Goal: Task Accomplishment & Management: Manage account settings

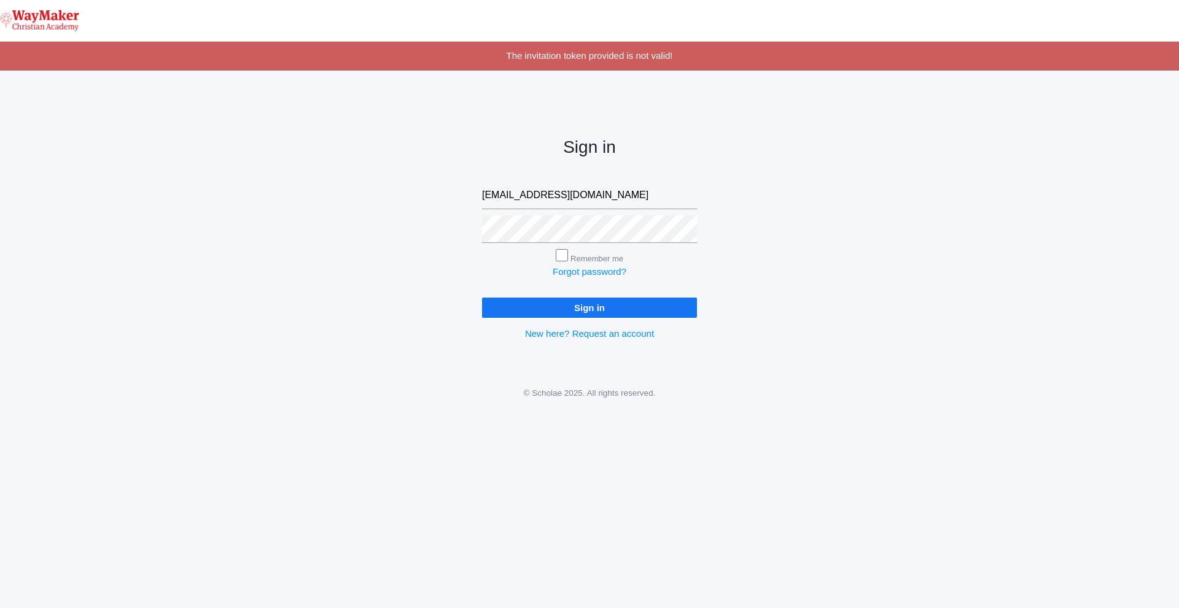
type input "afarnes@waymakerchristian.com"
click at [636, 303] on input "Sign in" at bounding box center [589, 308] width 215 height 20
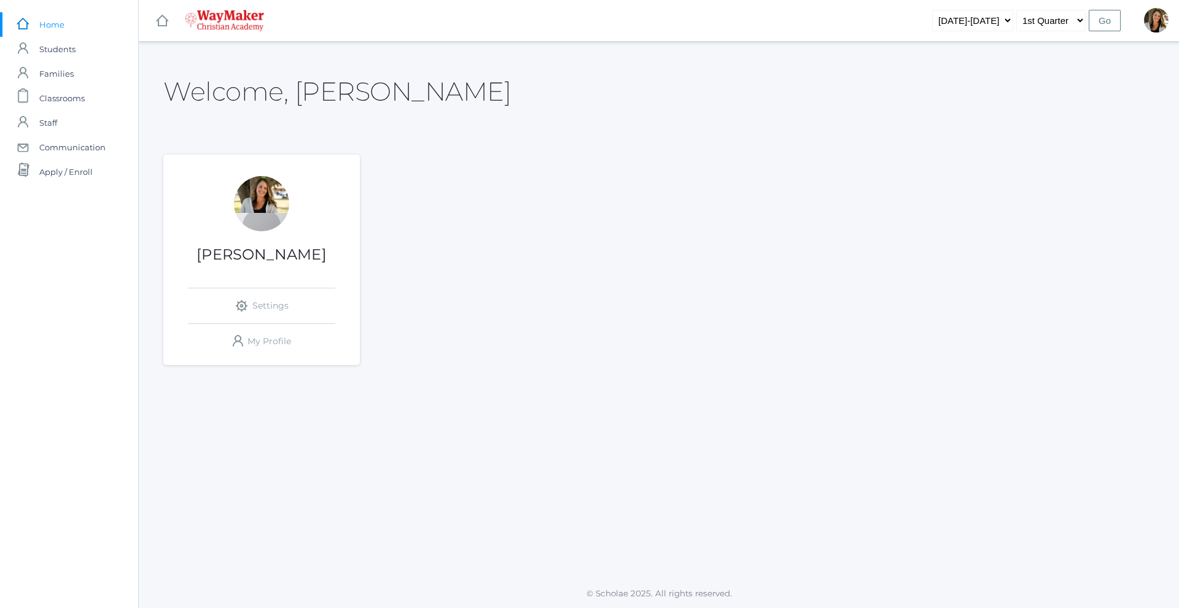
click at [1050, 115] on div "Welcome, Amber Amber Farnes icons/ui/navigation/settings Created with Sketch. S…" at bounding box center [658, 219] width 991 height 324
click at [1161, 22] on div at bounding box center [1156, 20] width 25 height 25
click at [58, 63] on span "Families" at bounding box center [56, 73] width 34 height 25
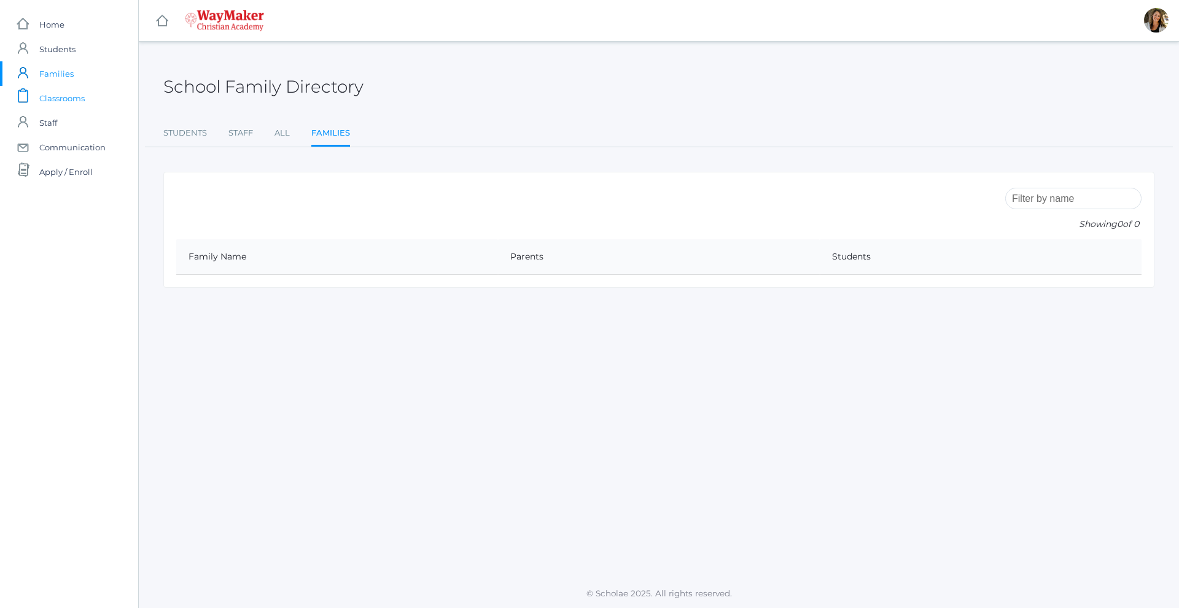
click at [63, 94] on span "Classrooms" at bounding box center [61, 98] width 45 height 25
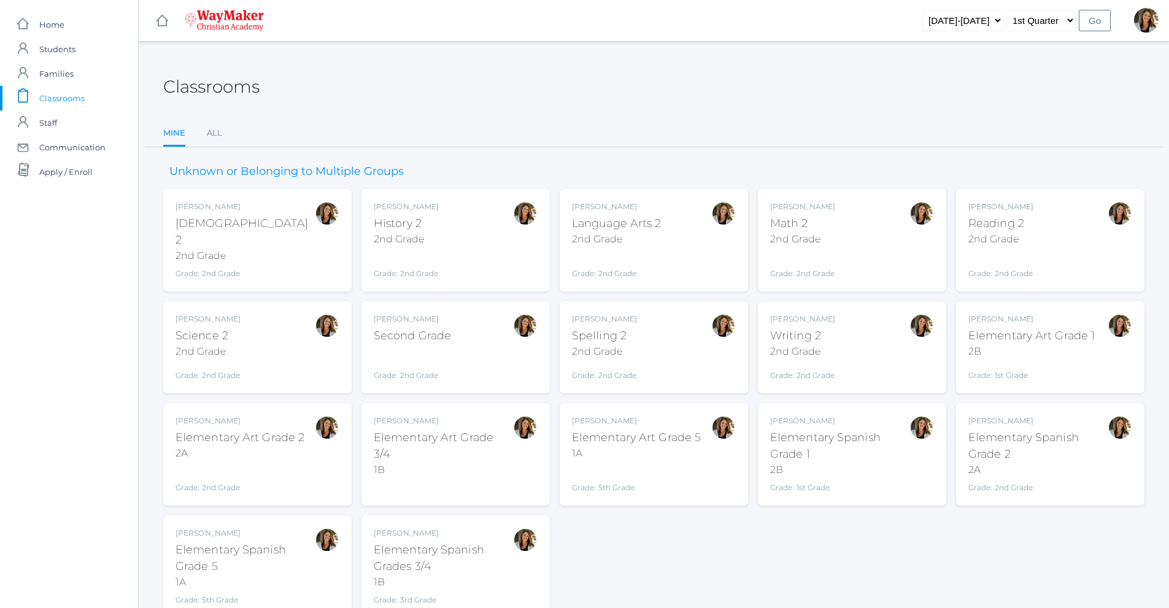
scroll to position [44, 0]
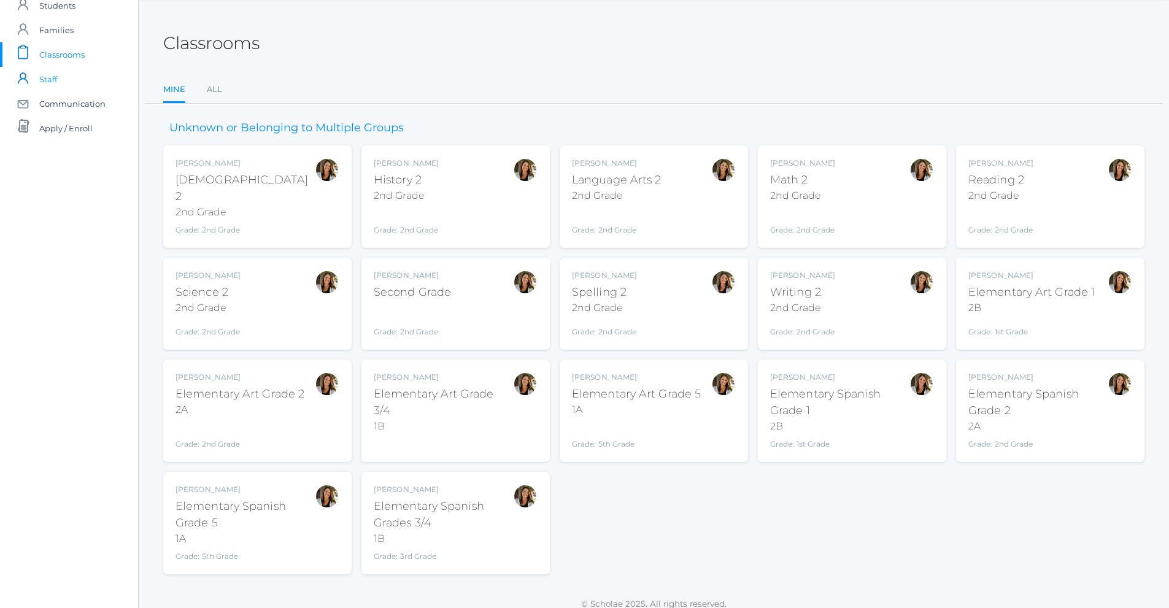
click at [50, 79] on span "Staff" at bounding box center [48, 79] width 18 height 25
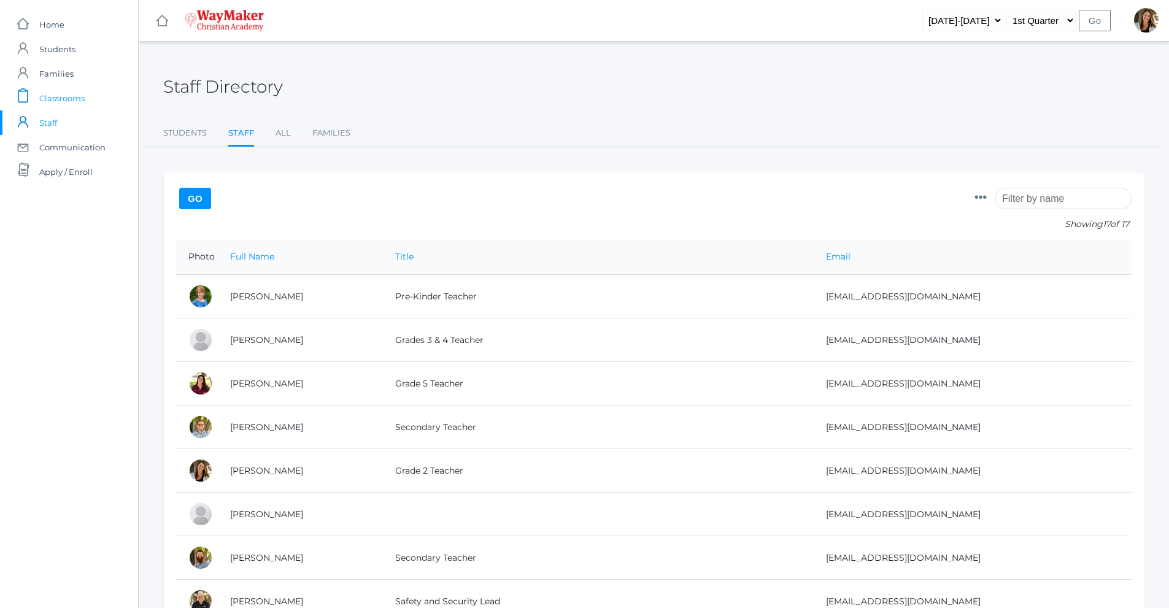
click at [58, 95] on span "Classrooms" at bounding box center [61, 98] width 45 height 25
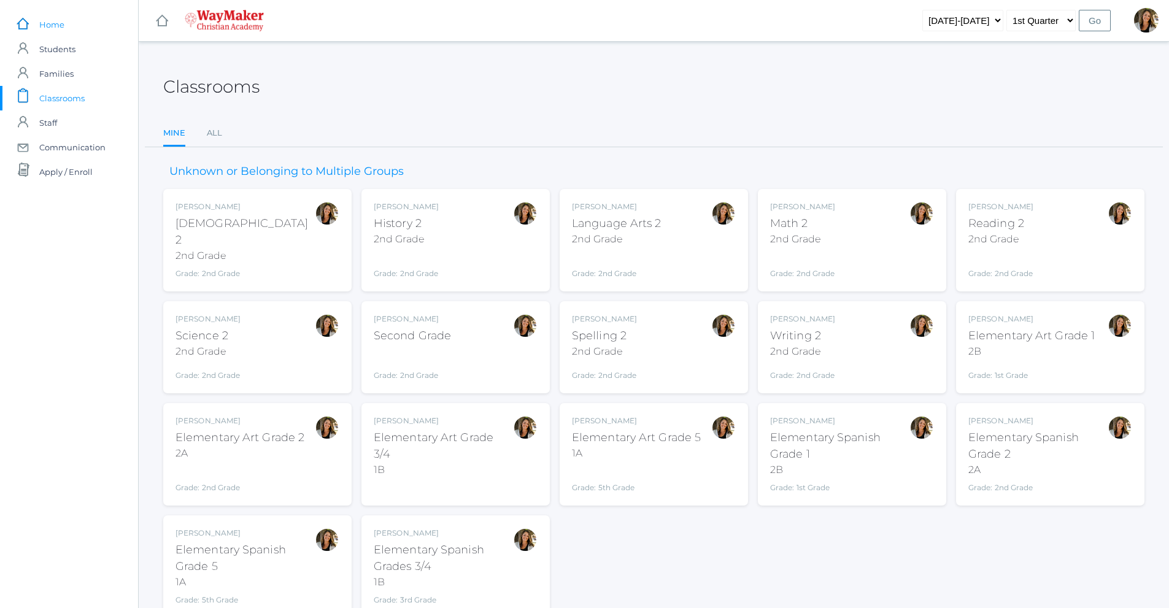
click at [59, 26] on span "Home" at bounding box center [51, 24] width 25 height 25
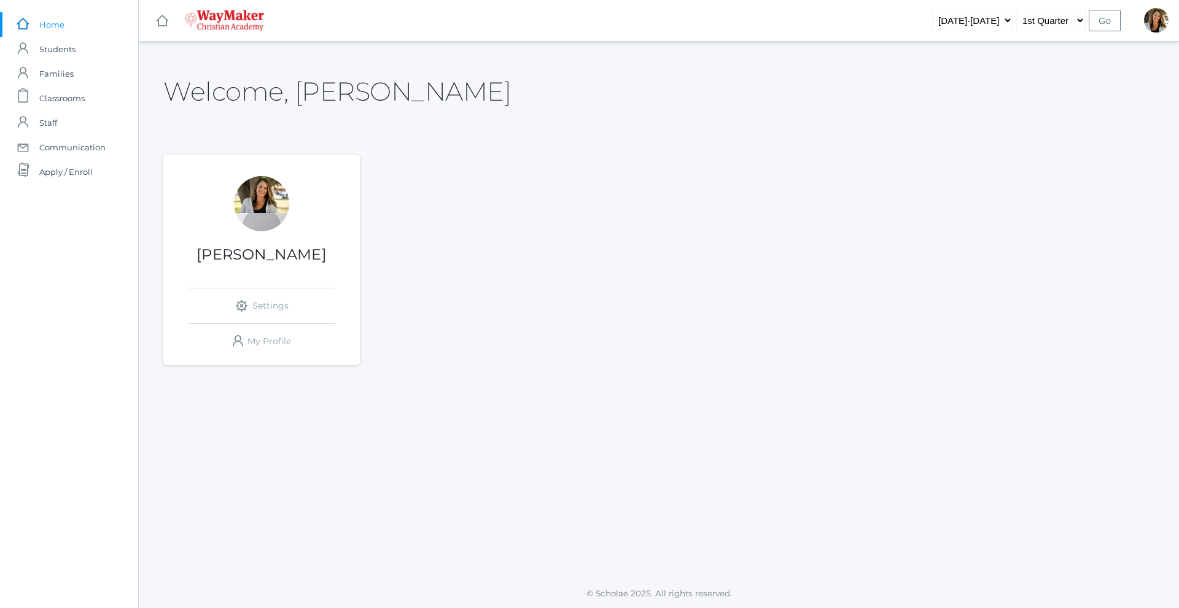
click at [261, 260] on h1 "Amber Farnes" at bounding box center [261, 255] width 196 height 16
click at [252, 203] on div at bounding box center [261, 203] width 55 height 55
click at [270, 342] on link "icons/user/plain Created with Sketch. My Profile" at bounding box center [261, 341] width 147 height 35
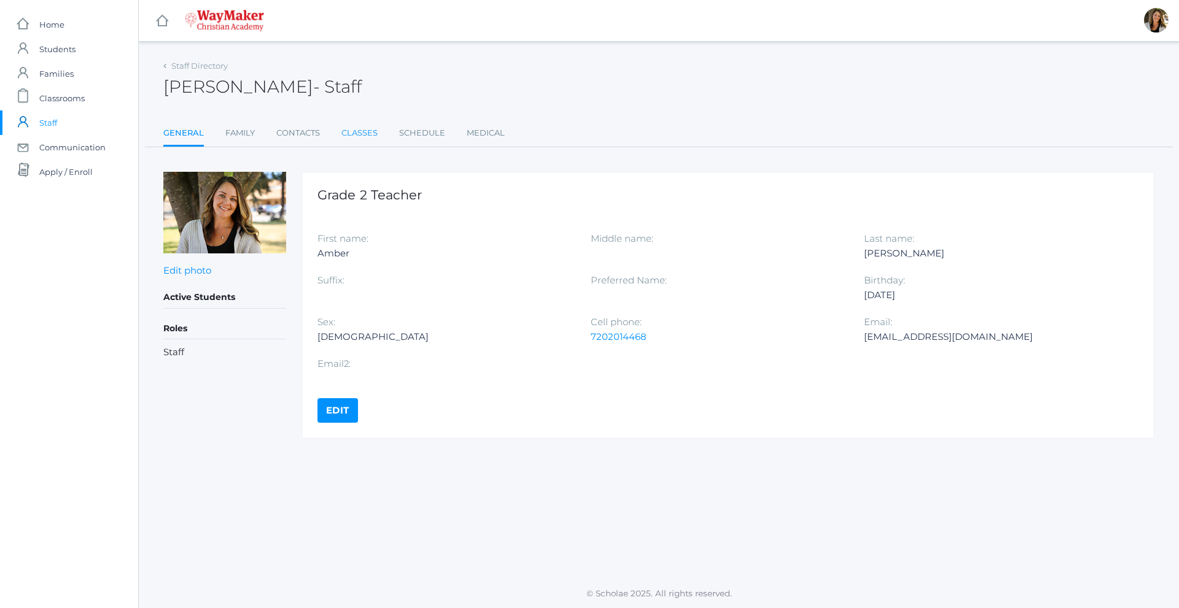
click at [352, 129] on link "Classes" at bounding box center [359, 133] width 36 height 25
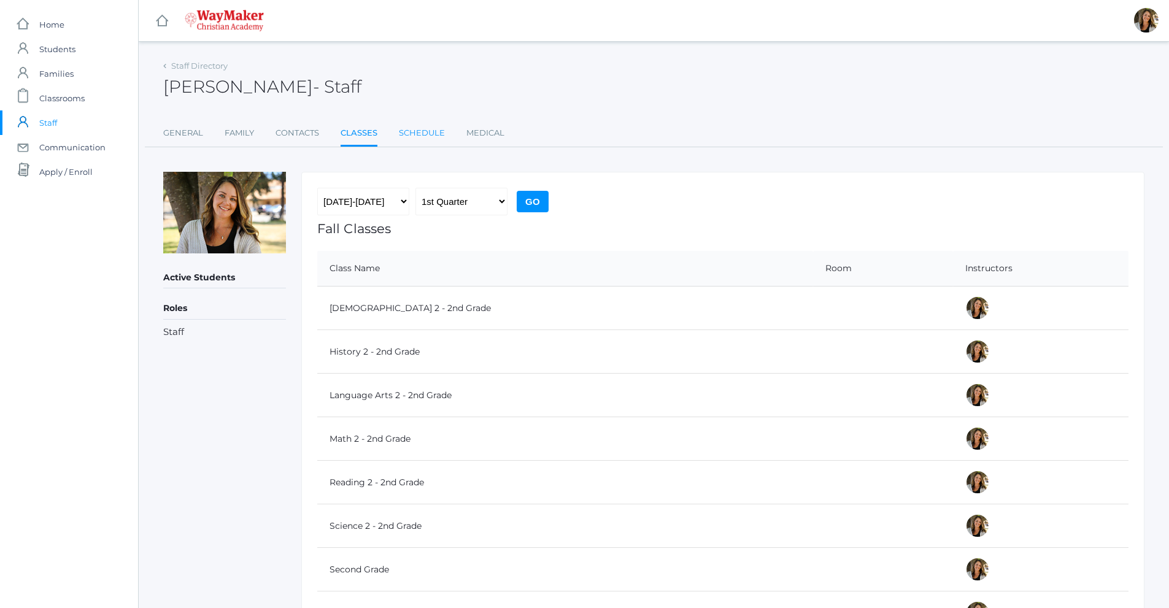
click at [425, 138] on link "Schedule" at bounding box center [422, 133] width 46 height 25
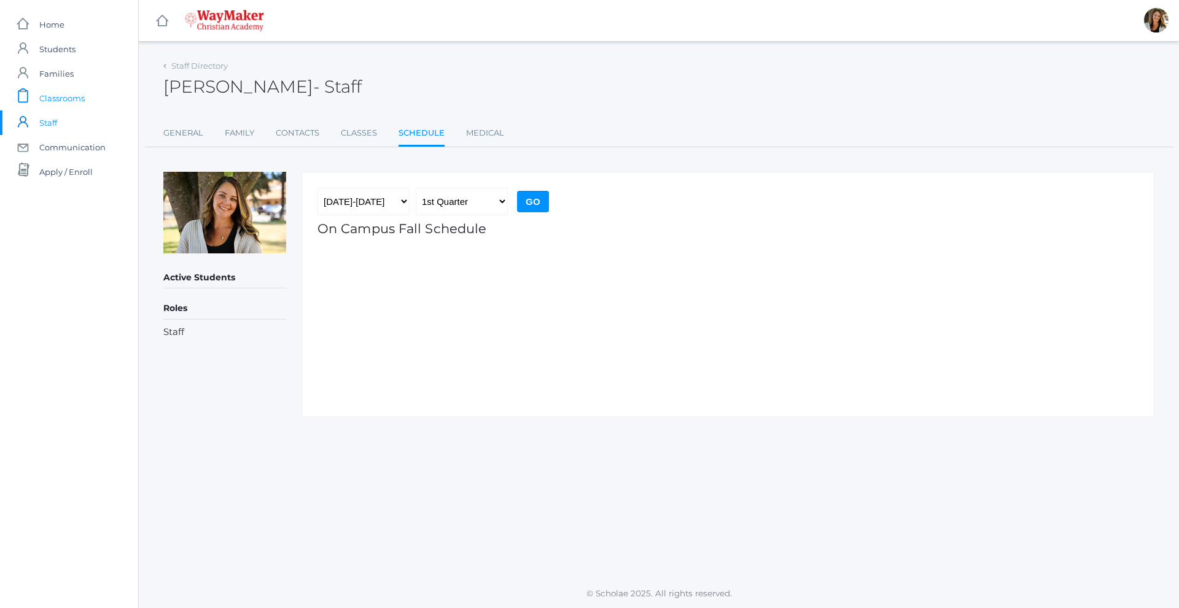
click at [53, 96] on span "Classrooms" at bounding box center [61, 98] width 45 height 25
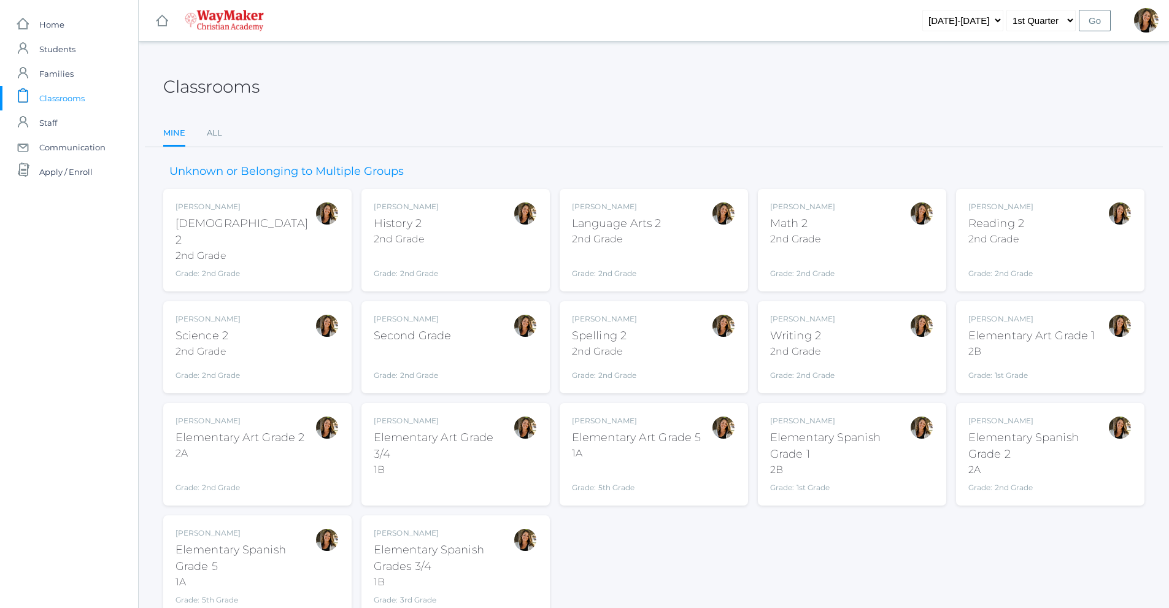
click at [257, 246] on div "Amber Farnes Bible 2 2nd Grade Grade: 2nd Grade 02ELEM" at bounding box center [258, 240] width 164 height 78
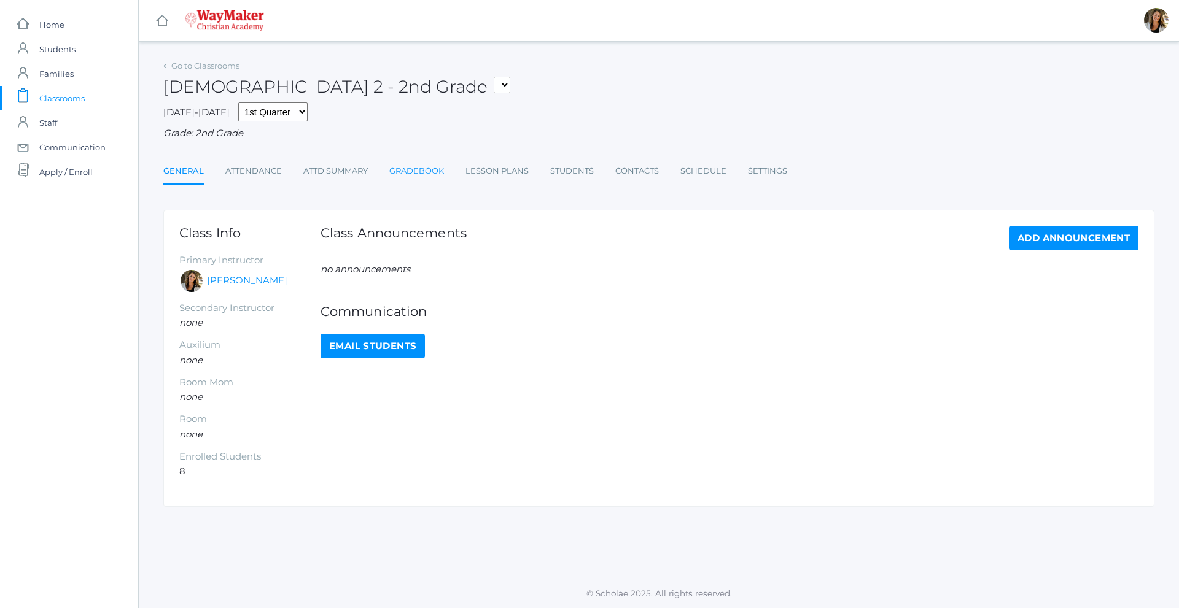
click at [399, 179] on link "Gradebook" at bounding box center [416, 171] width 55 height 25
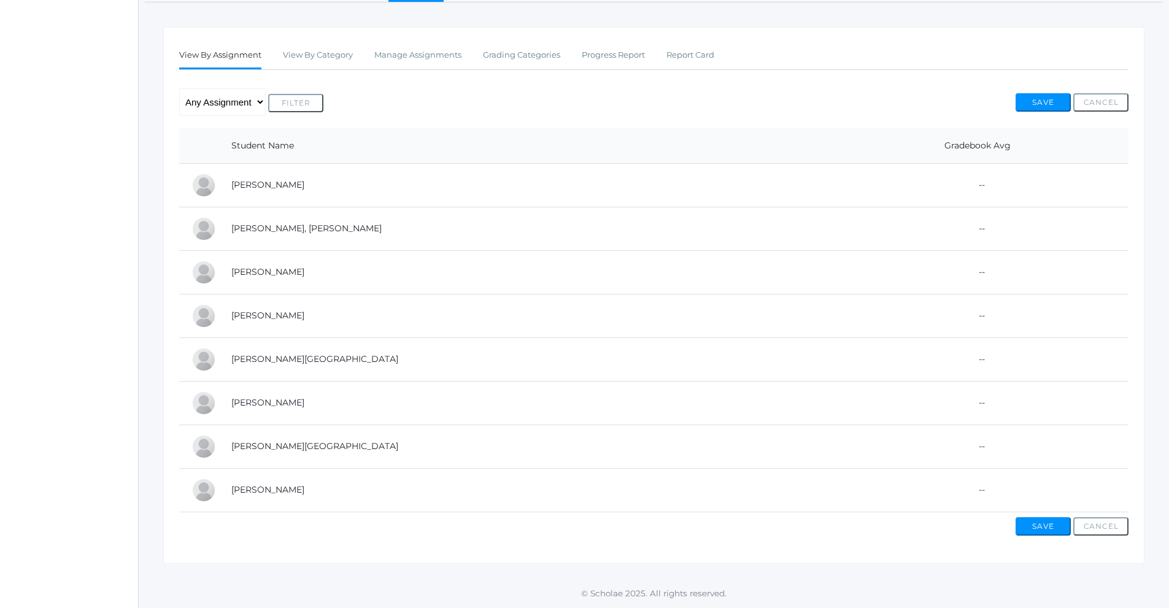
scroll to position [123, 0]
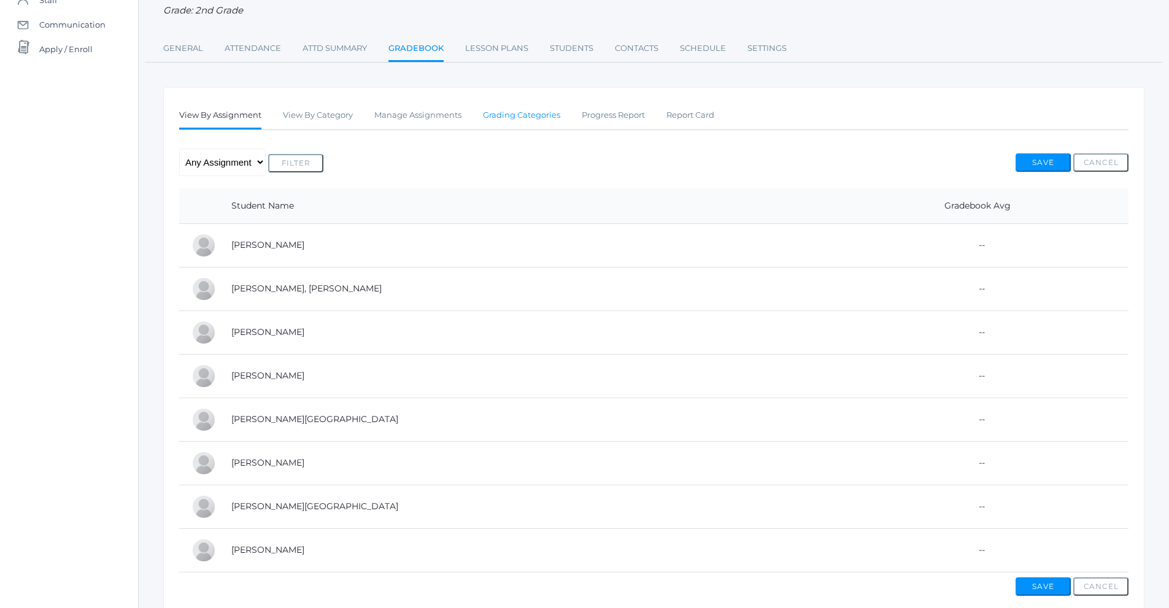
click at [521, 125] on link "Grading Categories" at bounding box center [521, 115] width 77 height 25
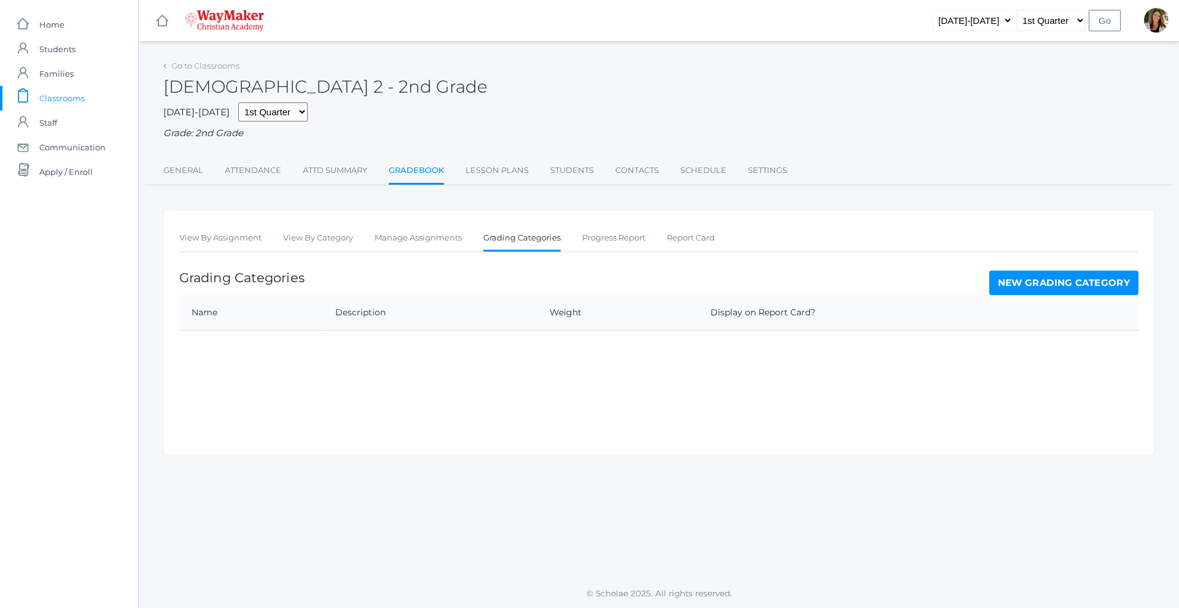
click at [1011, 287] on link "New Grading Category" at bounding box center [1064, 283] width 150 height 25
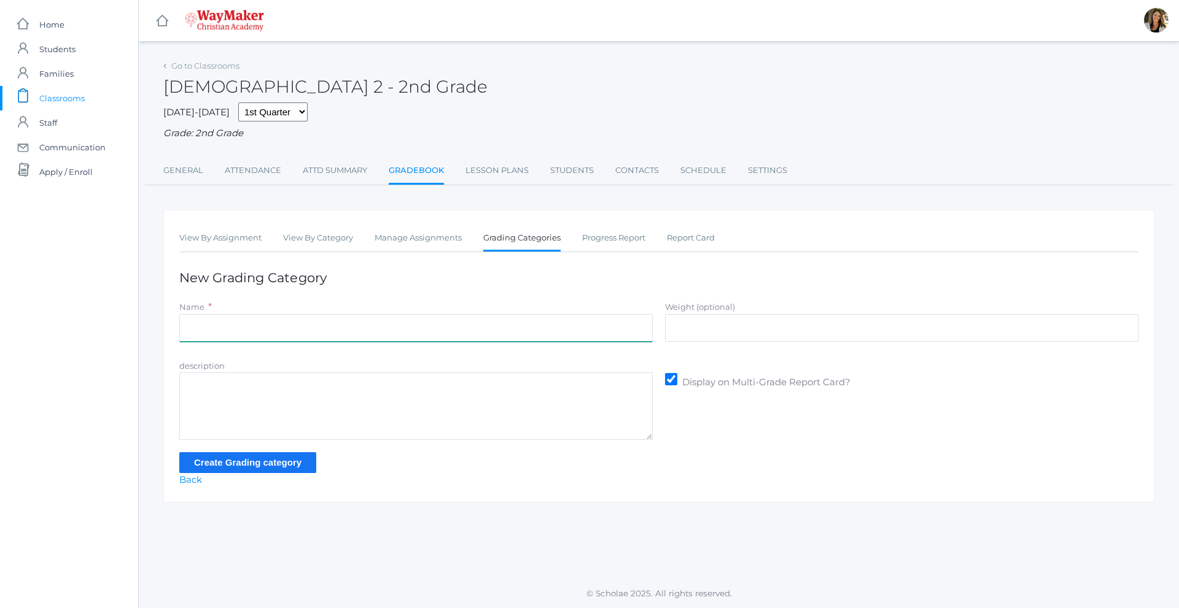
click at [213, 337] on input "Name" at bounding box center [415, 328] width 473 height 28
click at [213, 337] on input "Part" at bounding box center [415, 328] width 473 height 28
type input "Participation"
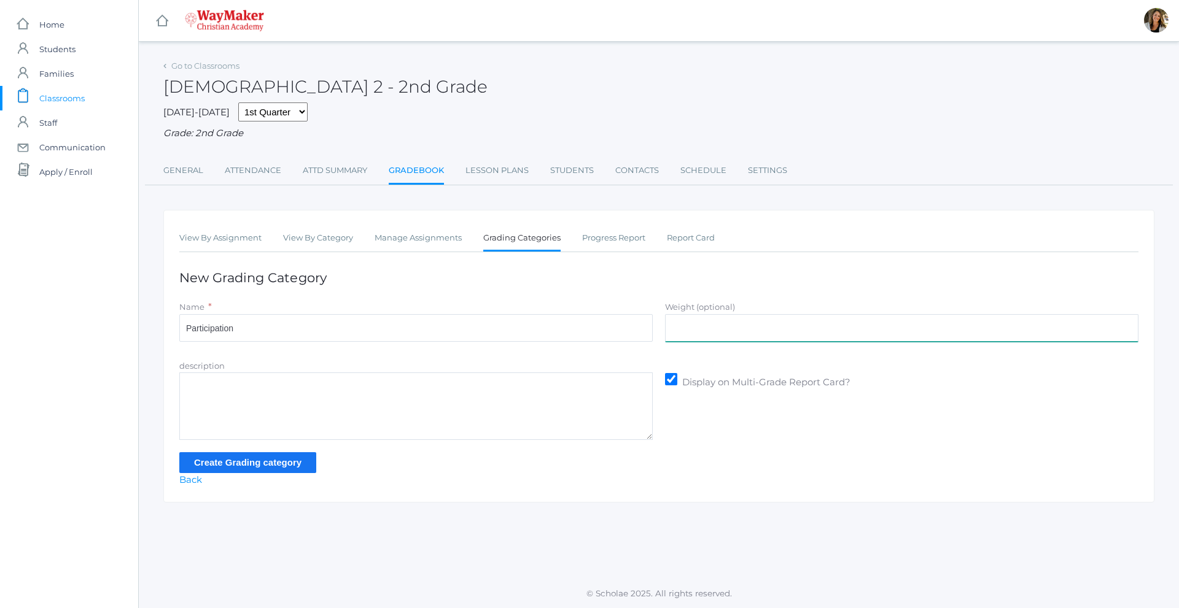
click at [682, 325] on input "Weight (optional)" at bounding box center [901, 328] width 473 height 28
type input "30"
click at [285, 462] on input "Create Grading category" at bounding box center [247, 462] width 137 height 20
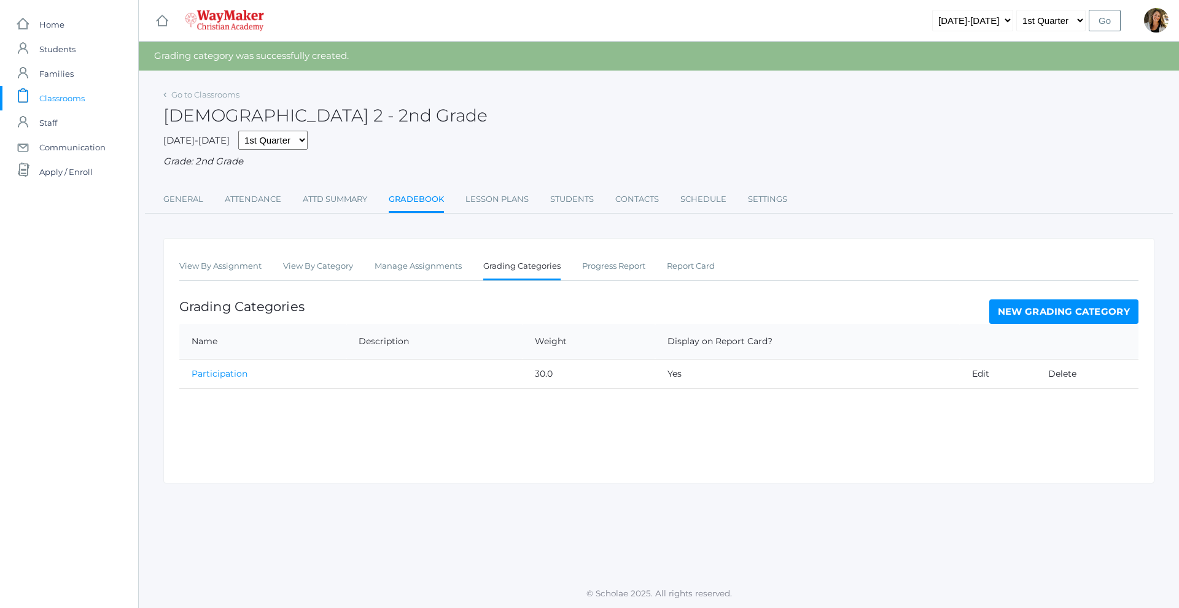
click at [1026, 314] on link "New Grading Category" at bounding box center [1064, 312] width 150 height 25
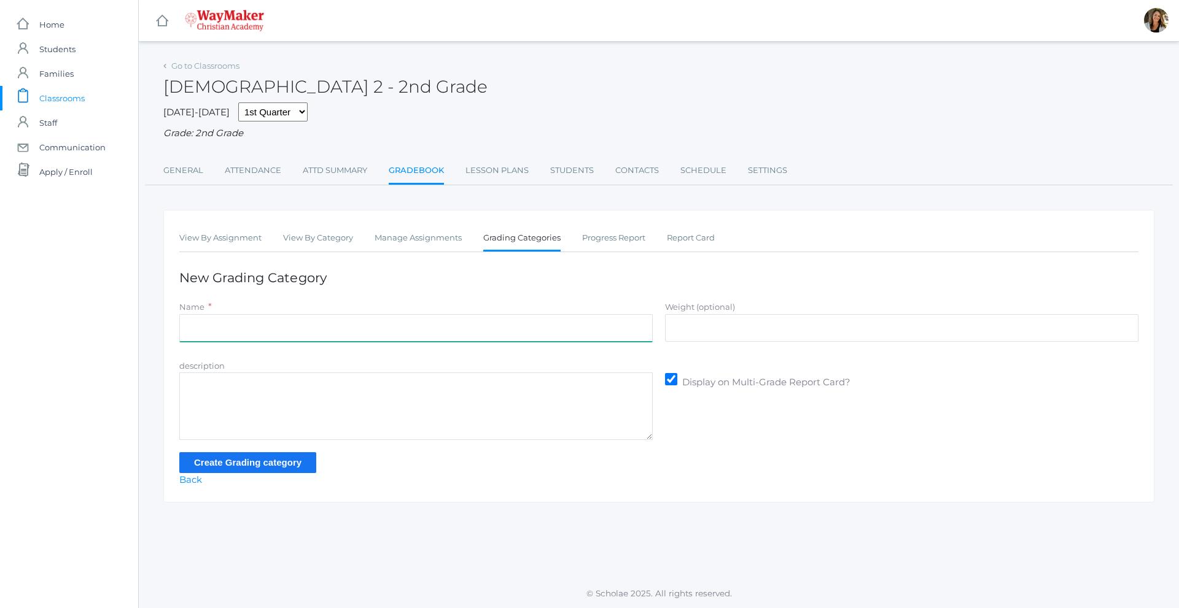
click at [404, 340] on input "Name" at bounding box center [415, 328] width 473 height 28
type input "Assisgnments"
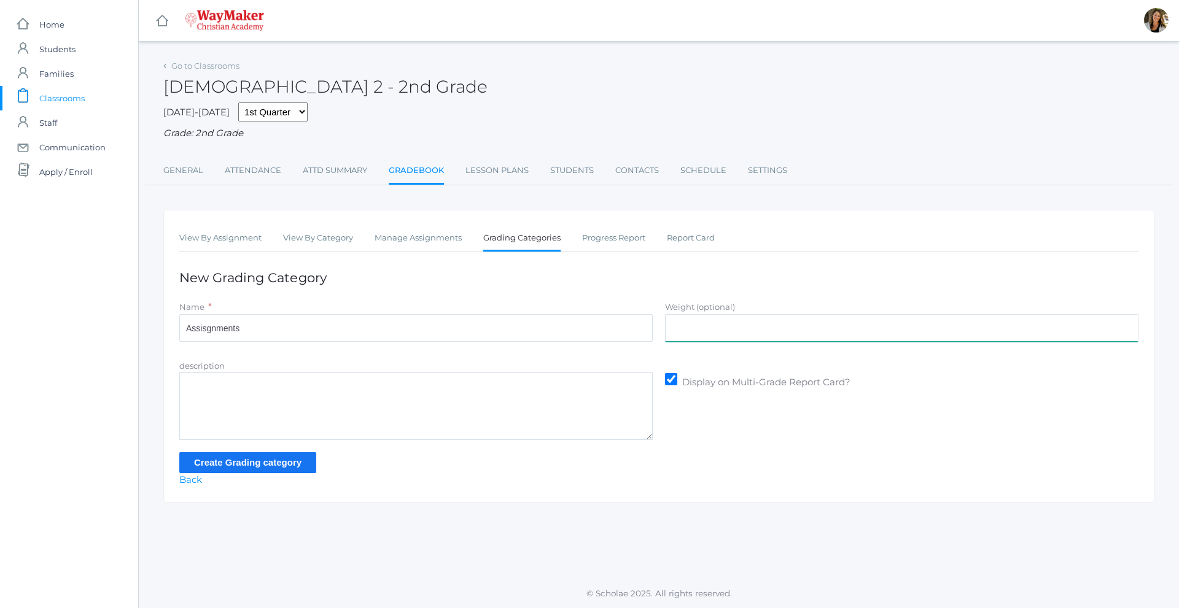
click at [853, 334] on input "Weight (optional)" at bounding box center [901, 328] width 473 height 28
type input "35"
click at [236, 466] on input "Create Grading category" at bounding box center [247, 462] width 137 height 20
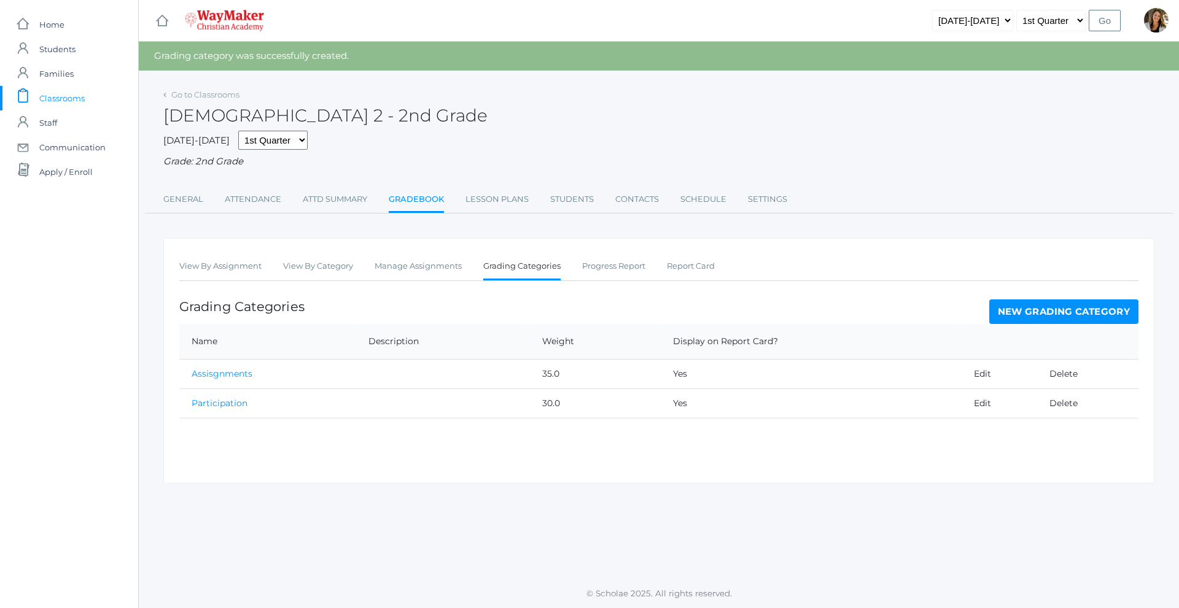
click at [1034, 310] on link "New Grading Category" at bounding box center [1064, 312] width 150 height 25
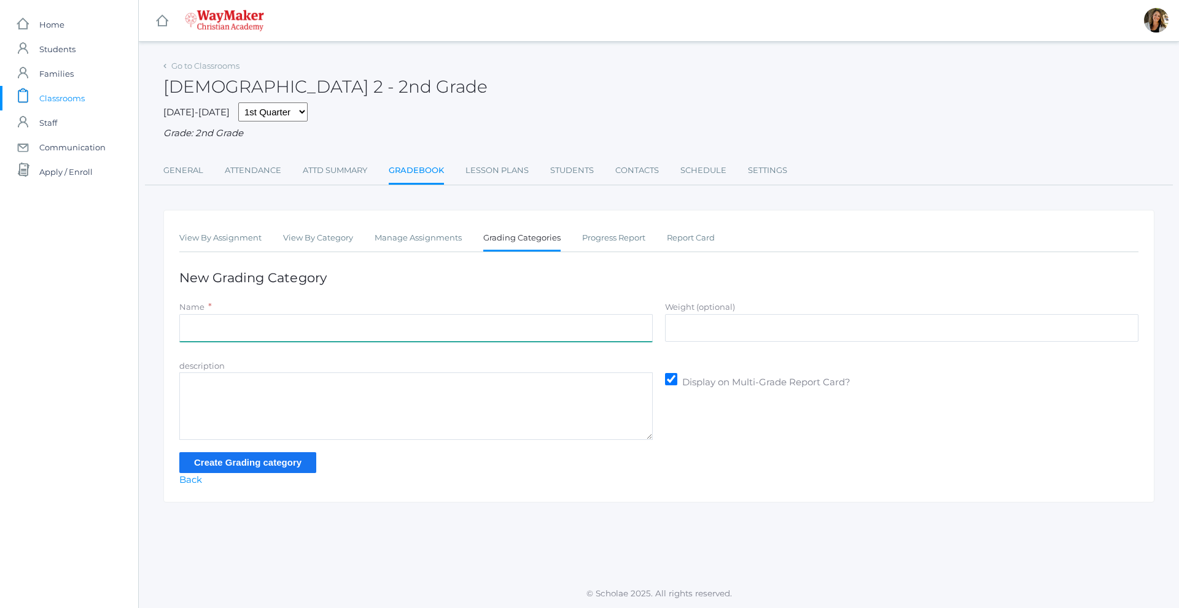
click at [317, 319] on input "Name" at bounding box center [415, 328] width 473 height 28
type input "Tests"
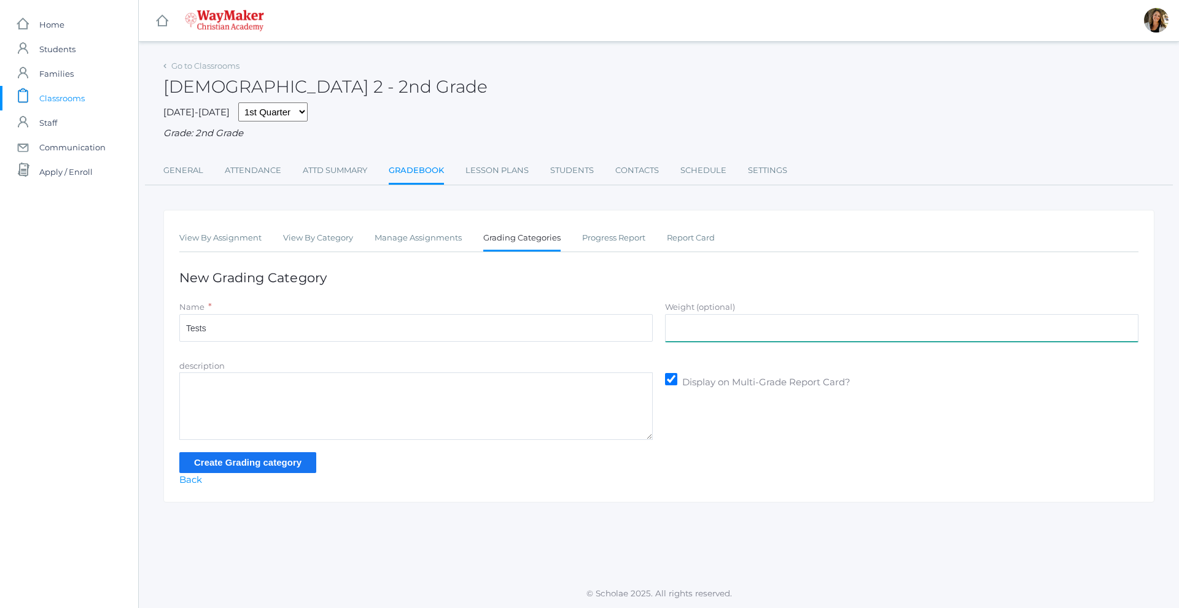
click at [723, 330] on input "Weight (optional)" at bounding box center [901, 328] width 473 height 28
type input "35"
click at [263, 458] on input "Create Grading category" at bounding box center [247, 462] width 137 height 20
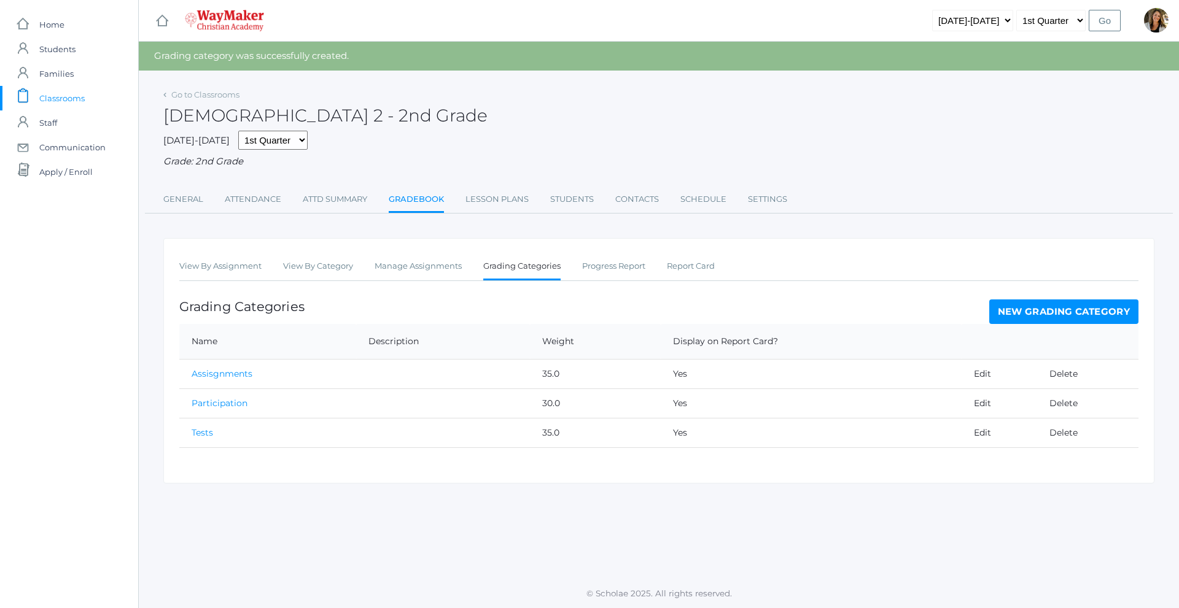
click at [226, 377] on link "Assisgnments" at bounding box center [222, 373] width 61 height 11
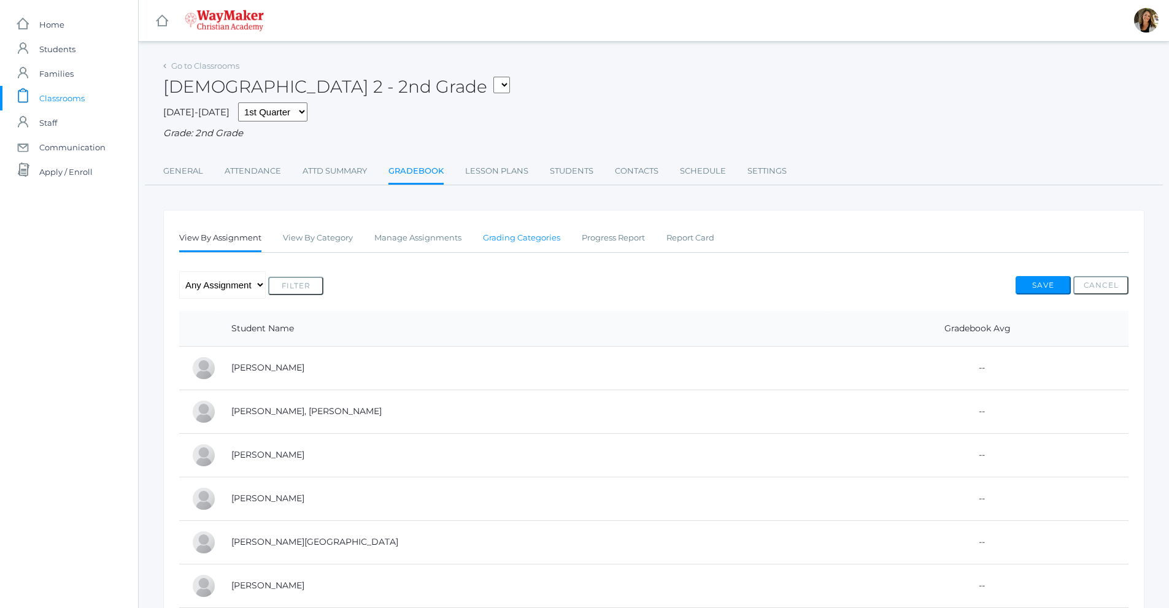
click at [548, 239] on link "Grading Categories" at bounding box center [521, 238] width 77 height 25
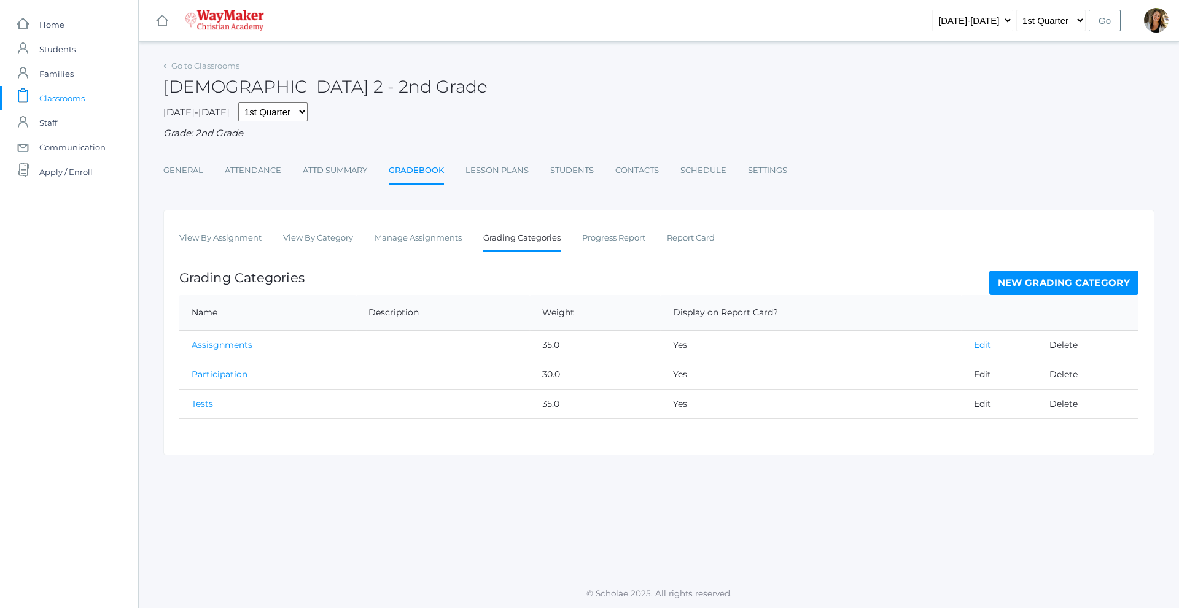
click at [976, 341] on link "Edit" at bounding box center [982, 344] width 17 height 11
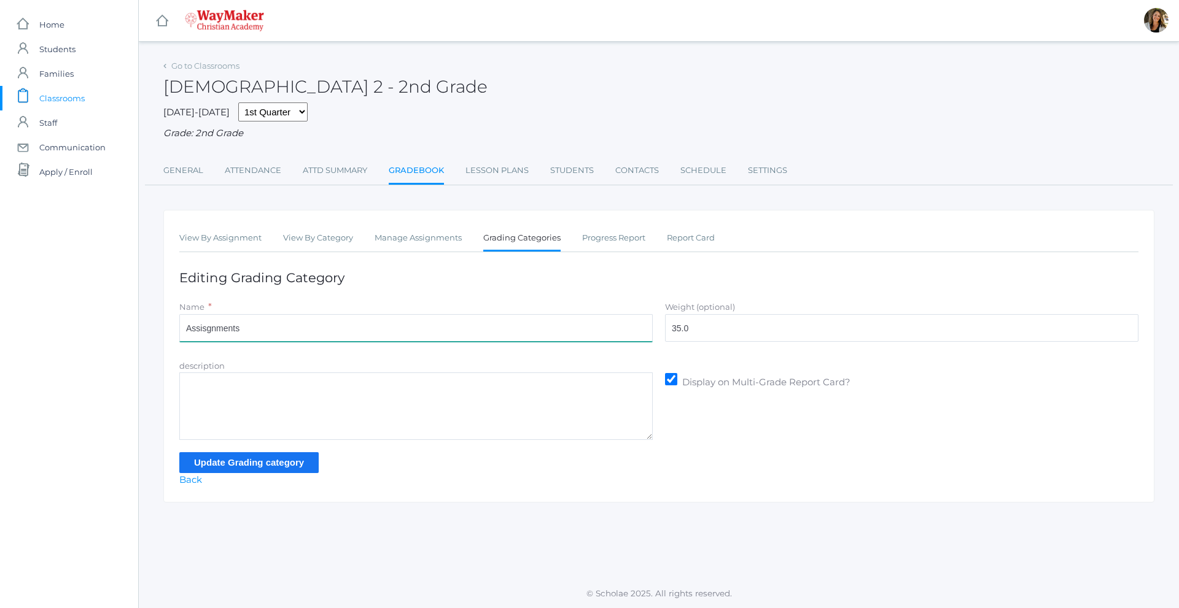
click at [273, 338] on input "Assisgnments" at bounding box center [415, 328] width 473 height 28
type input "Assisgnments/Projects"
click at [250, 468] on input "Update Grading category" at bounding box center [248, 462] width 139 height 20
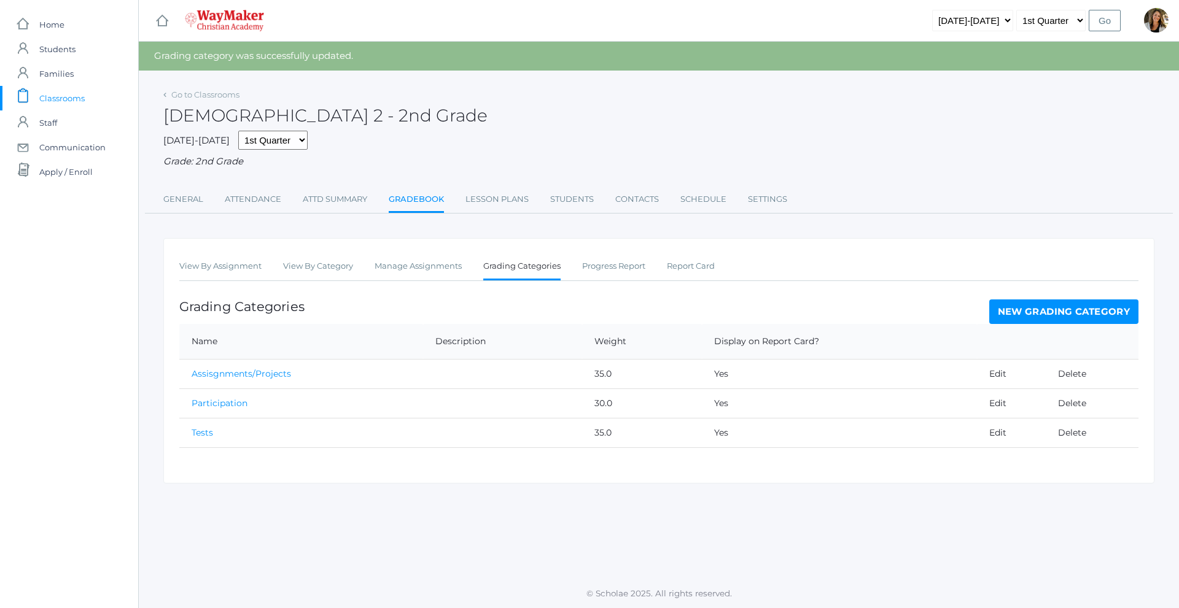
drag, startPoint x: 280, startPoint y: 457, endPoint x: 275, endPoint y: 449, distance: 9.4
click at [278, 449] on div "View By Assignment View By Category Manage Assignments Grading Categories Progr…" at bounding box center [658, 361] width 991 height 246
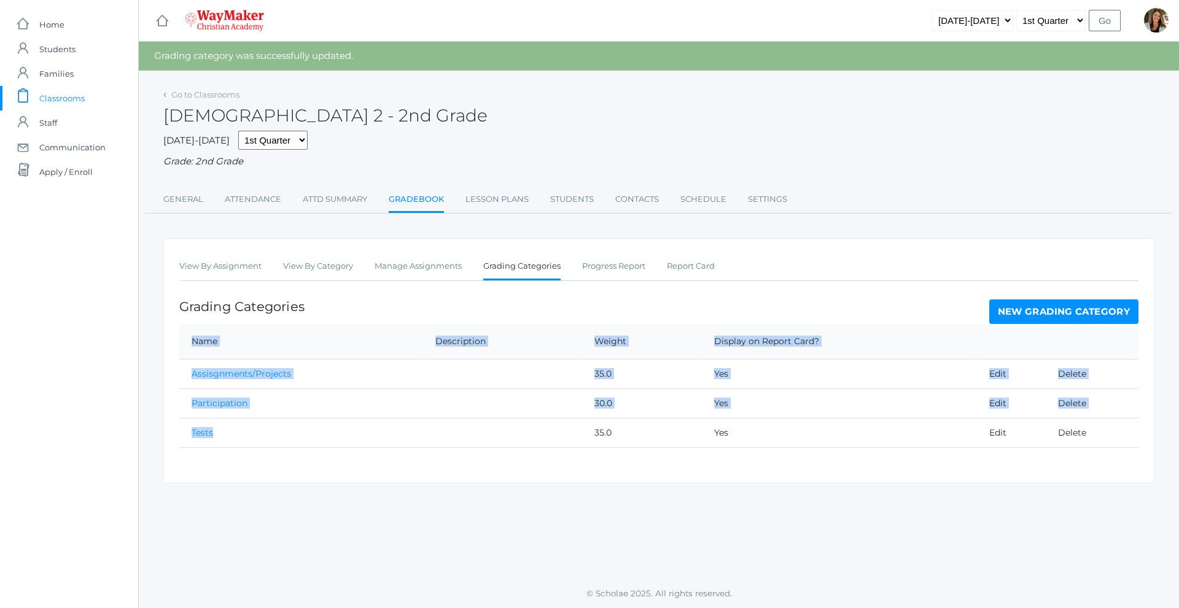
click at [261, 454] on div "View By Assignment View By Category Manage Assignments Grading Categories Progr…" at bounding box center [658, 361] width 991 height 246
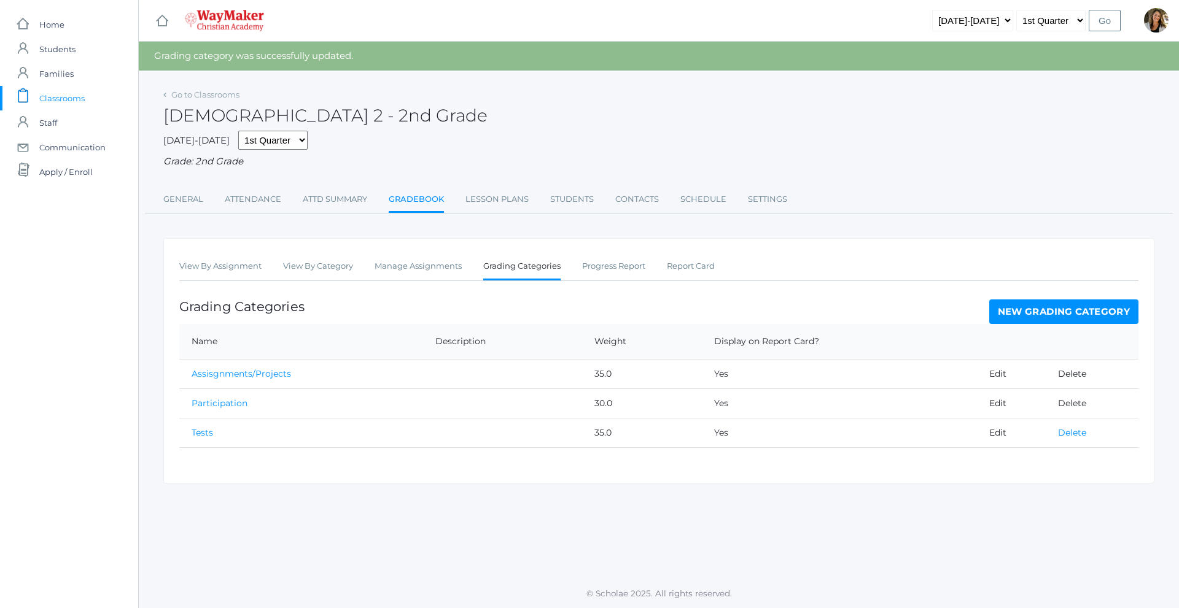
click at [1062, 433] on link "Delete" at bounding box center [1072, 432] width 28 height 11
click at [602, 413] on td "30.0" at bounding box center [642, 403] width 120 height 29
click at [602, 407] on td "30.0" at bounding box center [642, 403] width 120 height 29
click at [998, 406] on link "Edit" at bounding box center [997, 403] width 17 height 11
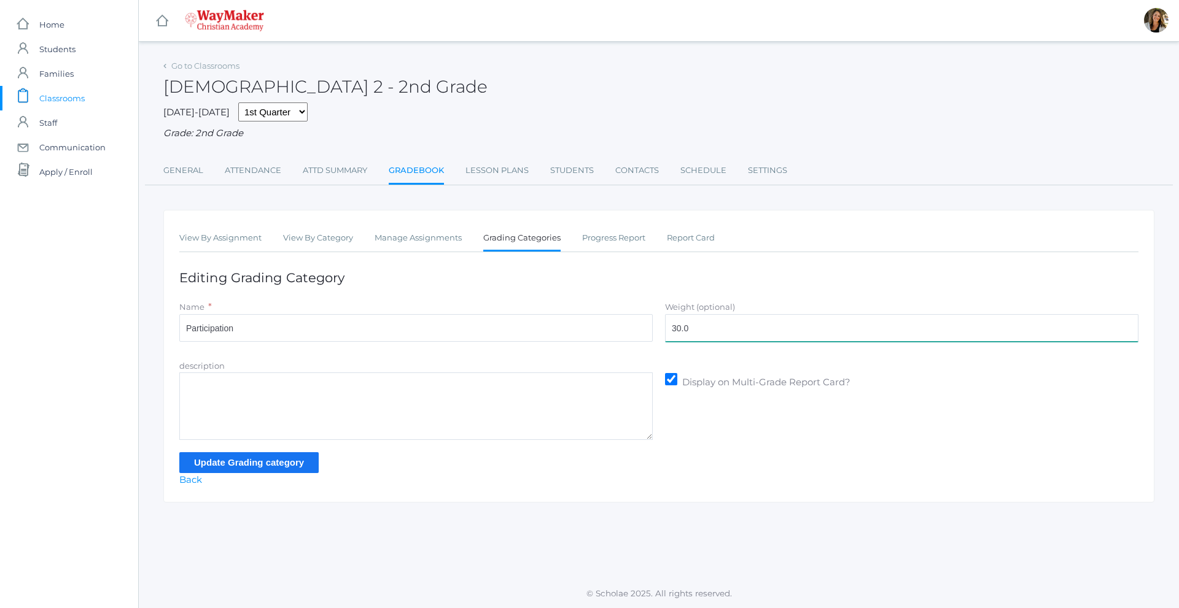
click at [706, 336] on input "30.0" at bounding box center [901, 328] width 473 height 28
type input "3"
type input "70"
click at [298, 469] on input "Update Grading category" at bounding box center [248, 462] width 139 height 20
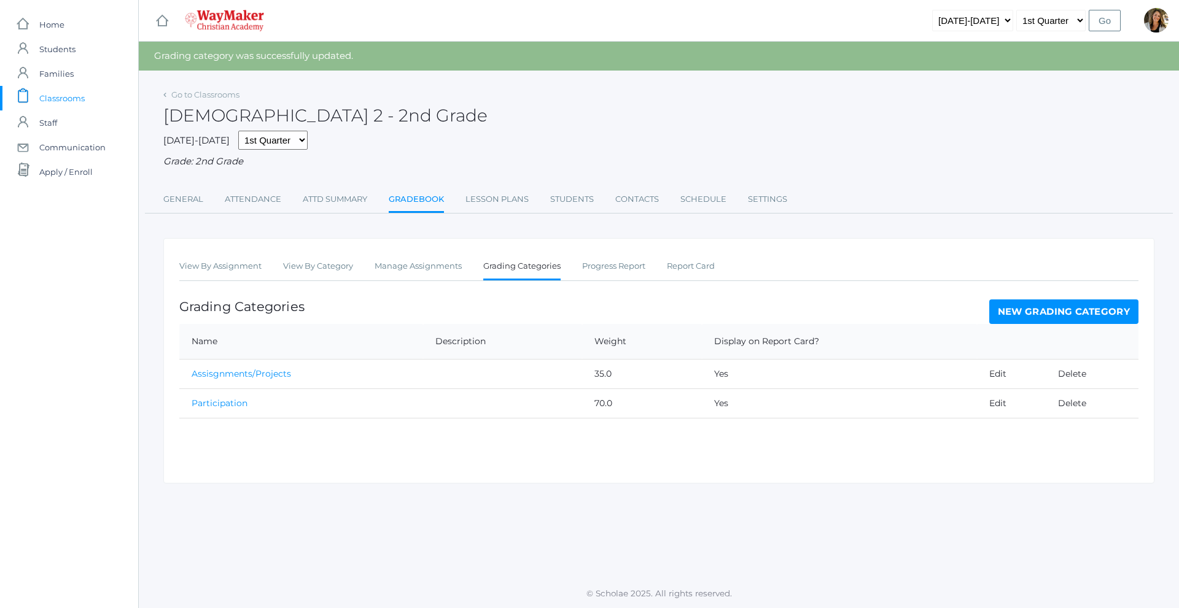
click at [611, 403] on td "70.0" at bounding box center [642, 403] width 120 height 29
click at [1076, 314] on link "New Grading Category" at bounding box center [1064, 312] width 150 height 25
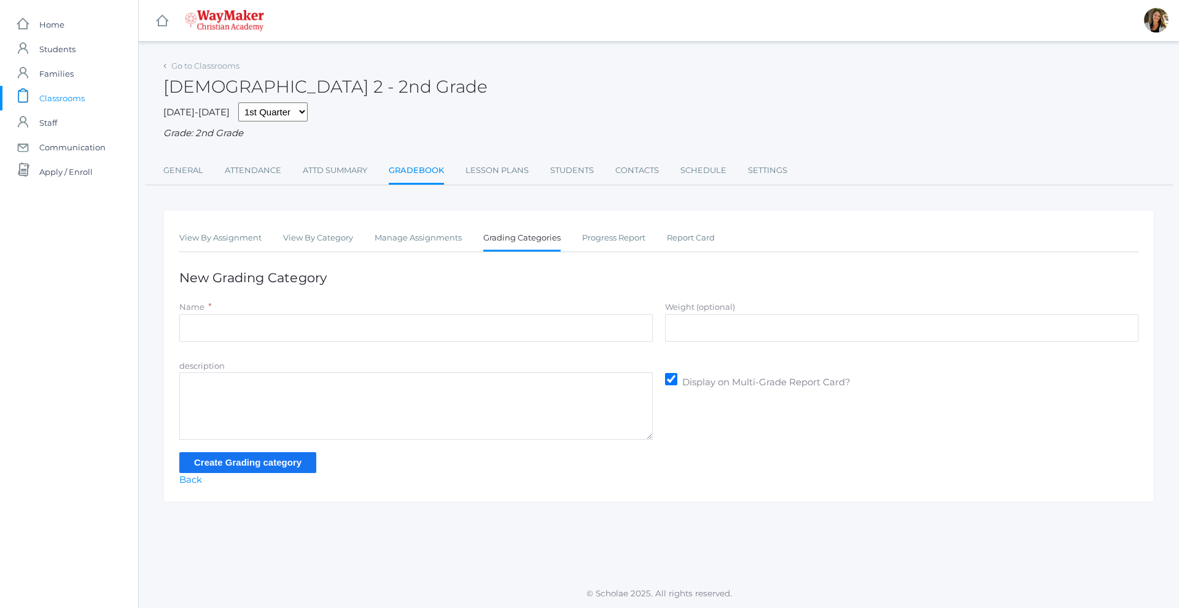
click at [424, 180] on link "Gradebook" at bounding box center [416, 171] width 55 height 26
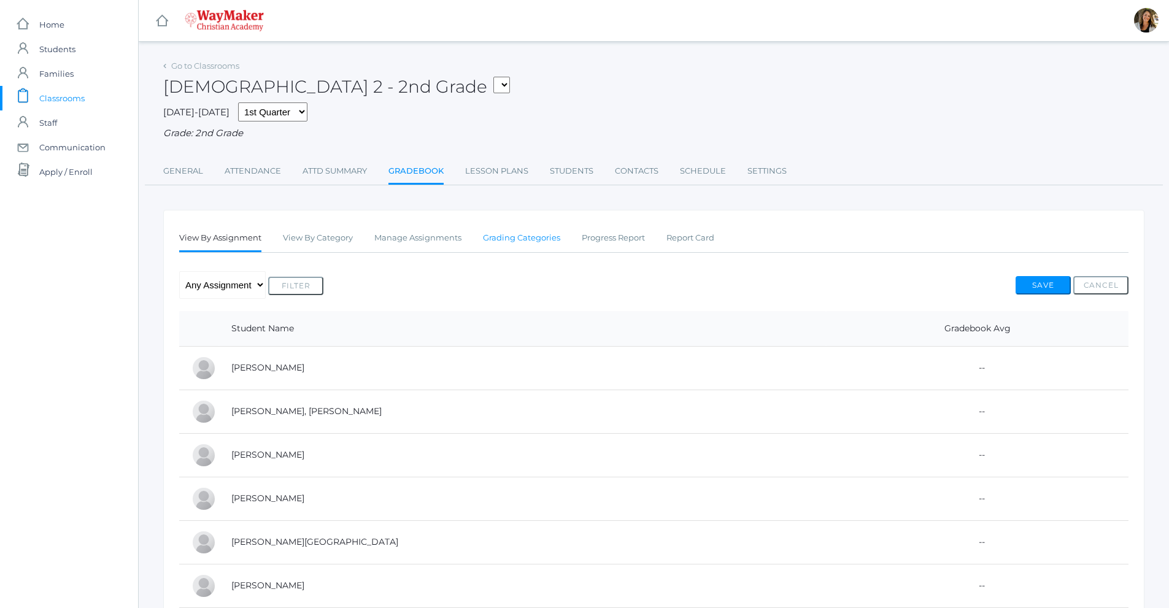
click at [531, 247] on link "Grading Categories" at bounding box center [521, 238] width 77 height 25
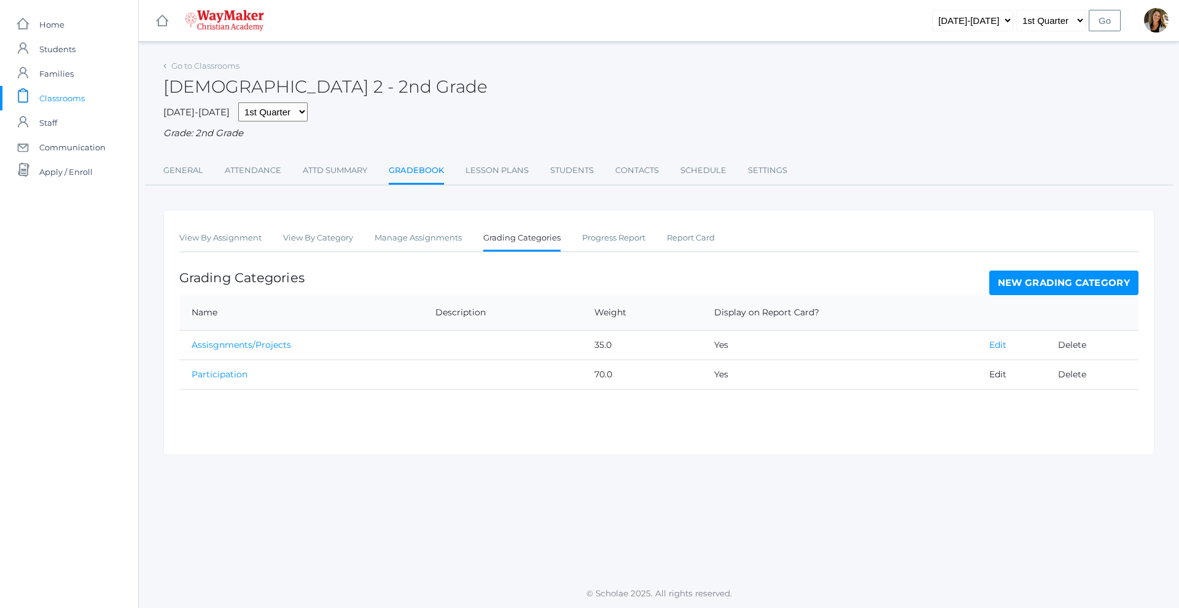
click at [991, 351] on link "Edit" at bounding box center [997, 344] width 17 height 11
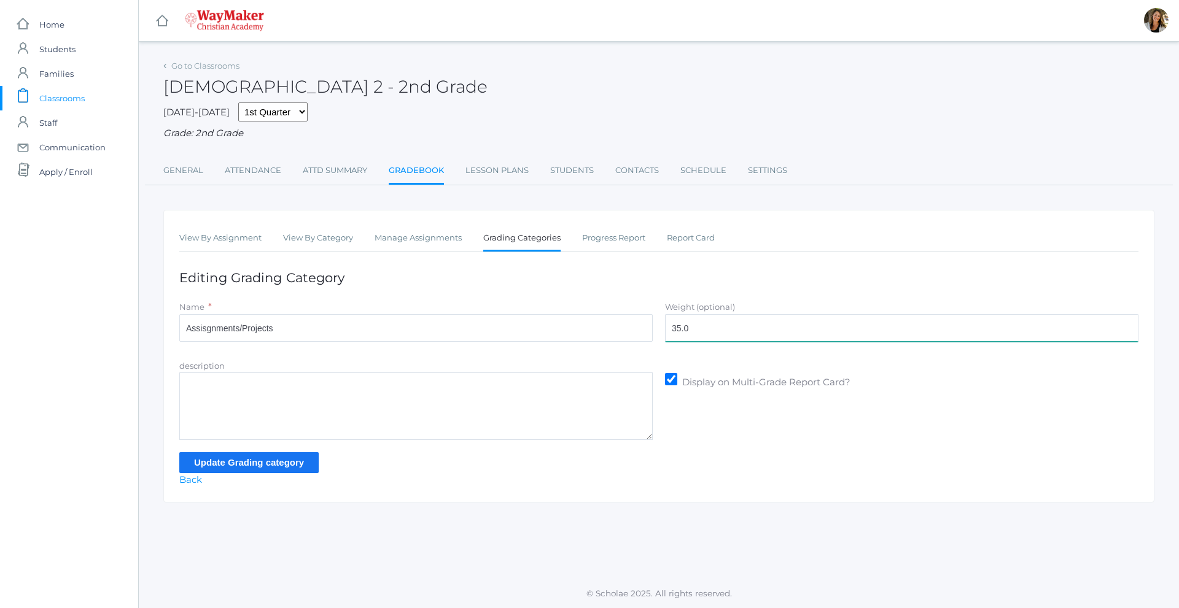
click at [691, 328] on input "35.0" at bounding box center [901, 328] width 473 height 28
type input "30"
click at [239, 454] on input "Update Grading category" at bounding box center [248, 462] width 139 height 20
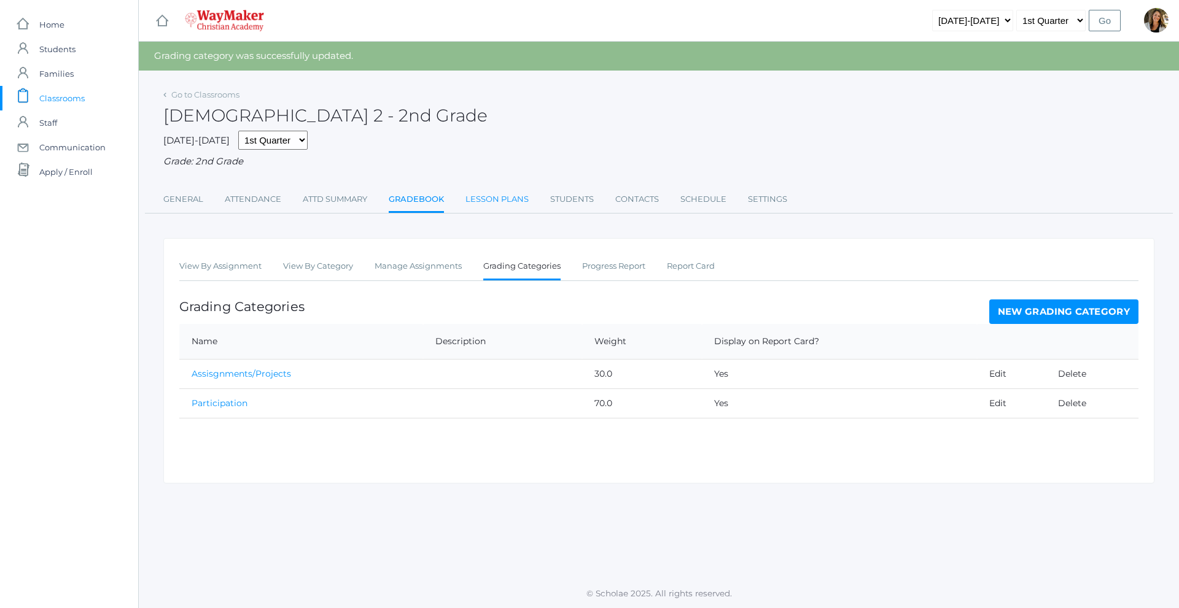
click at [514, 207] on link "Lesson Plans" at bounding box center [496, 199] width 63 height 25
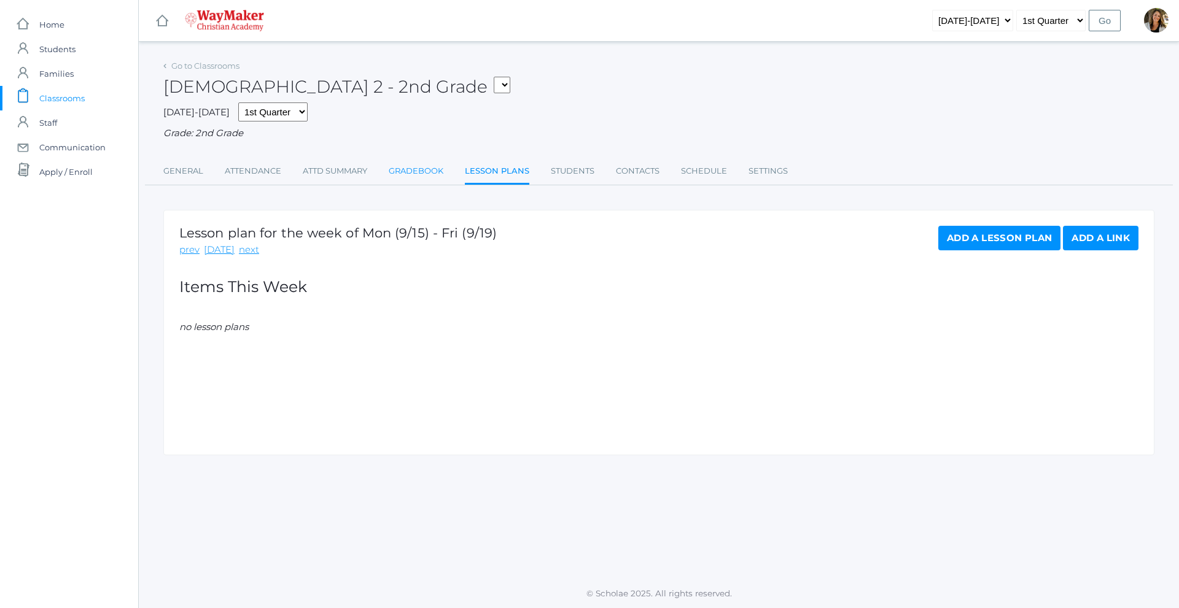
click at [399, 171] on link "Gradebook" at bounding box center [416, 171] width 55 height 25
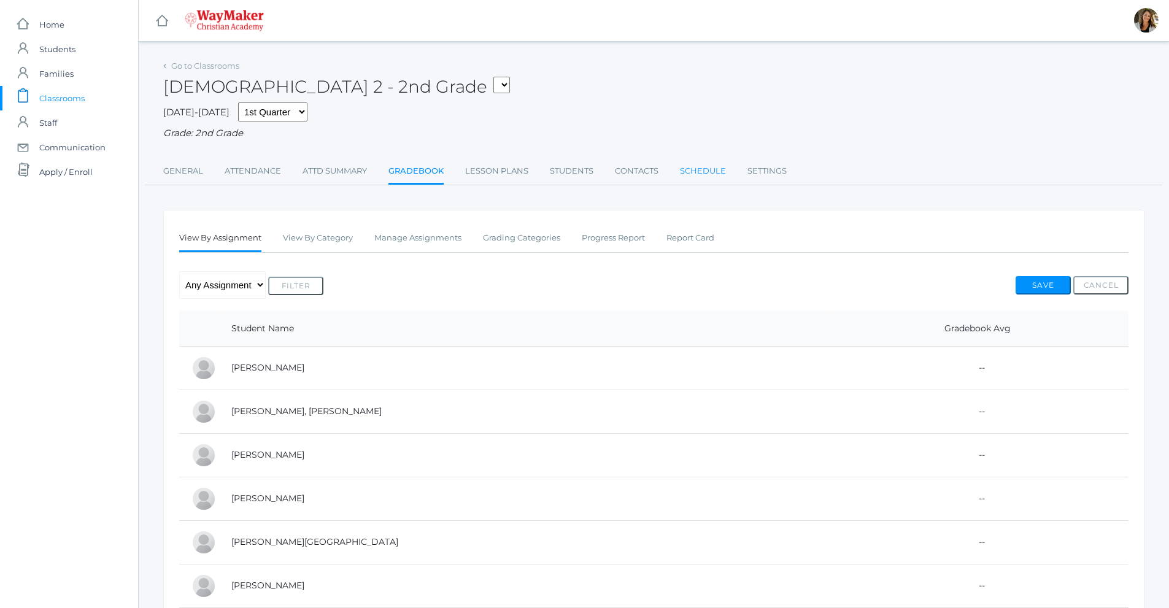
click at [704, 171] on link "Schedule" at bounding box center [703, 171] width 46 height 25
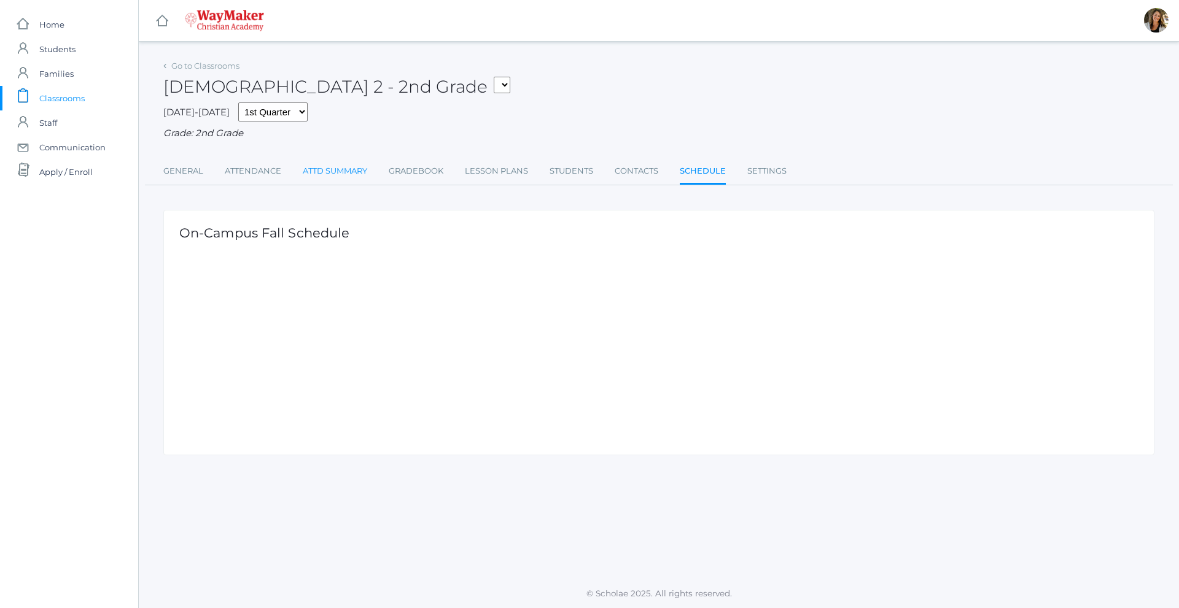
click at [322, 173] on link "Attd Summary" at bounding box center [335, 171] width 64 height 25
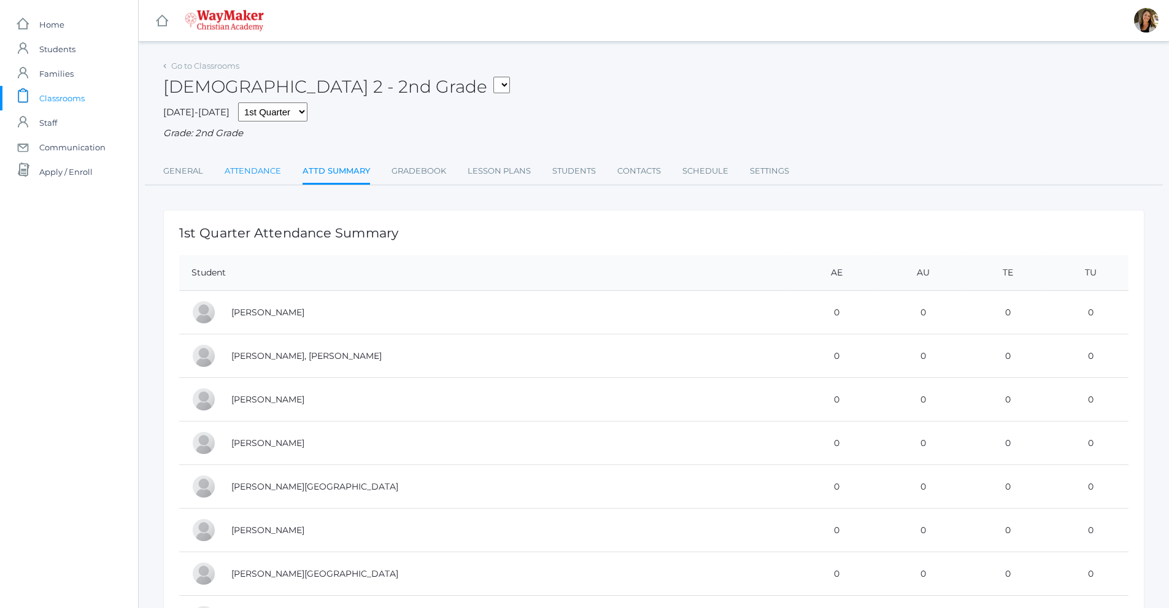
click at [262, 171] on link "Attendance" at bounding box center [253, 171] width 56 height 25
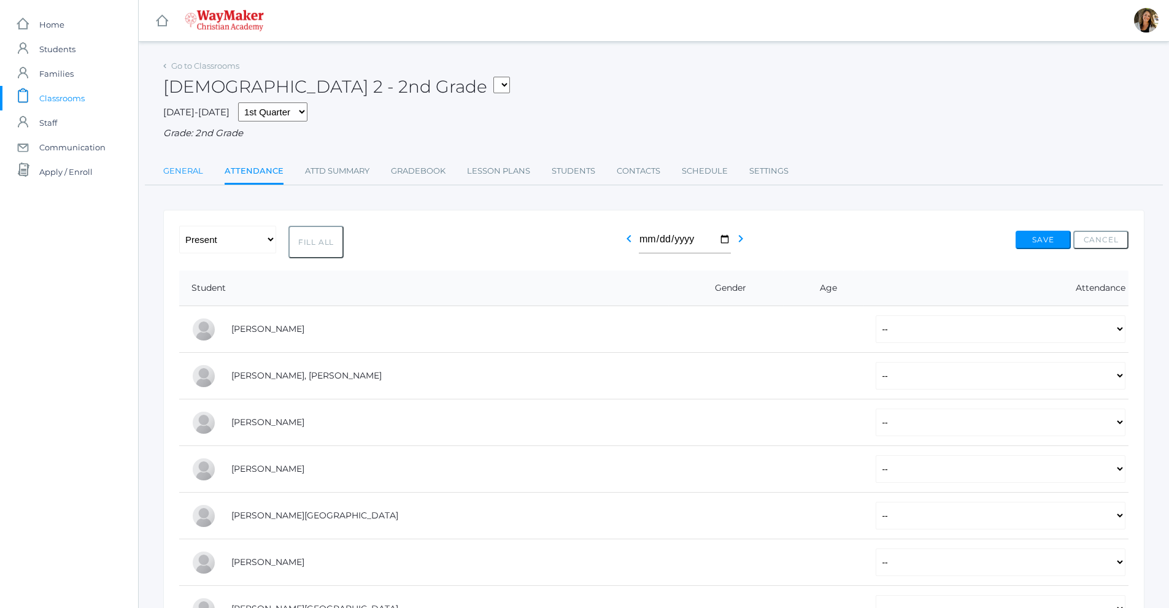
click at [200, 171] on link "General" at bounding box center [183, 171] width 40 height 25
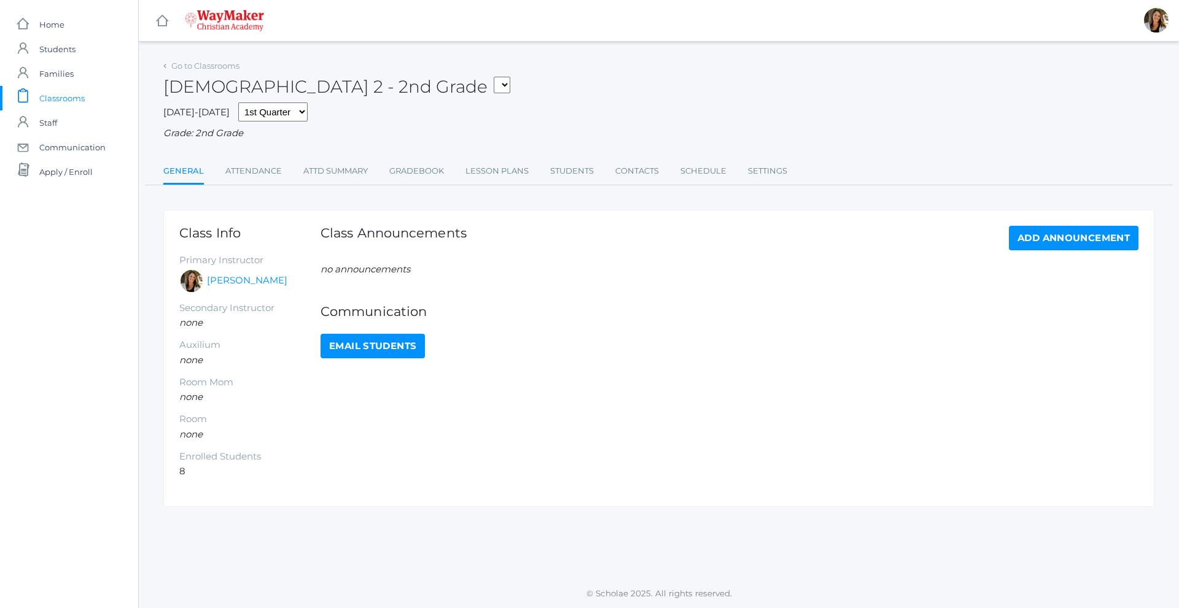
click at [169, 65] on div "Go to Classrooms" at bounding box center [201, 66] width 76 height 12
click at [181, 66] on link "Go to Classrooms" at bounding box center [205, 66] width 68 height 10
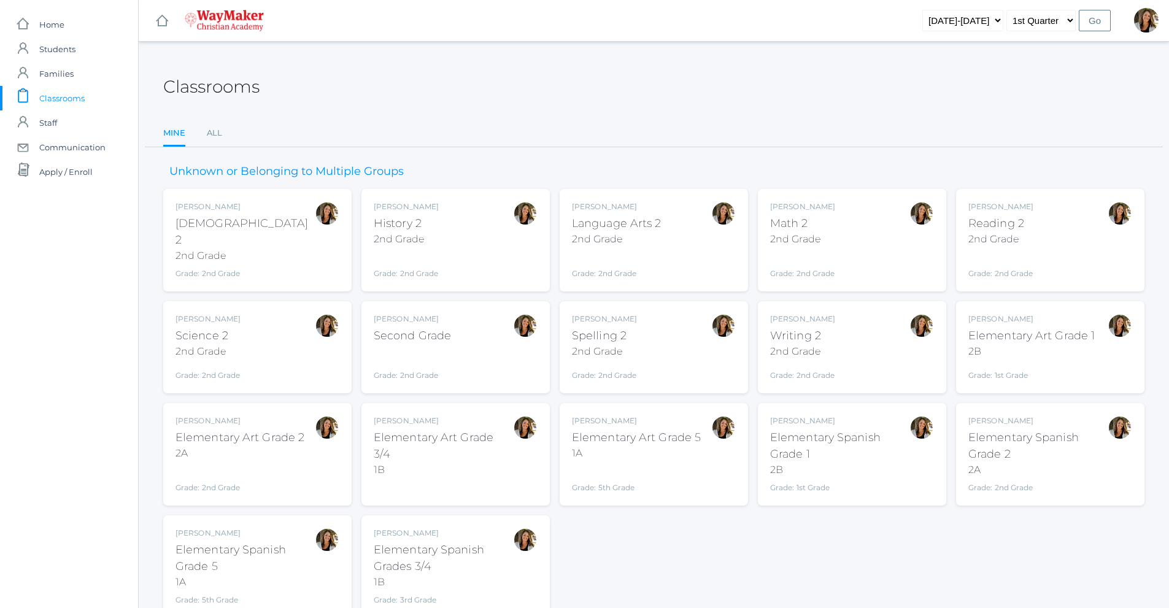
click at [476, 231] on div "Amber Farnes History 2 2nd Grade Grade: 2nd Grade 02ELEM" at bounding box center [456, 240] width 164 height 78
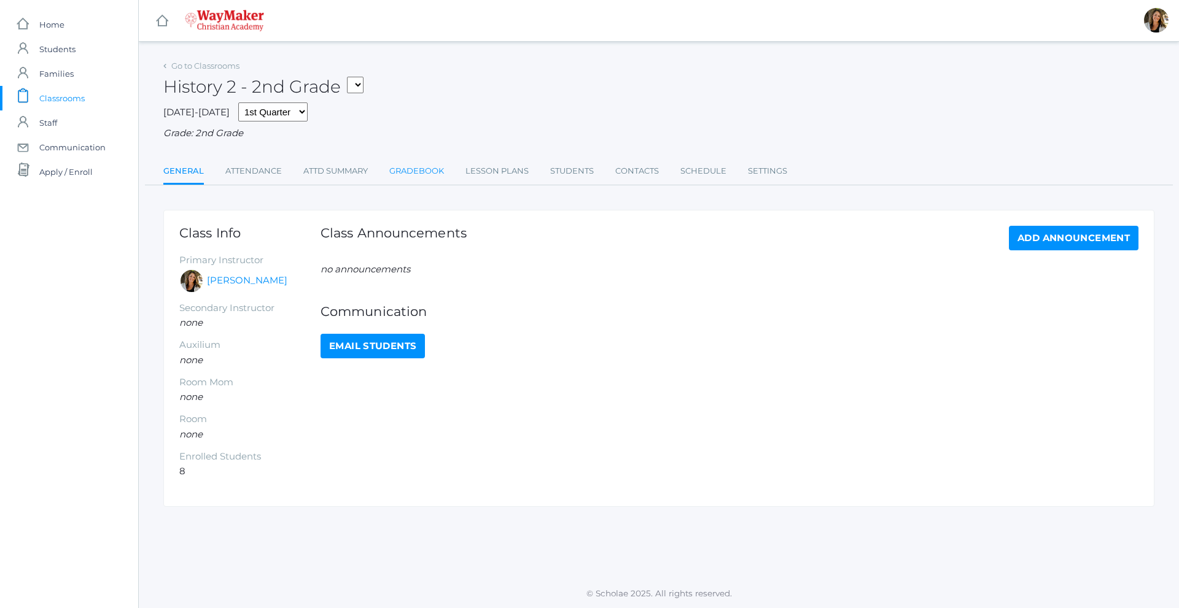
click at [436, 173] on link "Gradebook" at bounding box center [416, 171] width 55 height 25
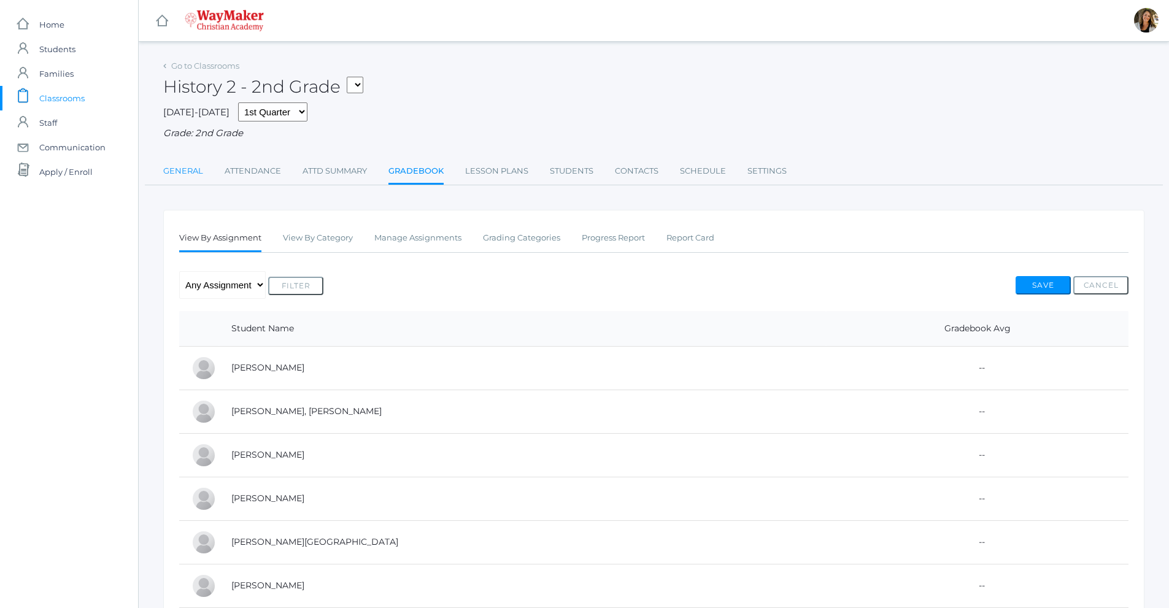
click at [200, 174] on link "General" at bounding box center [183, 171] width 40 height 25
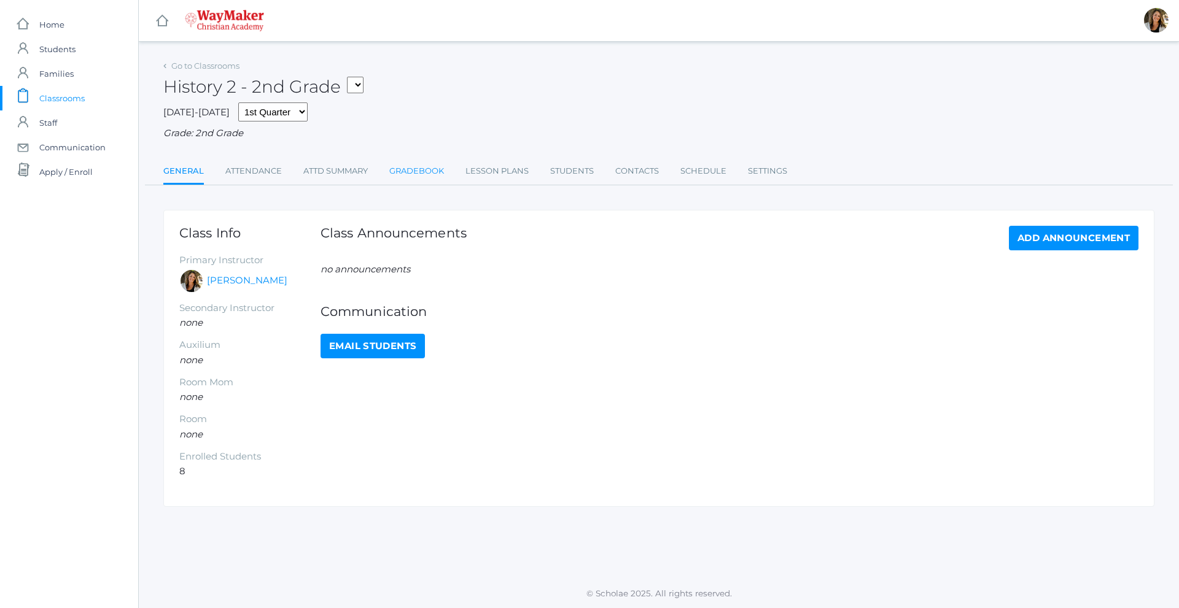
click at [406, 173] on link "Gradebook" at bounding box center [416, 171] width 55 height 25
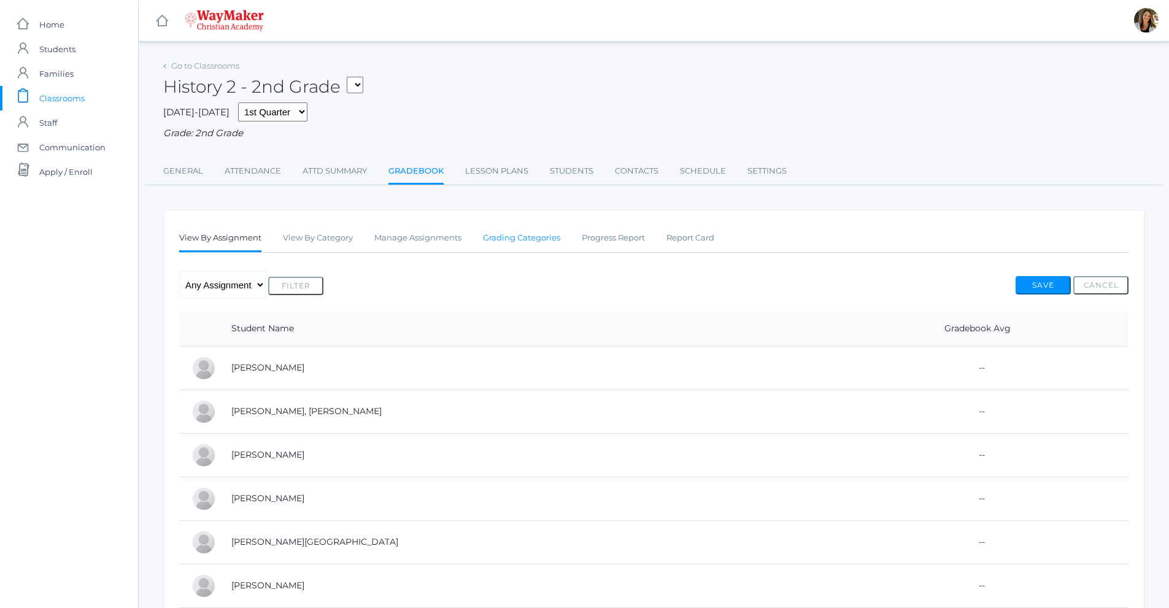
click at [522, 238] on link "Grading Categories" at bounding box center [521, 238] width 77 height 25
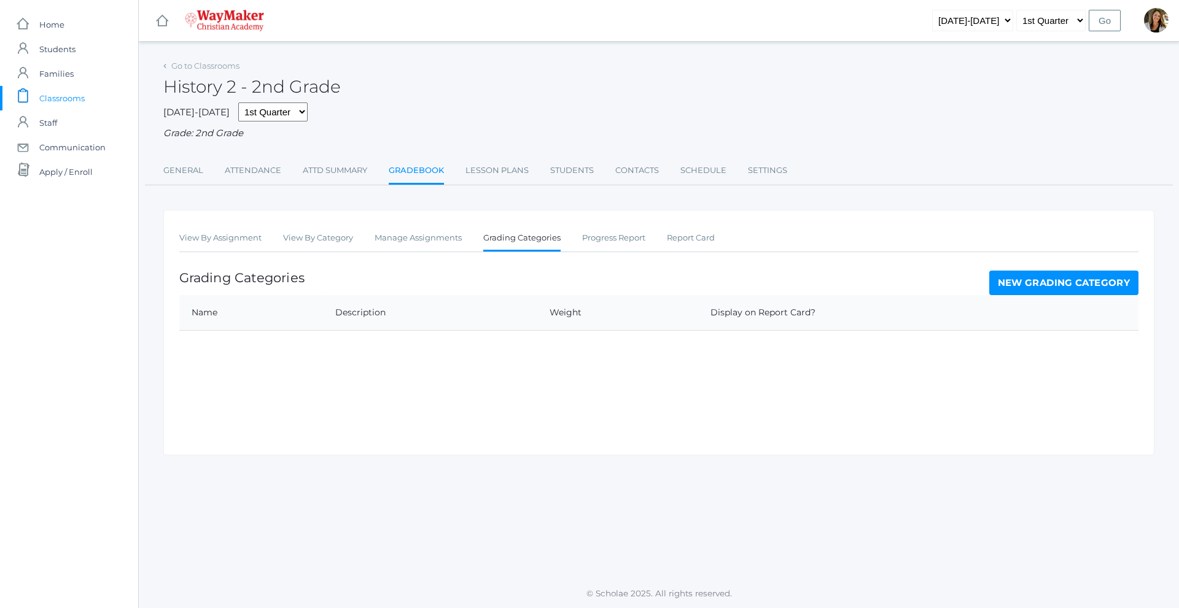
click at [1004, 284] on link "New Grading Category" at bounding box center [1064, 283] width 150 height 25
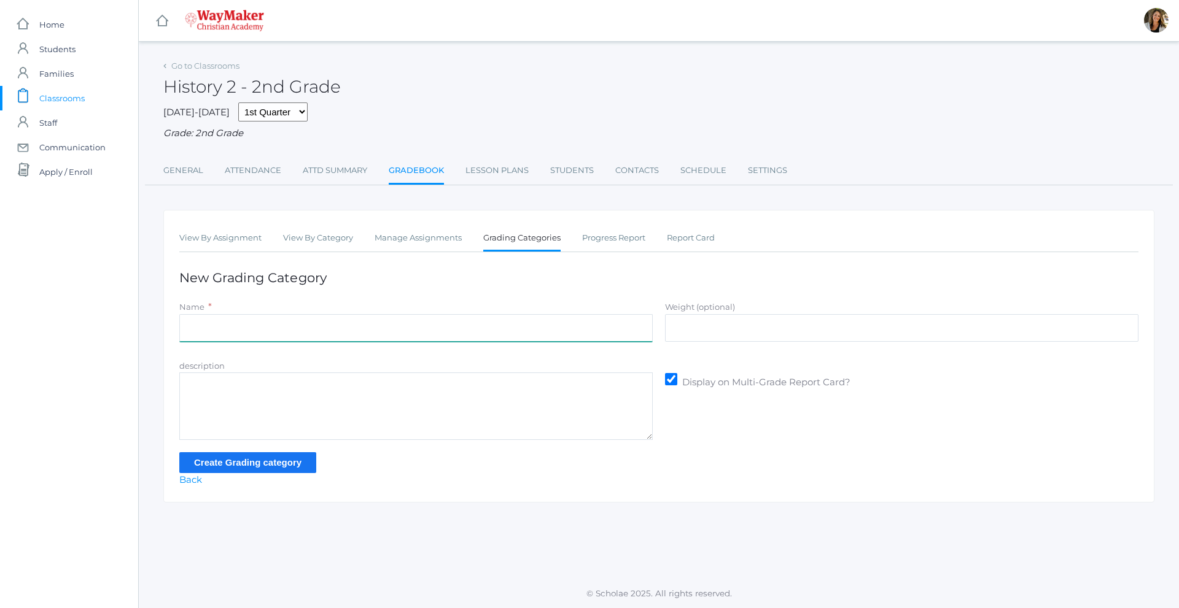
click at [330, 328] on input "Name" at bounding box center [415, 328] width 473 height 28
type input "Participation"
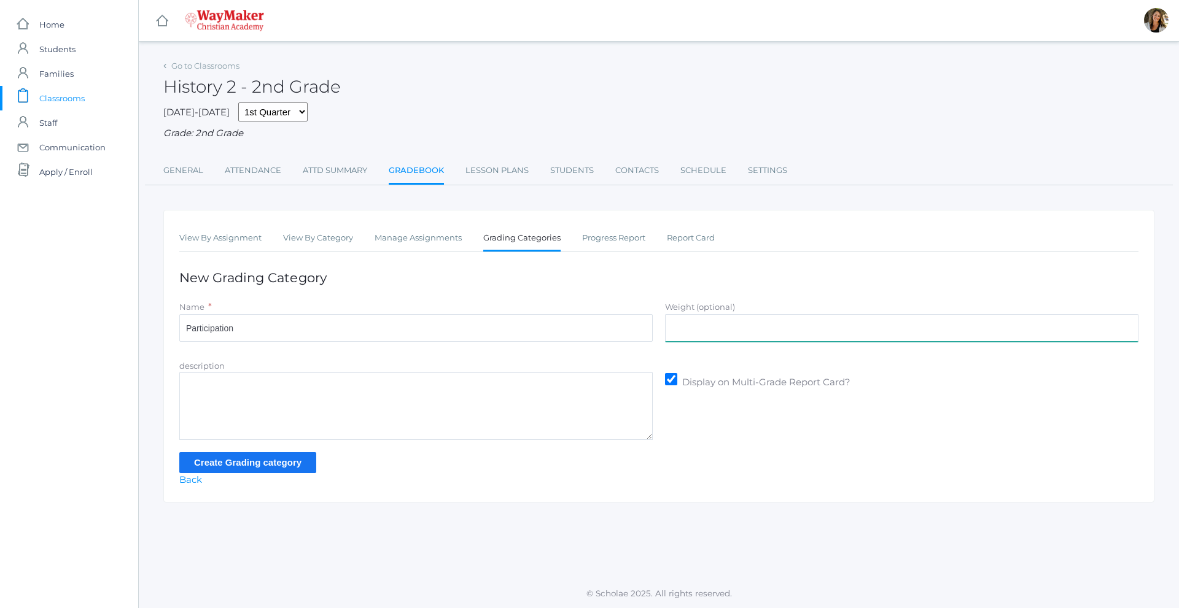
click at [751, 324] on input "Weight (optional)" at bounding box center [901, 328] width 473 height 28
type input "70"
click at [242, 465] on input "Create Grading category" at bounding box center [247, 462] width 137 height 20
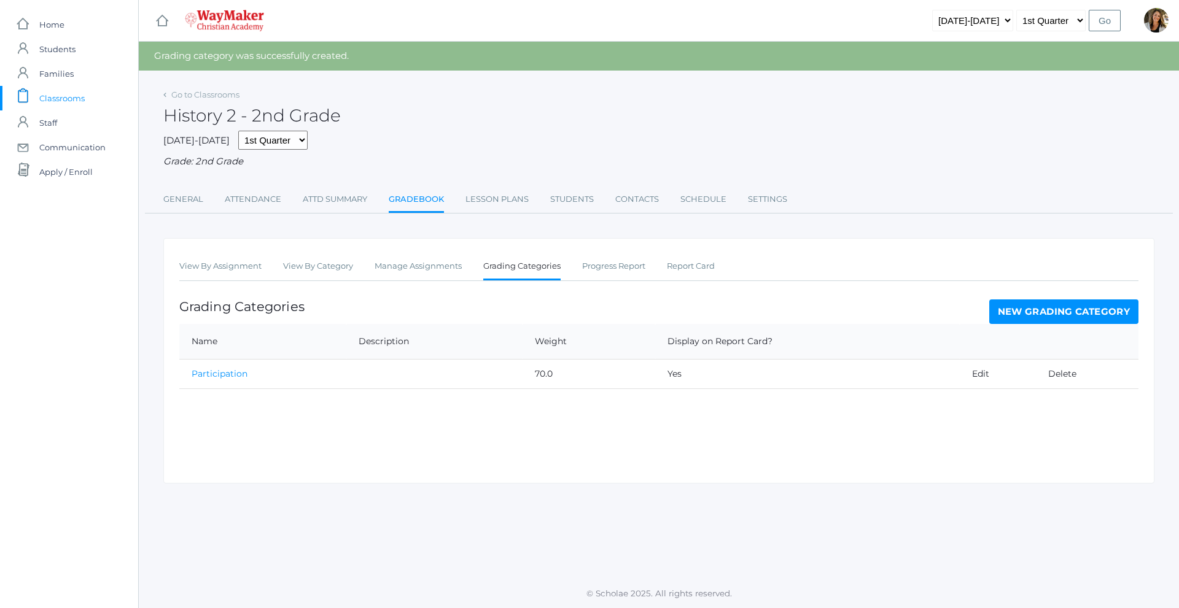
click at [1042, 307] on link "New Grading Category" at bounding box center [1064, 312] width 150 height 25
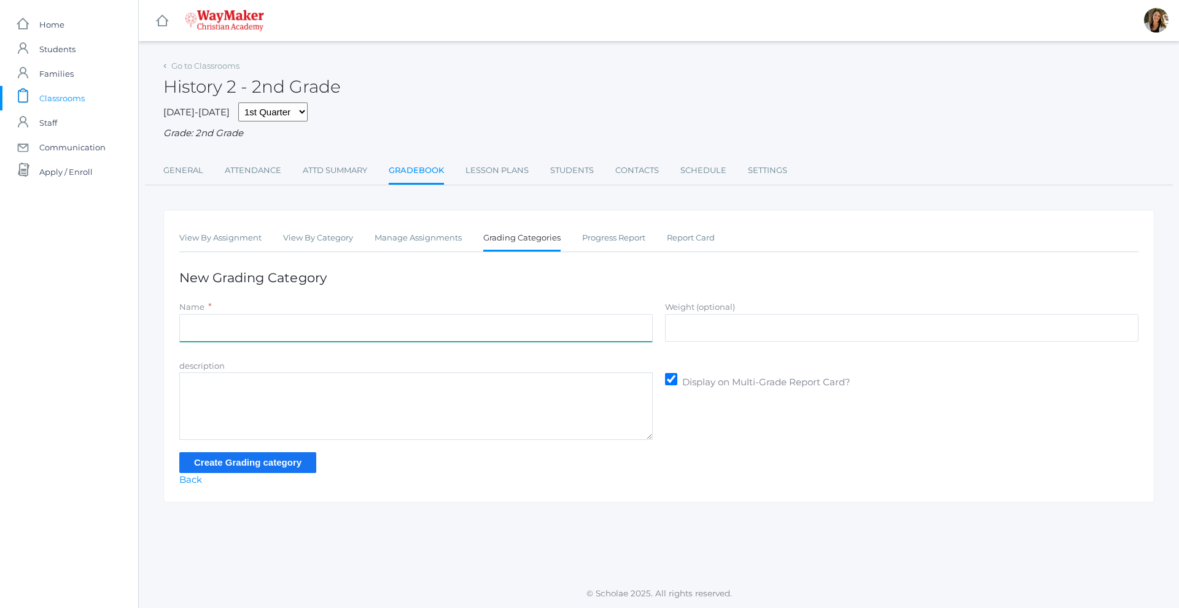
click at [235, 326] on input "Name" at bounding box center [415, 328] width 473 height 28
type input "Assisgnments/Projects"
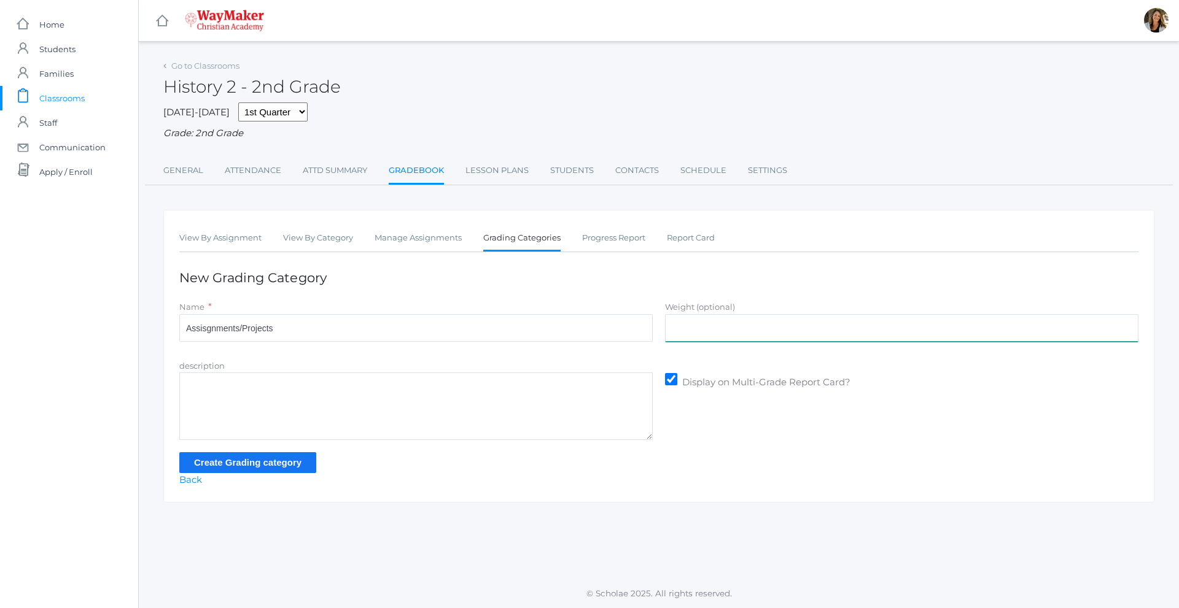
click at [705, 333] on input "Weight (optional)" at bounding box center [901, 328] width 473 height 28
type input "30"
click at [282, 462] on input "Create Grading category" at bounding box center [247, 462] width 137 height 20
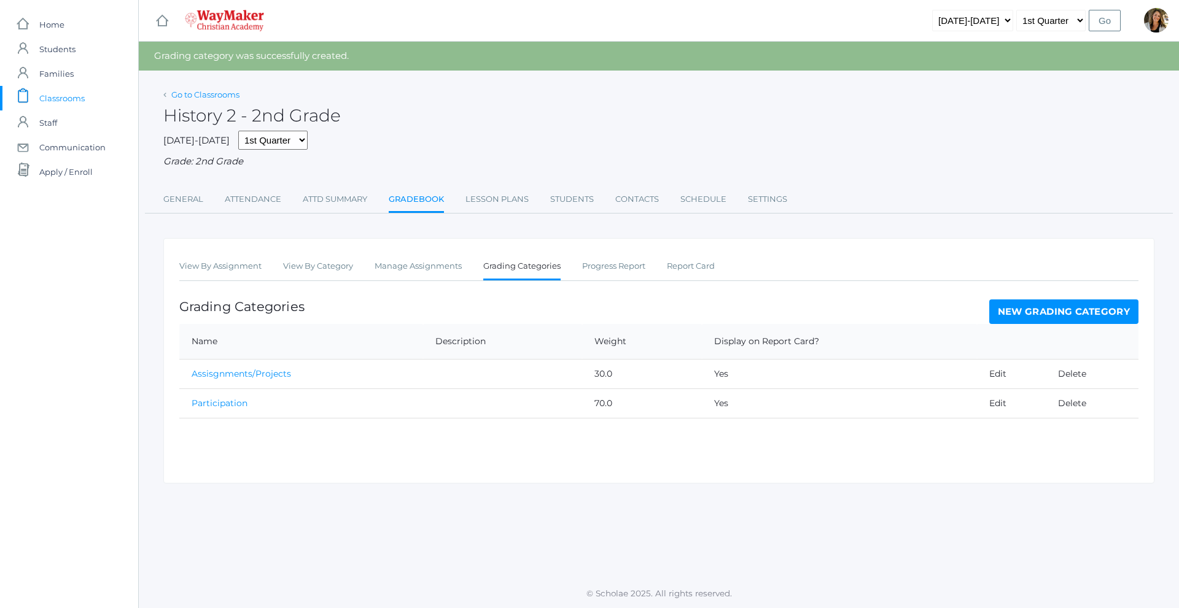
click at [194, 95] on link "Go to Classrooms" at bounding box center [205, 95] width 68 height 10
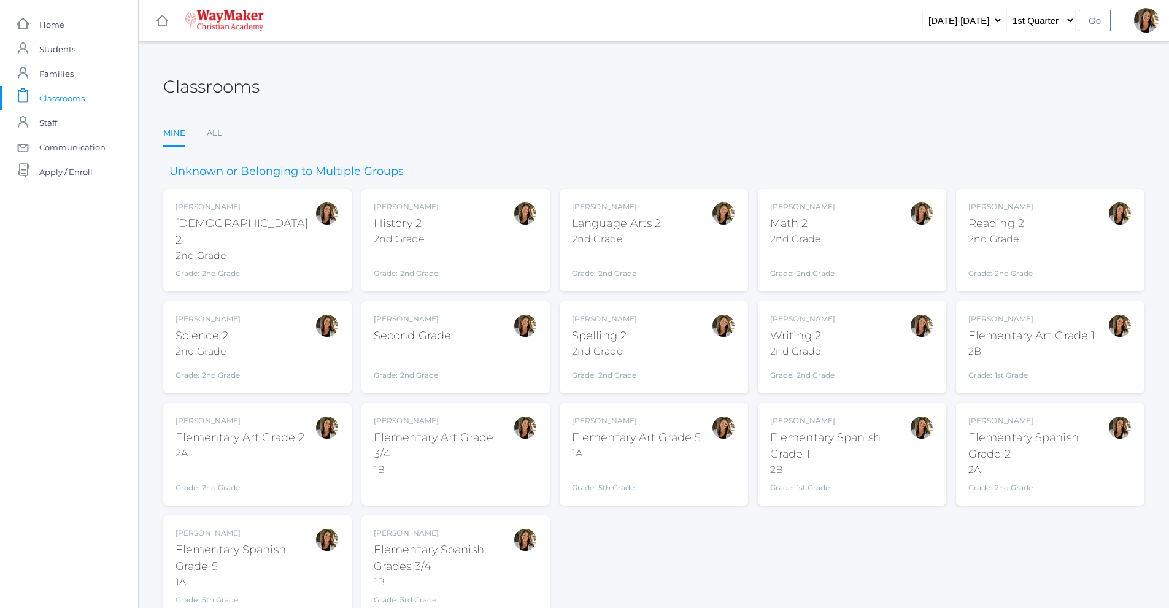
click at [643, 228] on div "Language Arts 2" at bounding box center [617, 223] width 90 height 17
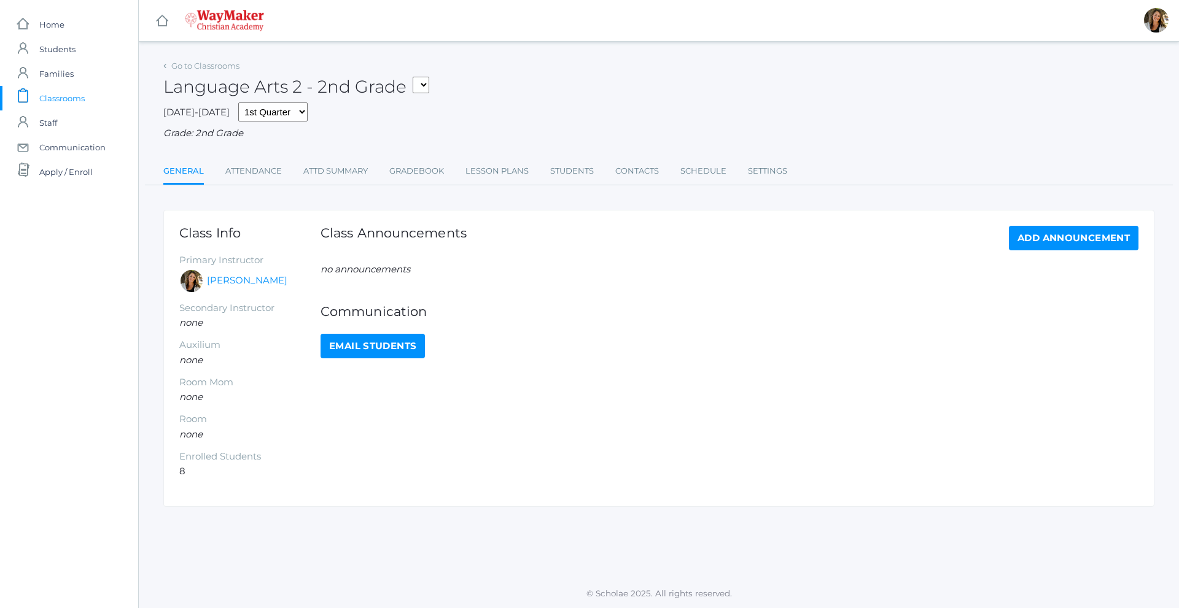
click at [446, 173] on ul "General Attendance Attd Summary Gradebook Lesson Plans Students Contacts Schedu…" at bounding box center [658, 172] width 991 height 26
click at [438, 173] on link "Gradebook" at bounding box center [416, 171] width 55 height 25
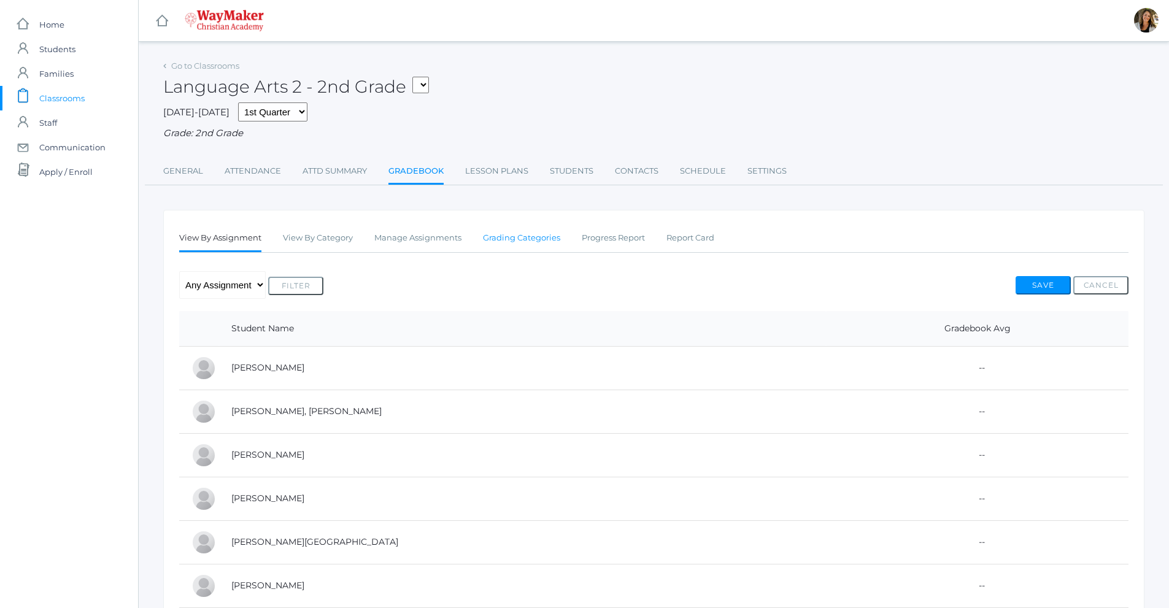
click at [506, 239] on link "Grading Categories" at bounding box center [521, 238] width 77 height 25
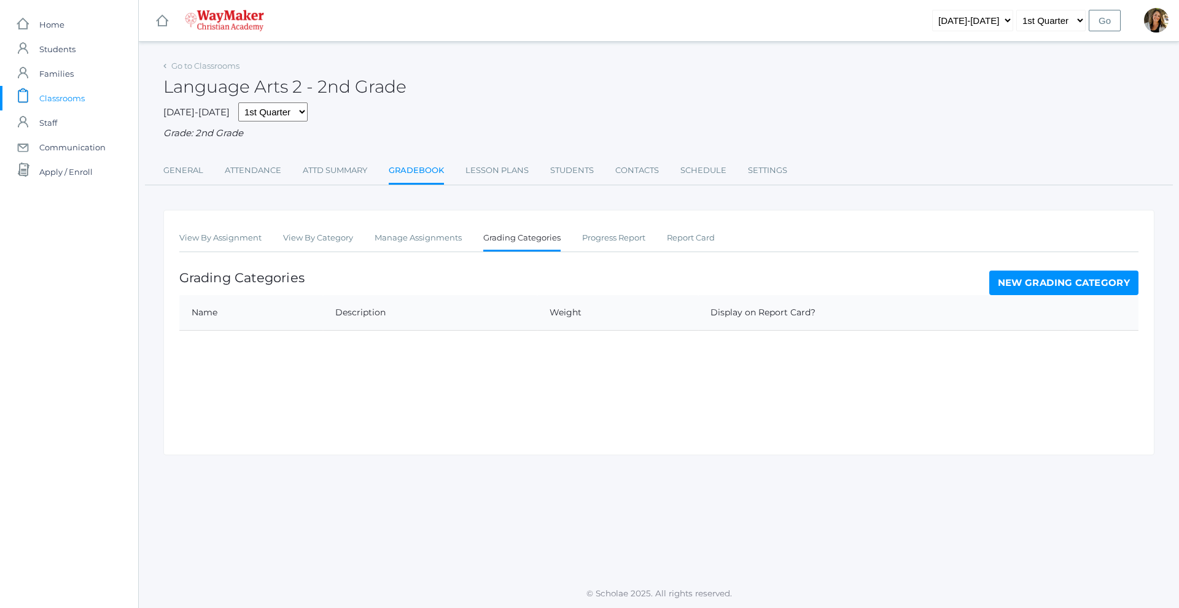
click at [1104, 284] on link "New Grading Category" at bounding box center [1064, 283] width 150 height 25
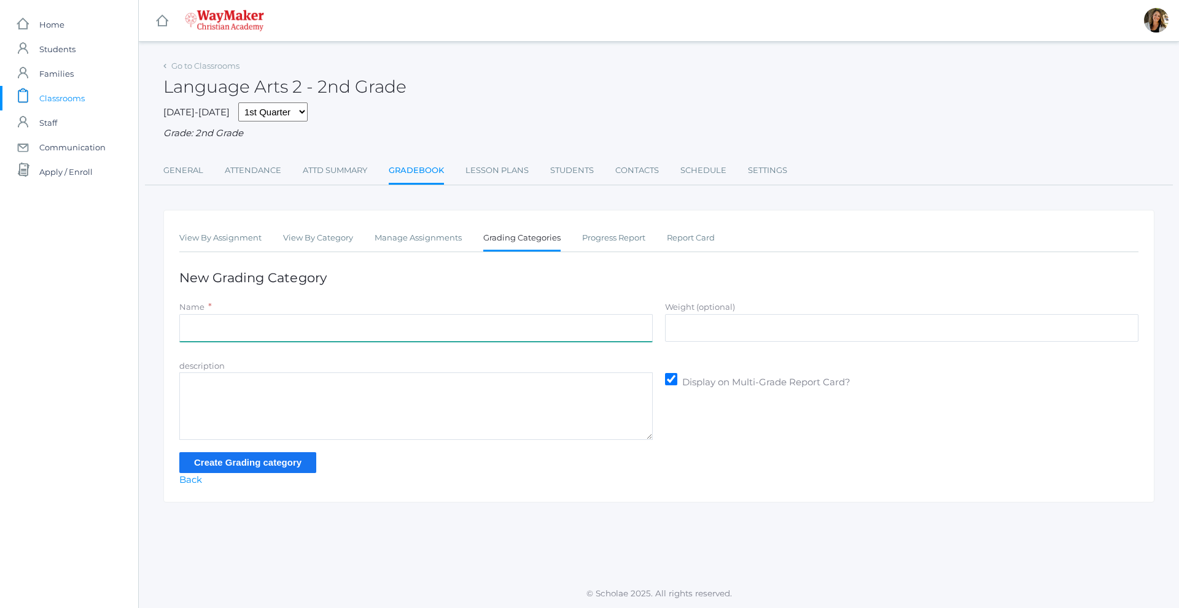
drag, startPoint x: 183, startPoint y: 330, endPoint x: 198, endPoint y: 331, distance: 15.4
click at [183, 330] on input "Name" at bounding box center [415, 328] width 473 height 28
type input "Participation"
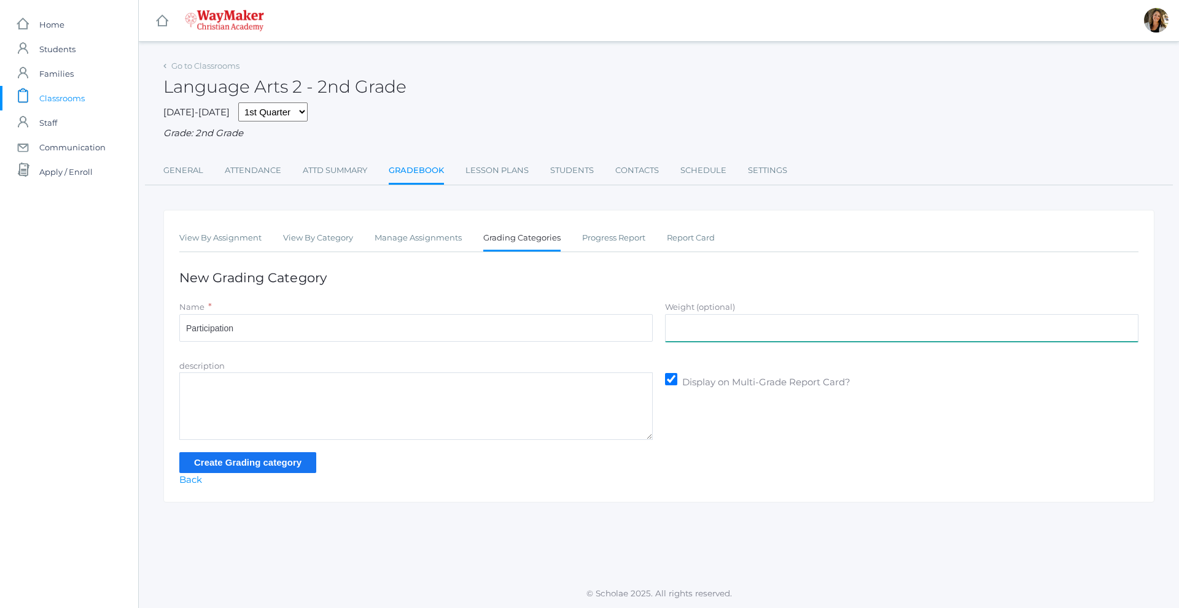
click at [756, 336] on input "Weight (optional)" at bounding box center [901, 328] width 473 height 28
type input "30"
click at [287, 466] on input "Create Grading category" at bounding box center [247, 462] width 137 height 20
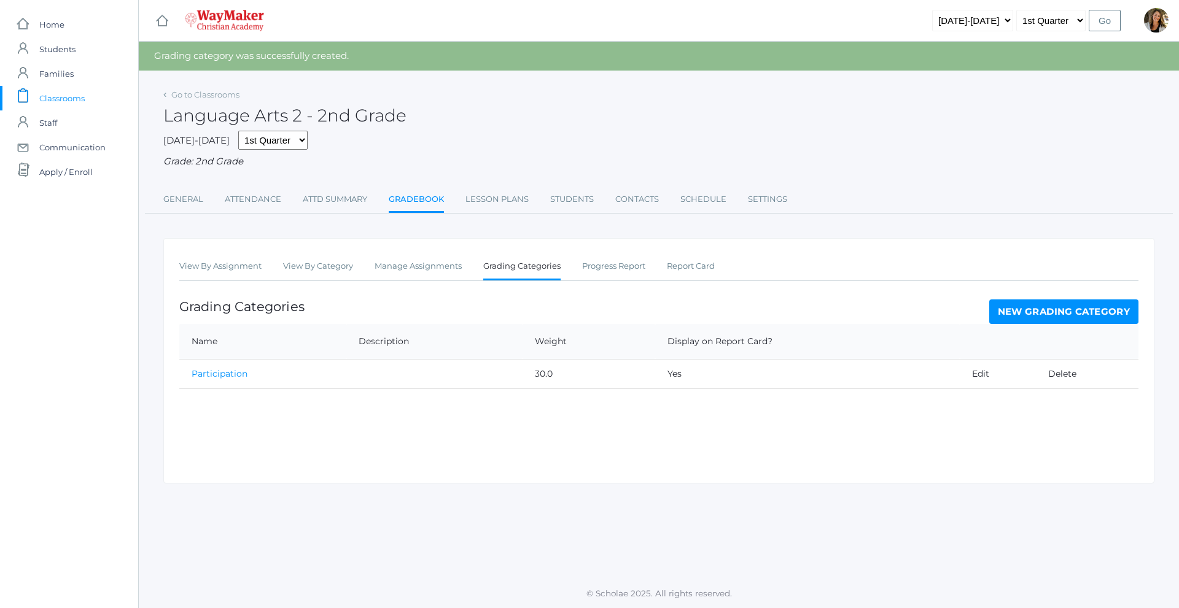
click at [1044, 316] on link "New Grading Category" at bounding box center [1064, 312] width 150 height 25
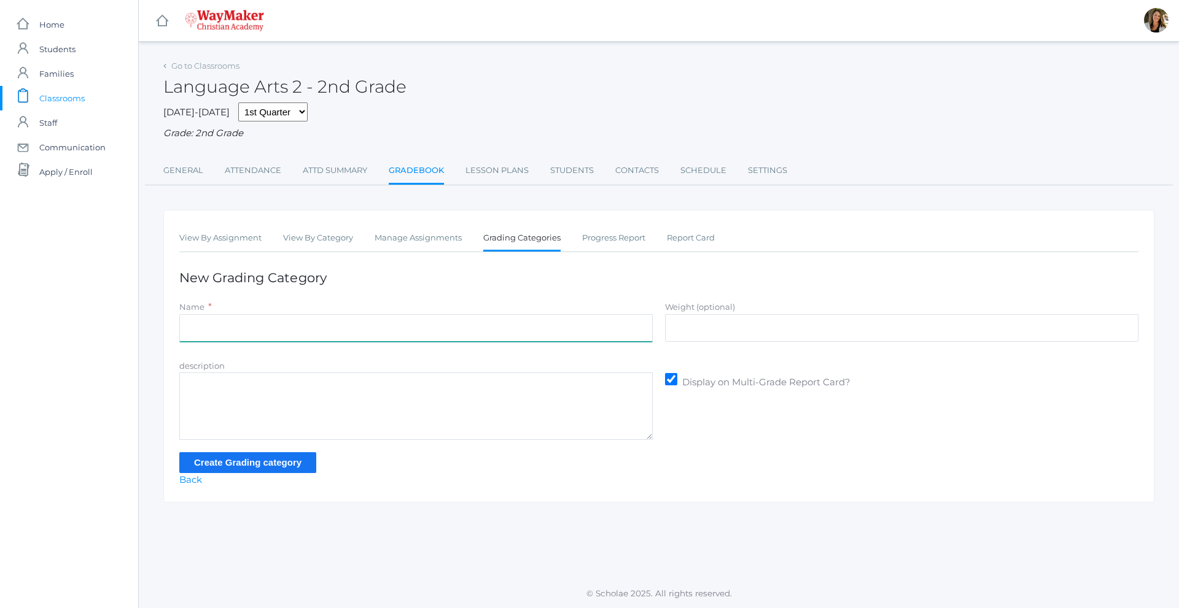
click at [368, 331] on input "Name" at bounding box center [415, 328] width 473 height 28
type input "Assisgnments/Projects"
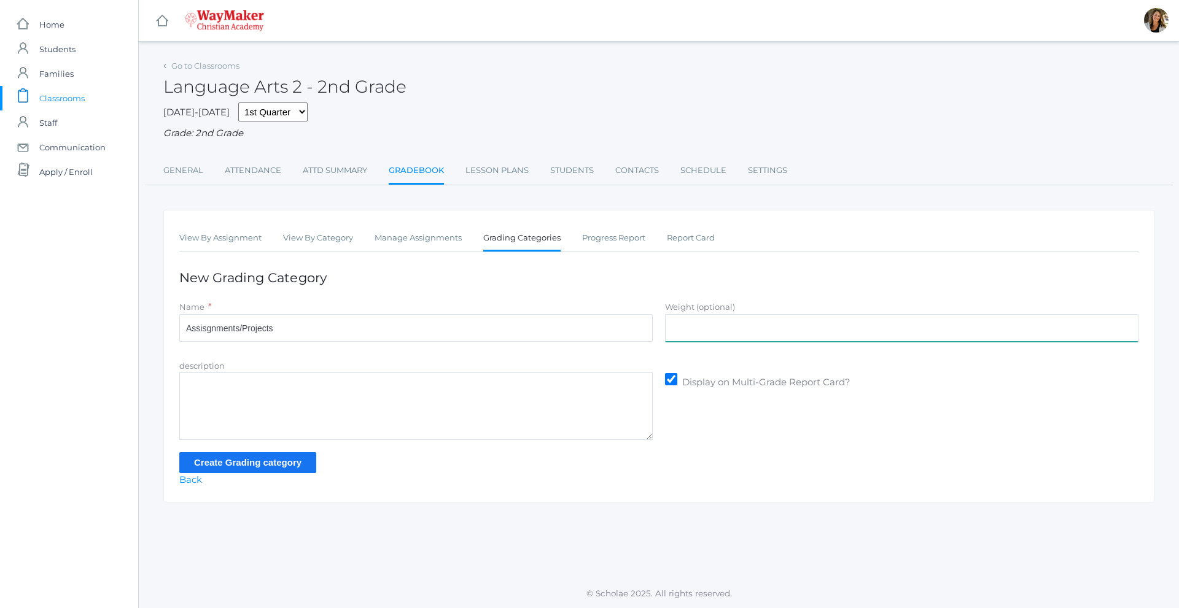
click at [758, 319] on input "Weight (optional)" at bounding box center [901, 328] width 473 height 28
type input "35"
click at [241, 473] on input "Create Grading category" at bounding box center [247, 462] width 137 height 20
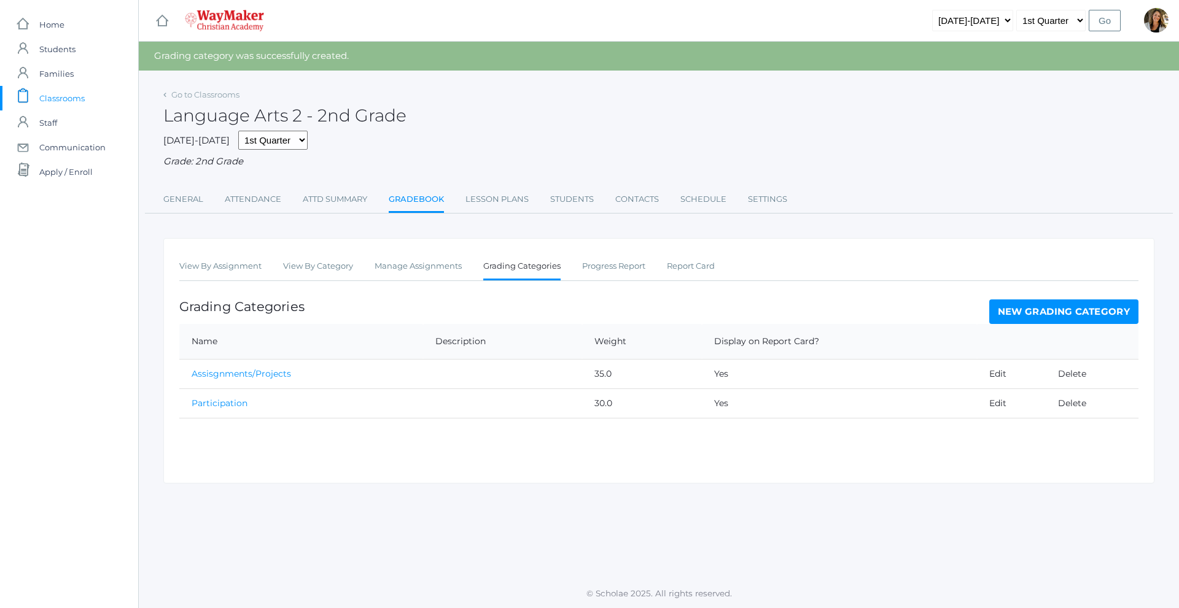
click at [1083, 312] on link "New Grading Category" at bounding box center [1064, 312] width 150 height 25
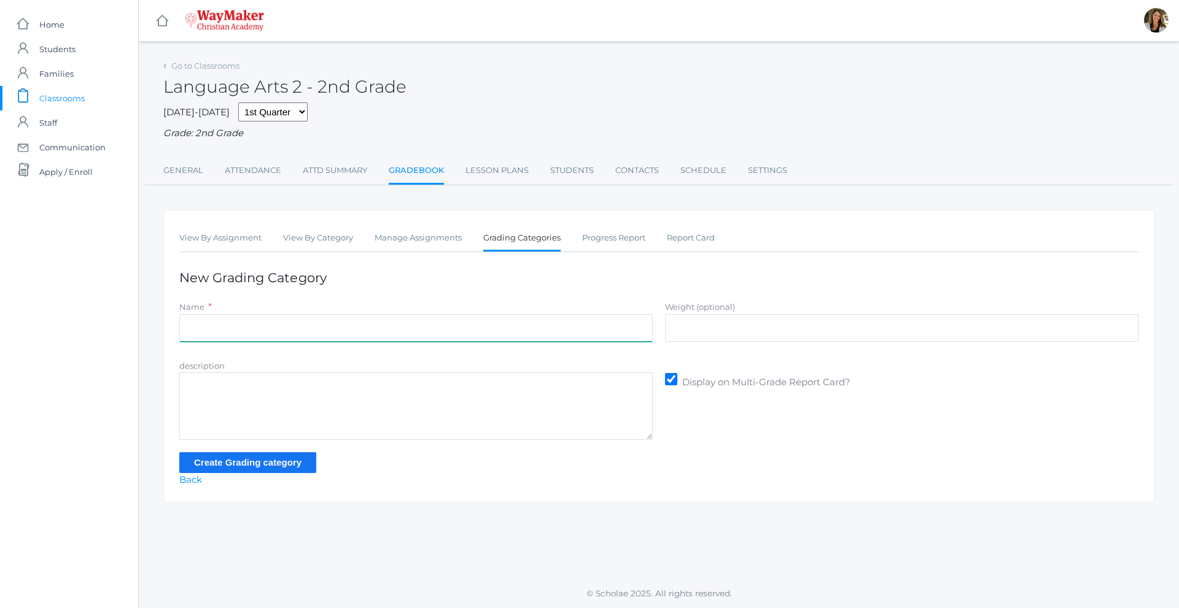
click at [237, 333] on input "Name" at bounding box center [415, 328] width 473 height 28
type input "Tests"
click at [798, 347] on div "Weight (optional)" at bounding box center [902, 323] width 486 height 47
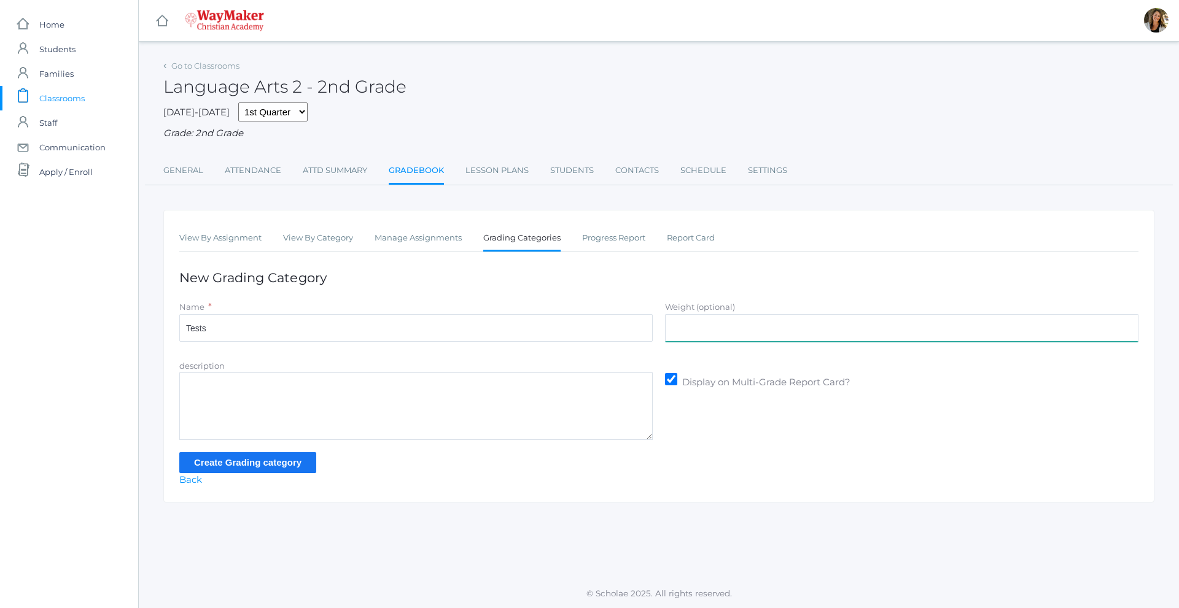
click at [788, 330] on input "Weight (optional)" at bounding box center [901, 328] width 473 height 28
type input "35"
click at [299, 465] on input "Create Grading category" at bounding box center [247, 462] width 137 height 20
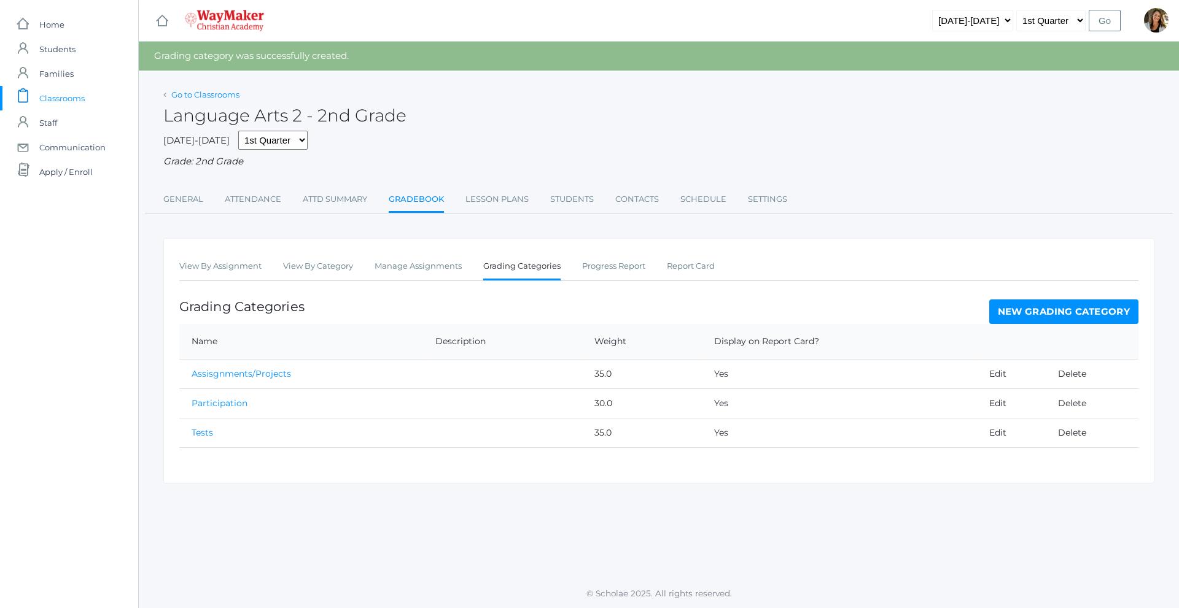
click at [200, 86] on div "Language Arts 2 - 2nd Grade" at bounding box center [658, 108] width 991 height 45
click at [203, 93] on link "Go to Classrooms" at bounding box center [205, 95] width 68 height 10
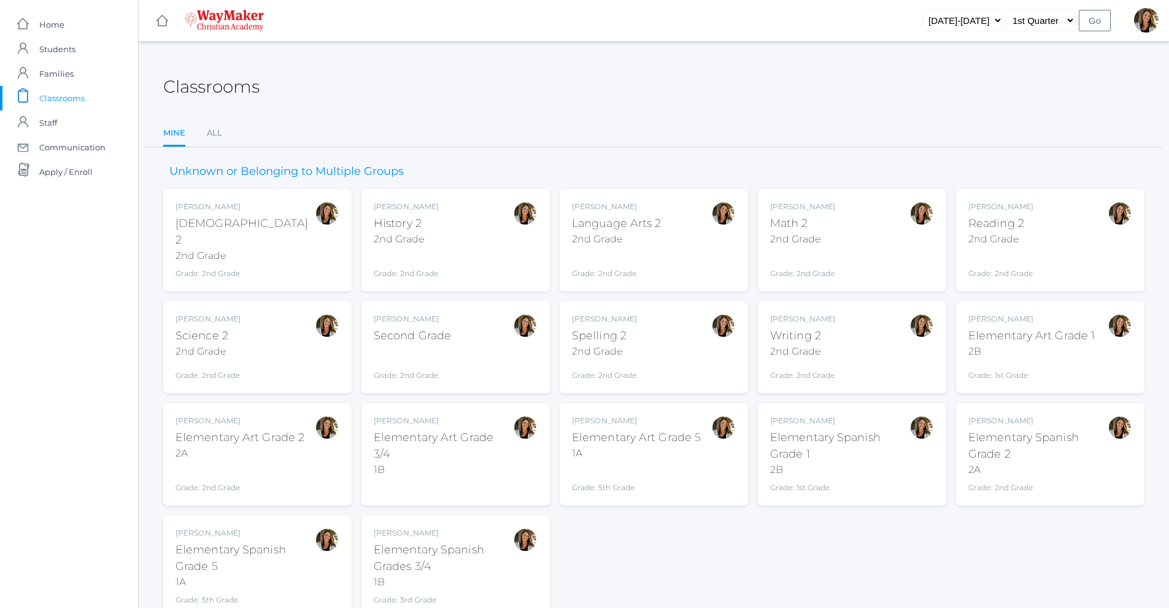
click at [830, 234] on div "2nd Grade" at bounding box center [802, 239] width 65 height 15
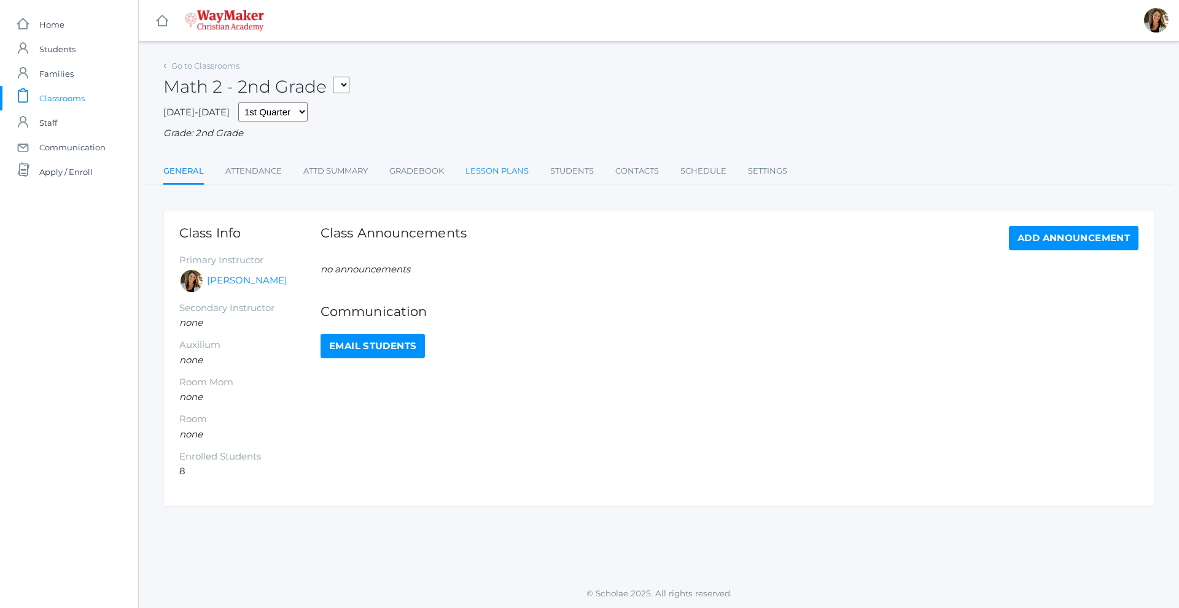
click at [508, 174] on link "Lesson Plans" at bounding box center [496, 171] width 63 height 25
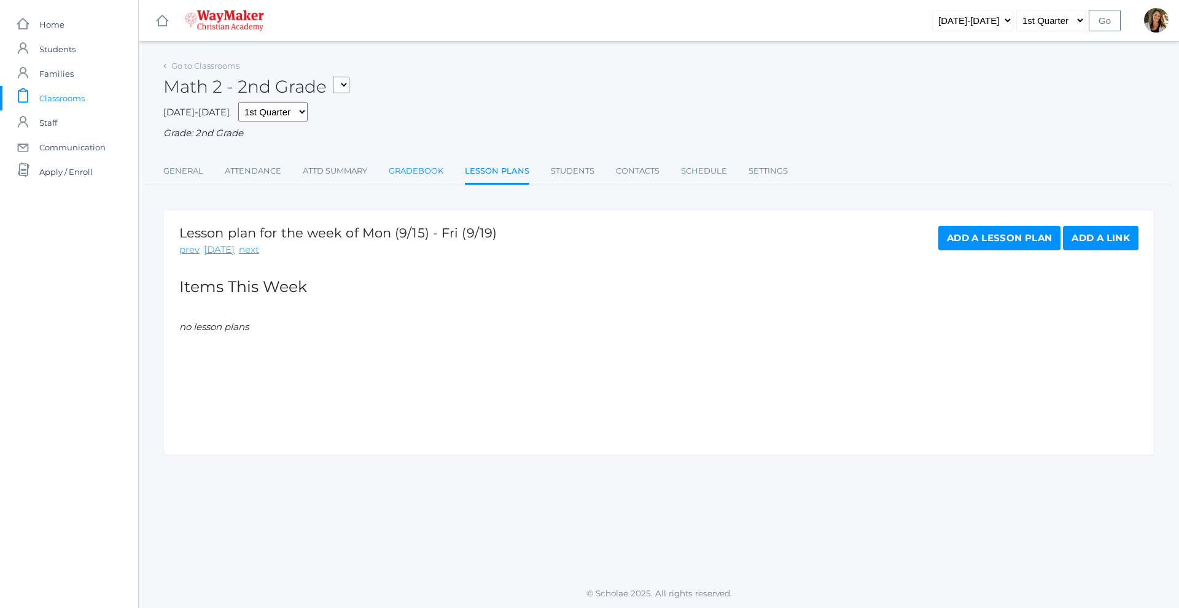
click at [438, 175] on link "Gradebook" at bounding box center [416, 171] width 55 height 25
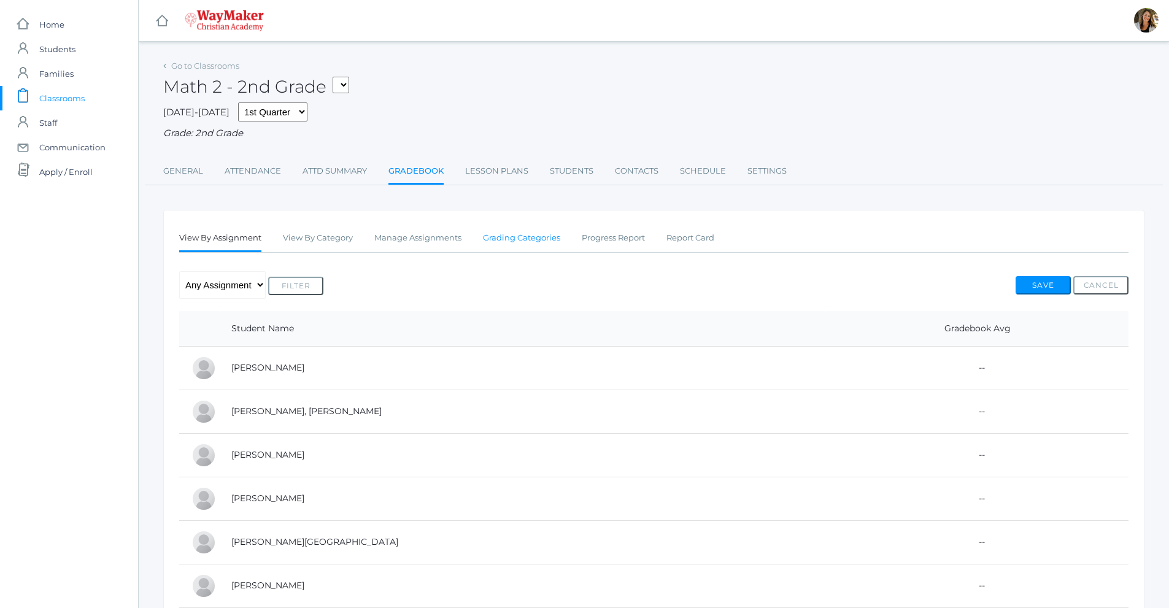
click at [506, 240] on link "Grading Categories" at bounding box center [521, 238] width 77 height 25
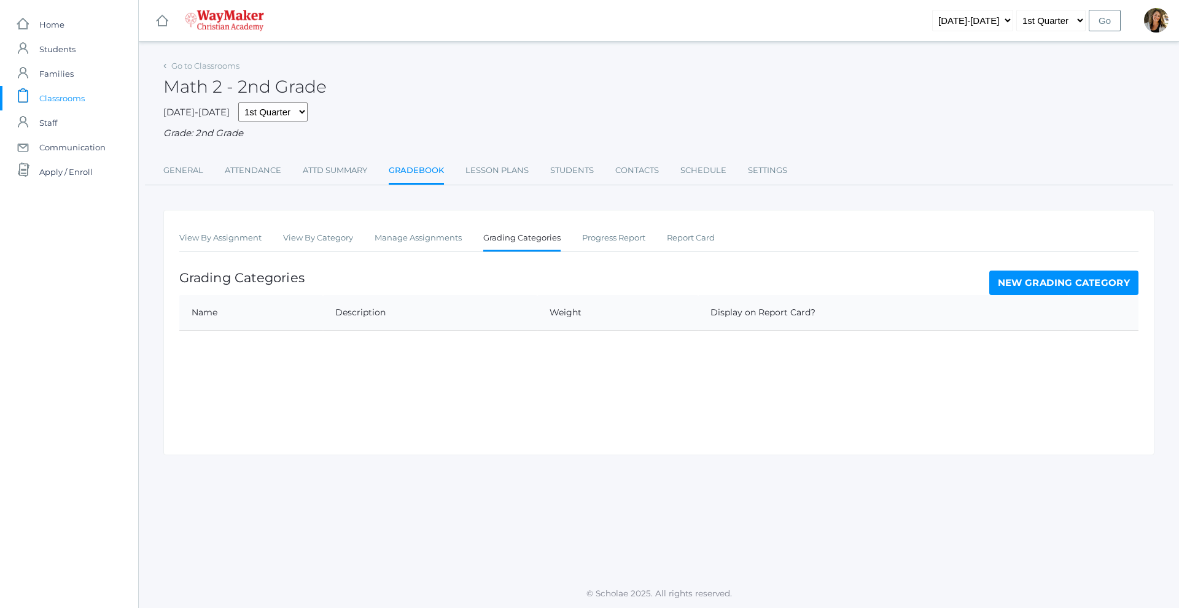
click at [1096, 285] on link "New Grading Category" at bounding box center [1064, 283] width 150 height 25
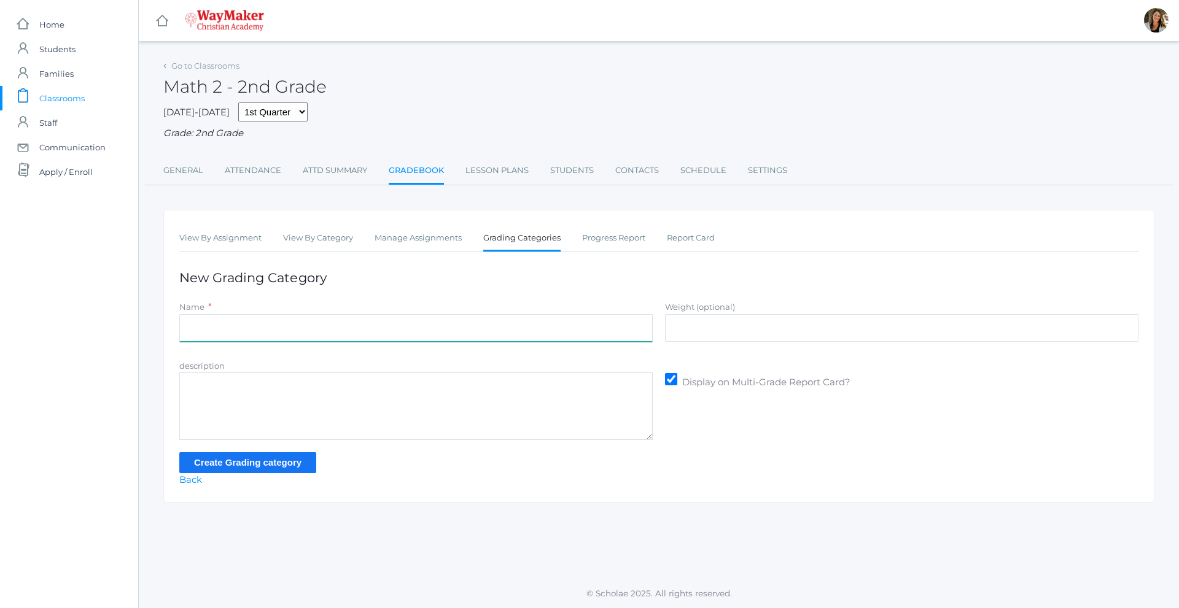
click at [276, 336] on input "Name" at bounding box center [415, 328] width 473 height 28
type input "Participation"
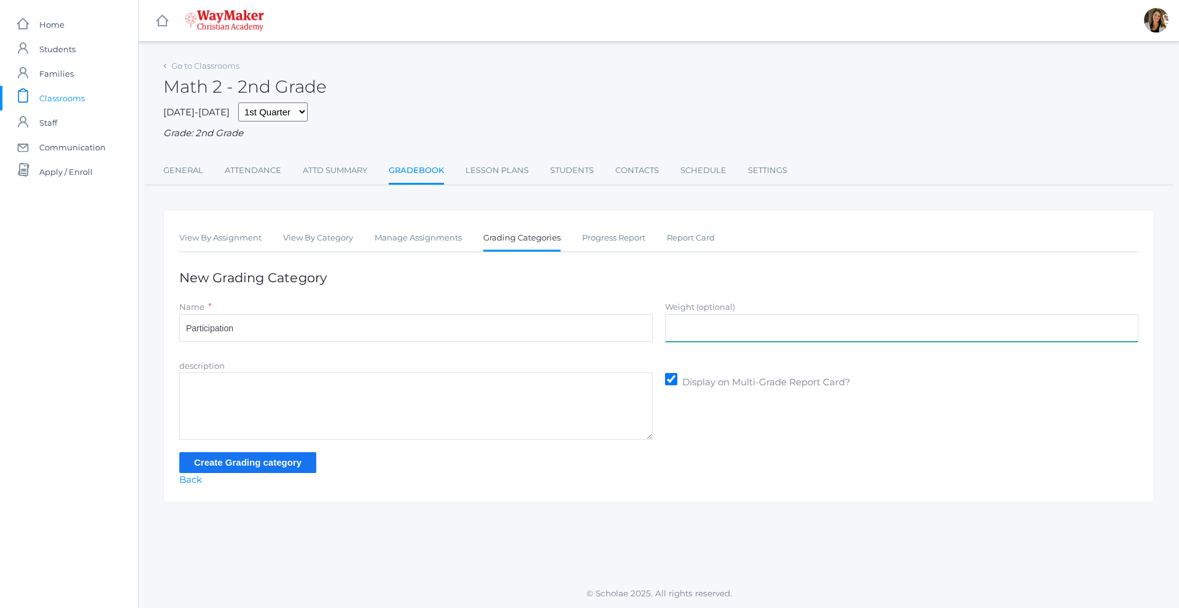
click at [716, 332] on input "Weight (optional)" at bounding box center [901, 328] width 473 height 28
type input "30"
click at [281, 472] on input "Create Grading category" at bounding box center [247, 462] width 137 height 20
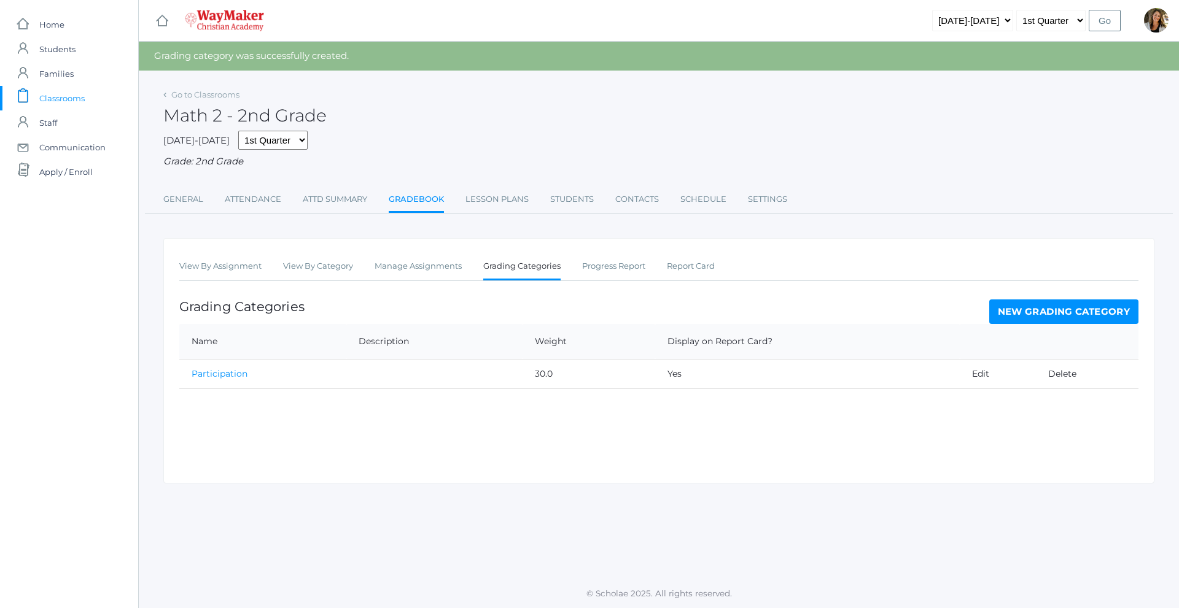
click at [1070, 306] on link "New Grading Category" at bounding box center [1064, 312] width 150 height 25
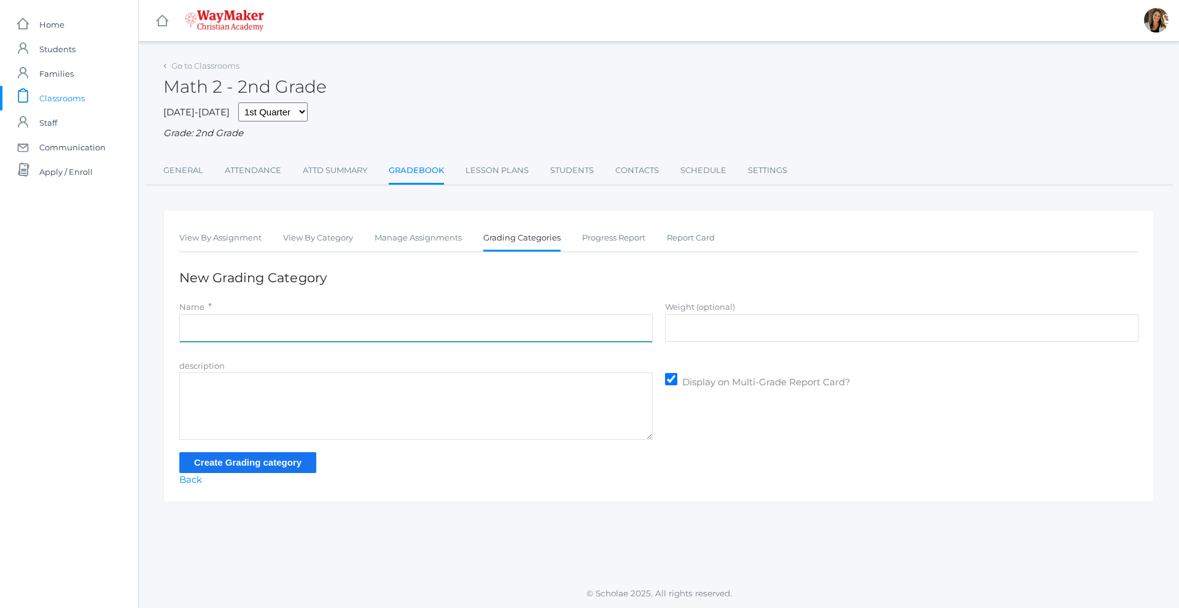
click at [296, 333] on input "Name" at bounding box center [415, 328] width 473 height 28
type input "Assisgnments/Projects"
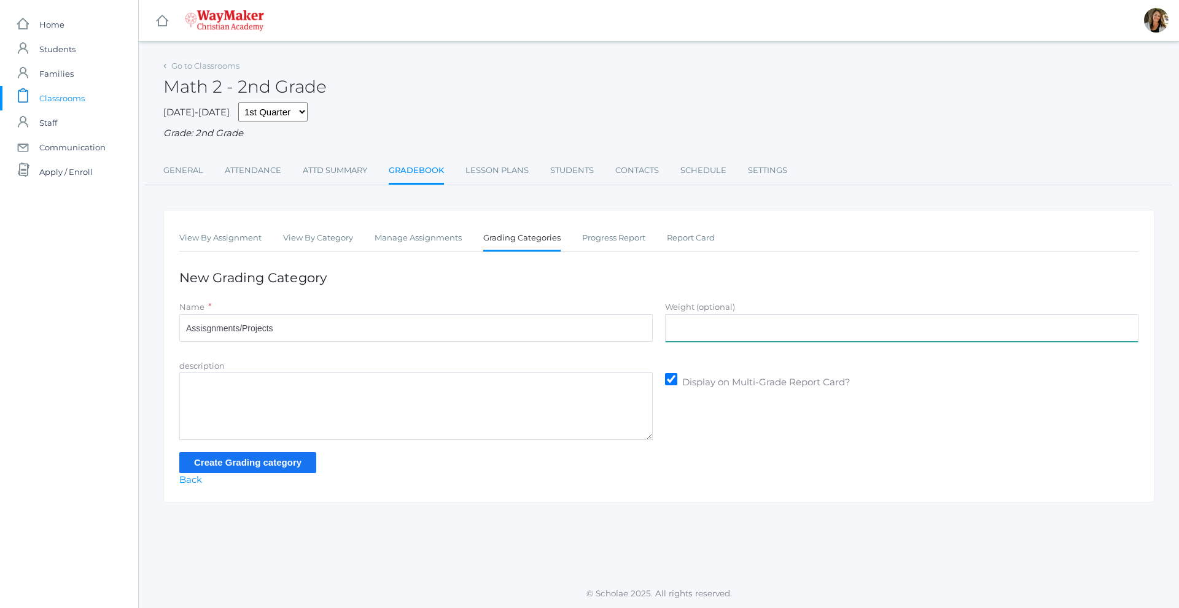
click at [717, 340] on input "Weight (optional)" at bounding box center [901, 328] width 473 height 28
type input "35"
click at [217, 464] on input "Create Grading category" at bounding box center [247, 462] width 137 height 20
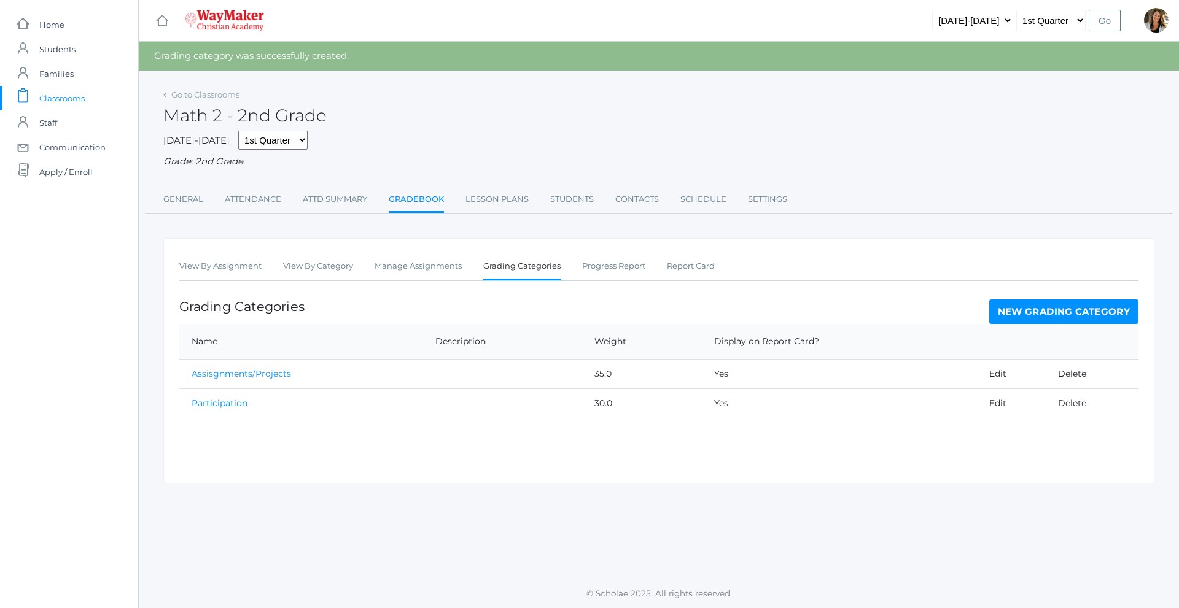
click at [1039, 312] on link "New Grading Category" at bounding box center [1064, 312] width 150 height 25
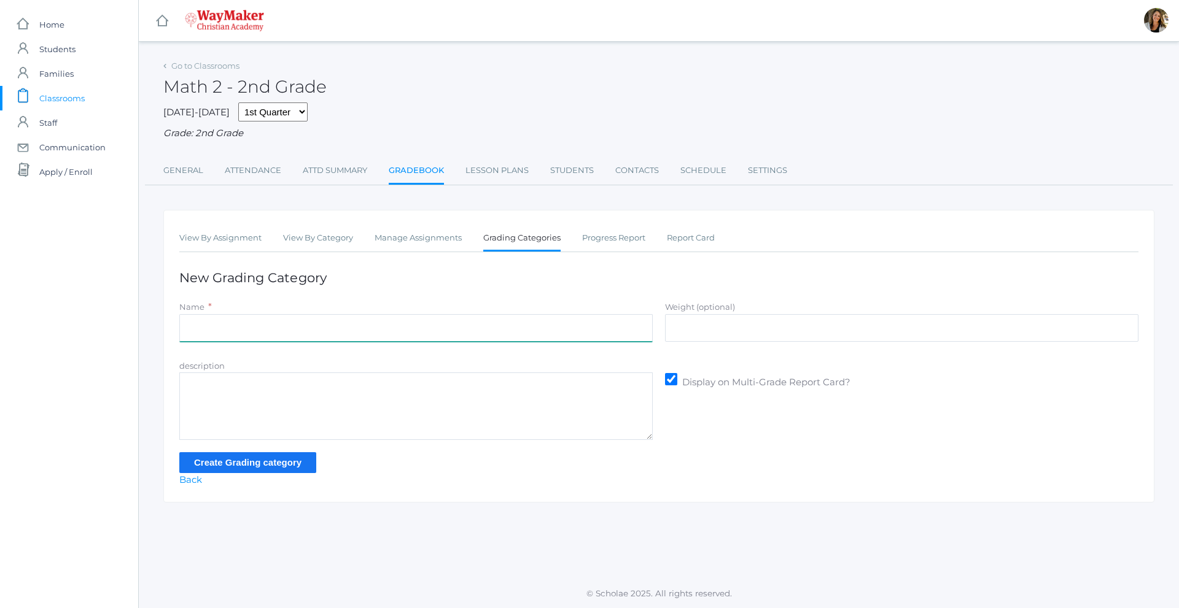
click at [268, 336] on input "Name" at bounding box center [415, 328] width 473 height 28
type input "Tests"
click at [724, 312] on label "Weight (optional)" at bounding box center [700, 307] width 70 height 10
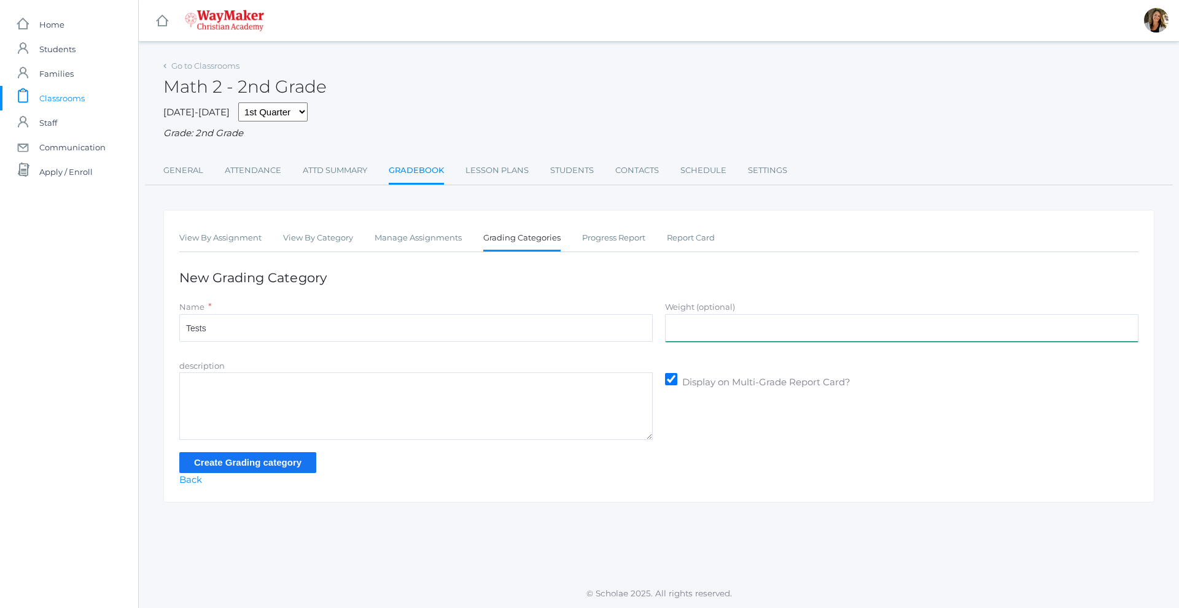
click at [724, 314] on input "Weight (optional)" at bounding box center [901, 328] width 473 height 28
type input "35"
click at [274, 470] on input "Create Grading category" at bounding box center [247, 462] width 137 height 20
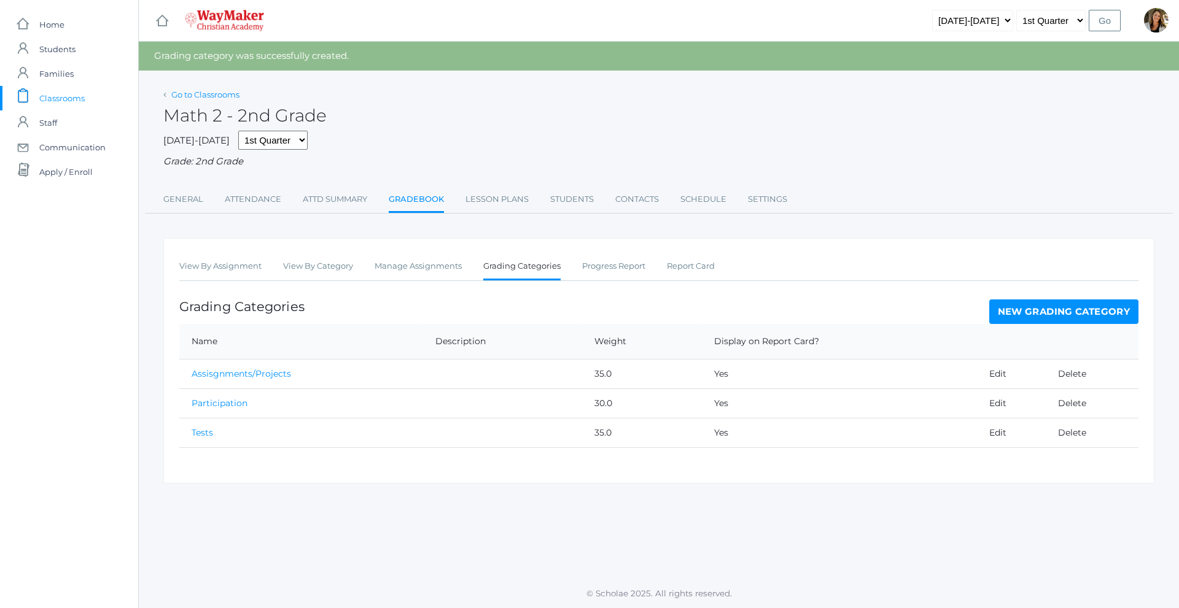
click at [218, 97] on link "Go to Classrooms" at bounding box center [205, 95] width 68 height 10
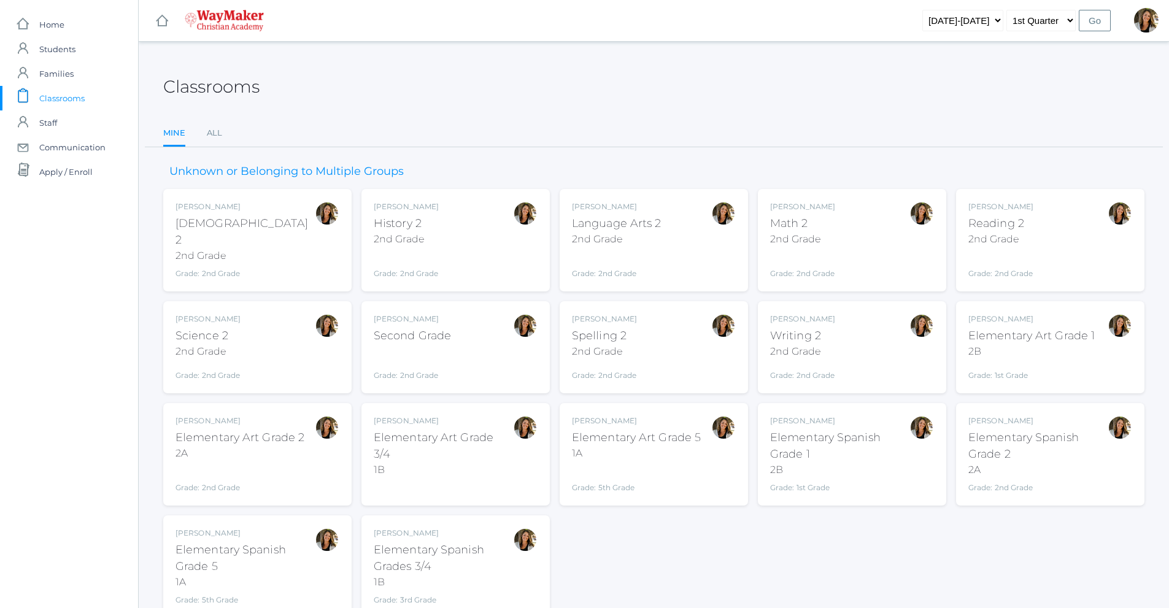
scroll to position [44, 0]
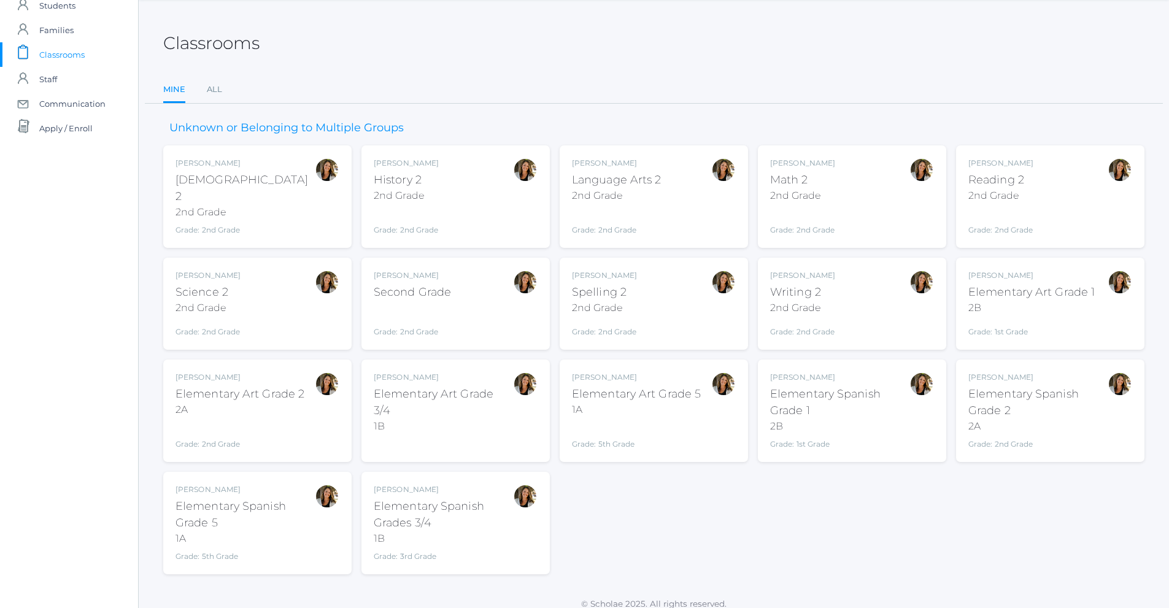
click at [1003, 182] on div "Reading 2" at bounding box center [1001, 180] width 65 height 17
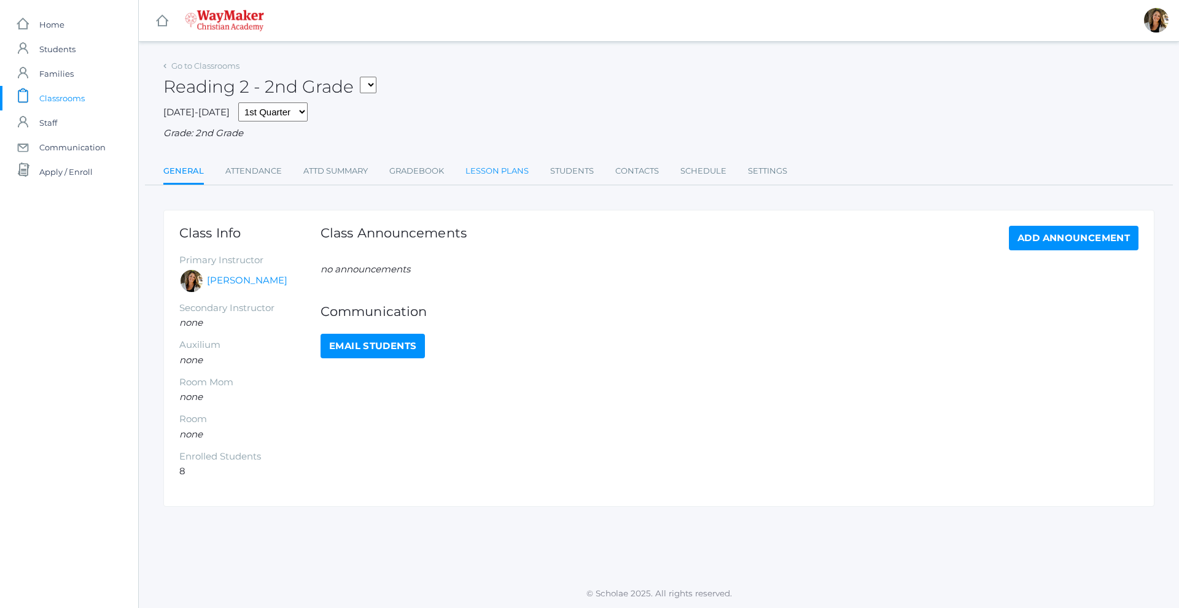
click at [473, 171] on link "Lesson Plans" at bounding box center [496, 171] width 63 height 25
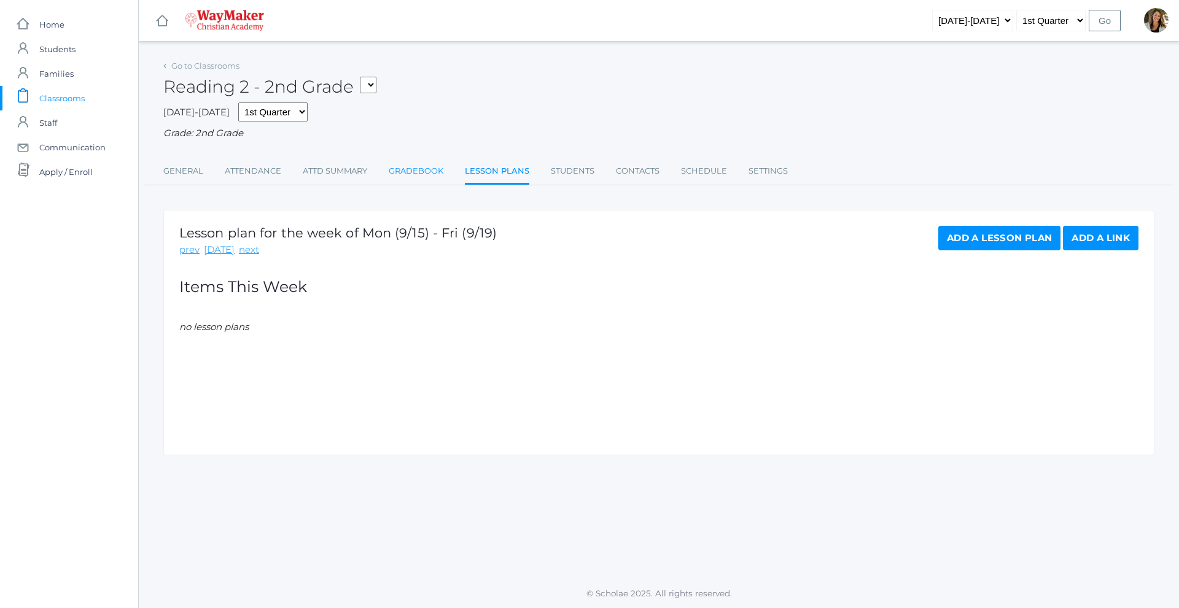
click at [426, 174] on link "Gradebook" at bounding box center [416, 171] width 55 height 25
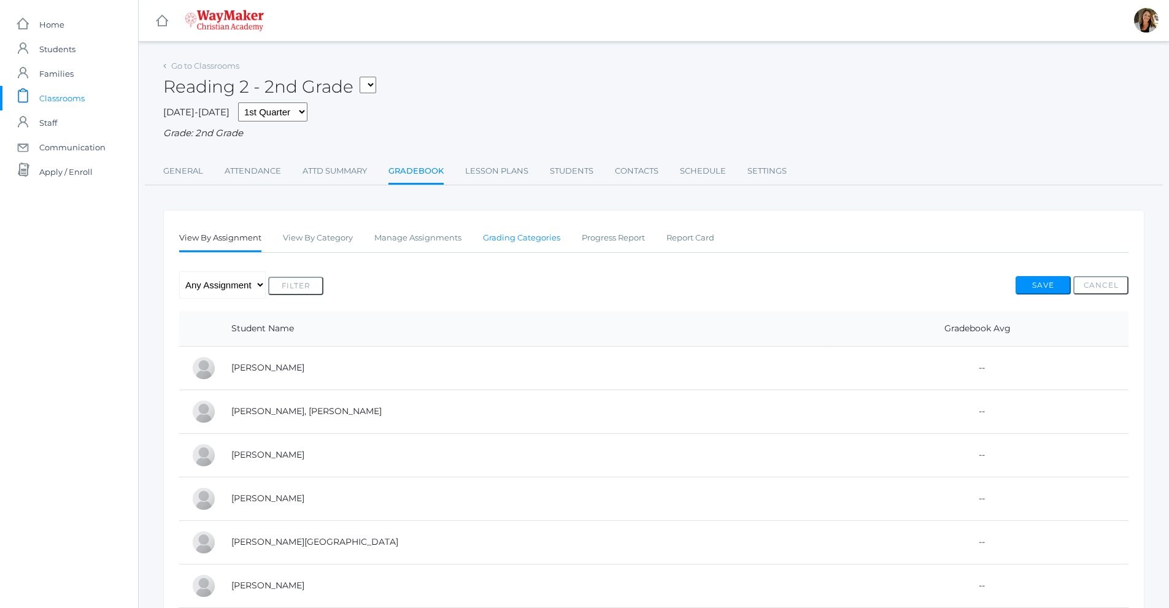
click at [499, 246] on link "Grading Categories" at bounding box center [521, 238] width 77 height 25
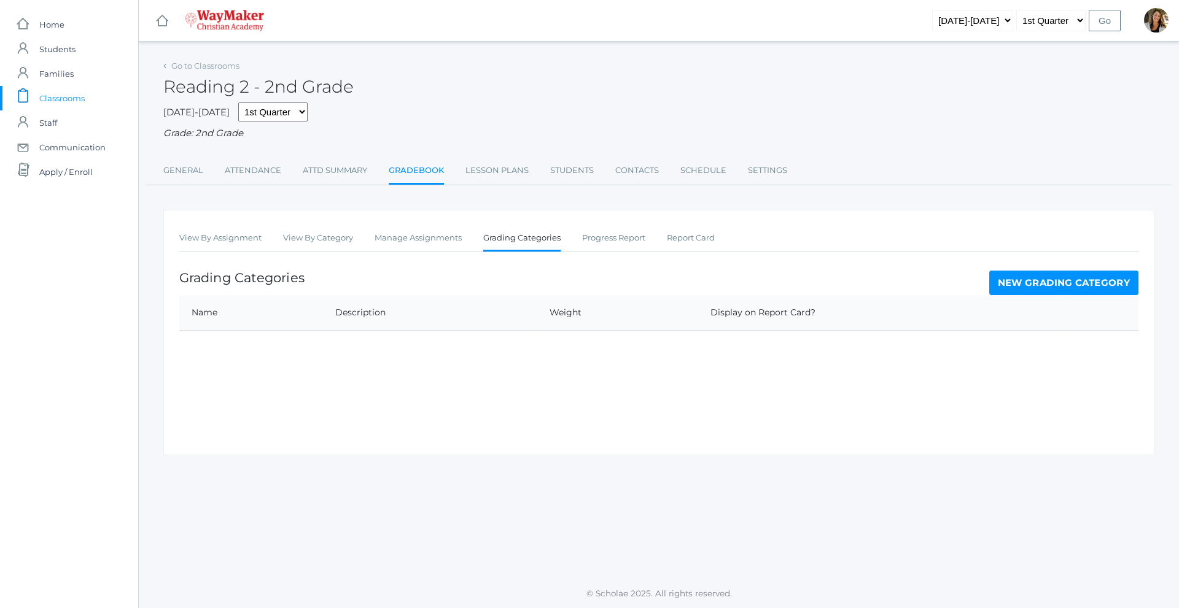
click at [1018, 295] on link "New Grading Category" at bounding box center [1064, 283] width 150 height 25
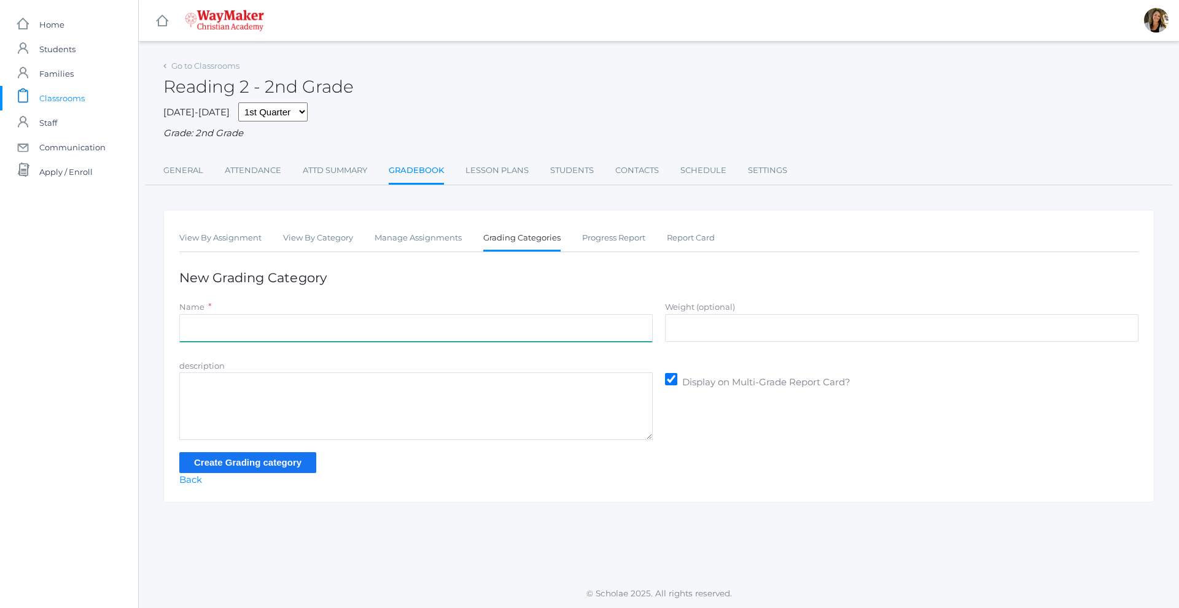
click at [316, 333] on input "Name" at bounding box center [415, 328] width 473 height 28
type input "Participation"
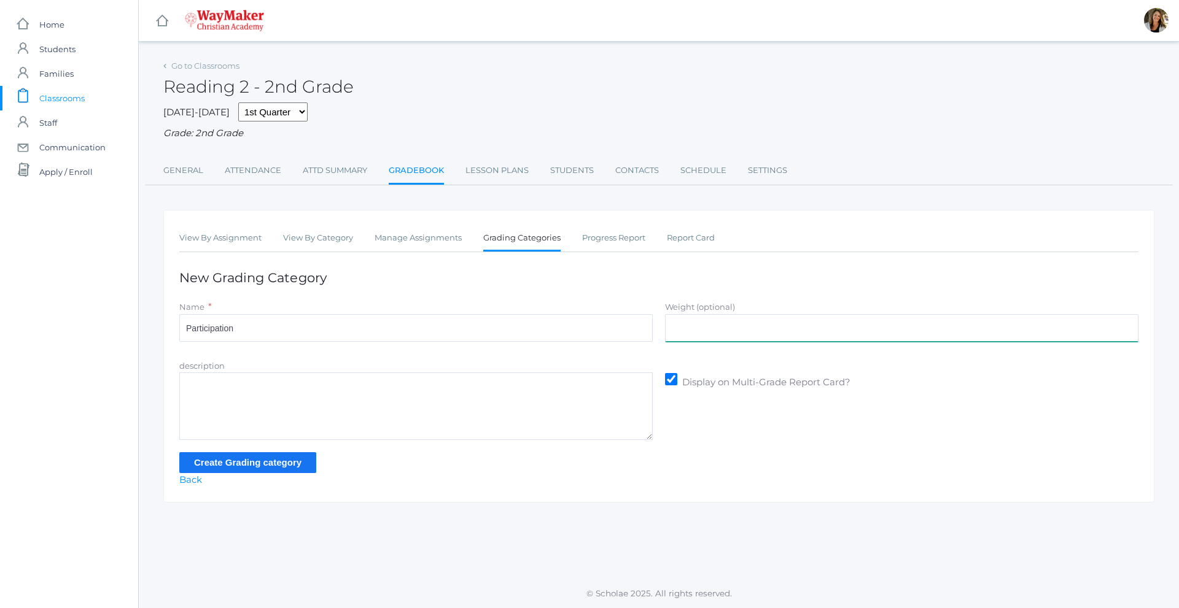
click at [780, 328] on input "Weight (optional)" at bounding box center [901, 328] width 473 height 28
type input "70"
click at [741, 413] on div "description Display on Multi-Grade Report Card?" at bounding box center [658, 400] width 971 height 82
click at [247, 468] on input "Create Grading category" at bounding box center [247, 462] width 137 height 20
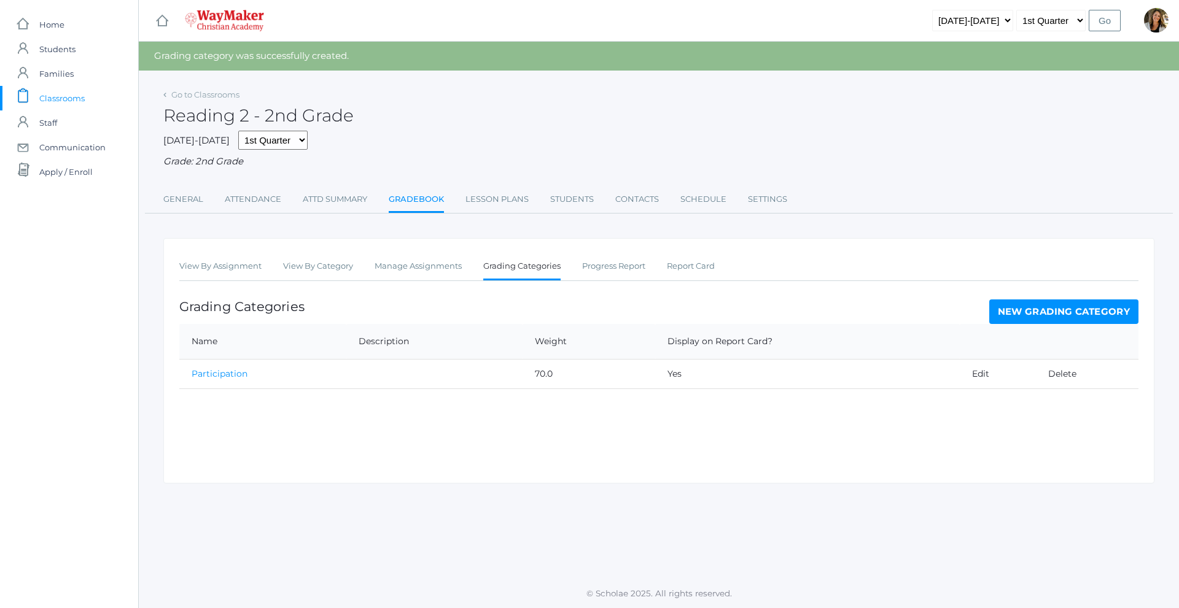
click at [1028, 315] on link "New Grading Category" at bounding box center [1064, 312] width 150 height 25
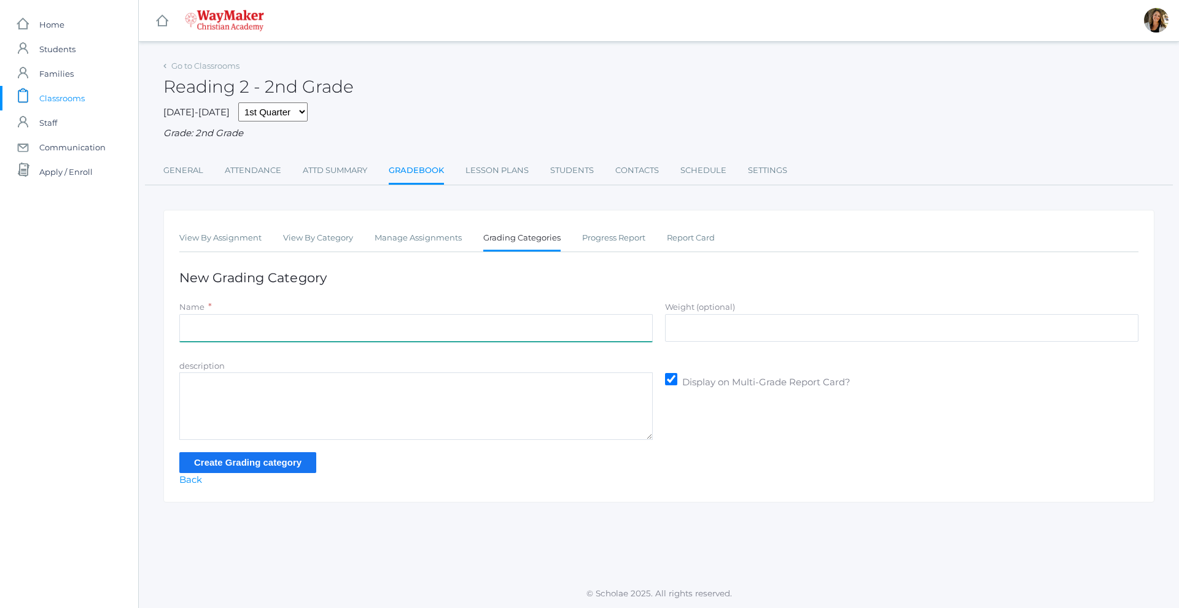
click at [331, 339] on input "Name" at bounding box center [415, 328] width 473 height 28
type input "Assisgnments/Projects"
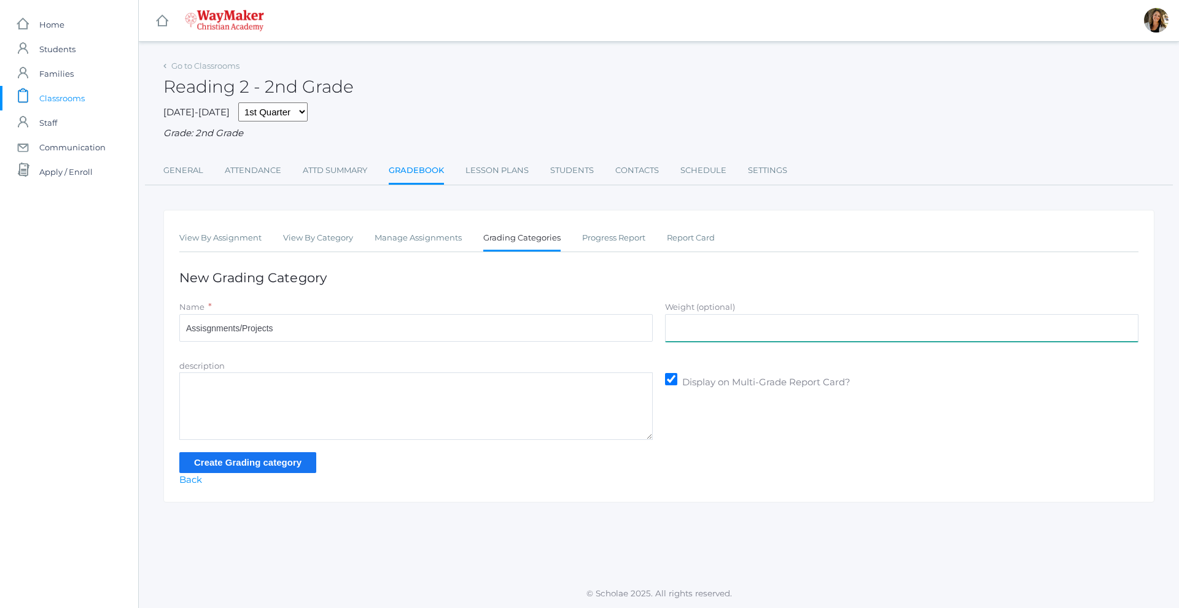
click at [681, 335] on input "Weight (optional)" at bounding box center [901, 328] width 473 height 28
type input "30"
click at [366, 450] on form "Name * Assisgnments/Projects Weight (optional) 30 description Display on Multi-…" at bounding box center [658, 386] width 959 height 173
click at [275, 468] on input "Create Grading category" at bounding box center [247, 462] width 137 height 20
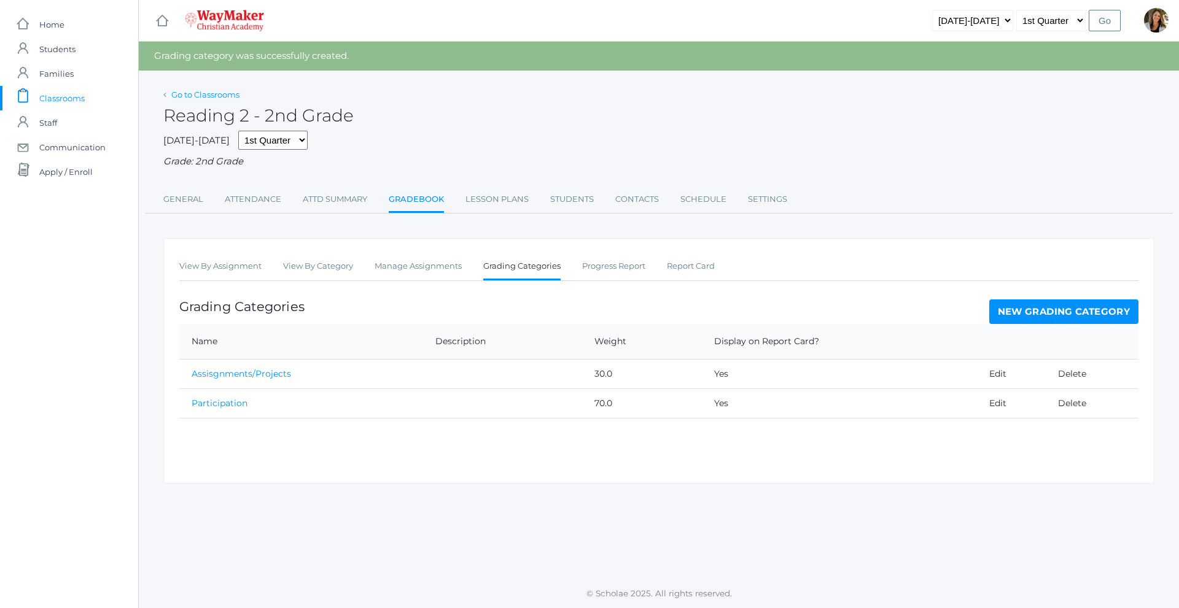
click at [214, 91] on link "Go to Classrooms" at bounding box center [205, 95] width 68 height 10
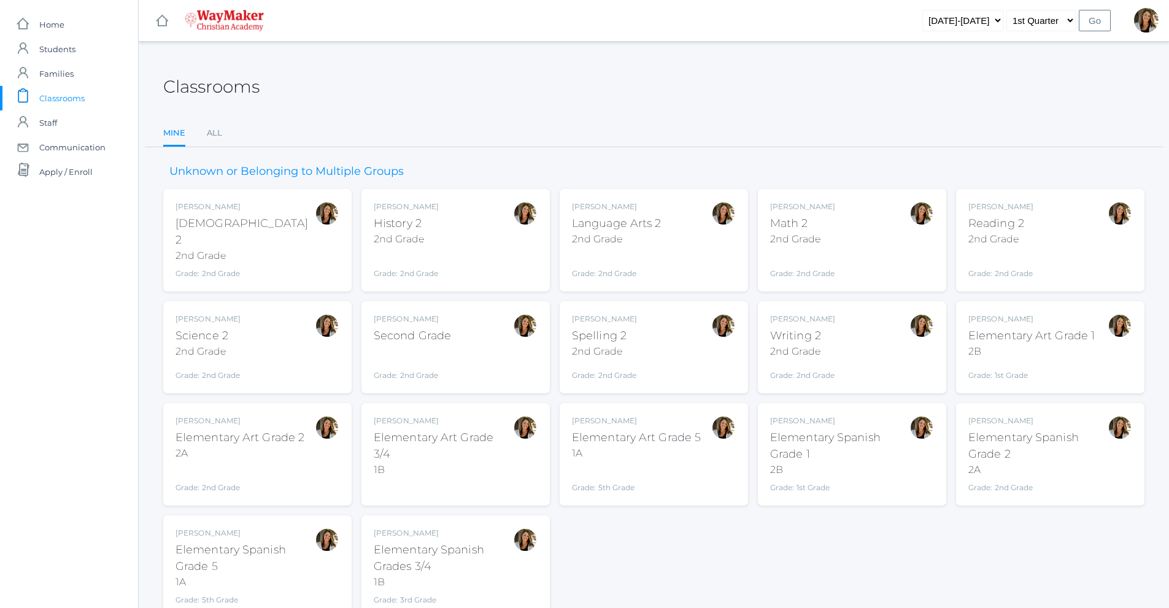
click at [233, 331] on div "Science 2" at bounding box center [208, 336] width 65 height 17
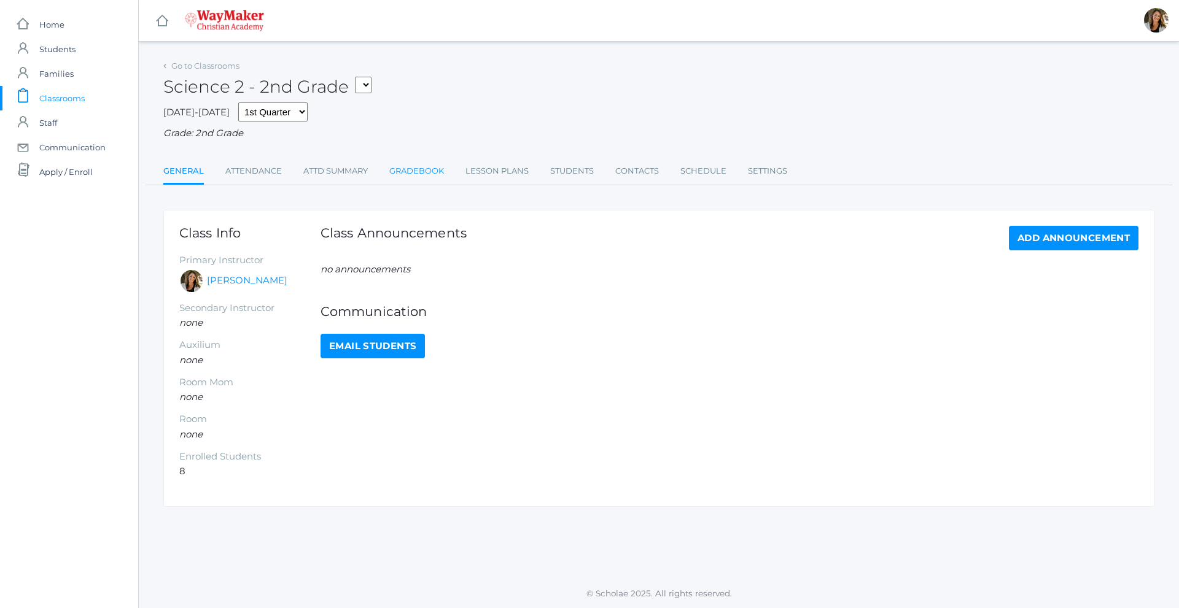
click at [414, 174] on link "Gradebook" at bounding box center [416, 171] width 55 height 25
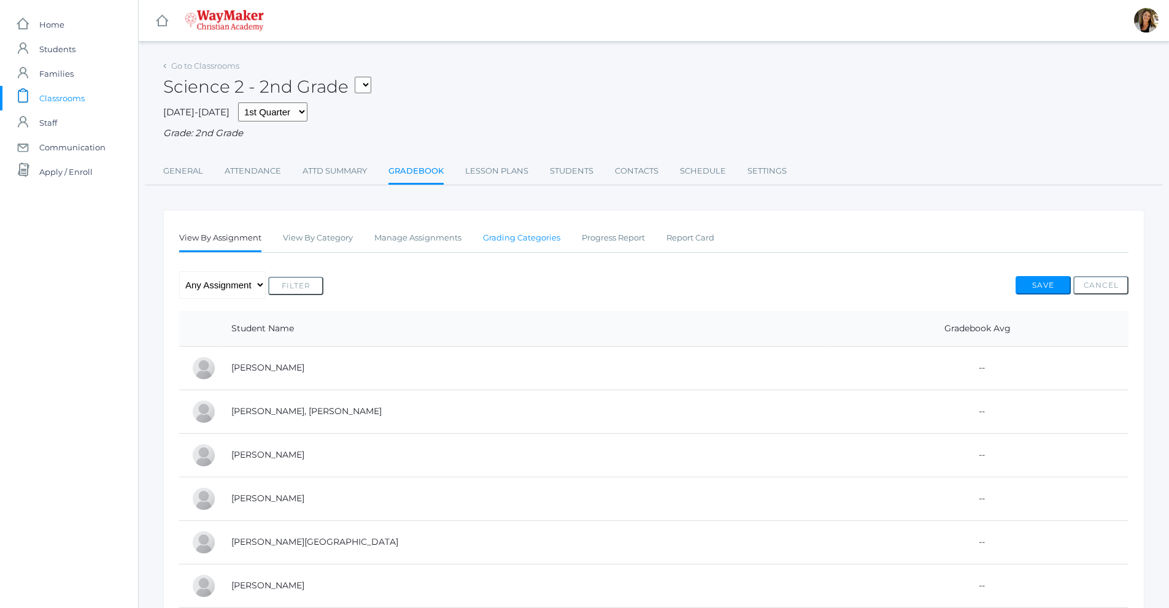
click at [506, 241] on link "Grading Categories" at bounding box center [521, 238] width 77 height 25
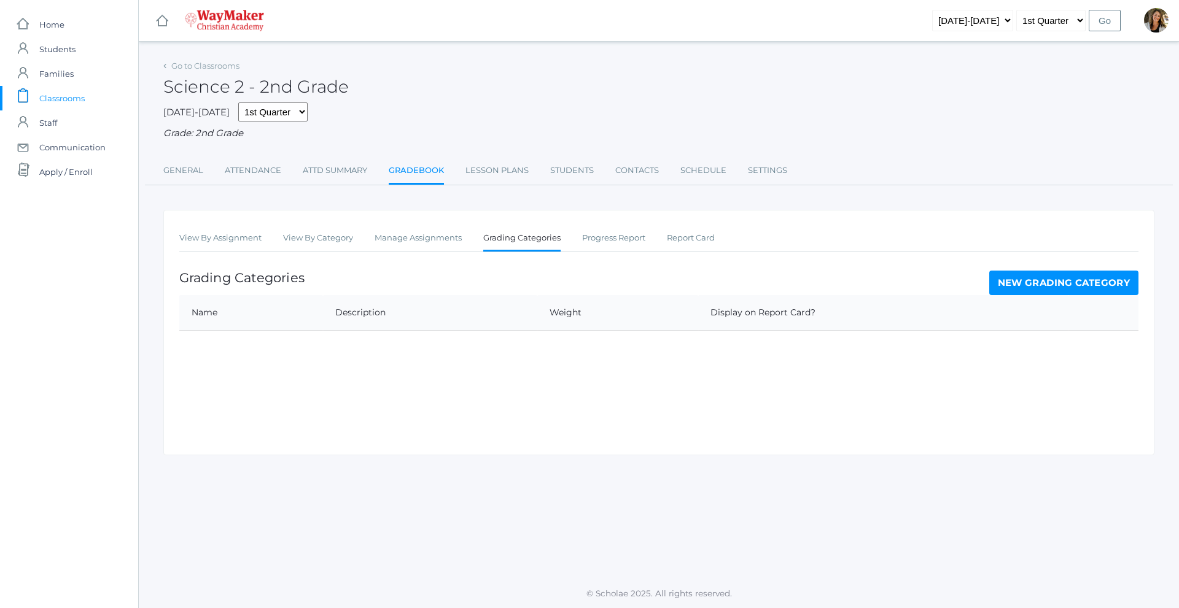
click at [1075, 293] on link "New Grading Category" at bounding box center [1064, 283] width 150 height 25
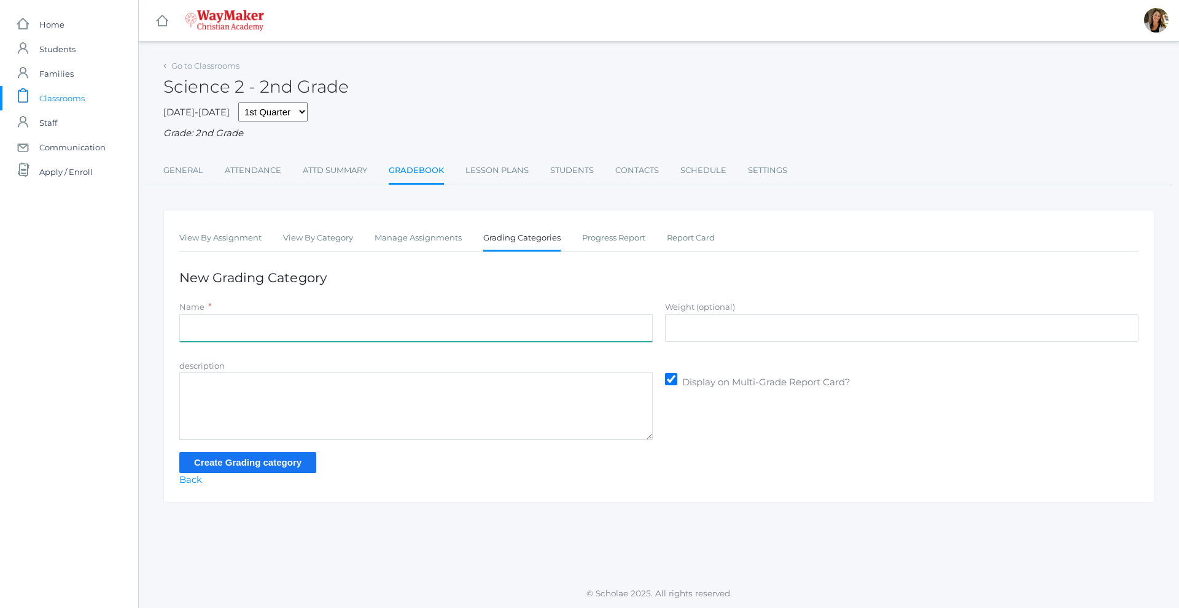
click at [299, 328] on input "Name" at bounding box center [415, 328] width 473 height 28
type input "Participation"
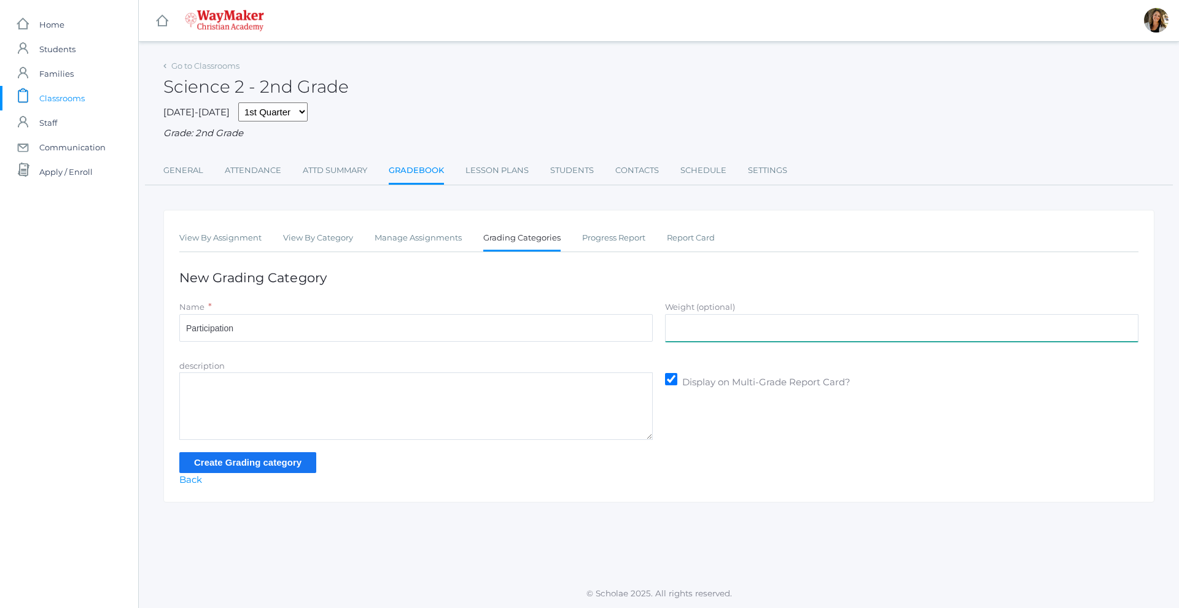
click at [716, 338] on input "Weight (optional)" at bounding box center [901, 328] width 473 height 28
type input "70"
click at [295, 463] on input "Create Grading category" at bounding box center [247, 462] width 137 height 20
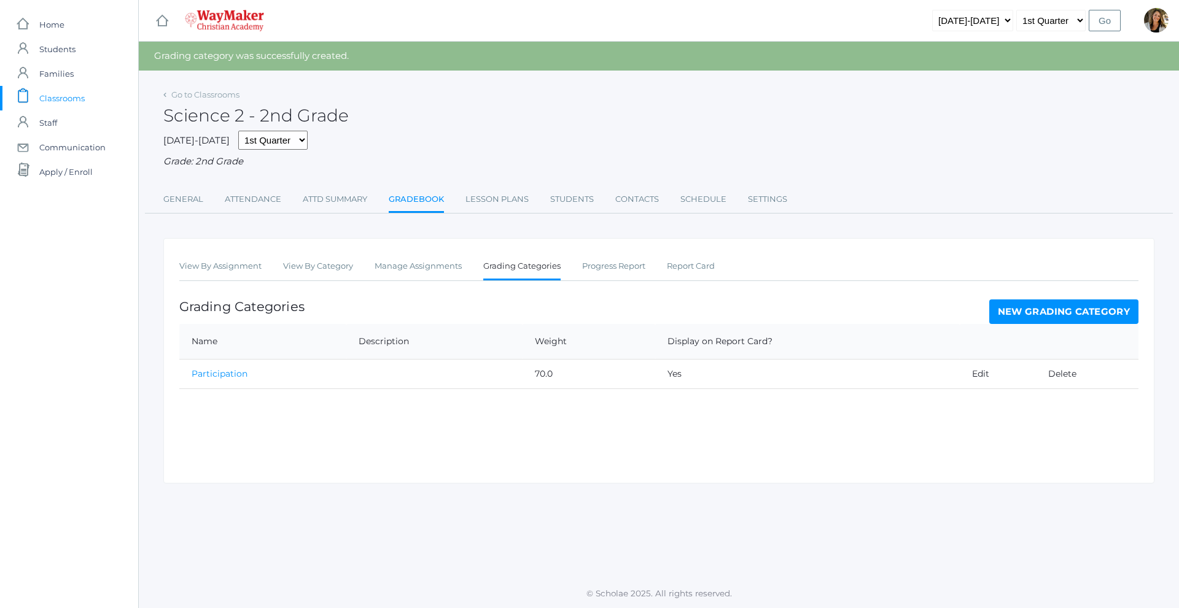
click at [1045, 308] on link "New Grading Category" at bounding box center [1064, 312] width 150 height 25
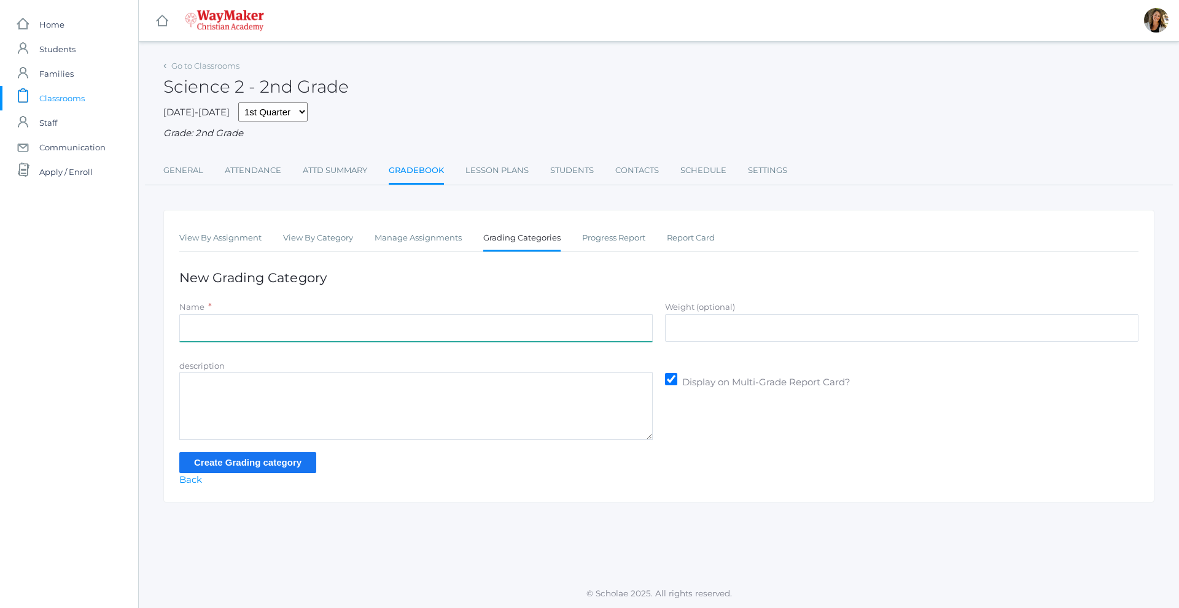
click at [281, 335] on input "Name" at bounding box center [415, 328] width 473 height 28
type input "Assisgnments/Projects"
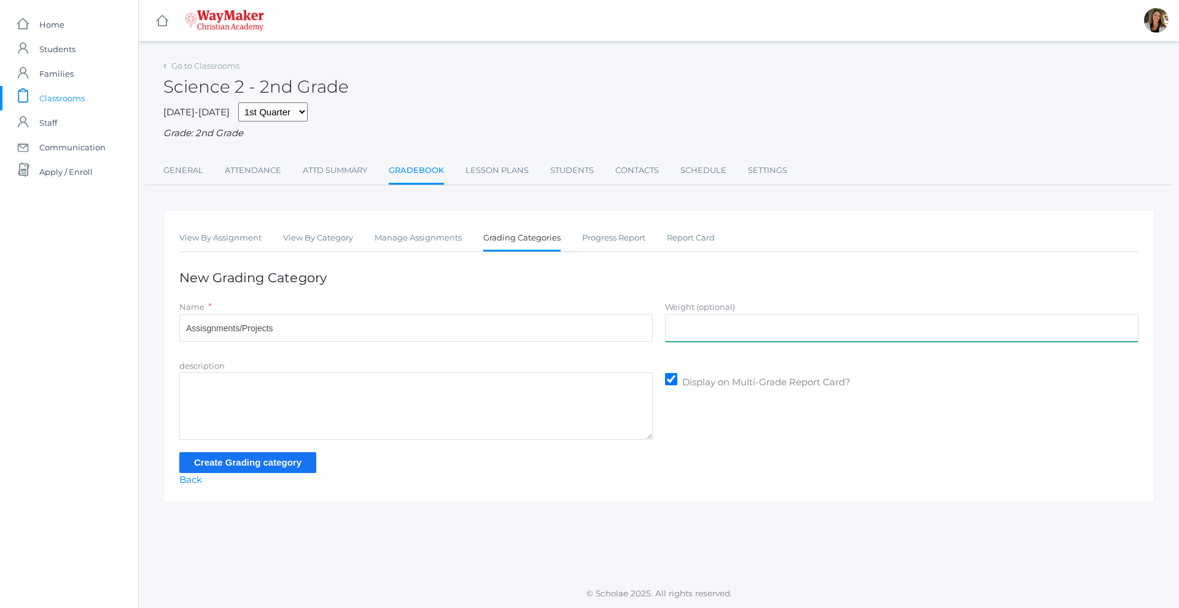
click at [694, 323] on input "Weight (optional)" at bounding box center [901, 328] width 473 height 28
type input "30"
click at [297, 470] on input "Create Grading category" at bounding box center [247, 462] width 137 height 20
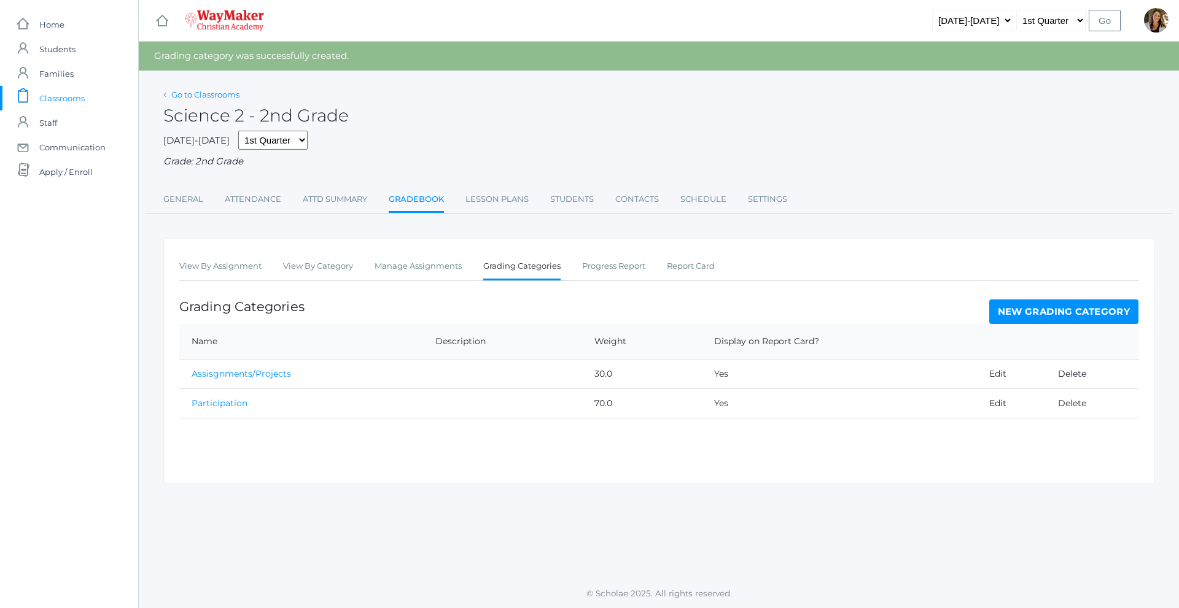
click at [230, 97] on link "Go to Classrooms" at bounding box center [205, 95] width 68 height 10
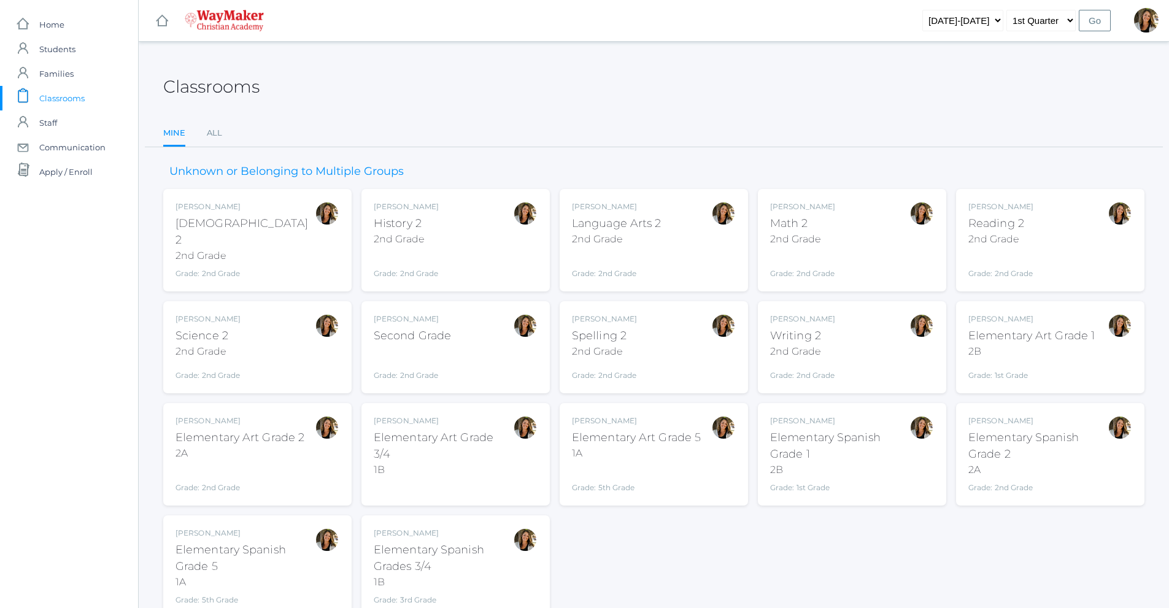
click at [494, 356] on div "Amber Farnes Second Grade Grade: 2nd Grade 02ELEM" at bounding box center [456, 348] width 164 height 68
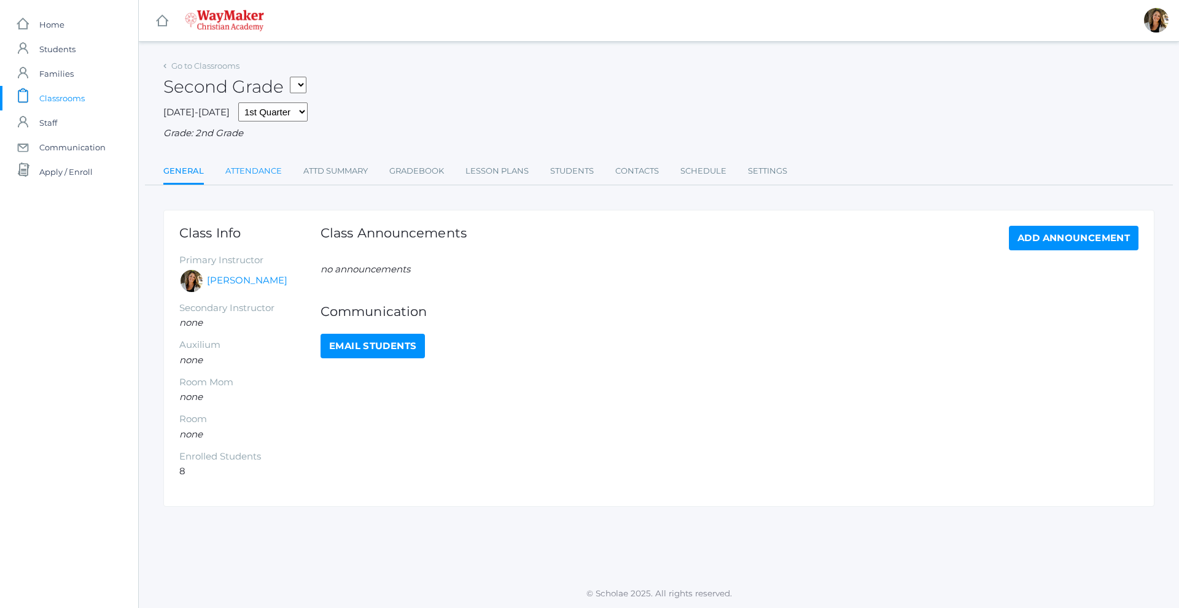
click at [251, 176] on link "Attendance" at bounding box center [253, 171] width 56 height 25
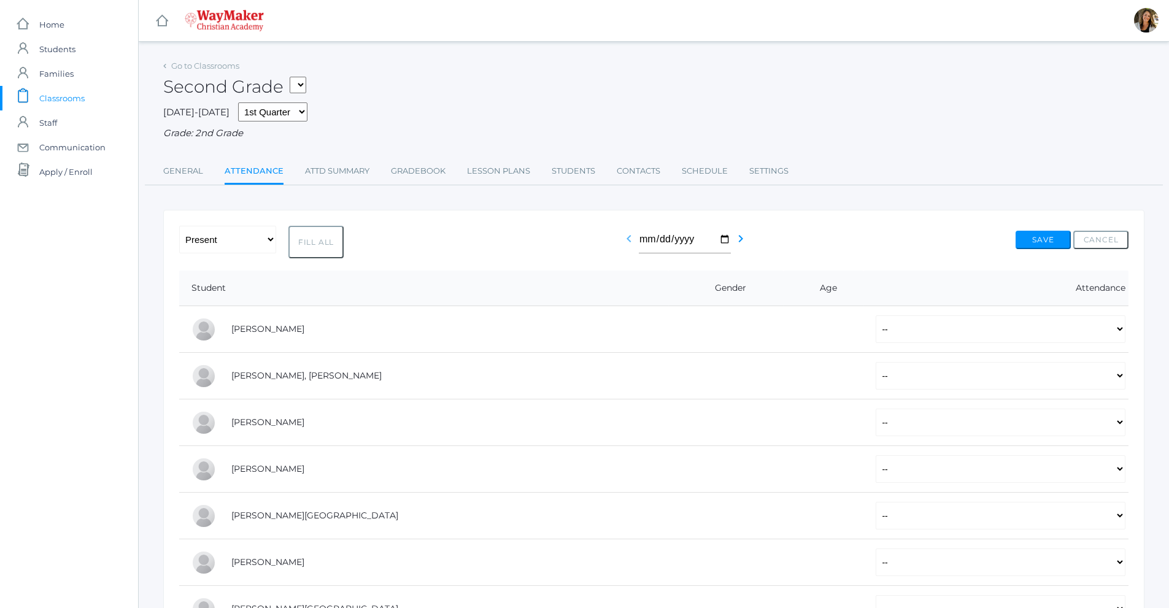
click at [627, 243] on icon "chevron_left" at bounding box center [629, 238] width 15 height 15
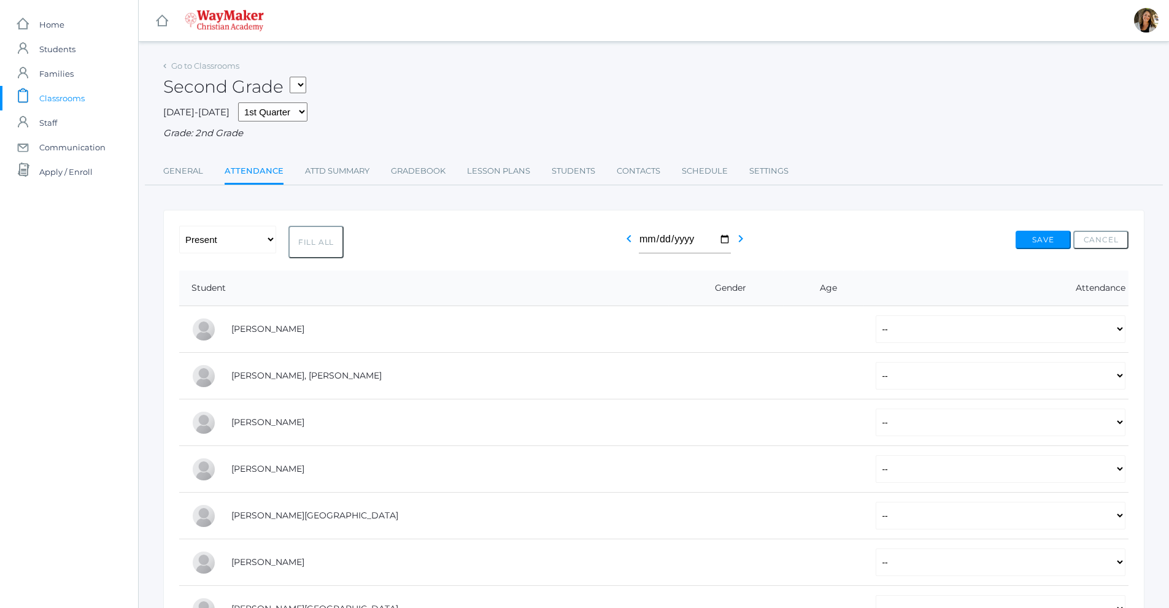
click at [627, 243] on icon "chevron_left" at bounding box center [629, 238] width 15 height 15
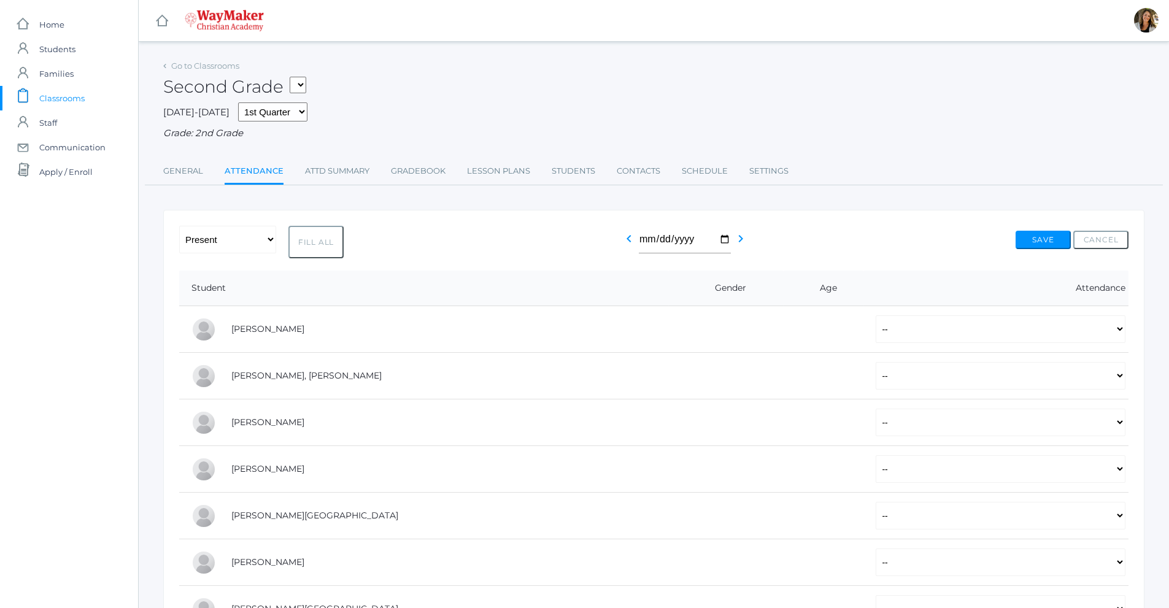
click at [627, 243] on icon "chevron_left" at bounding box center [629, 238] width 15 height 15
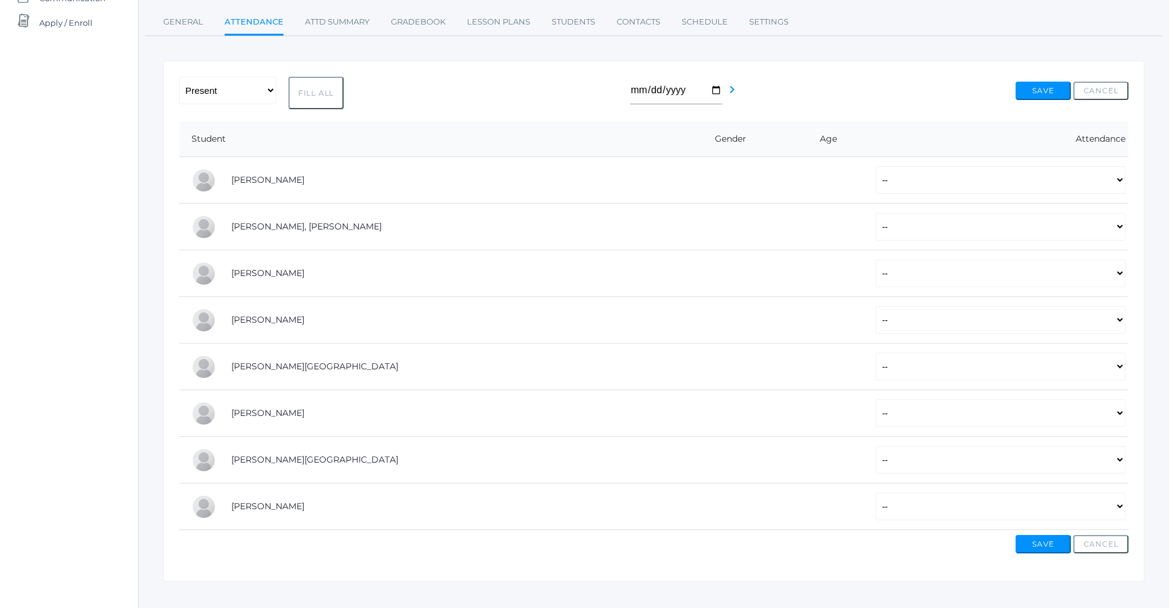
scroll to position [169, 0]
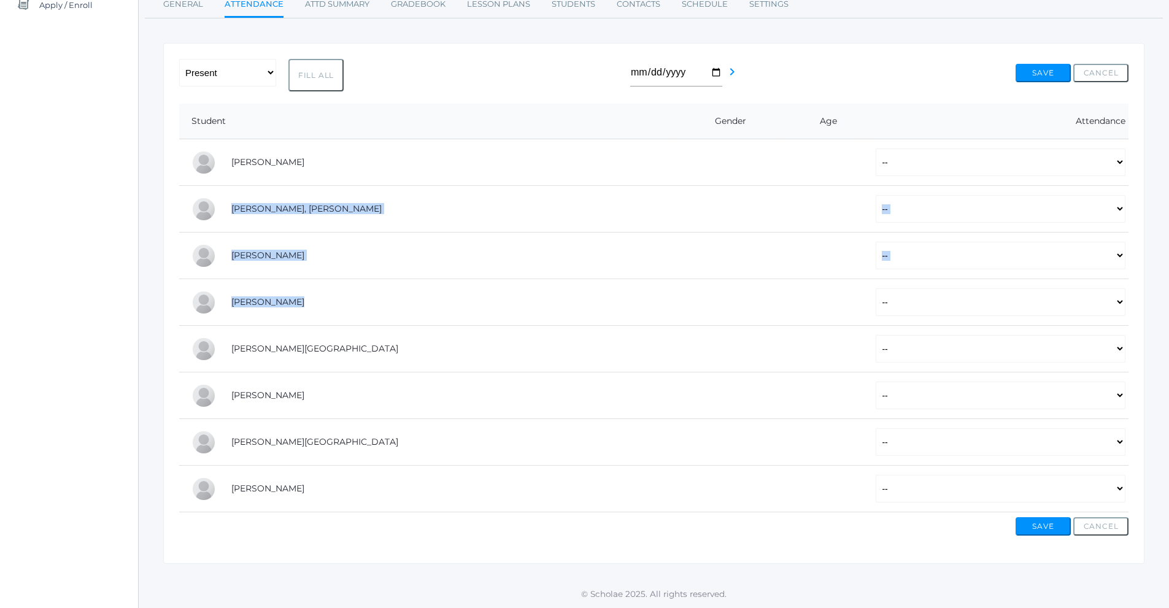
drag, startPoint x: 874, startPoint y: 195, endPoint x: 930, endPoint y: 161, distance: 66.1
click at [930, 161] on tbody "Bassett, Graham -- Present Tardy Excused Tardy Unexcused Absent Excused Absent …" at bounding box center [654, 325] width 950 height 373
click at [930, 161] on select "-- Present Tardy Excused Tardy Unexcused Absent Excused Absent Unexcused" at bounding box center [1001, 163] width 250 height 28
click at [316, 76] on button "Fill All" at bounding box center [316, 75] width 55 height 33
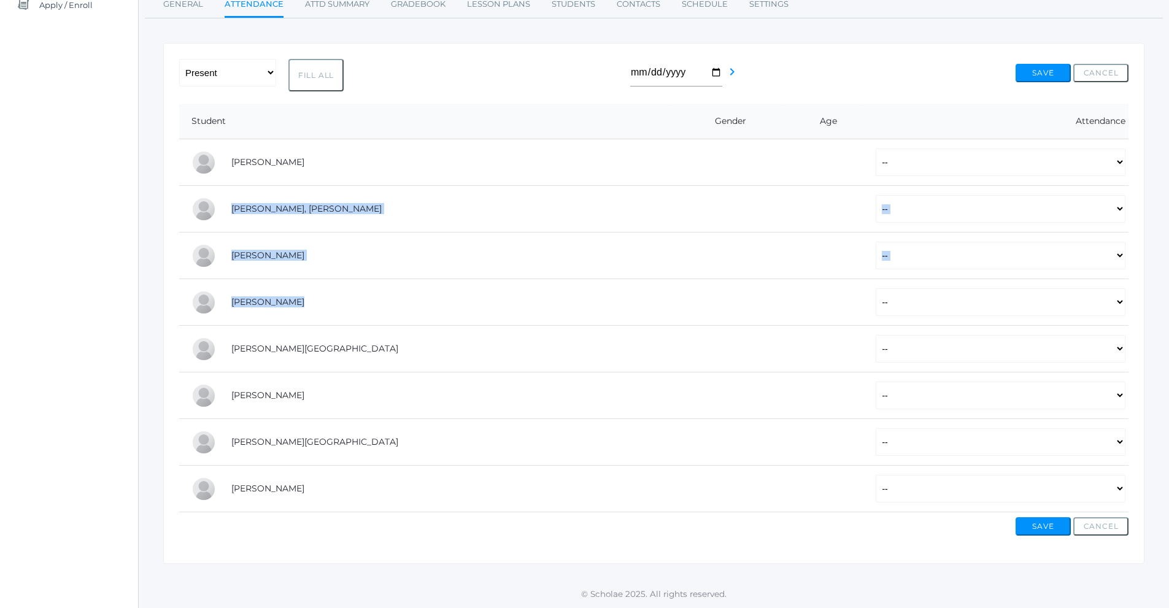
select select "P"
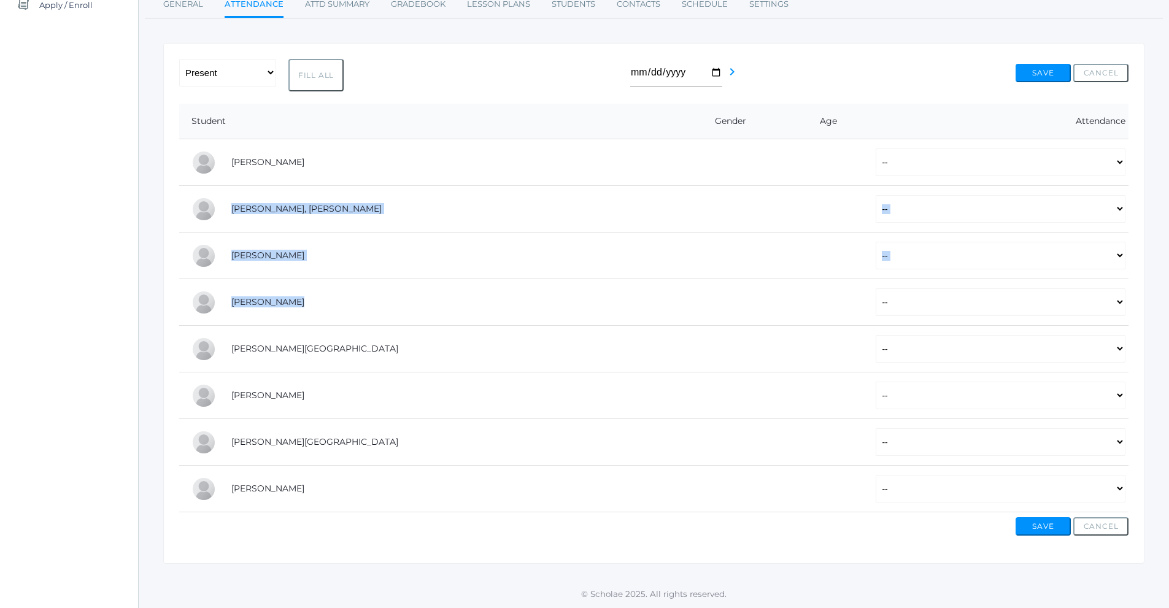
select select "P"
click at [913, 499] on select "-- Present Tardy Excused Tardy Unexcused Absent Excused Absent Unexcused" at bounding box center [1001, 489] width 250 height 28
select select "AE"
click at [876, 475] on select "-- Present Tardy Excused Tardy Unexcused Absent Excused Absent Unexcused" at bounding box center [1001, 489] width 250 height 28
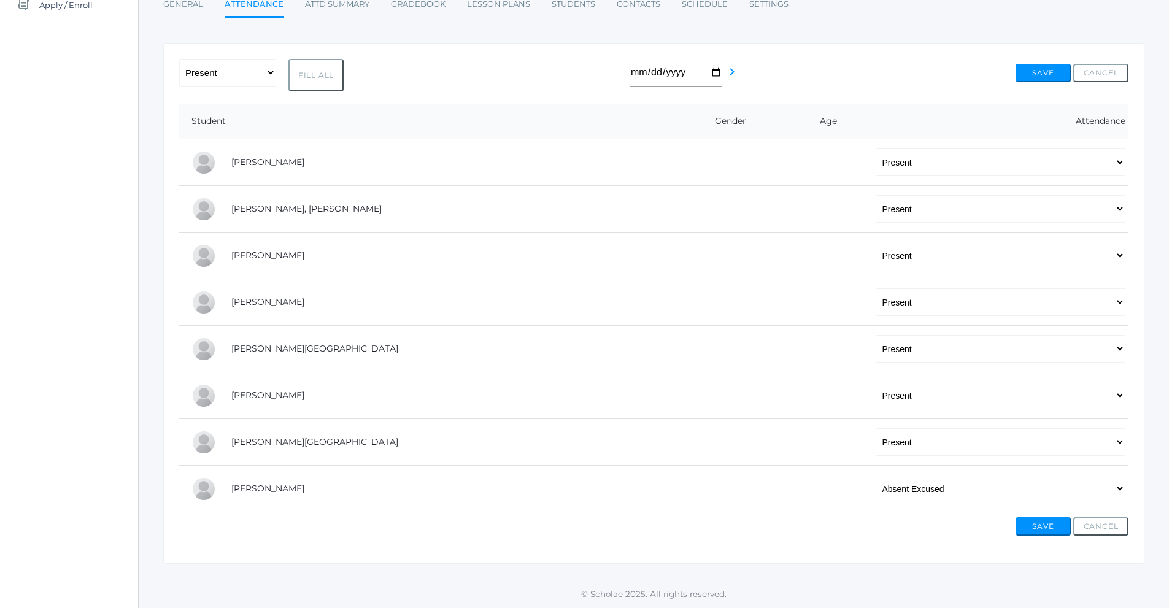
click at [1021, 567] on div "icons/ui/navigation/hamburger Created with Sketch. icons/ui/navigation/home Cre…" at bounding box center [653, 220] width 1031 height 775
click at [1053, 529] on button "Save" at bounding box center [1043, 527] width 55 height 18
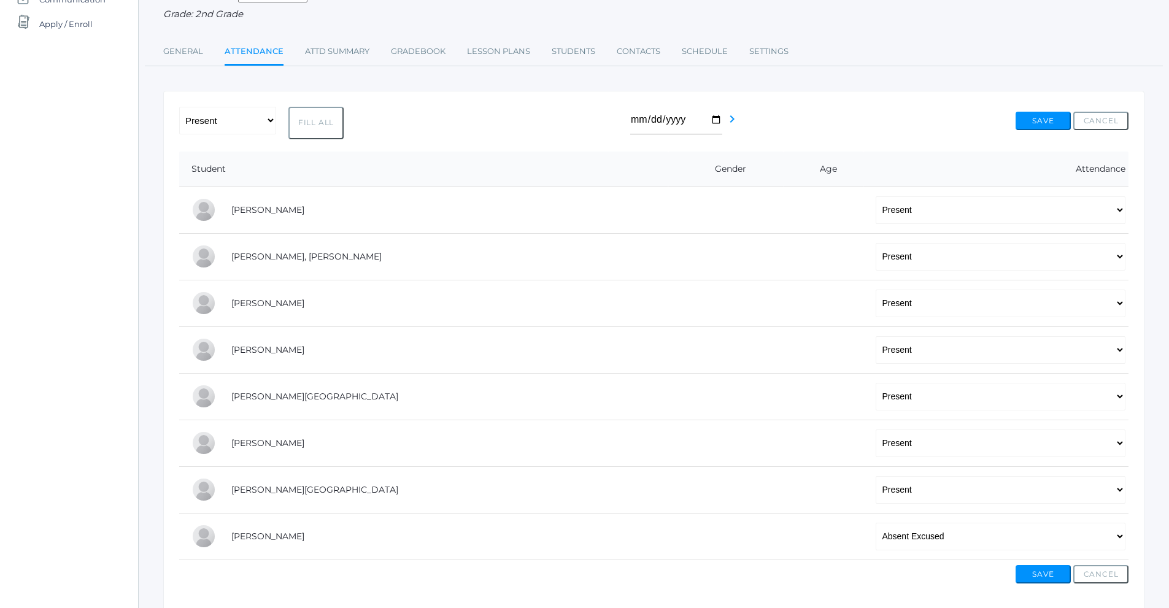
scroll to position [184, 0]
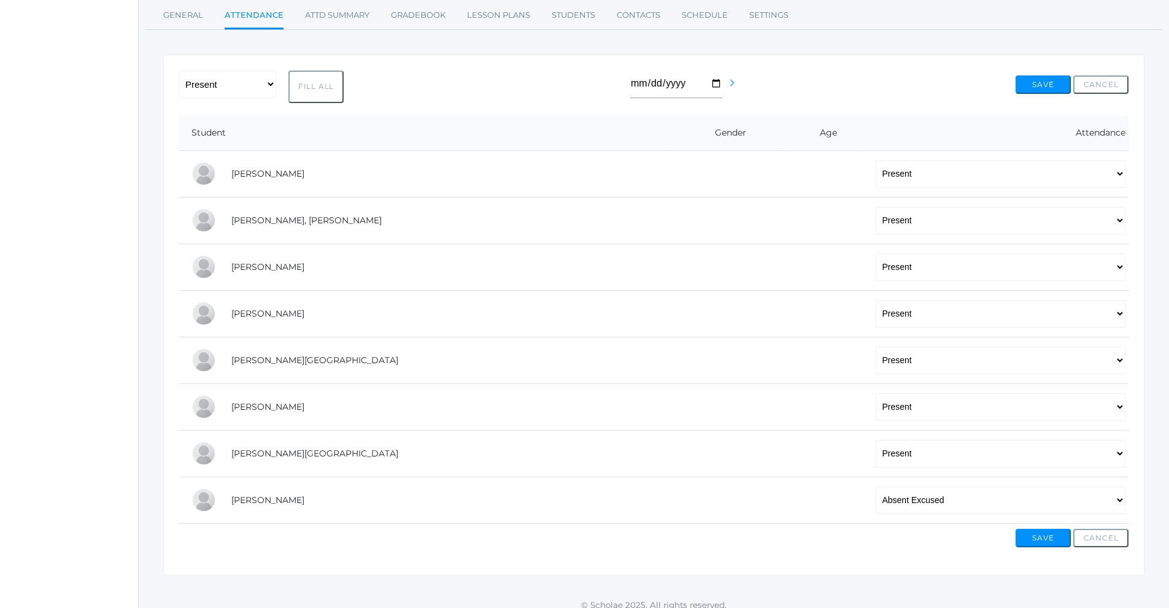
click at [727, 90] on icon "chevron_right" at bounding box center [732, 83] width 15 height 15
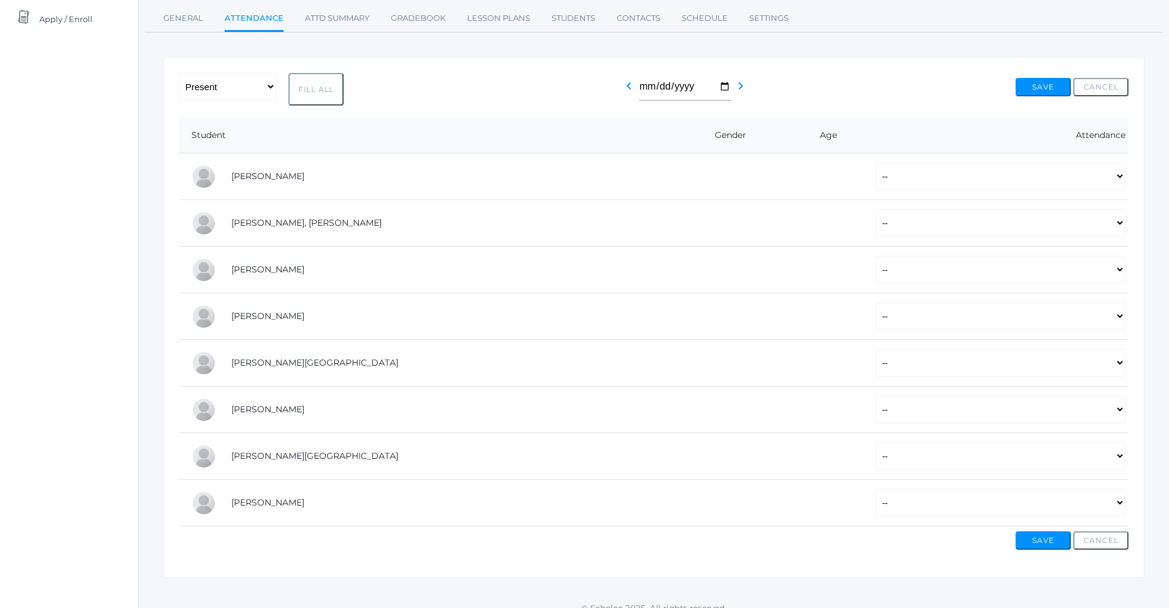
scroll to position [169, 0]
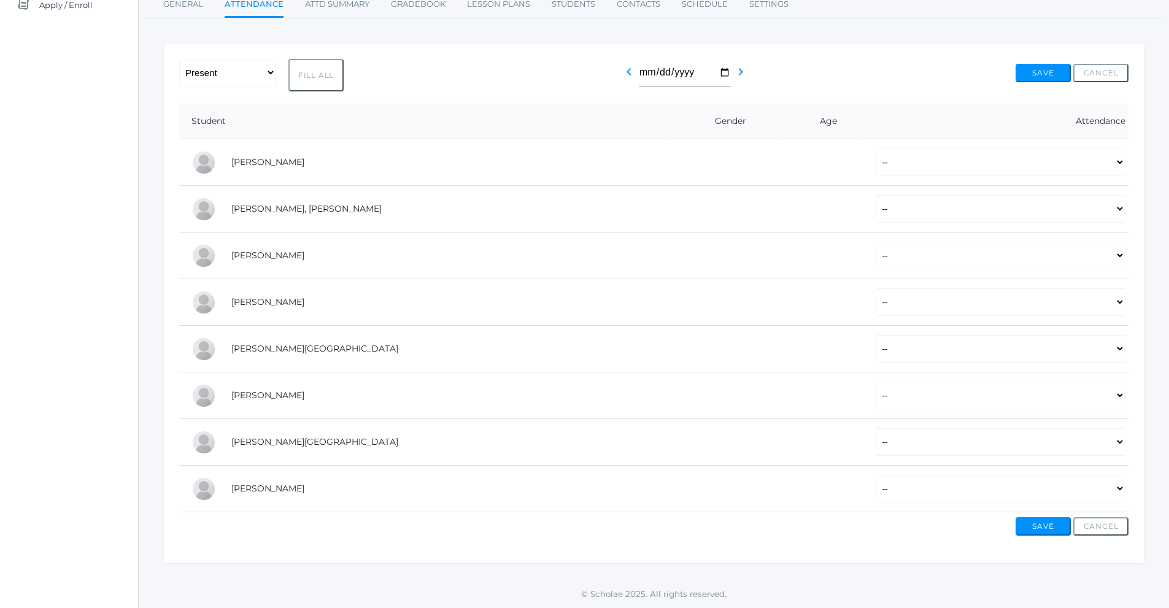
click at [334, 79] on button "Fill All" at bounding box center [316, 75] width 55 height 33
select select "P"
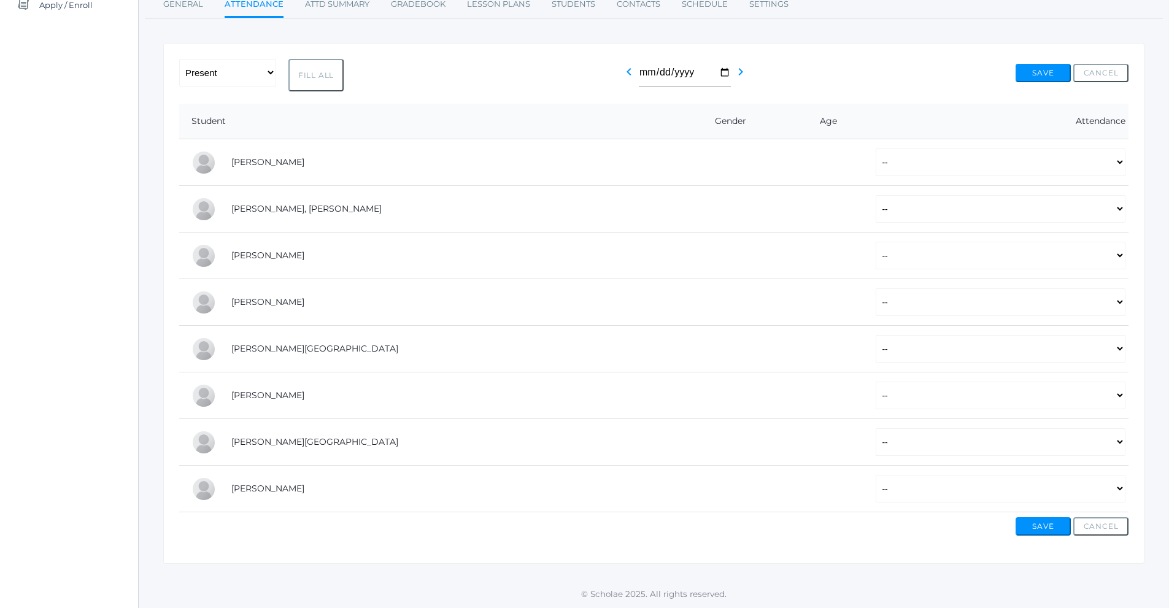
select select "P"
click at [876, 488] on select "-- Present Tardy Excused Tardy Unexcused Absent Excused Absent Unexcused" at bounding box center [1001, 489] width 250 height 28
select select "AE"
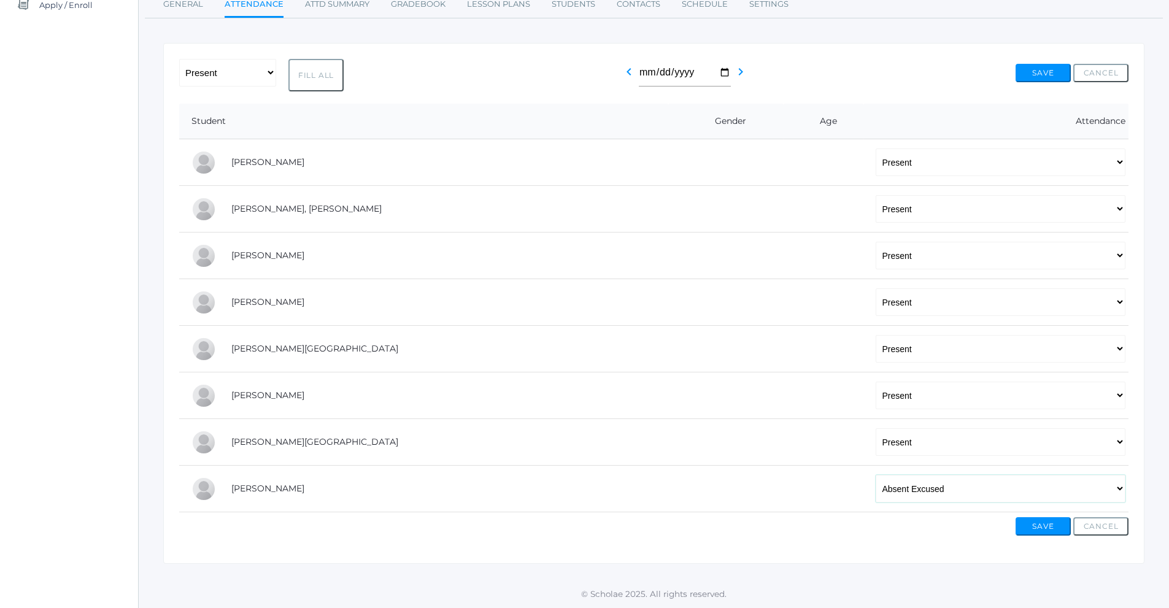
click at [876, 475] on select "-- Present Tardy Excused Tardy Unexcused Absent Excused Absent Unexcused" at bounding box center [1001, 489] width 250 height 28
click at [1041, 525] on button "Save" at bounding box center [1043, 527] width 55 height 18
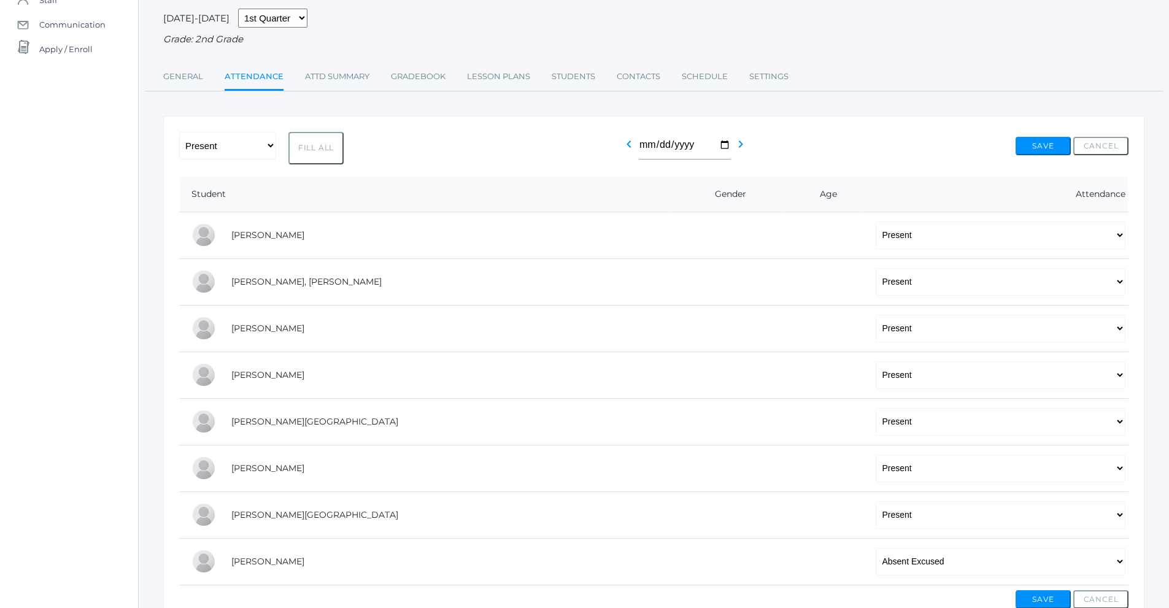
scroll to position [184, 0]
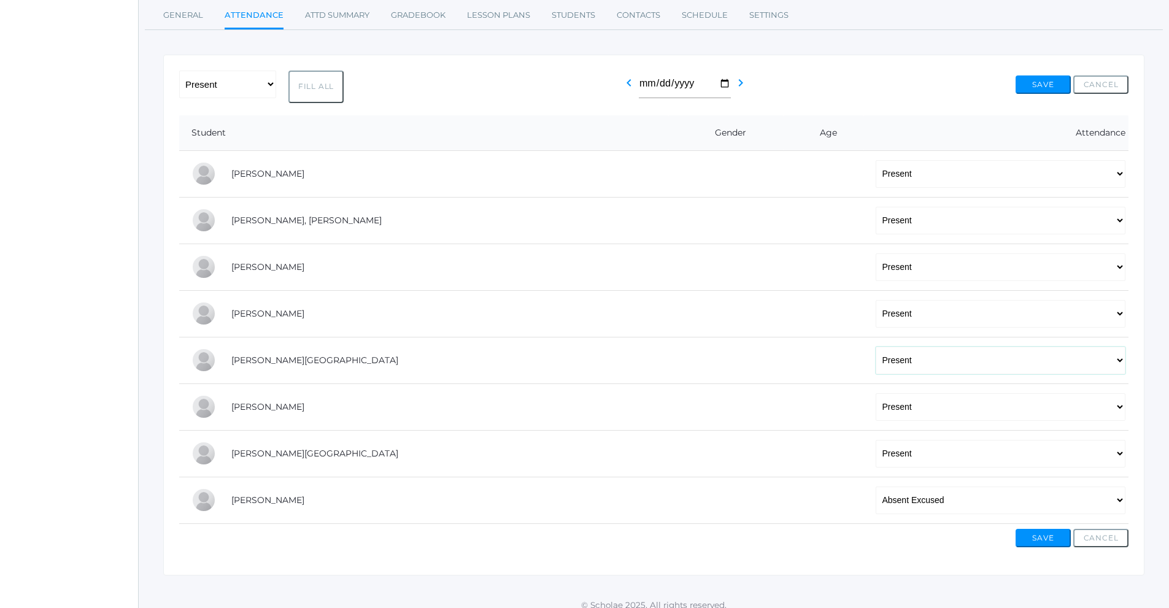
click at [876, 364] on select "-- Present Tardy Excused Tardy Unexcused Absent Excused Absent Unexcused" at bounding box center [1001, 361] width 250 height 28
select select "AE"
click at [876, 348] on select "-- Present Tardy Excused Tardy Unexcused Absent Excused Absent Unexcused" at bounding box center [1001, 361] width 250 height 28
click at [1048, 541] on button "Save" at bounding box center [1043, 538] width 55 height 18
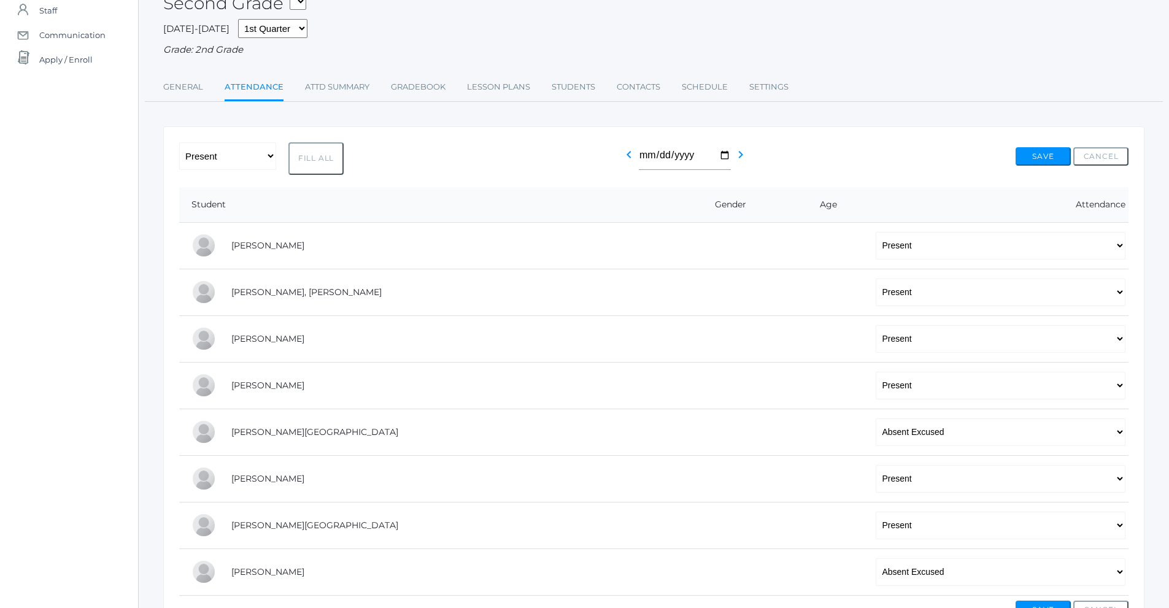
scroll to position [123, 0]
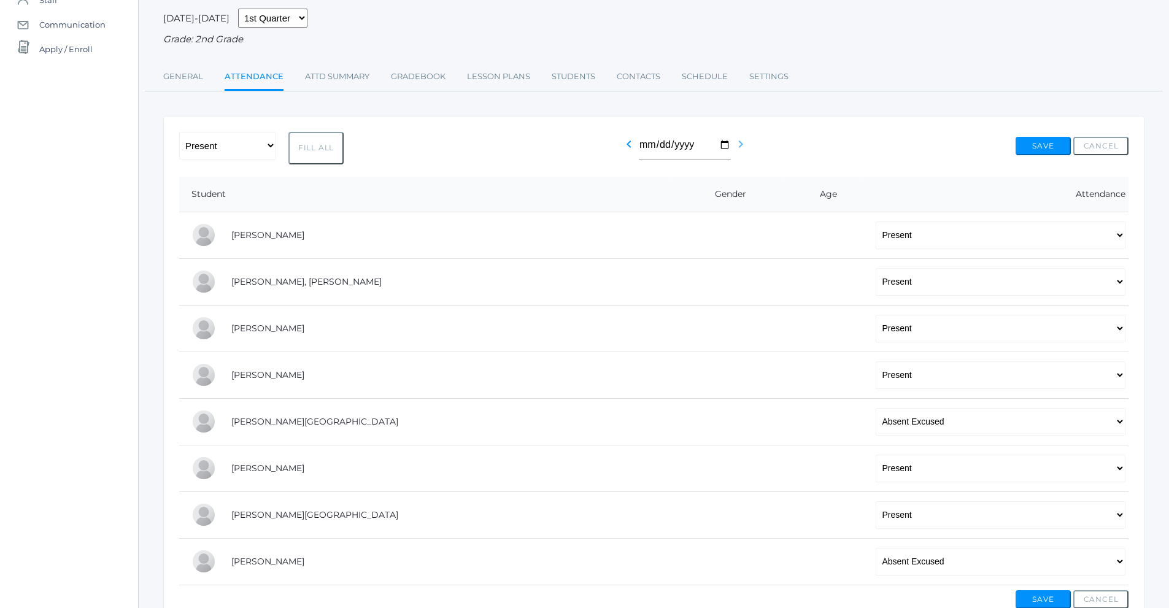
click at [740, 144] on icon "chevron_right" at bounding box center [741, 144] width 15 height 15
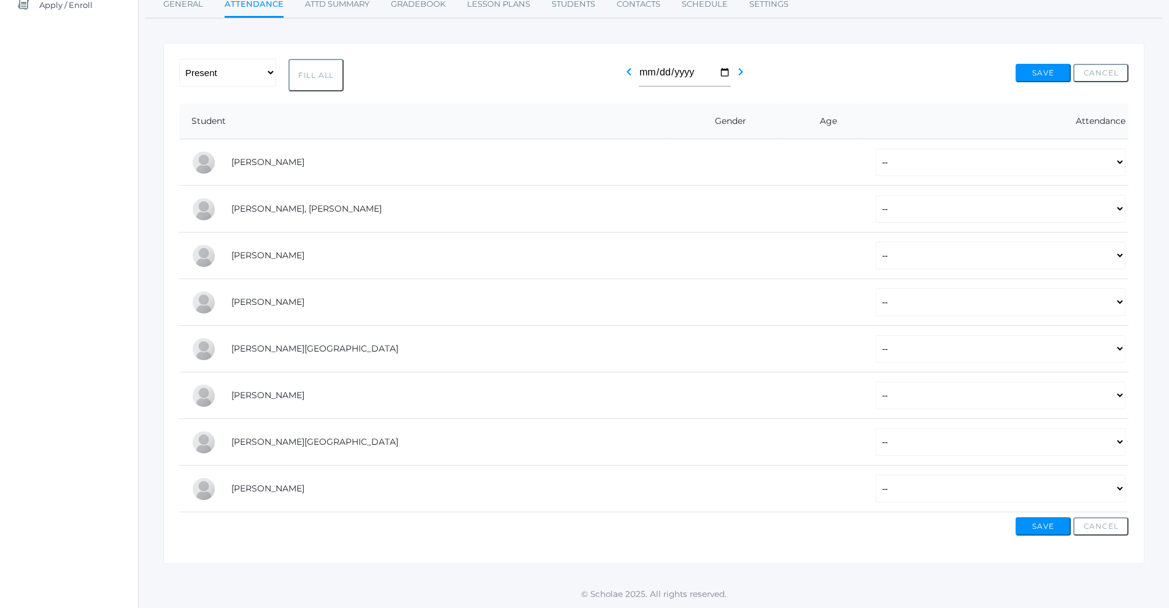
scroll to position [169, 0]
click at [322, 77] on button "Fill All" at bounding box center [316, 75] width 55 height 33
select select "P"
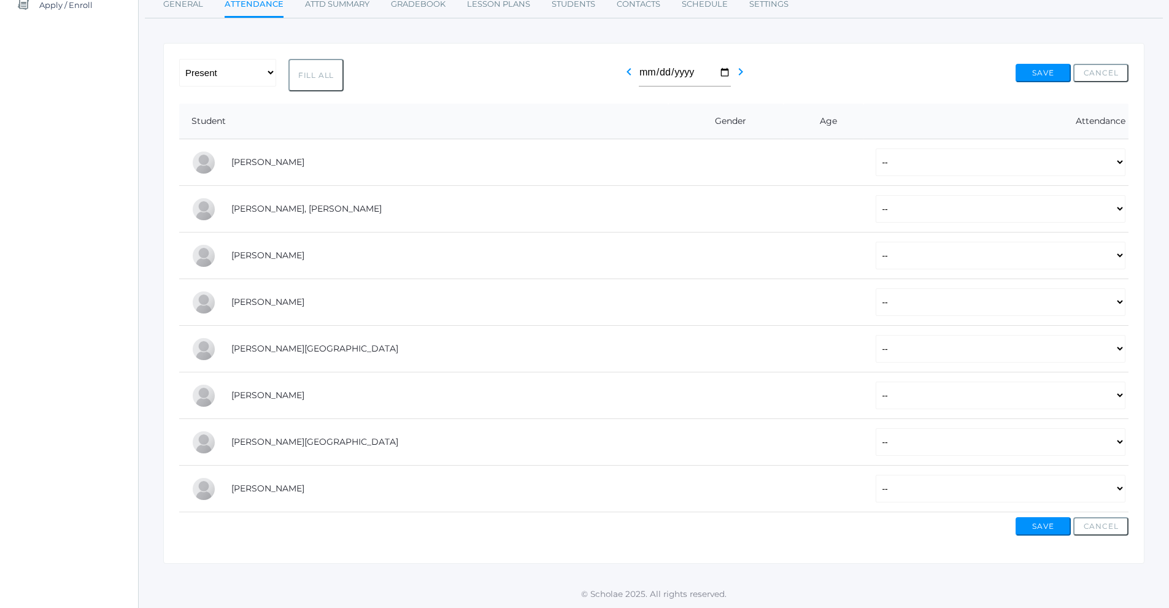
select select "P"
click at [876, 495] on select "-- Present Tardy Excused Tardy Unexcused Absent Excused Absent Unexcused" at bounding box center [1001, 489] width 250 height 28
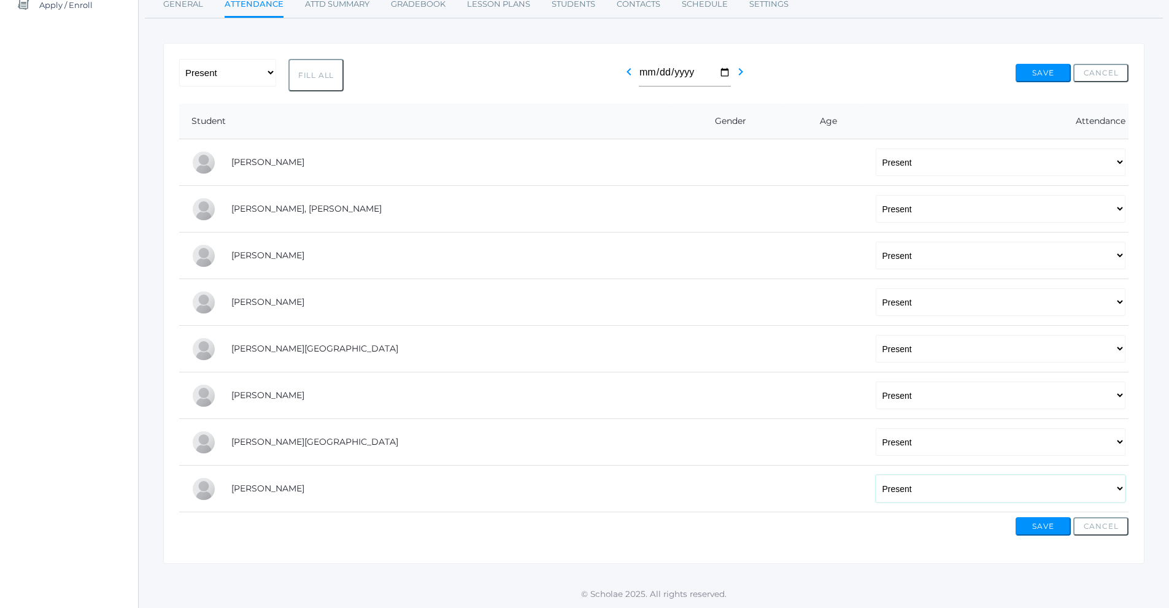
select select "AE"
click at [876, 475] on select "-- Present Tardy Excused Tardy Unexcused Absent Excused Absent Unexcused" at bounding box center [1001, 489] width 250 height 28
click at [1044, 526] on button "Save" at bounding box center [1043, 527] width 55 height 18
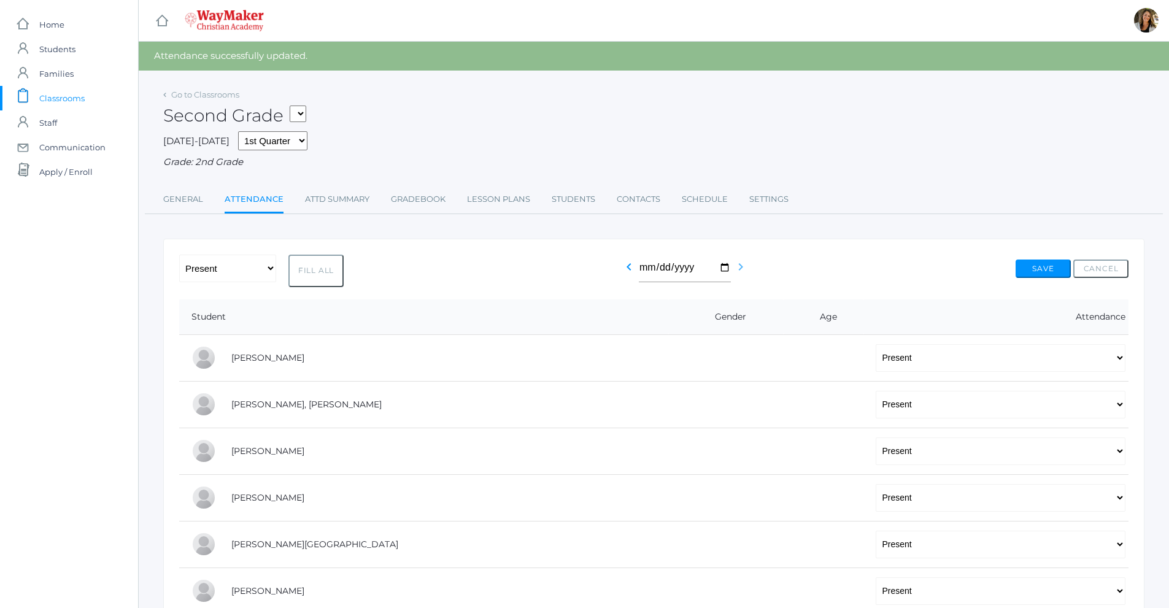
click at [738, 269] on icon "chevron_right" at bounding box center [741, 267] width 15 height 15
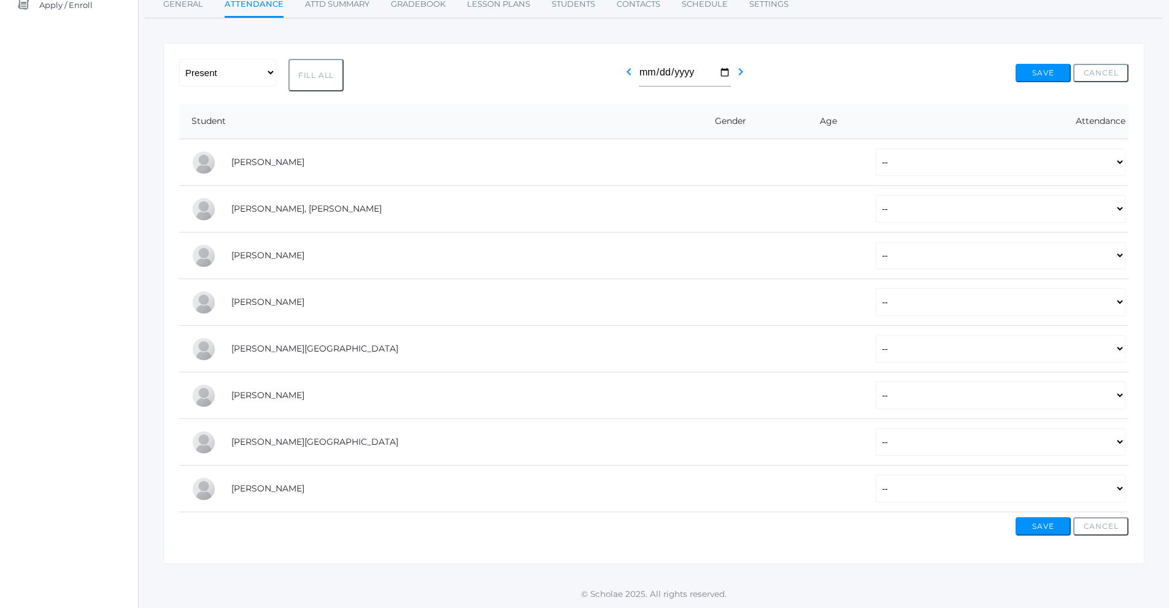
scroll to position [169, 0]
click at [322, 83] on button "Fill All" at bounding box center [316, 75] width 55 height 33
select select "P"
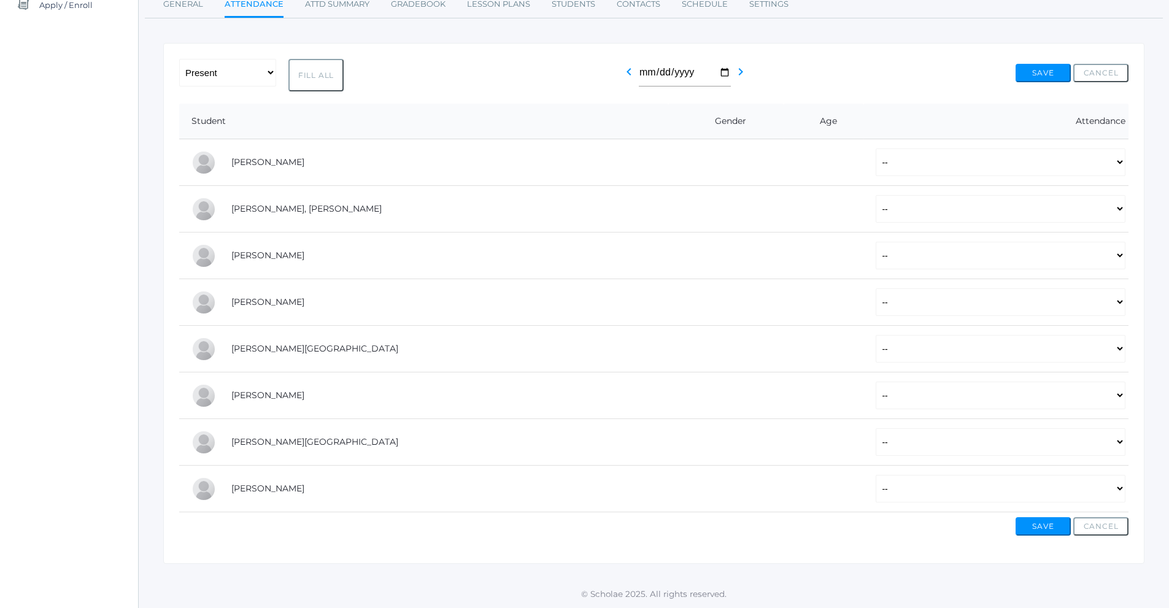
select select "P"
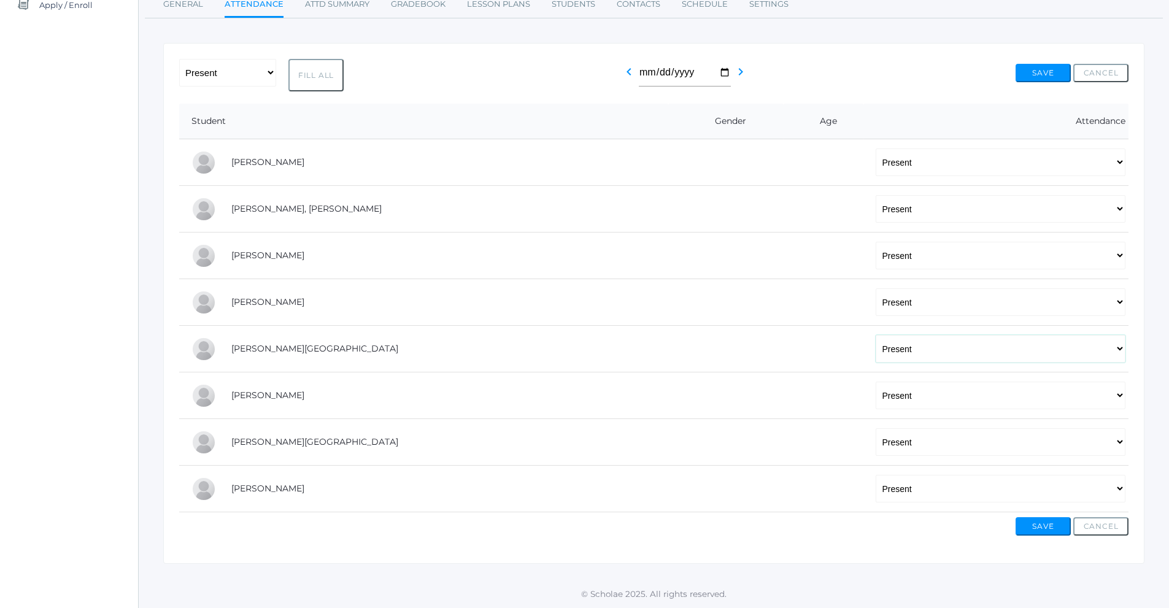
click at [876, 353] on select "-- Present Tardy Excused Tardy Unexcused Absent Excused Absent Unexcused" at bounding box center [1001, 349] width 250 height 28
select select "AE"
click at [876, 335] on select "-- Present Tardy Excused Tardy Unexcused Absent Excused Absent Unexcused" at bounding box center [1001, 349] width 250 height 28
click at [876, 494] on select "-- Present Tardy Excused Tardy Unexcused Absent Excused Absent Unexcused" at bounding box center [1001, 489] width 250 height 28
select select "AE"
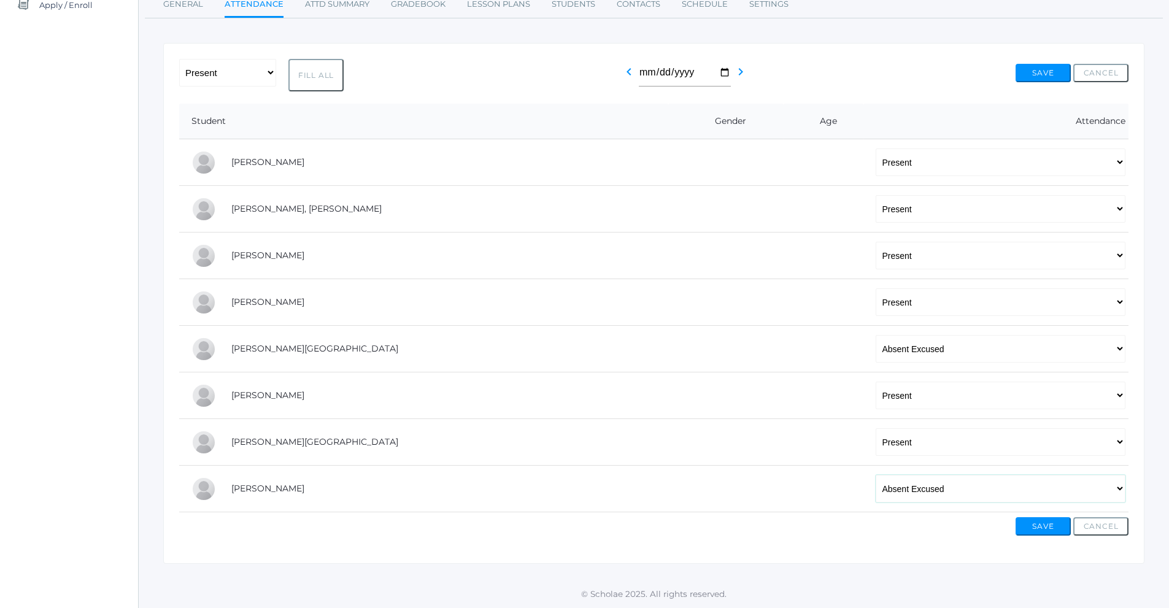
click at [876, 475] on select "-- Present Tardy Excused Tardy Unexcused Absent Excused Absent Unexcused" at bounding box center [1001, 489] width 250 height 28
click at [1036, 522] on button "Save" at bounding box center [1043, 527] width 55 height 18
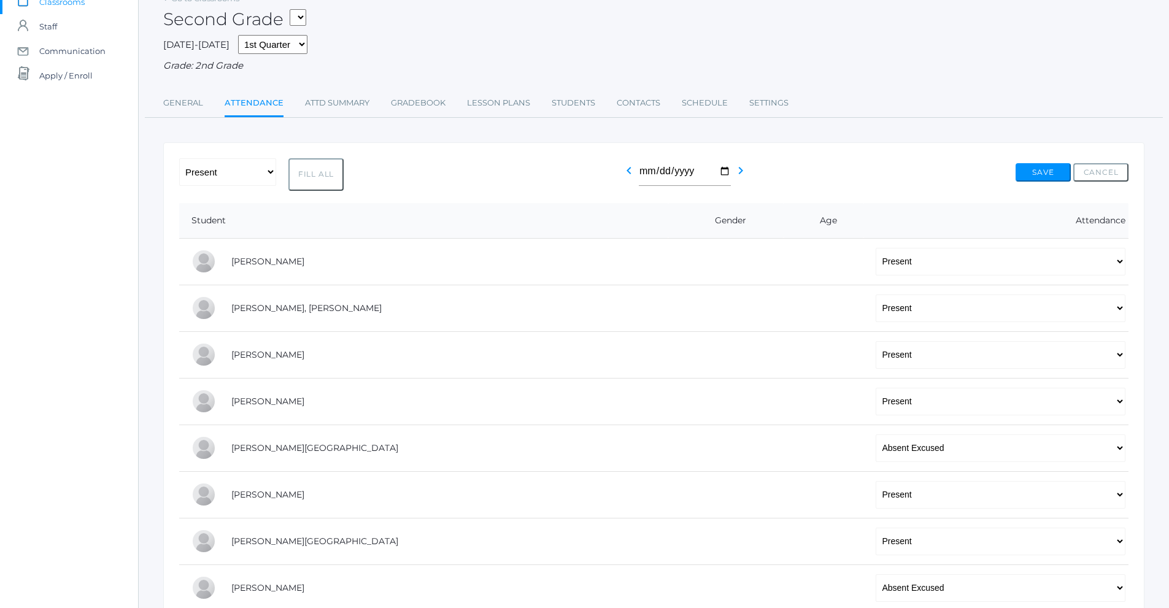
scroll to position [123, 0]
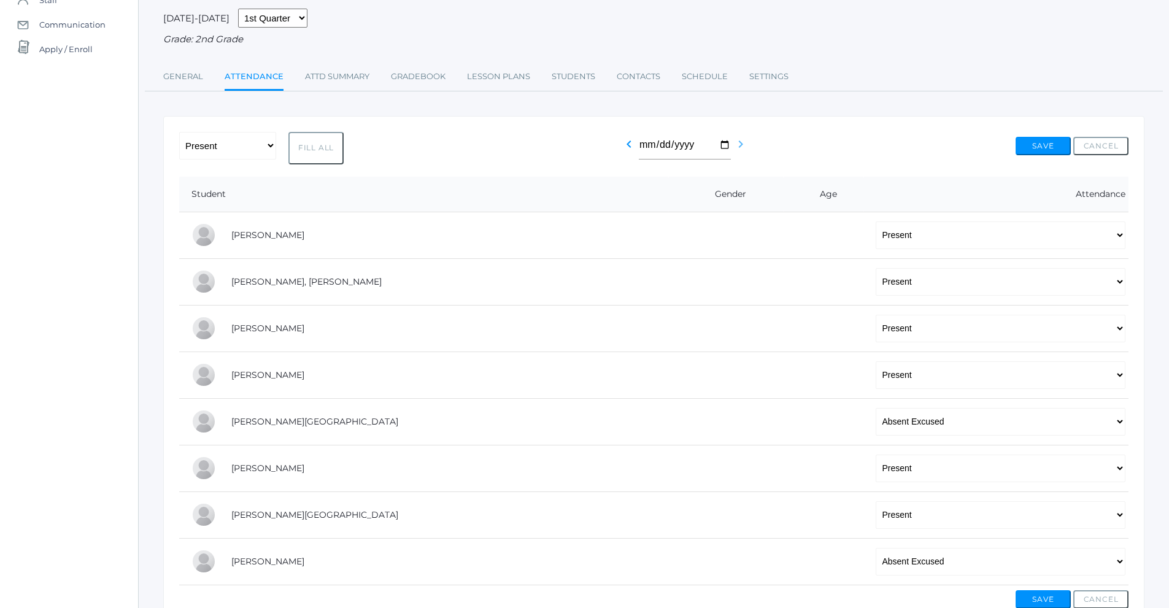
click at [738, 149] on icon "chevron_right" at bounding box center [741, 144] width 15 height 15
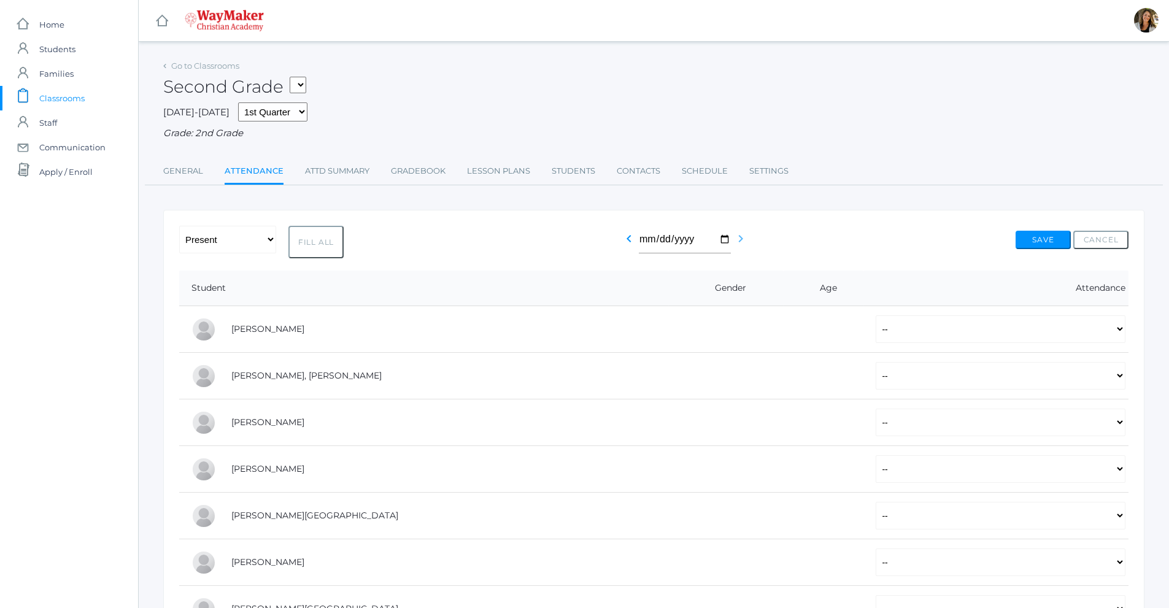
click at [740, 244] on icon "chevron_right" at bounding box center [741, 238] width 15 height 15
click at [736, 242] on icon "chevron_right" at bounding box center [741, 238] width 15 height 15
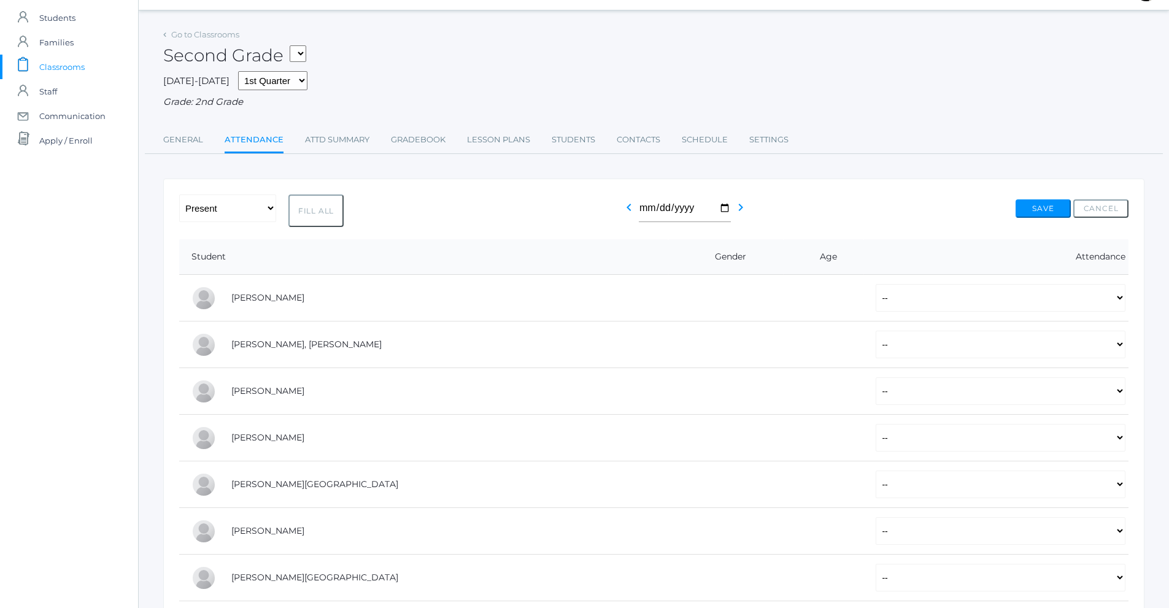
scroll to position [61, 0]
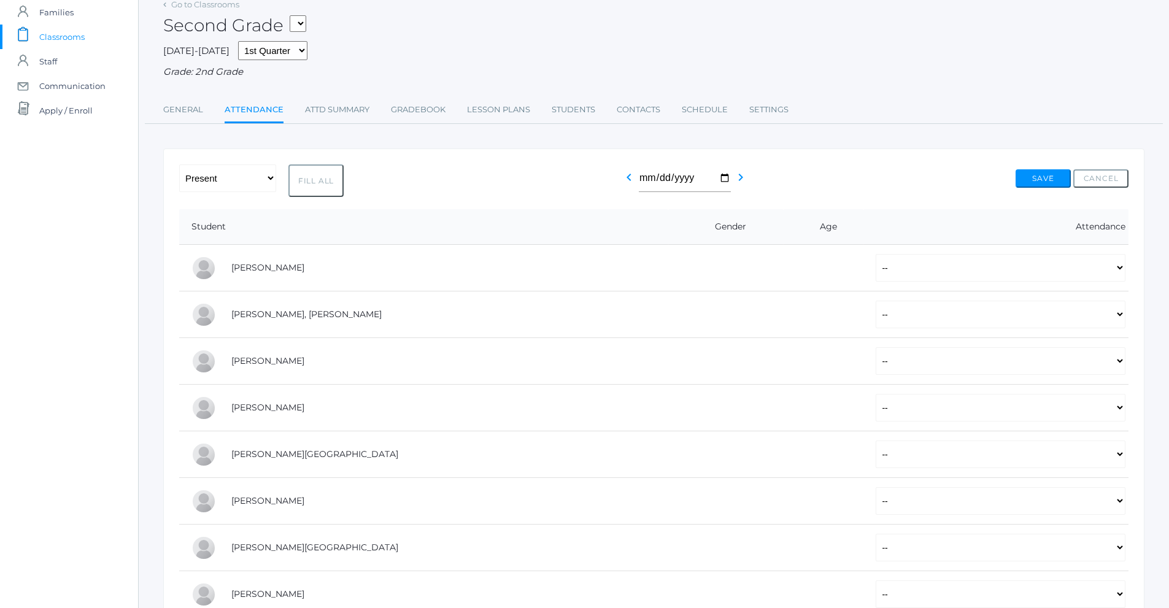
click at [303, 196] on button "Fill All" at bounding box center [316, 181] width 55 height 33
select select "P"
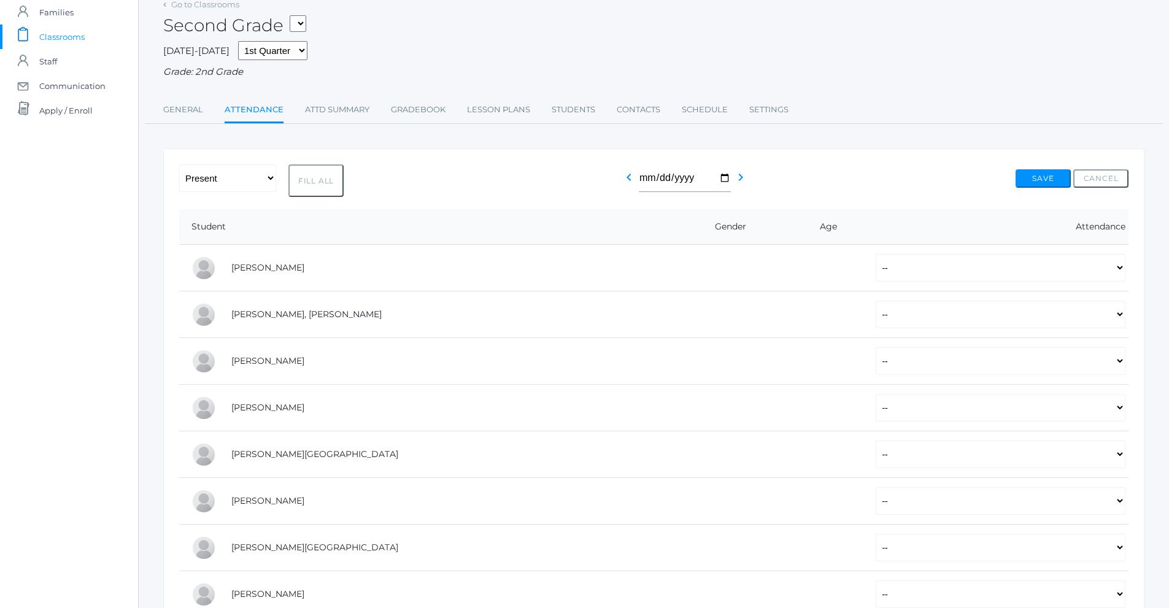
select select "P"
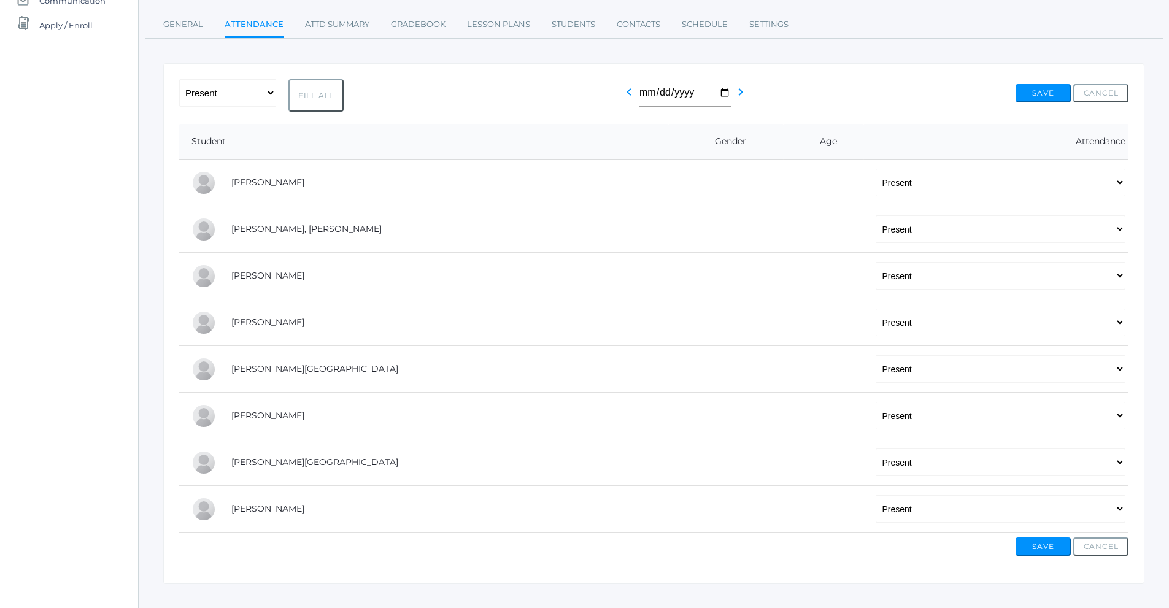
scroll to position [169, 0]
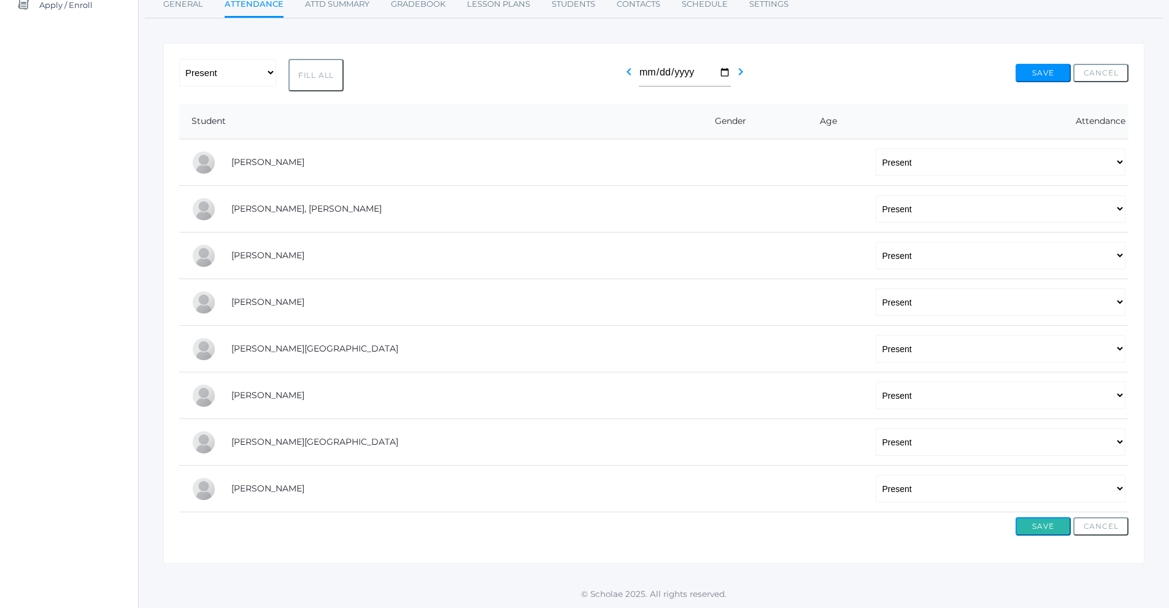
click at [1039, 528] on button "Save" at bounding box center [1043, 527] width 55 height 18
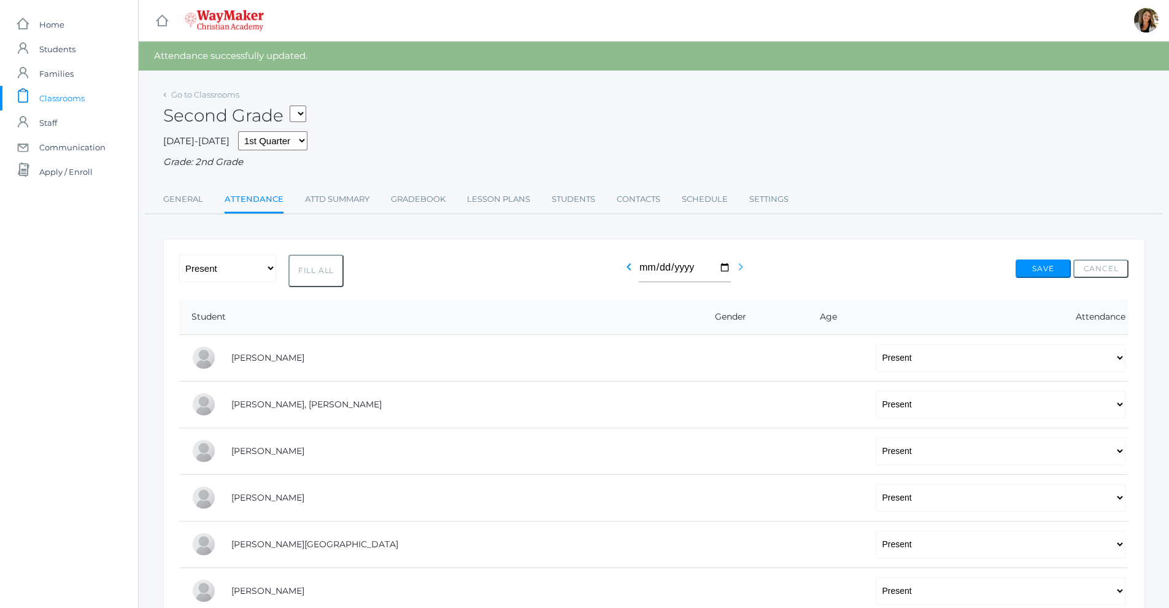
click at [737, 269] on icon "chevron_right" at bounding box center [741, 267] width 15 height 15
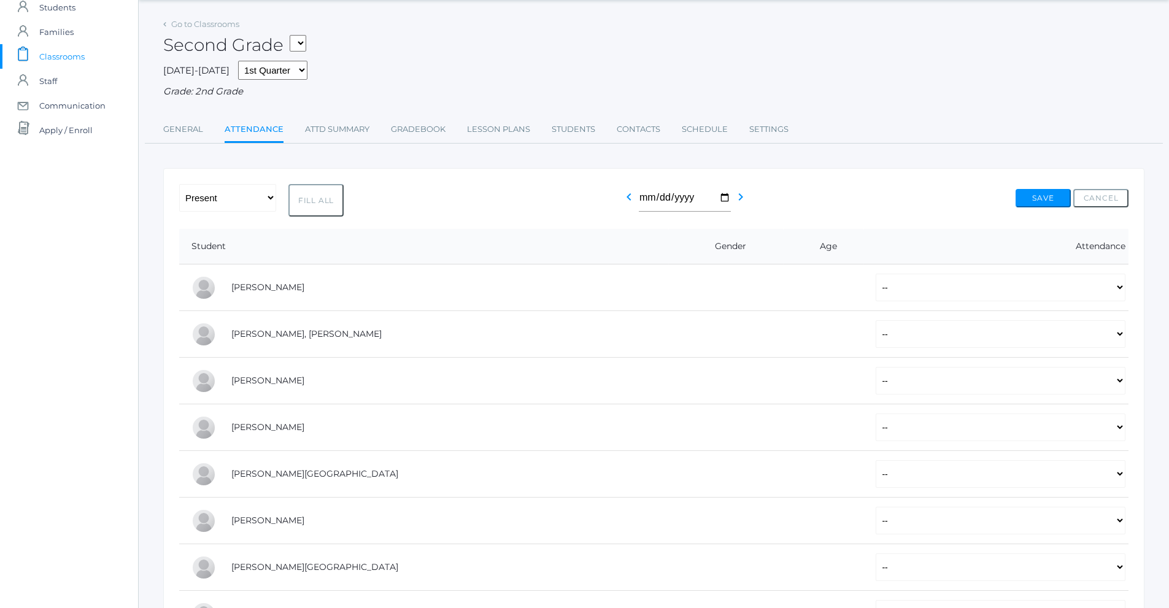
scroll to position [61, 0]
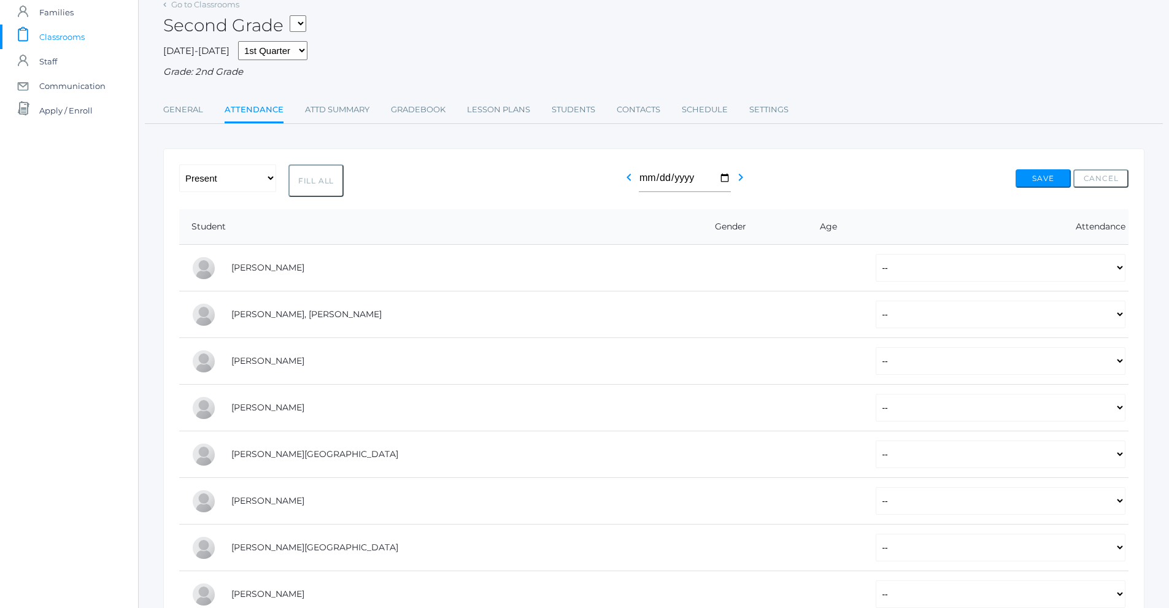
click at [339, 185] on button "Fill All" at bounding box center [316, 181] width 55 height 33
select select "P"
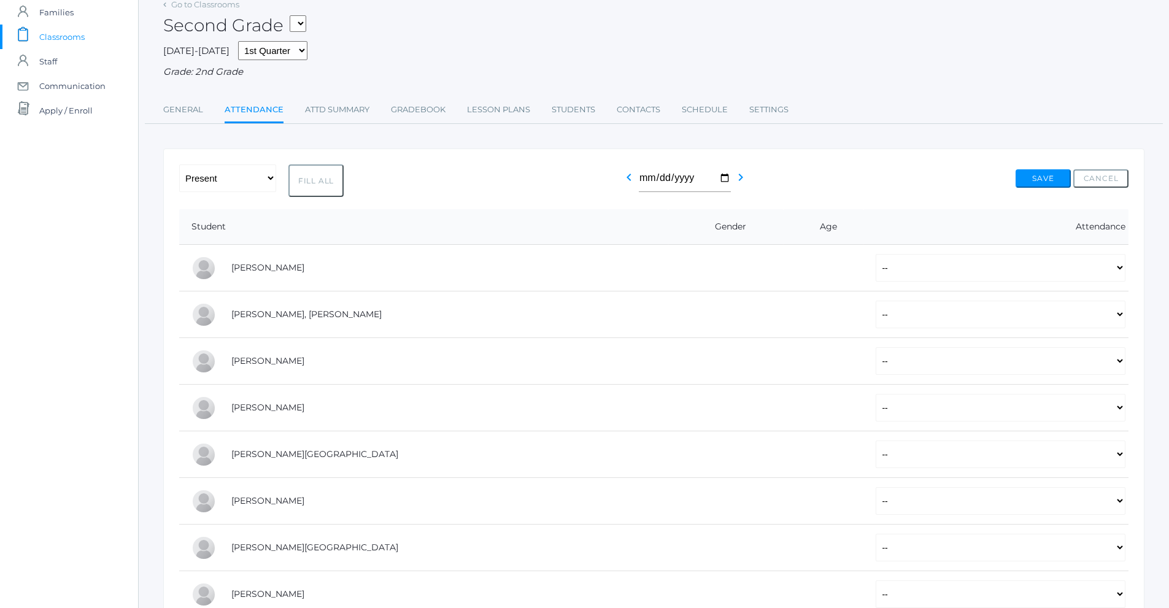
select select "P"
click at [876, 452] on select "-- Present Tardy Excused Tardy Unexcused Absent Excused Absent Unexcused" at bounding box center [1001, 455] width 250 height 28
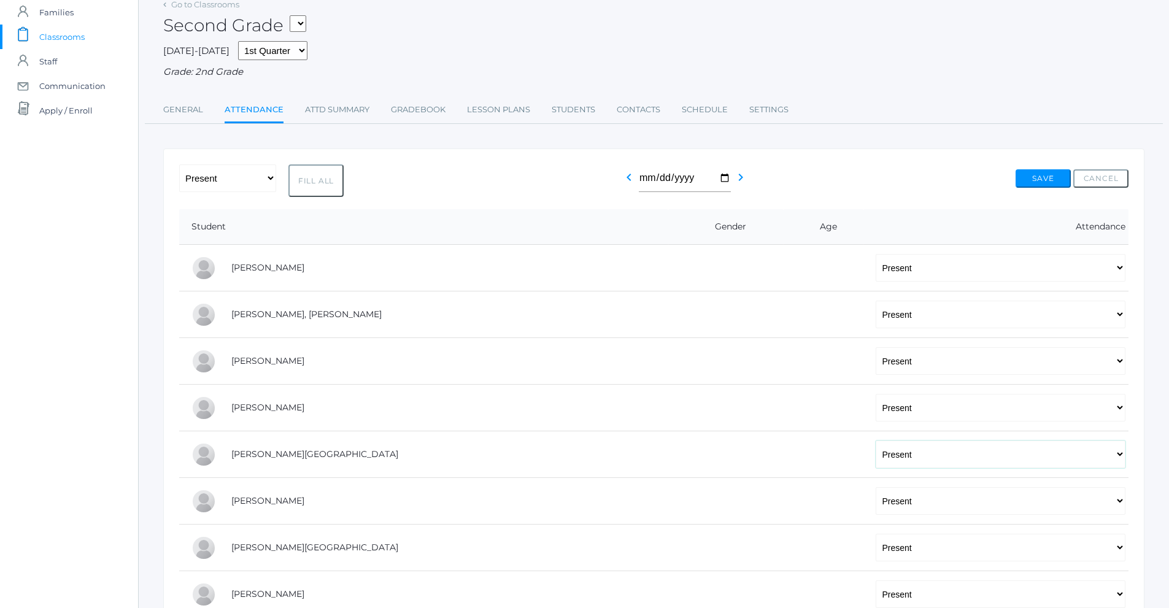
select select "AE"
click at [876, 442] on select "-- Present Tardy Excused Tardy Unexcused Absent Excused Absent Unexcused" at bounding box center [1001, 455] width 250 height 28
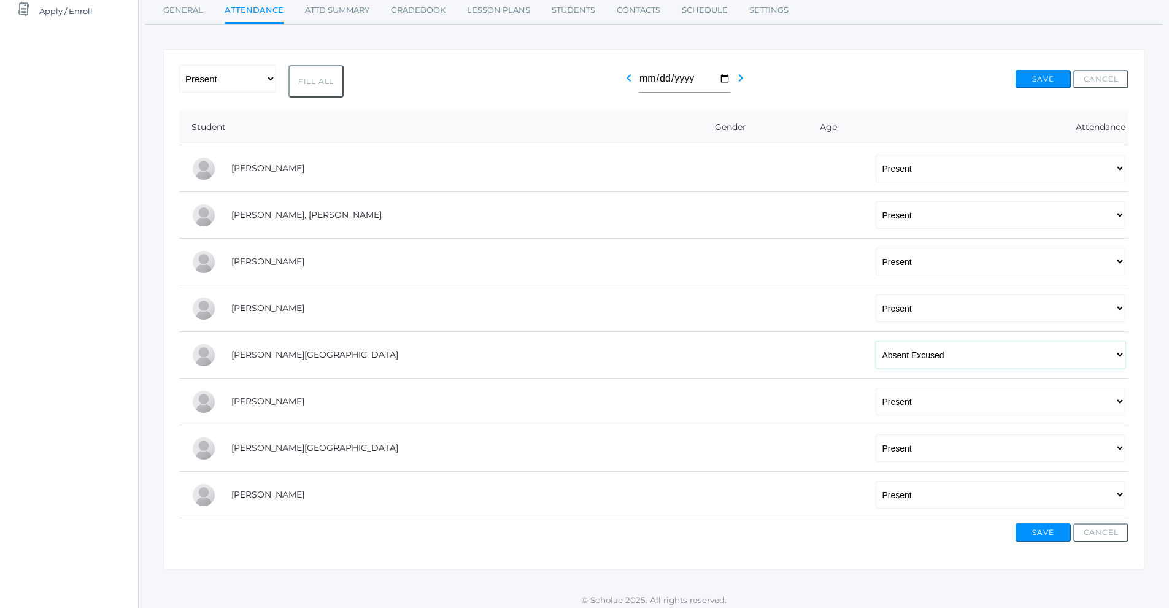
scroll to position [169, 0]
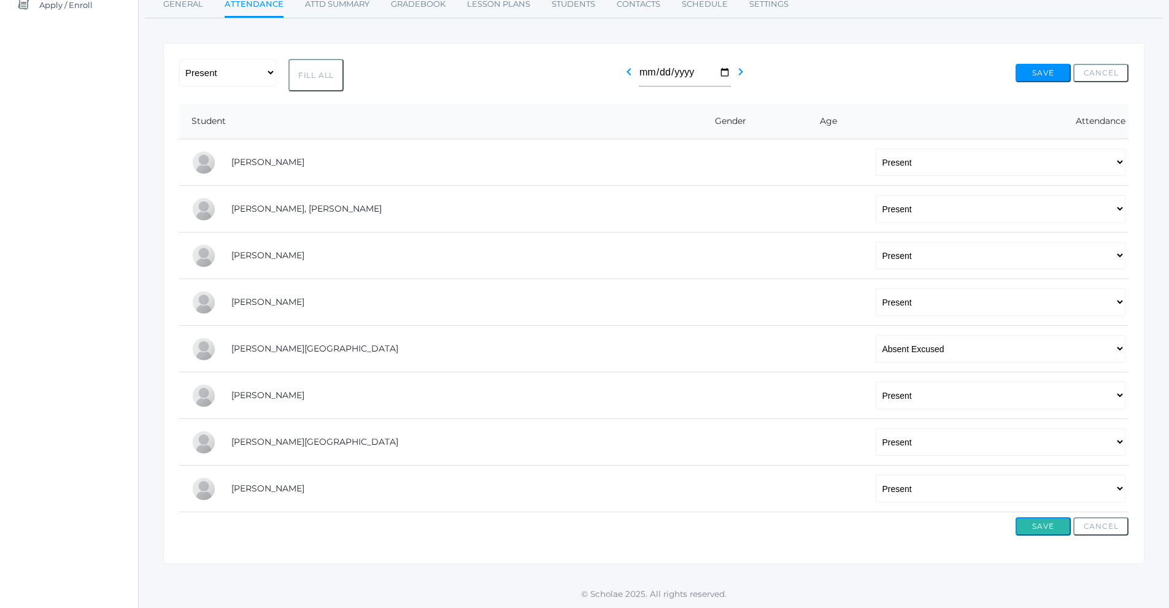
click at [1049, 528] on button "Save" at bounding box center [1043, 527] width 55 height 18
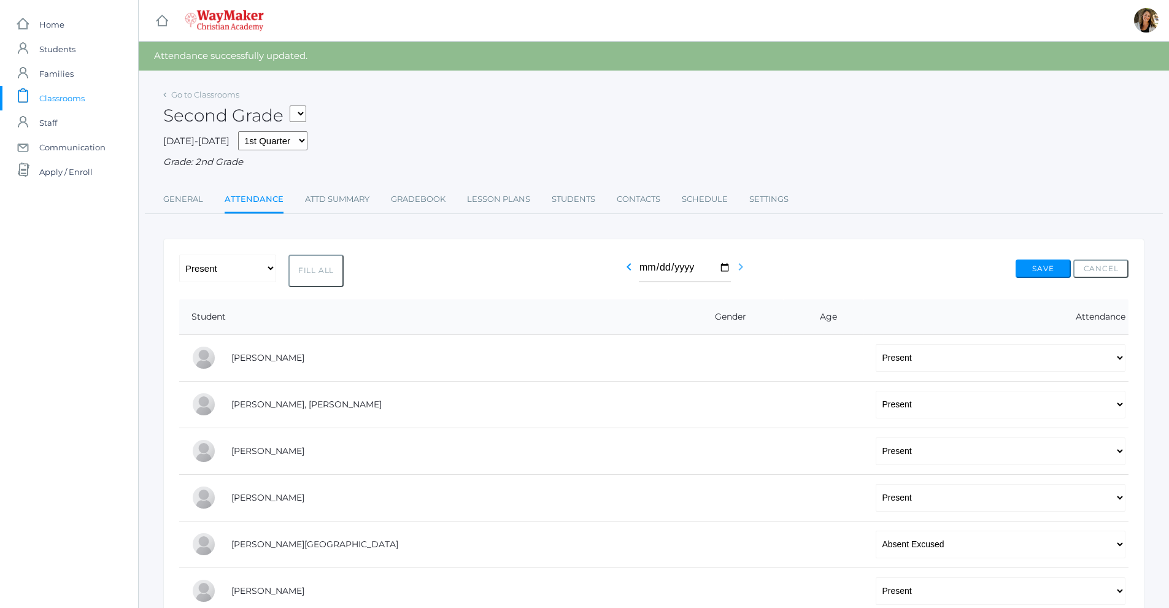
click at [738, 266] on icon "chevron_right" at bounding box center [741, 267] width 15 height 15
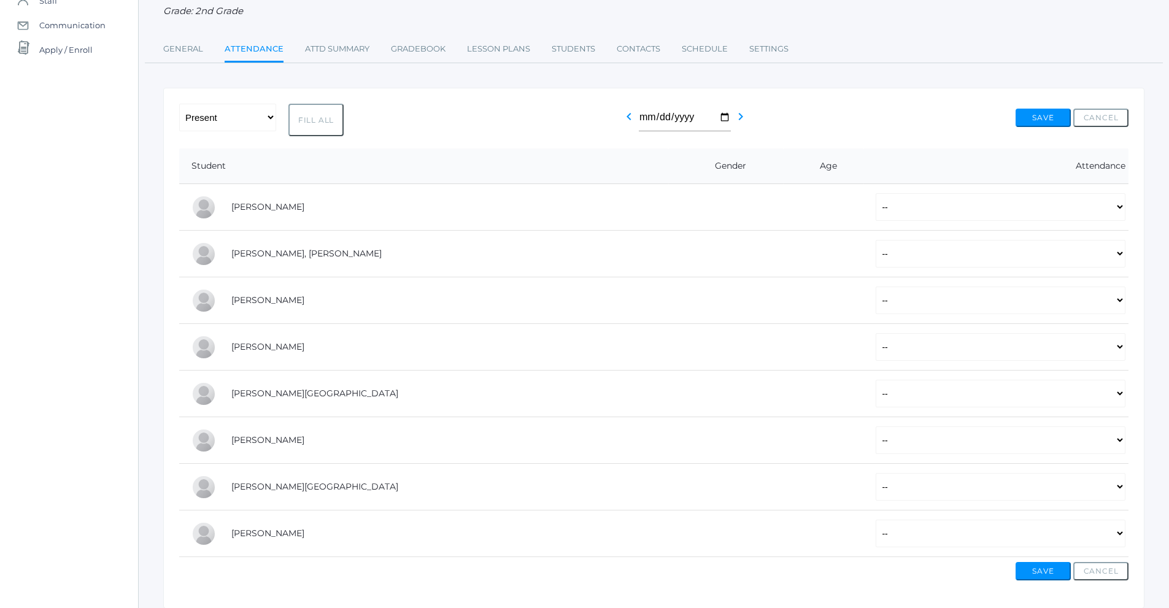
scroll to position [123, 0]
click at [325, 118] on button "Fill All" at bounding box center [316, 119] width 55 height 33
select select "P"
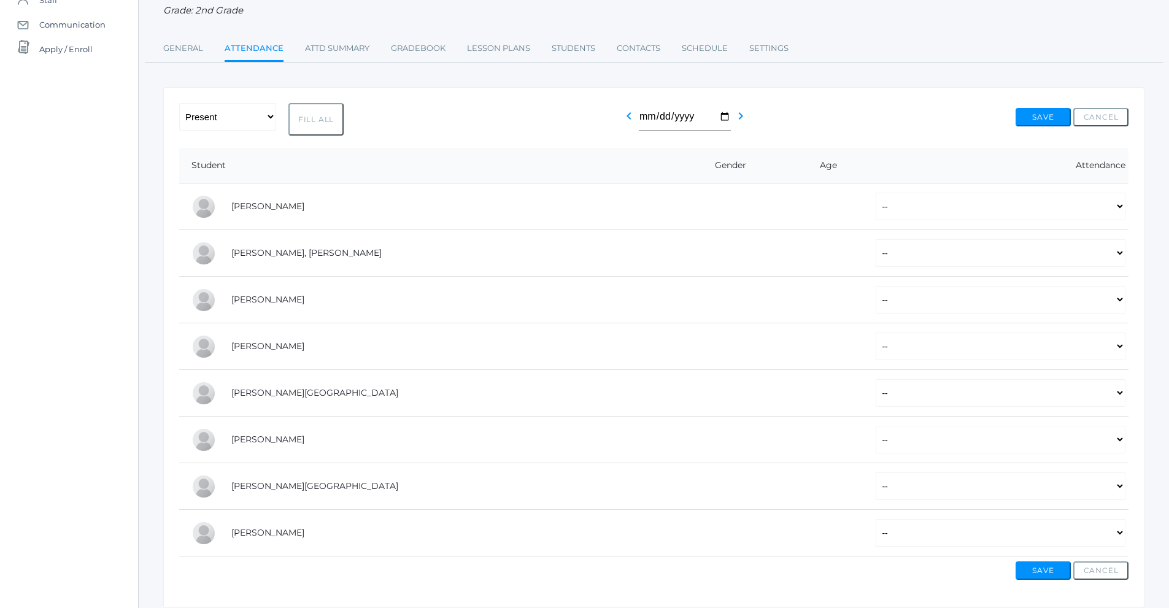
select select "P"
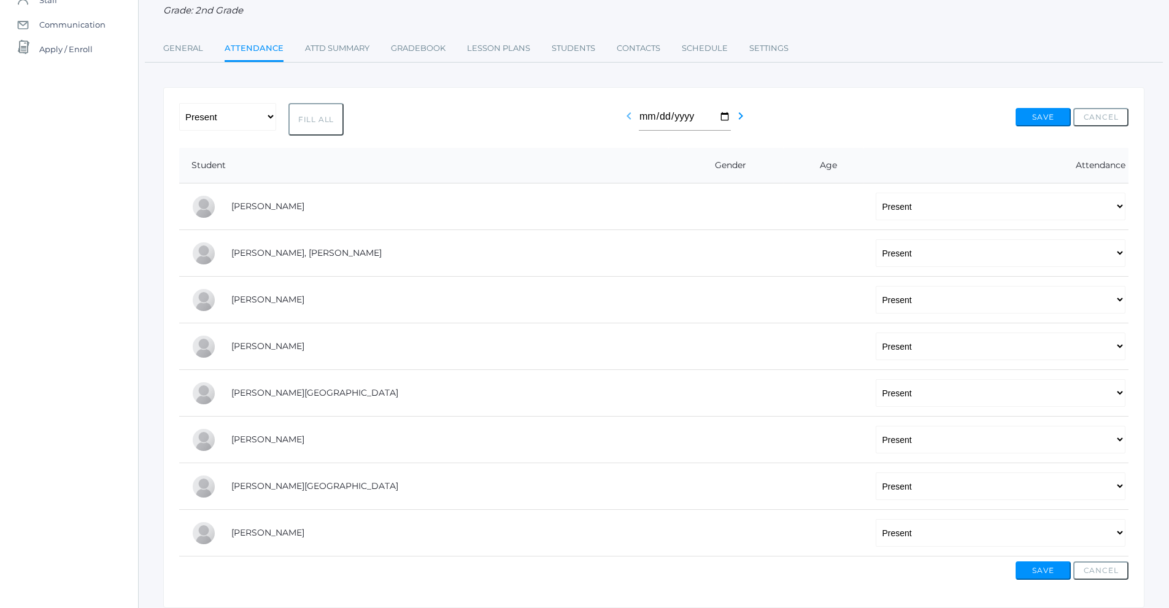
click at [630, 122] on icon "chevron_left" at bounding box center [629, 116] width 15 height 15
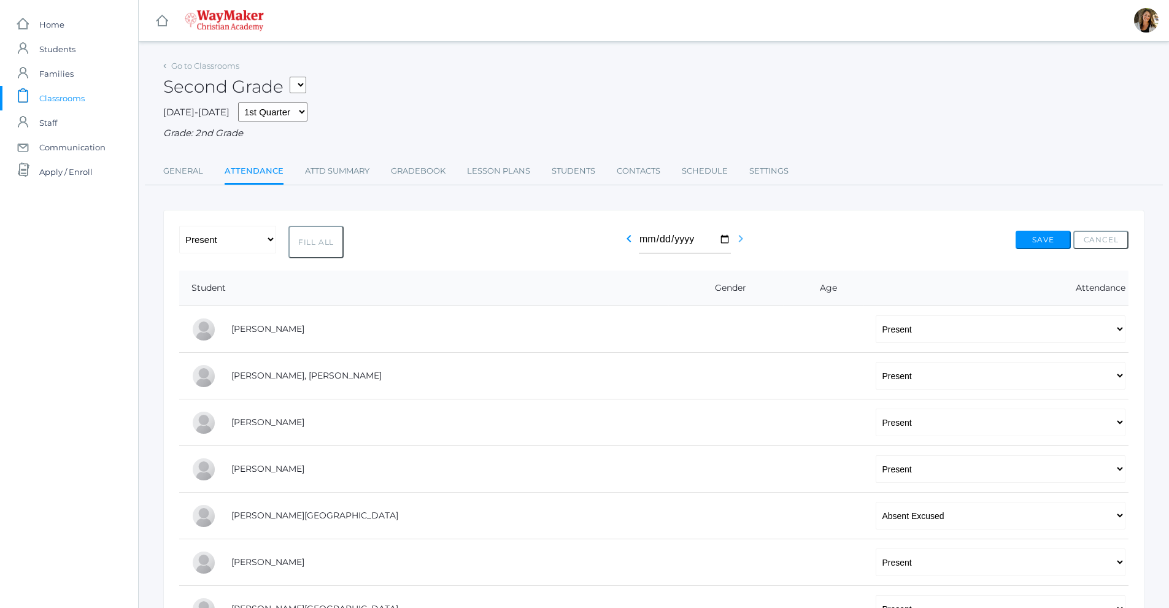
click at [738, 244] on icon "chevron_right" at bounding box center [741, 238] width 15 height 15
click at [297, 244] on button "Fill All" at bounding box center [316, 242] width 55 height 33
select select "P"
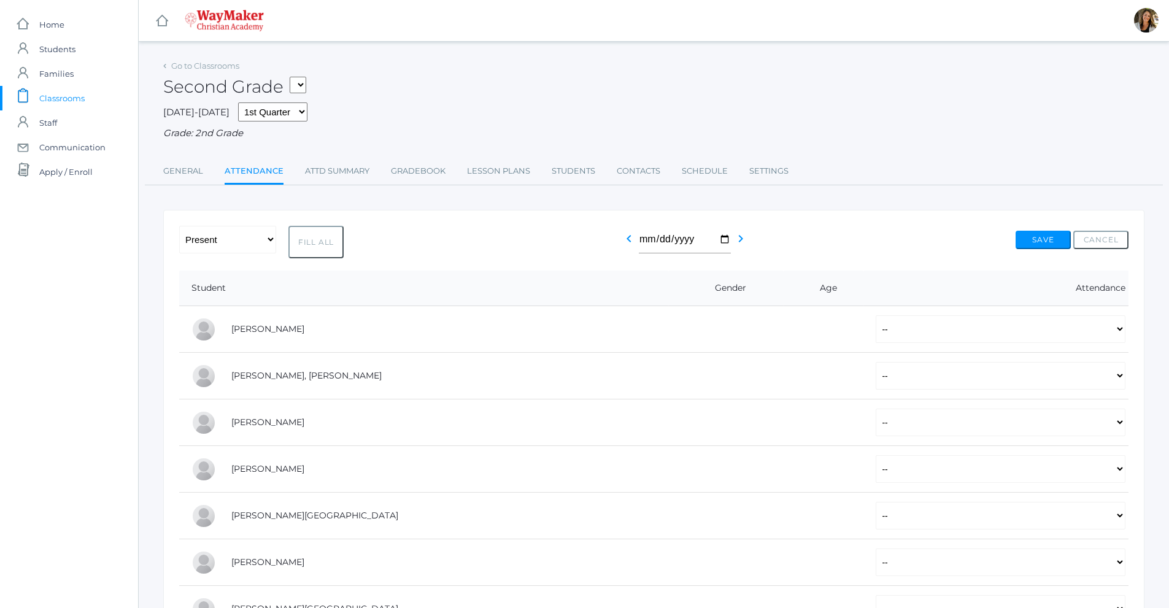
select select "P"
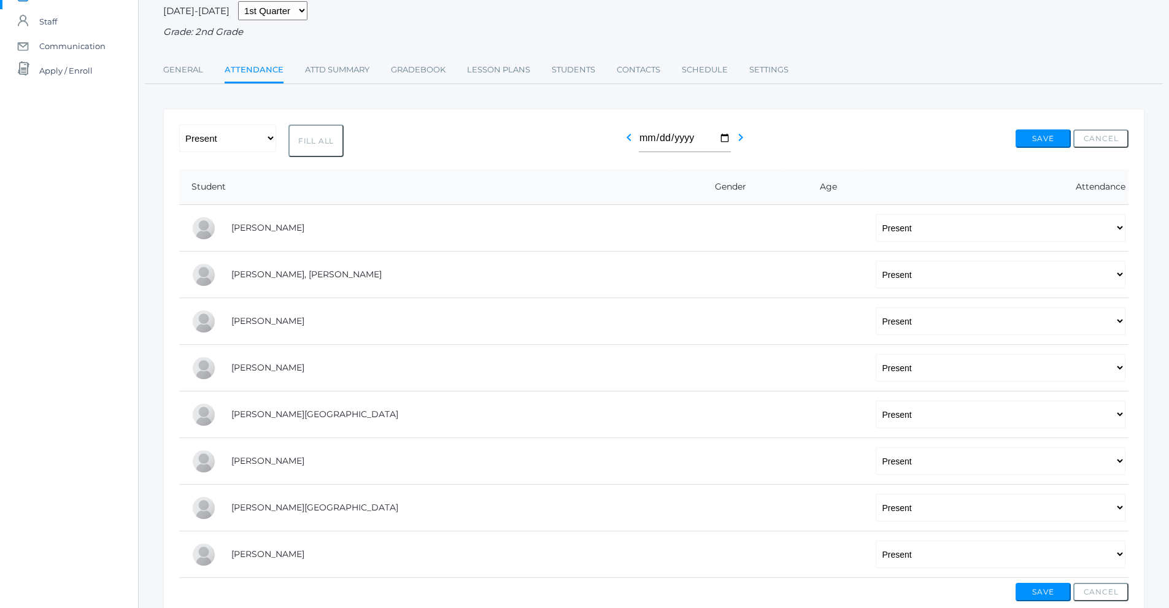
scroll to position [169, 0]
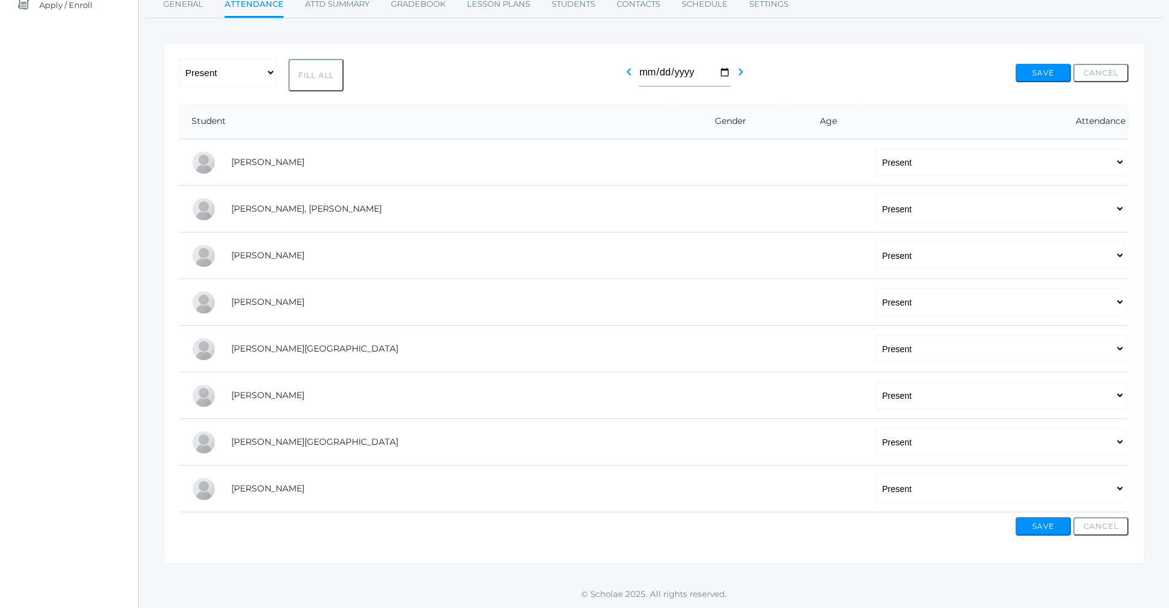
click at [1039, 540] on div "-- Present Tardy Excused Tardy Unexcused Absent Excused Absent Unexcused Fill A…" at bounding box center [654, 303] width 982 height 521
click at [1041, 532] on button "Save" at bounding box center [1043, 527] width 55 height 18
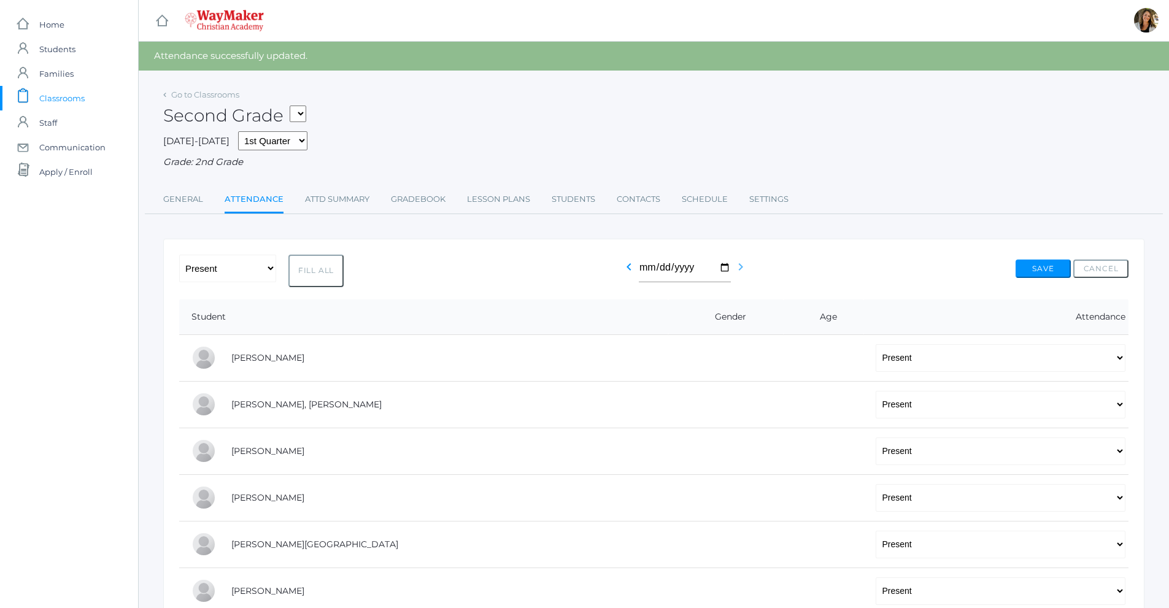
click at [739, 269] on icon "chevron_right" at bounding box center [741, 267] width 15 height 15
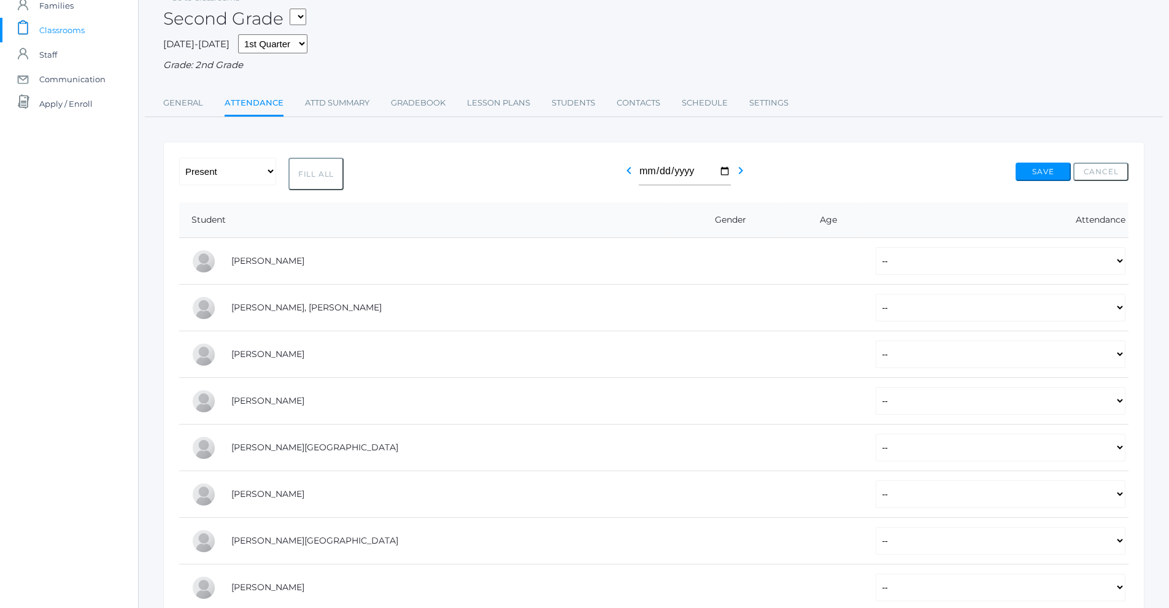
scroll to position [169, 0]
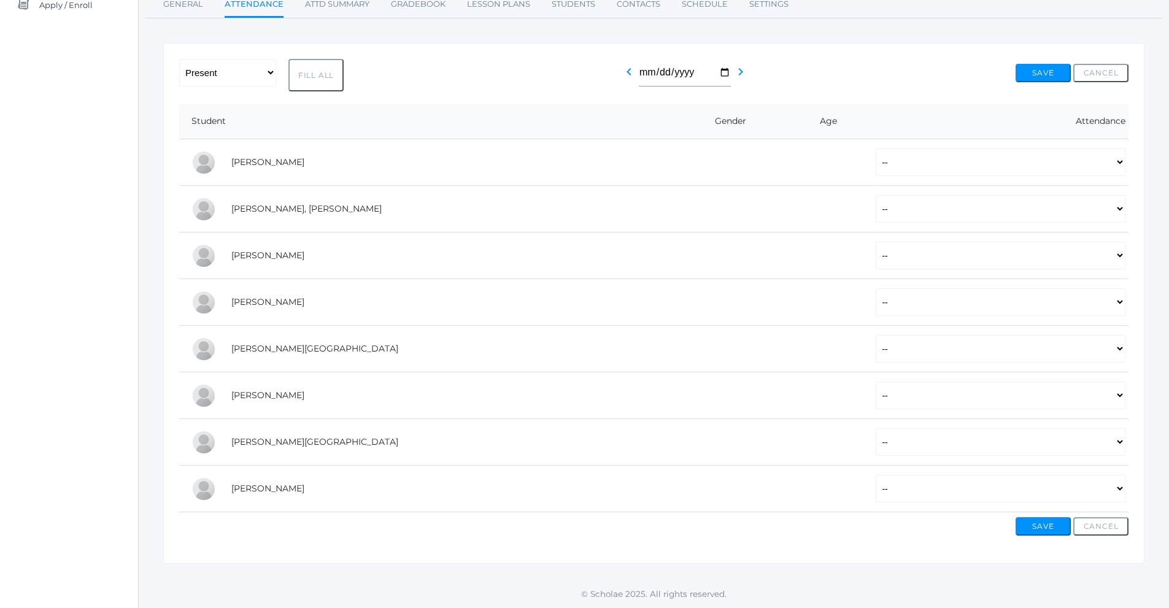
click at [314, 83] on button "Fill All" at bounding box center [316, 75] width 55 height 33
select select "P"
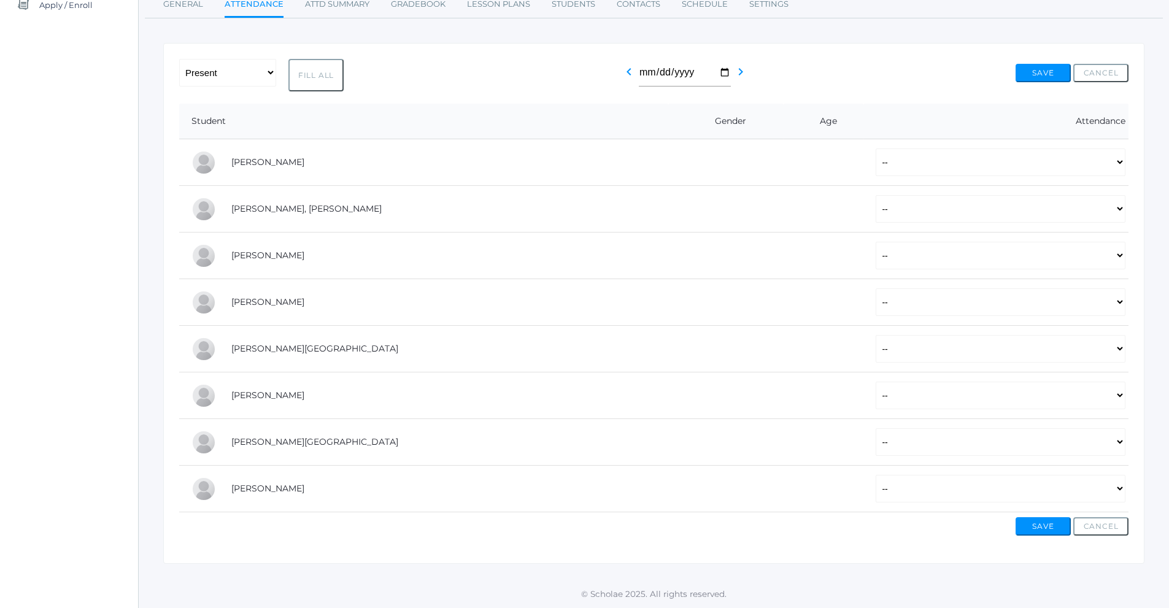
select select "P"
click at [876, 345] on select "-- Present Tardy Excused Tardy Unexcused Absent Excused Absent Unexcused" at bounding box center [1001, 349] width 250 height 28
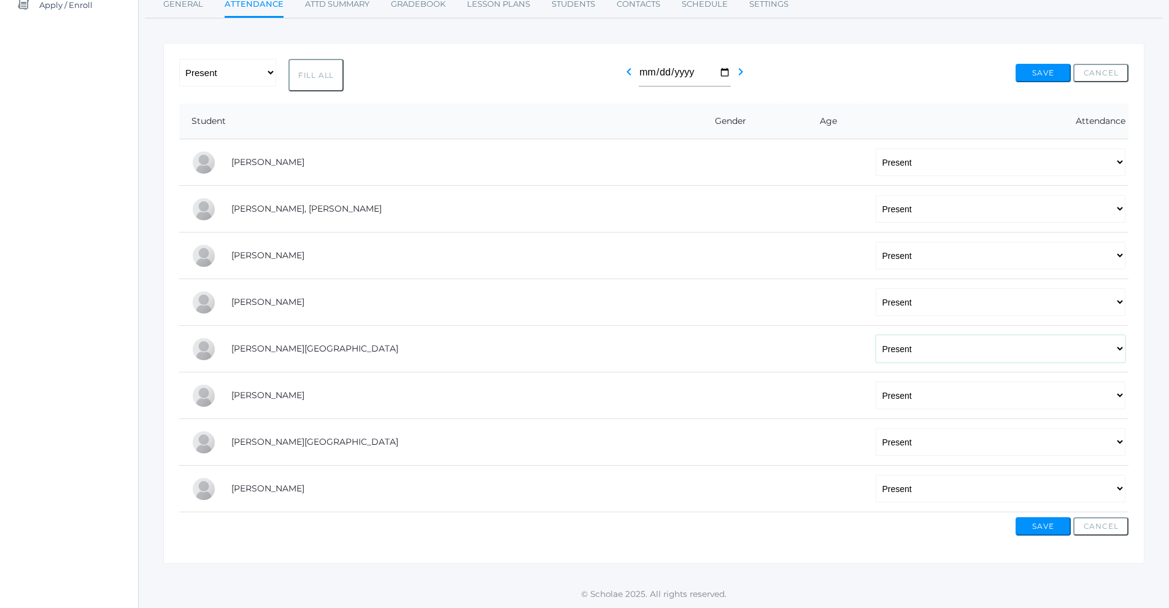
select select "AE"
click at [876, 335] on select "-- Present Tardy Excused Tardy Unexcused Absent Excused Absent Unexcused" at bounding box center [1001, 349] width 250 height 28
click at [1045, 529] on button "Save" at bounding box center [1043, 527] width 55 height 18
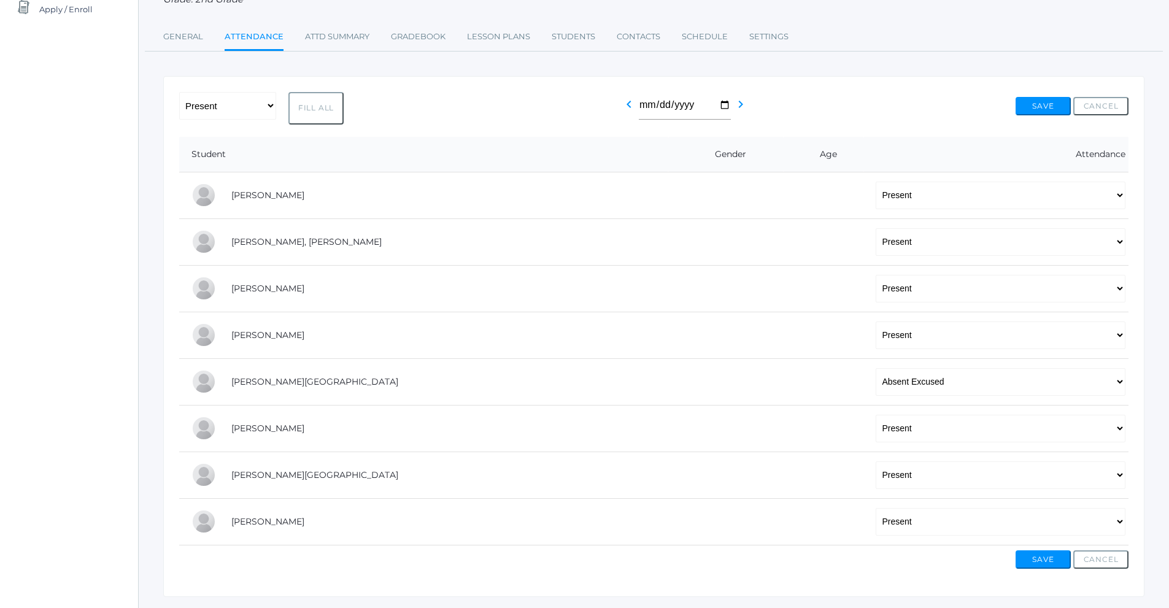
scroll to position [184, 0]
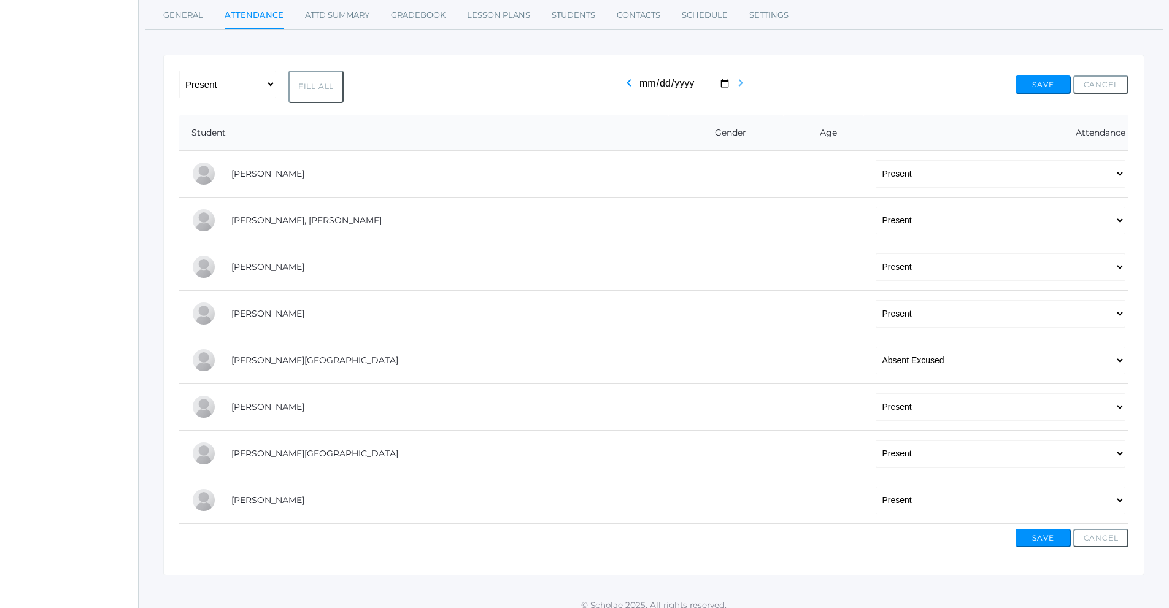
click at [739, 83] on icon "chevron_right" at bounding box center [741, 83] width 15 height 15
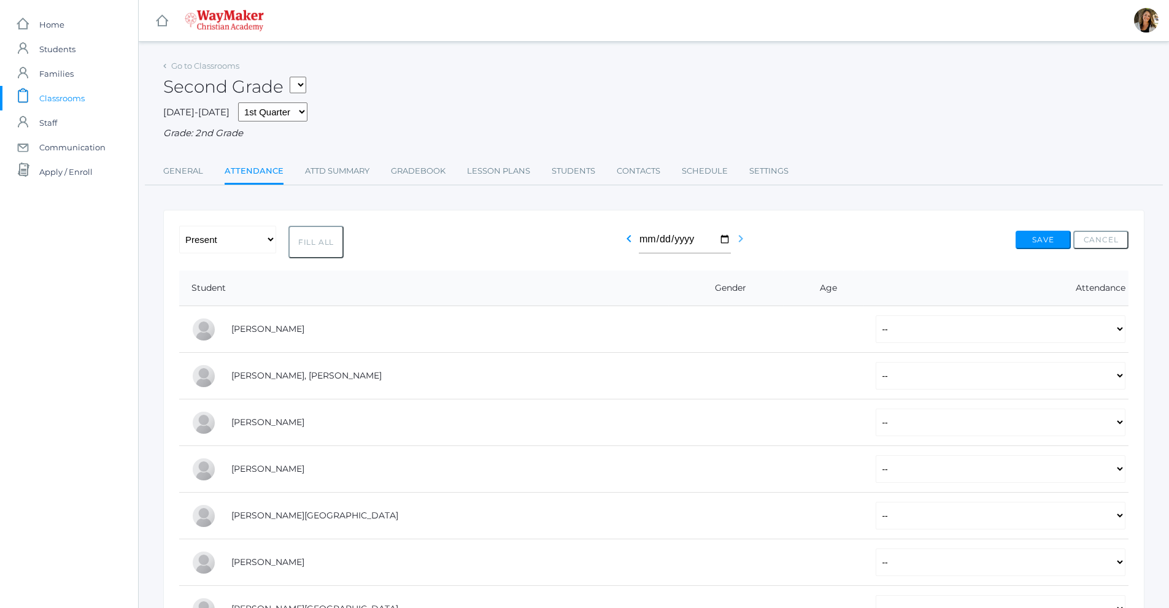
click at [736, 242] on icon "chevron_right" at bounding box center [741, 238] width 15 height 15
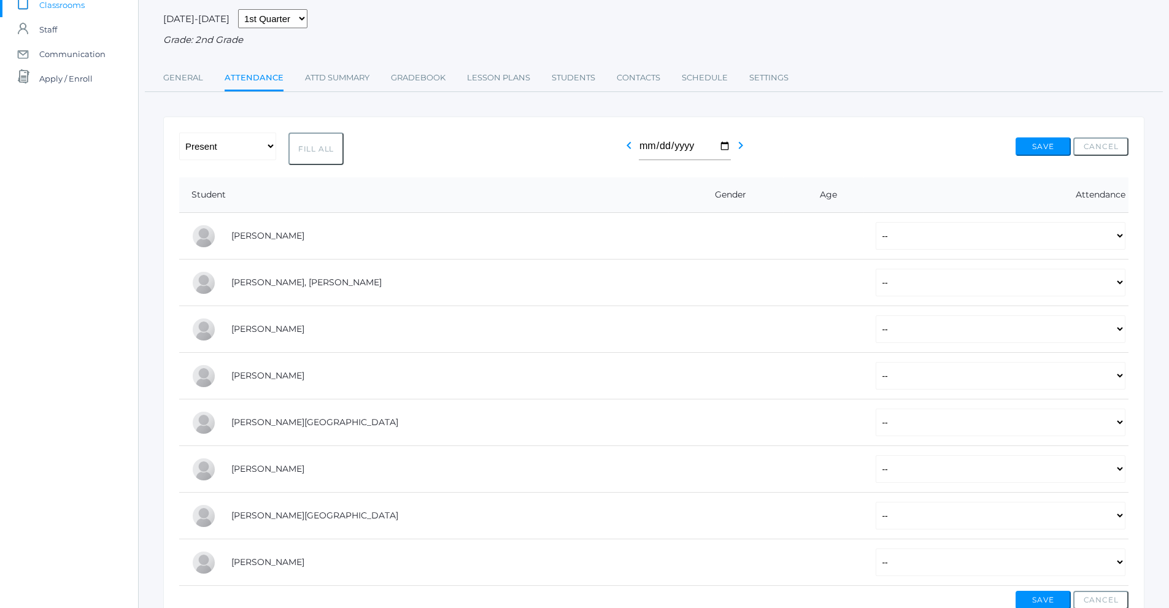
scroll to position [123, 0]
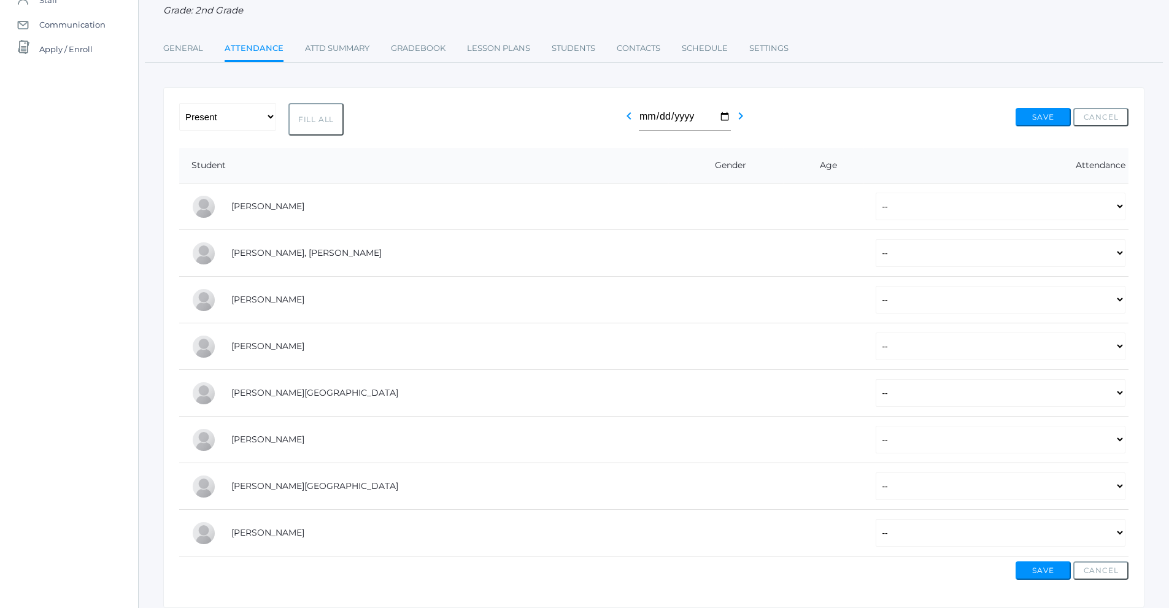
click at [315, 109] on button "Fill All" at bounding box center [316, 119] width 55 height 33
select select "P"
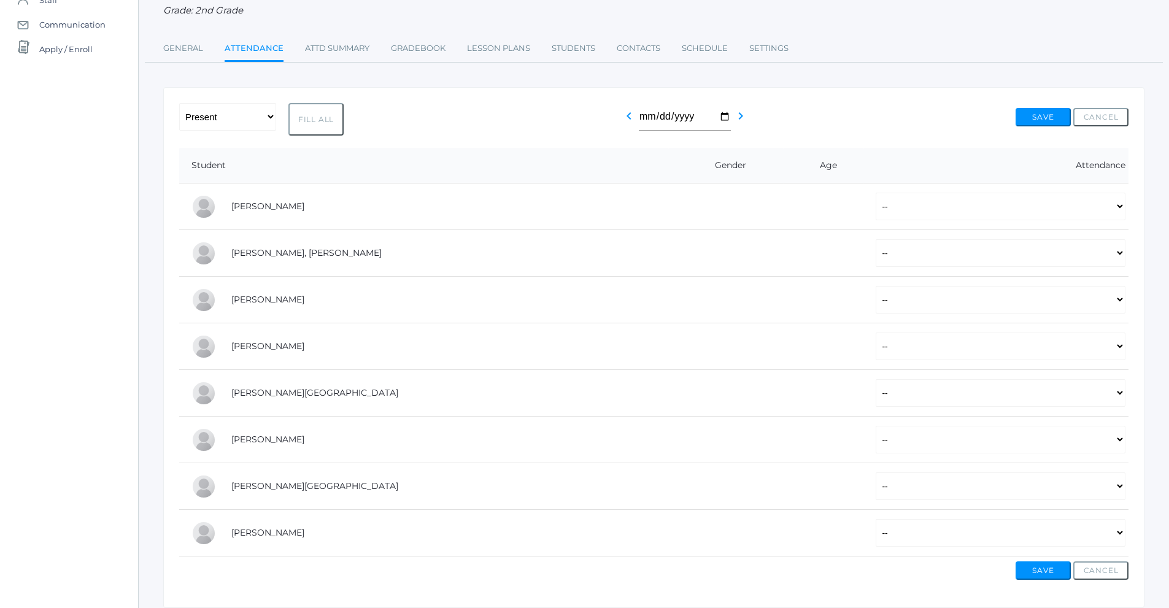
select select "P"
click at [1050, 578] on button "Save" at bounding box center [1043, 571] width 55 height 18
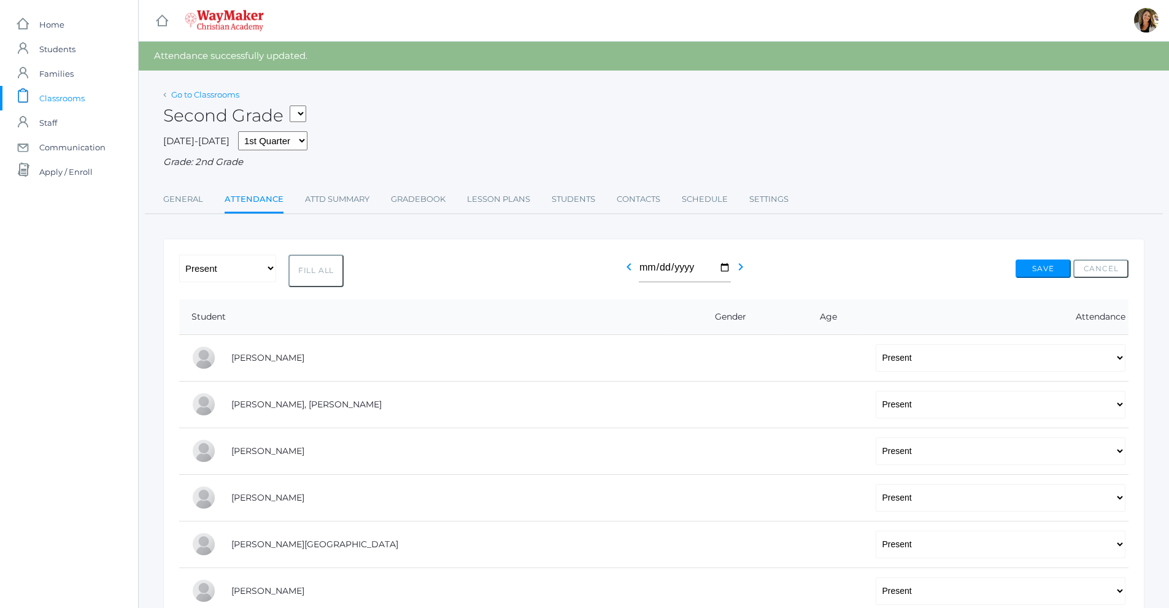
click at [224, 94] on link "Go to Classrooms" at bounding box center [205, 95] width 68 height 10
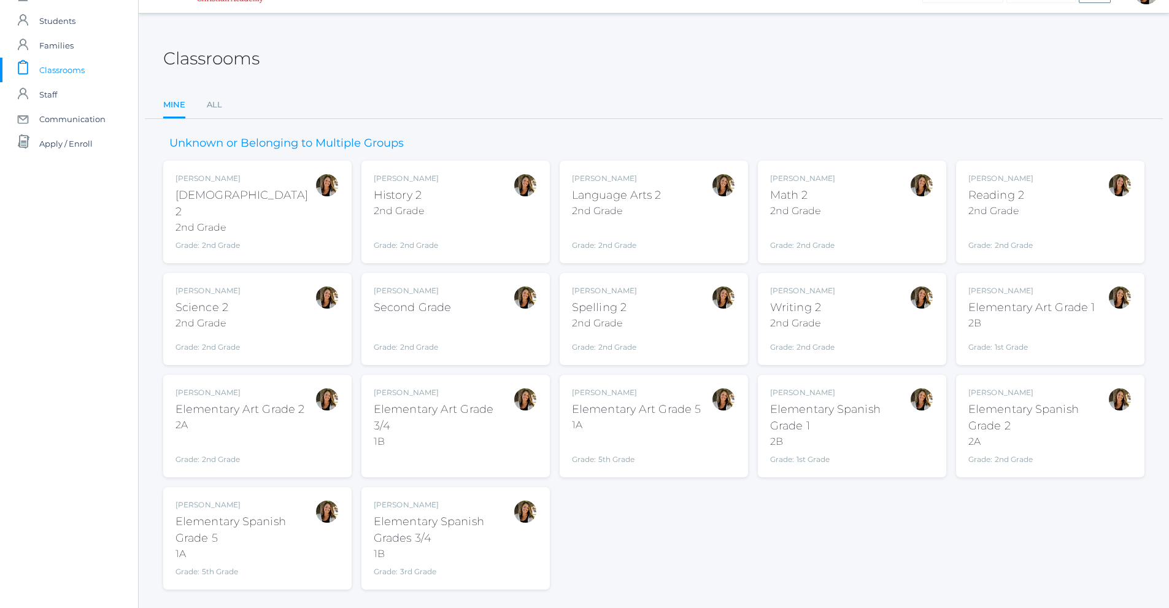
scroll to position [44, 0]
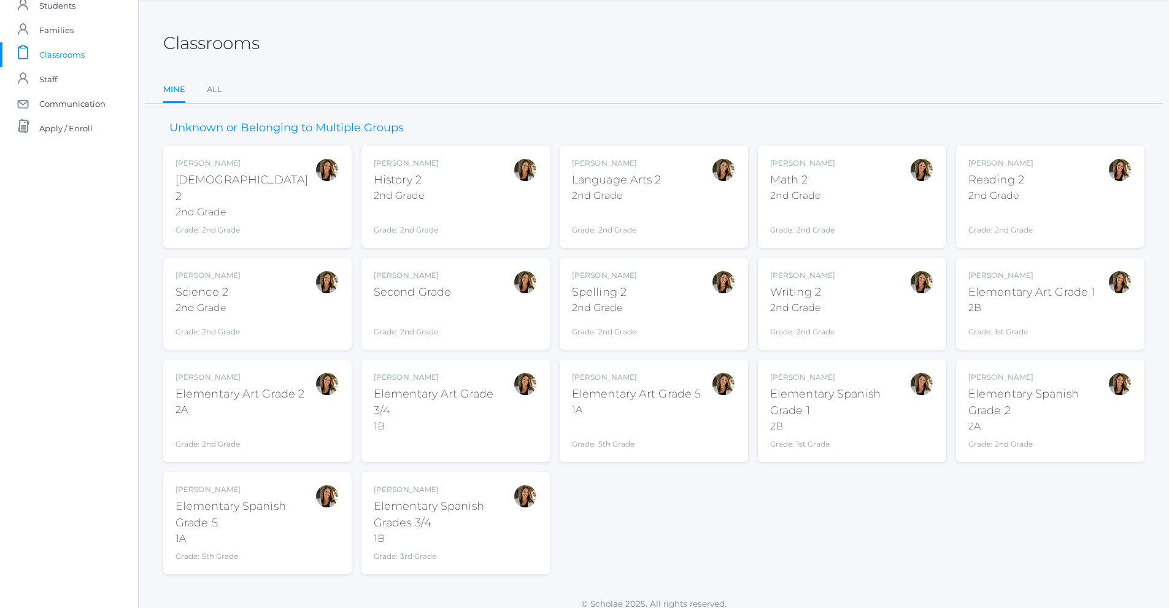
click at [647, 293] on div "[PERSON_NAME] Spelling 2 2nd Grade Grade: 2nd Grade 02ELEM" at bounding box center [654, 304] width 164 height 68
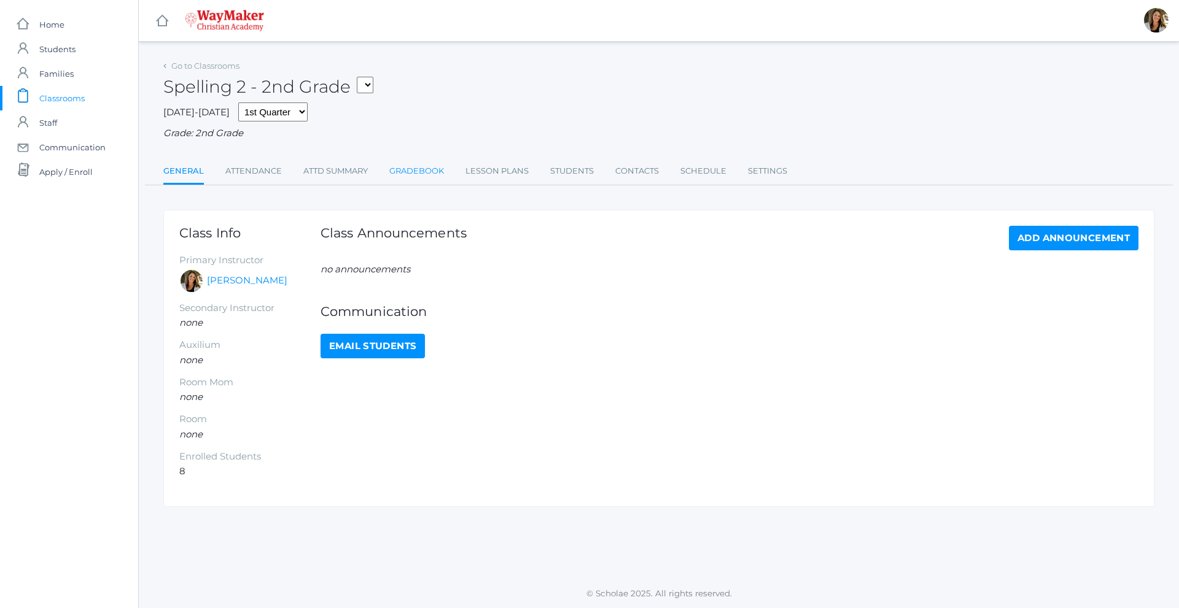
click link "Gradebook"
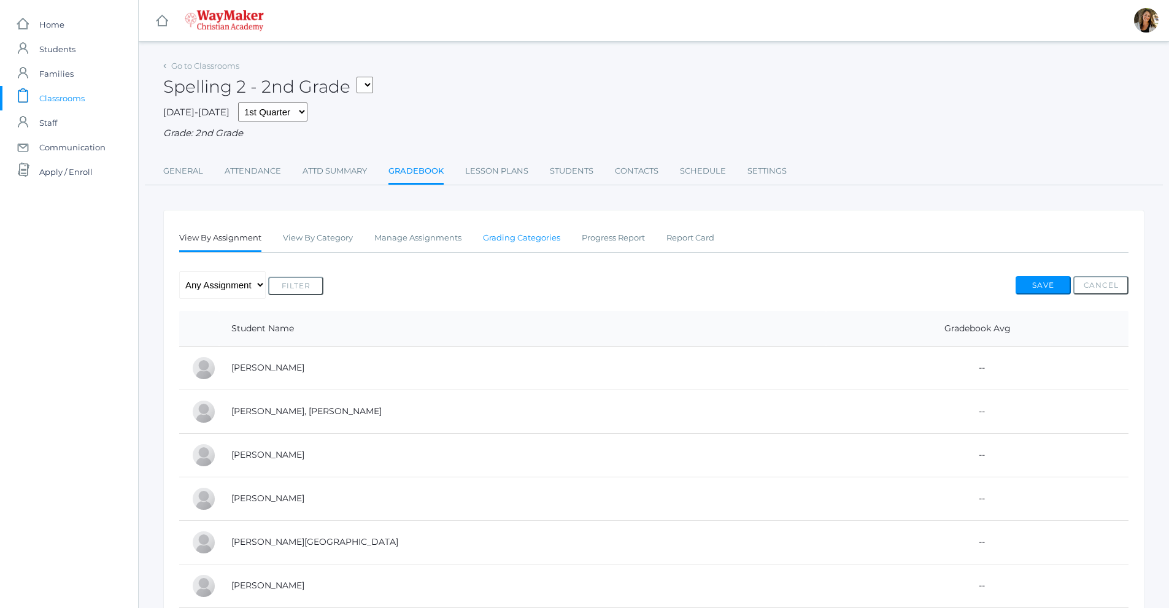
click link "Grading Categories"
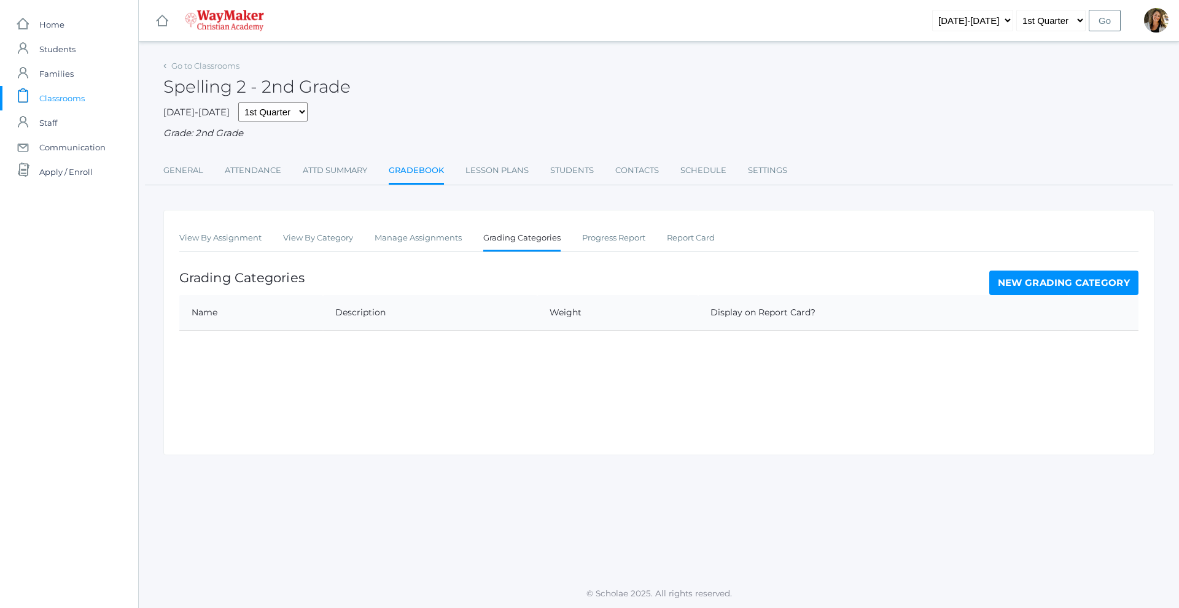
click link "New Grading Category"
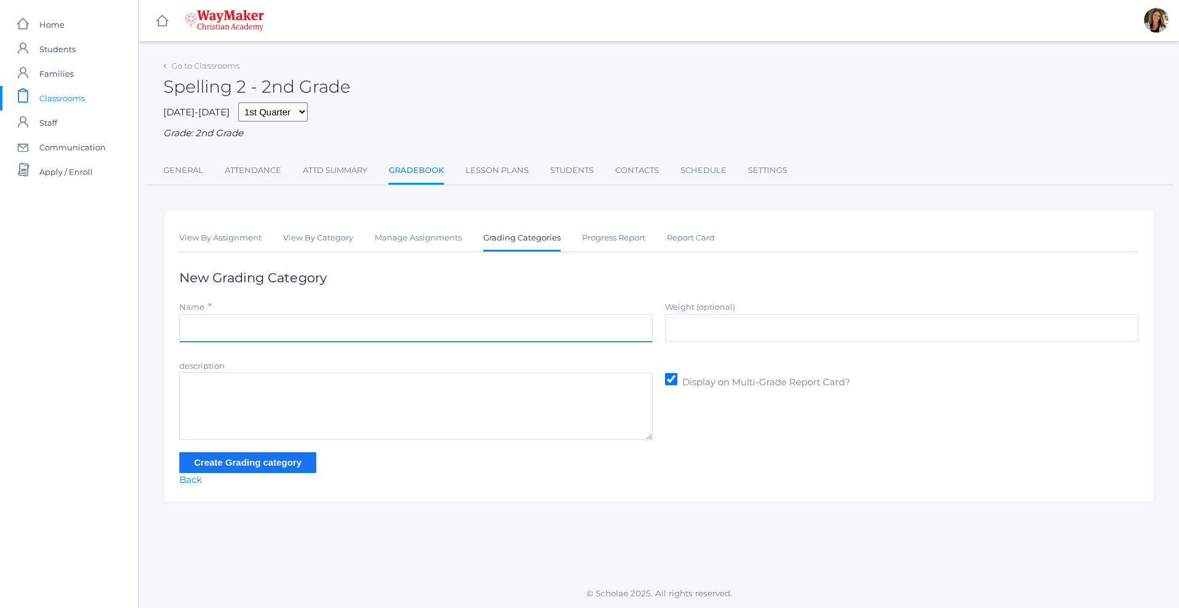
click input "Name"
type input "Participation"
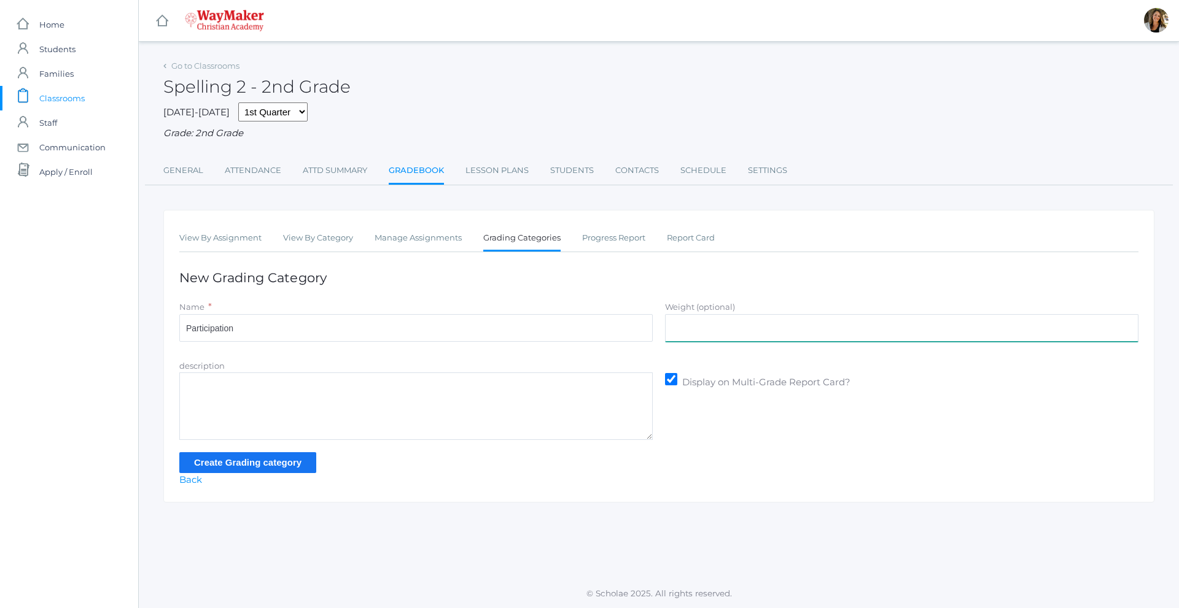
click input "Weight (optional)"
type input "70"
click input "Create Grading category"
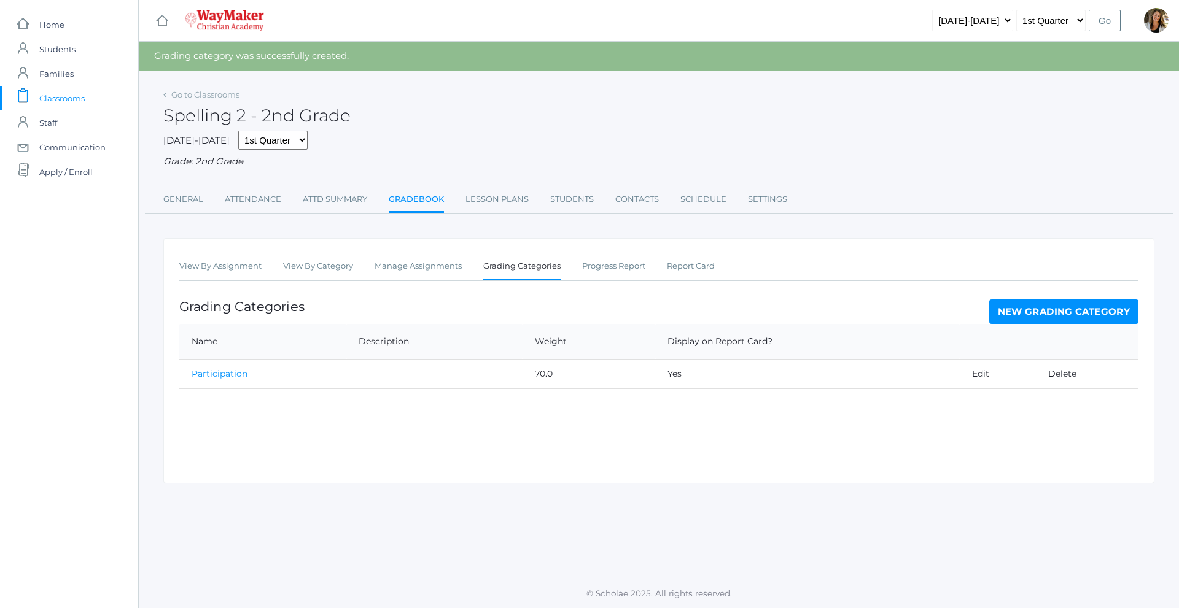
click at [1040, 319] on link "New Grading Category" at bounding box center [1064, 312] width 150 height 25
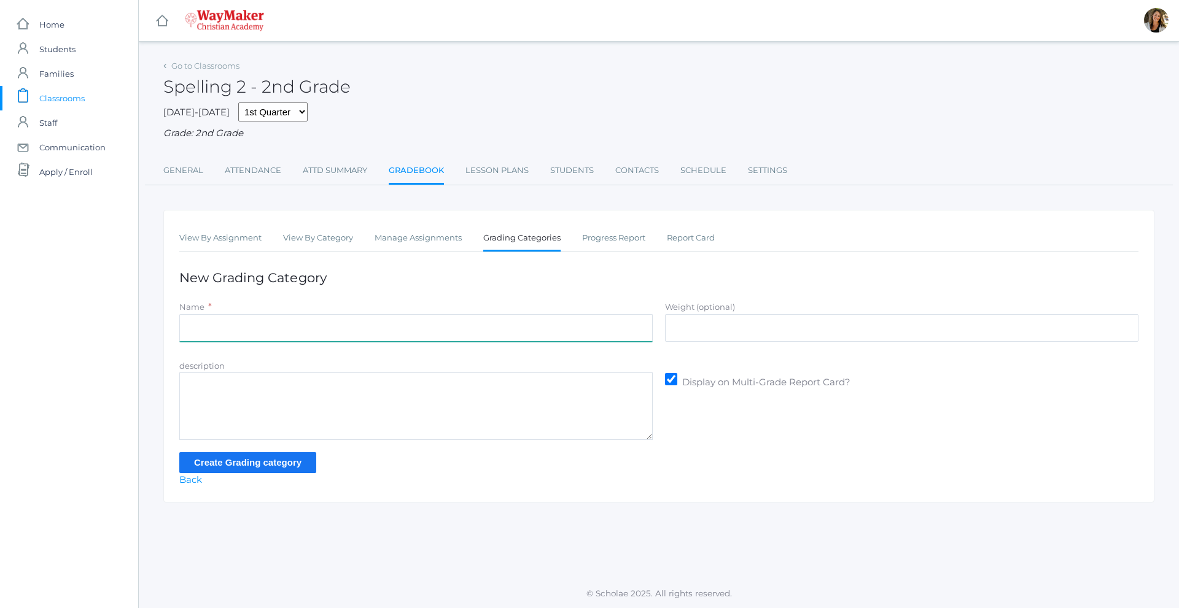
click at [319, 339] on input "Name" at bounding box center [415, 328] width 473 height 28
type input "Tests"
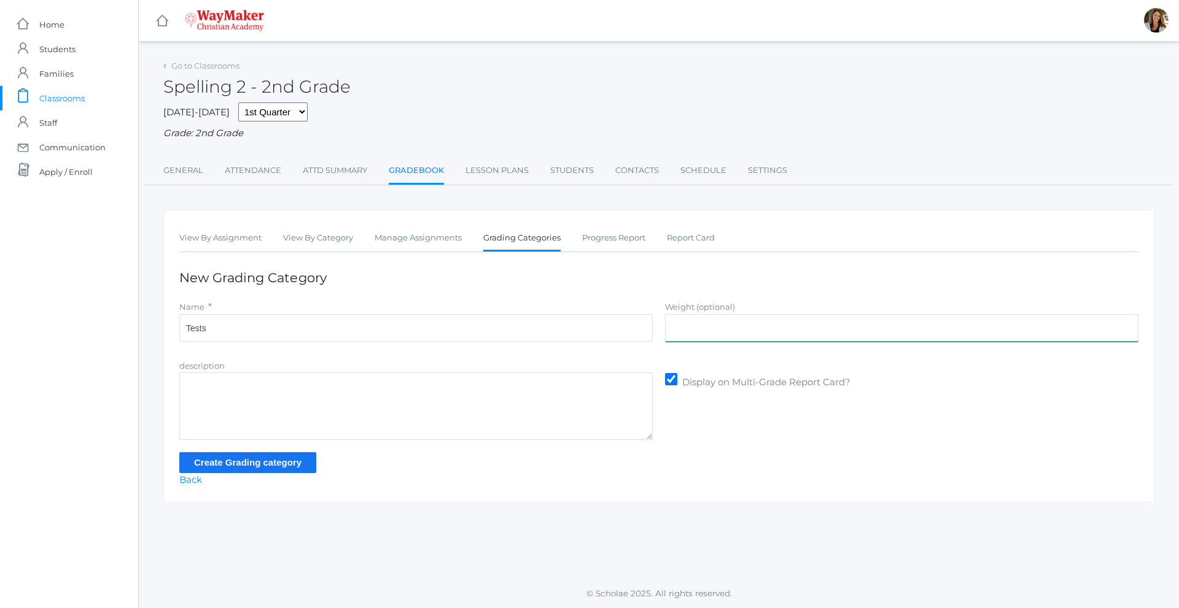
click at [688, 322] on input "Weight (optional)" at bounding box center [901, 328] width 473 height 28
type input "30"
click at [700, 418] on div "description Display on Multi-Grade Report Card?" at bounding box center [658, 400] width 971 height 82
click at [260, 467] on input "Create Grading category" at bounding box center [247, 462] width 137 height 20
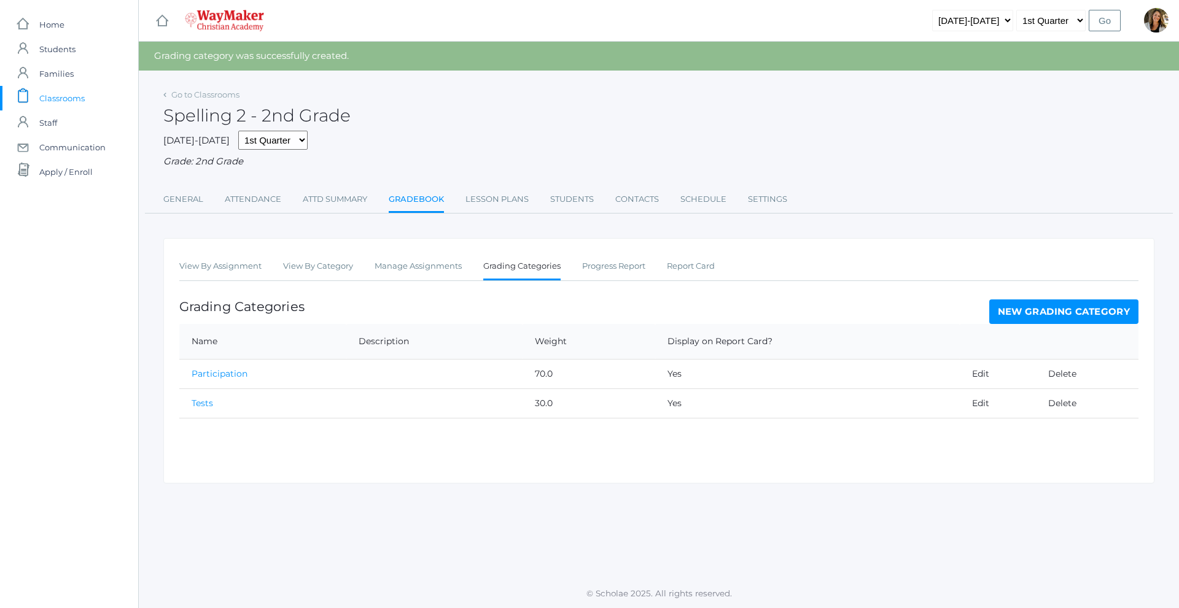
click at [1047, 324] on link "New Grading Category" at bounding box center [1064, 312] width 150 height 25
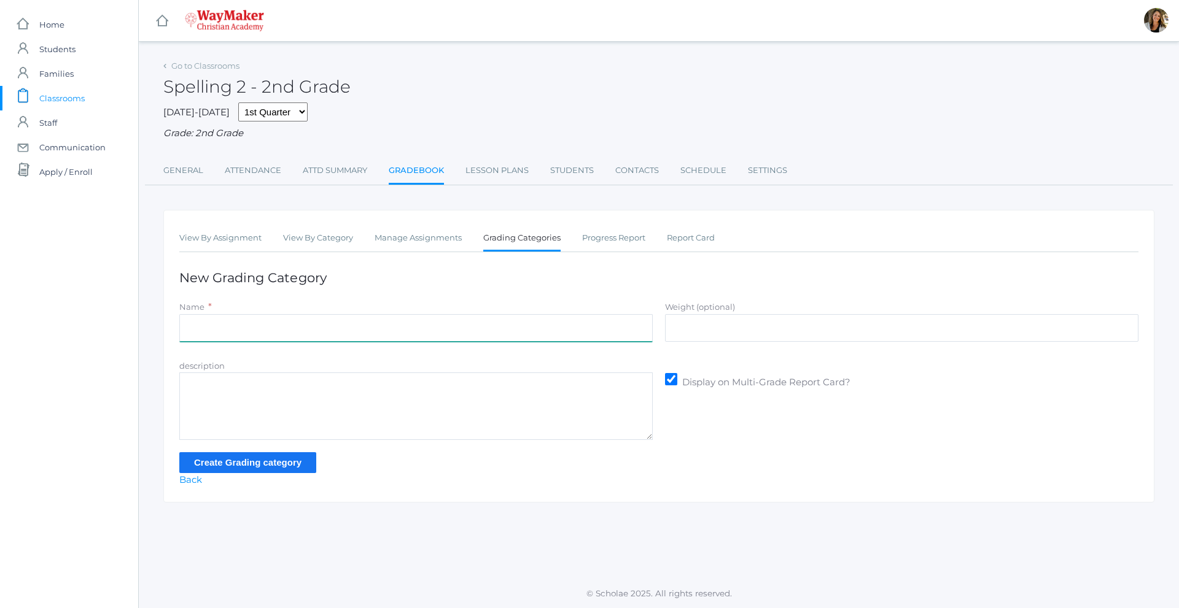
click at [235, 334] on input "Name" at bounding box center [415, 328] width 473 height 28
click at [518, 249] on link "Grading Categories" at bounding box center [521, 239] width 77 height 26
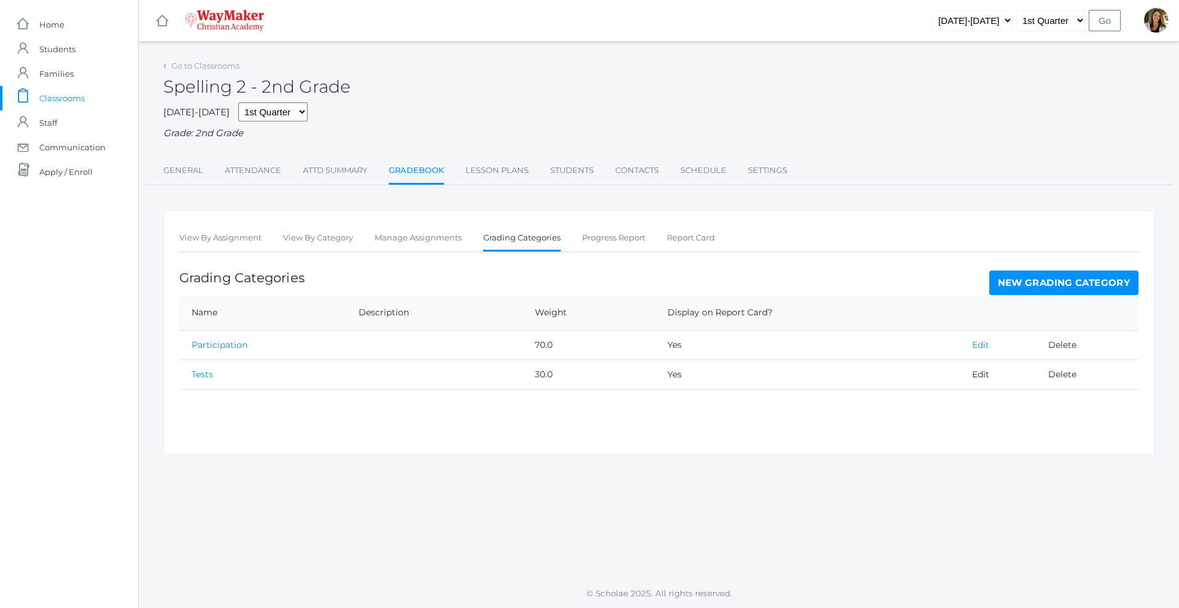
click at [987, 349] on link "Edit" at bounding box center [980, 344] width 17 height 11
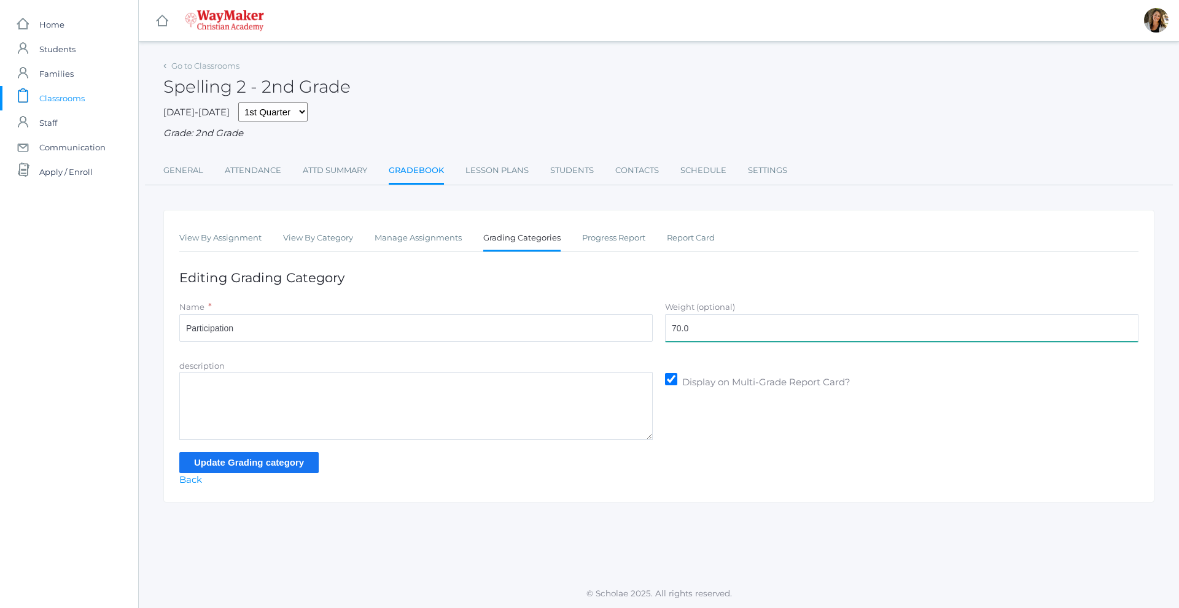
drag, startPoint x: 707, startPoint y: 328, endPoint x: 662, endPoint y: 327, distance: 45.4
click at [662, 327] on div "Weight (optional) 70.0" at bounding box center [902, 323] width 486 height 47
type input "30"
click at [260, 460] on input "Update Grading category" at bounding box center [248, 462] width 139 height 20
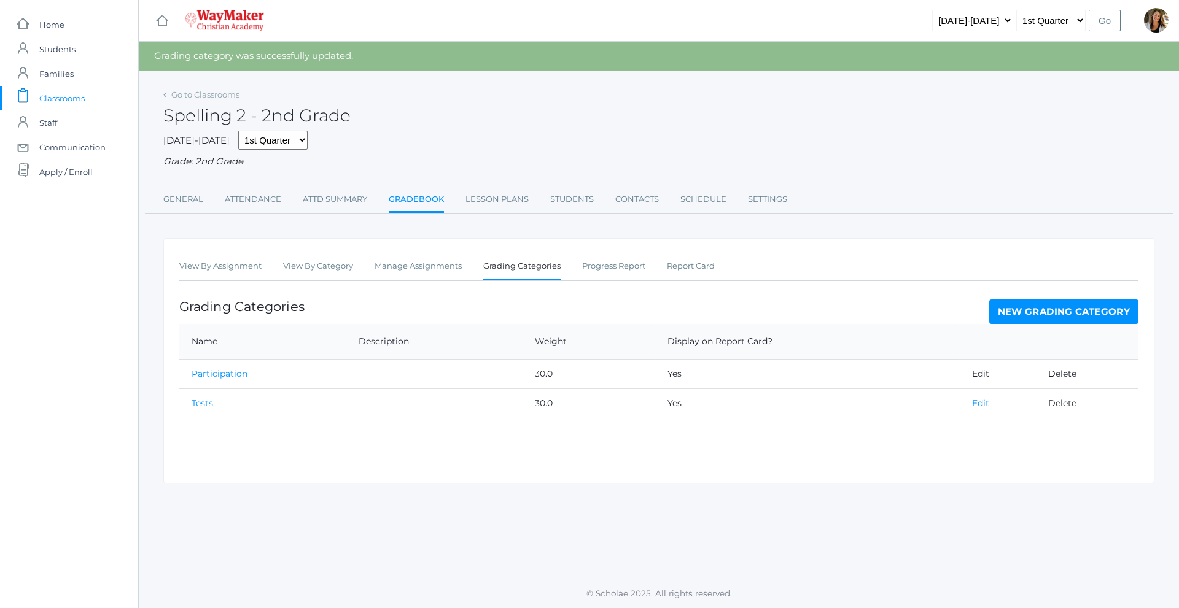
click at [979, 405] on link "Edit" at bounding box center [980, 403] width 17 height 11
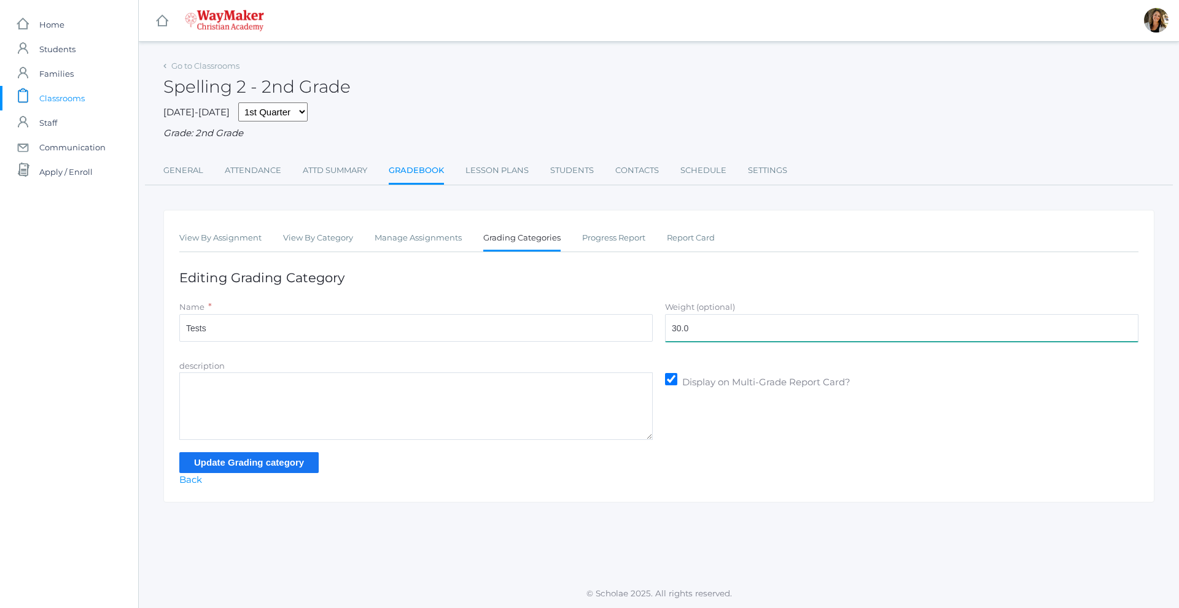
drag, startPoint x: 732, startPoint y: 330, endPoint x: 676, endPoint y: 335, distance: 56.1
click at [676, 335] on input "30.0" at bounding box center [901, 328] width 473 height 28
type input "3"
type input "70"
click at [265, 471] on input "Update Grading category" at bounding box center [248, 462] width 139 height 20
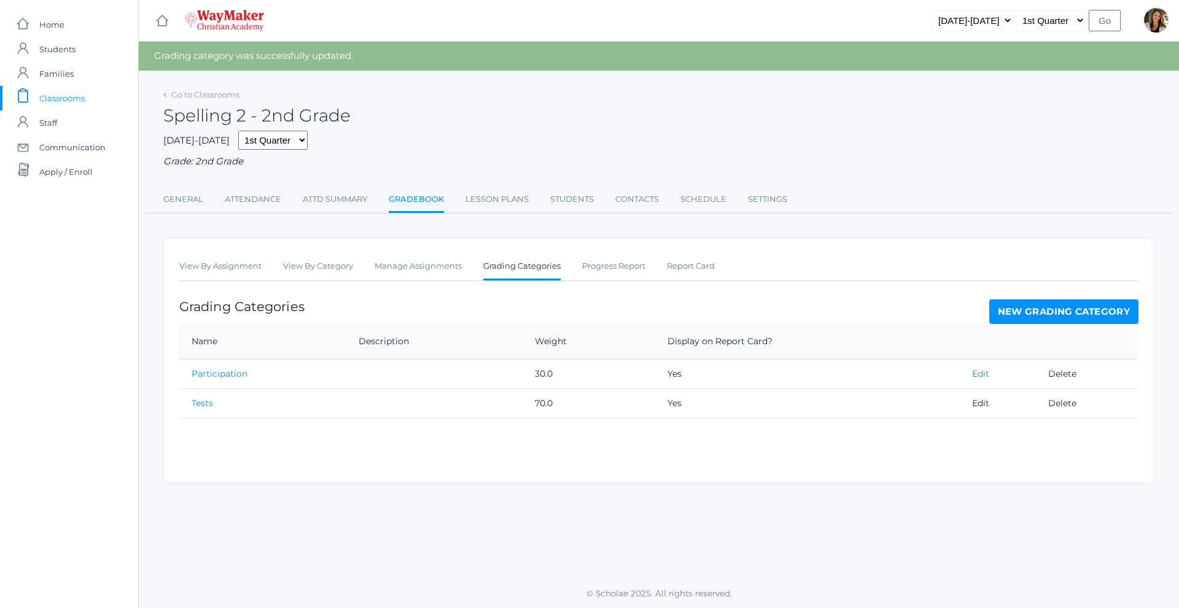
click at [975, 377] on link "Edit" at bounding box center [980, 373] width 17 height 11
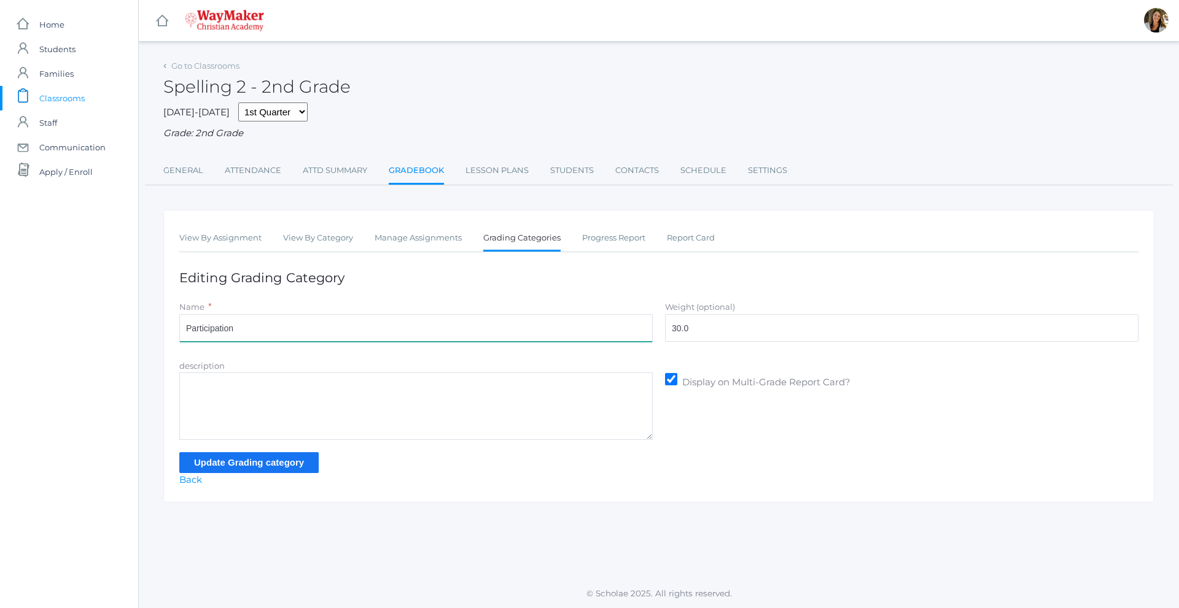
click at [268, 335] on input "Participation" at bounding box center [415, 328] width 473 height 28
click at [265, 335] on input "Participation" at bounding box center [415, 328] width 473 height 28
drag, startPoint x: 265, startPoint y: 334, endPoint x: 196, endPoint y: 333, distance: 68.8
click at [196, 333] on input "Participation" at bounding box center [415, 328] width 473 height 28
click at [254, 330] on input "Assisgnments/PRactice" at bounding box center [415, 328] width 473 height 28
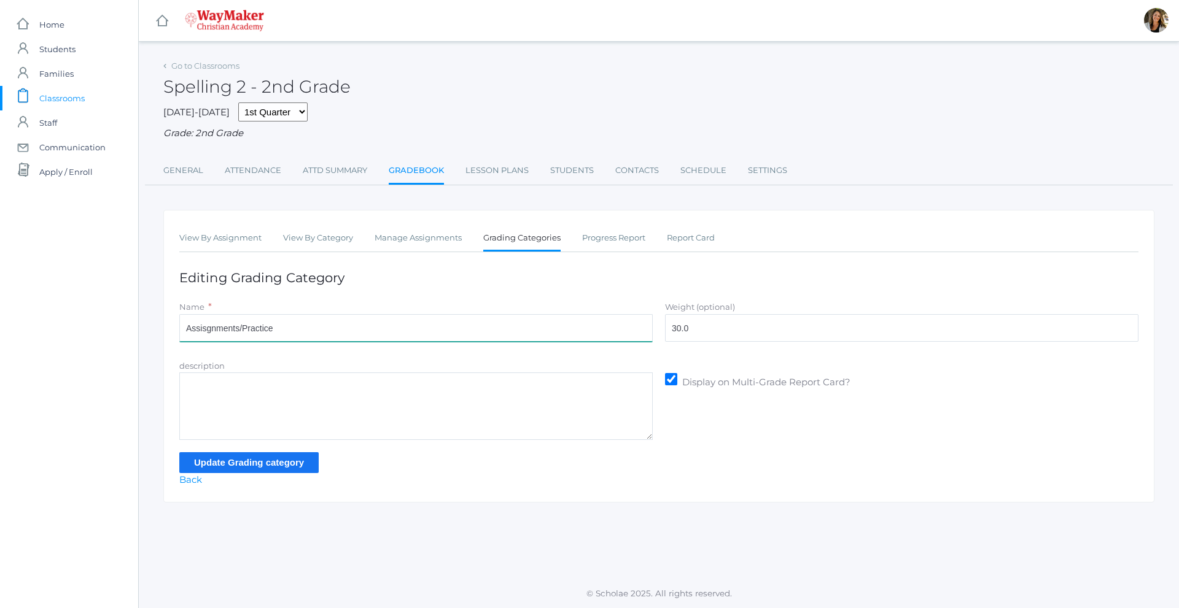
type input "Assisgnments/Practice"
click at [303, 466] on input "Update Grading category" at bounding box center [248, 462] width 139 height 20
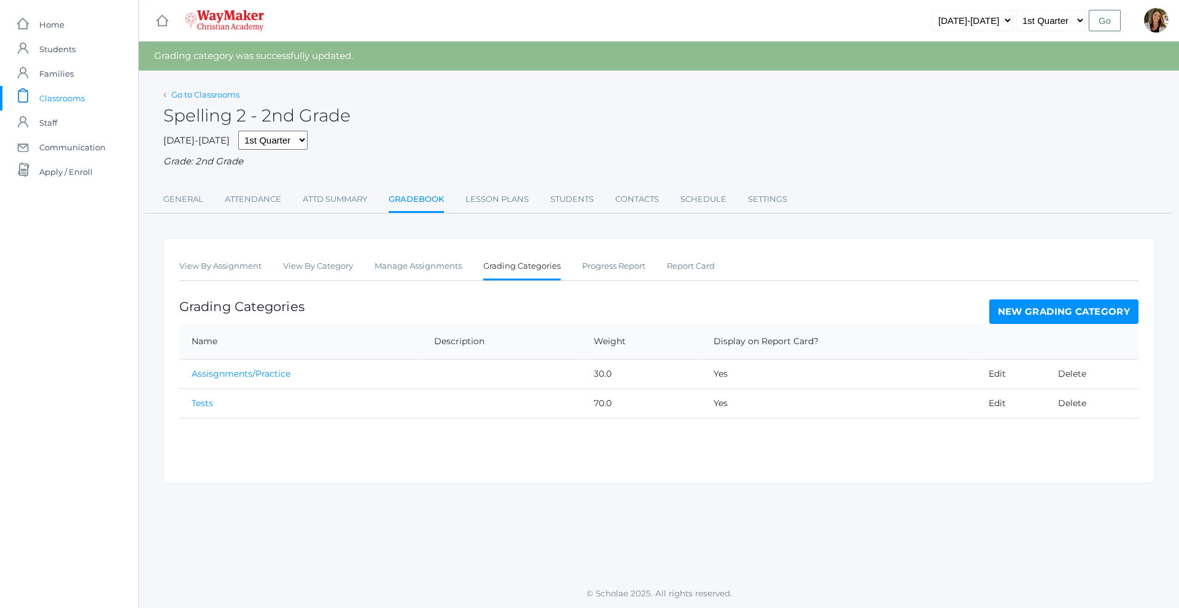
click at [211, 93] on link "Go to Classrooms" at bounding box center [205, 95] width 68 height 10
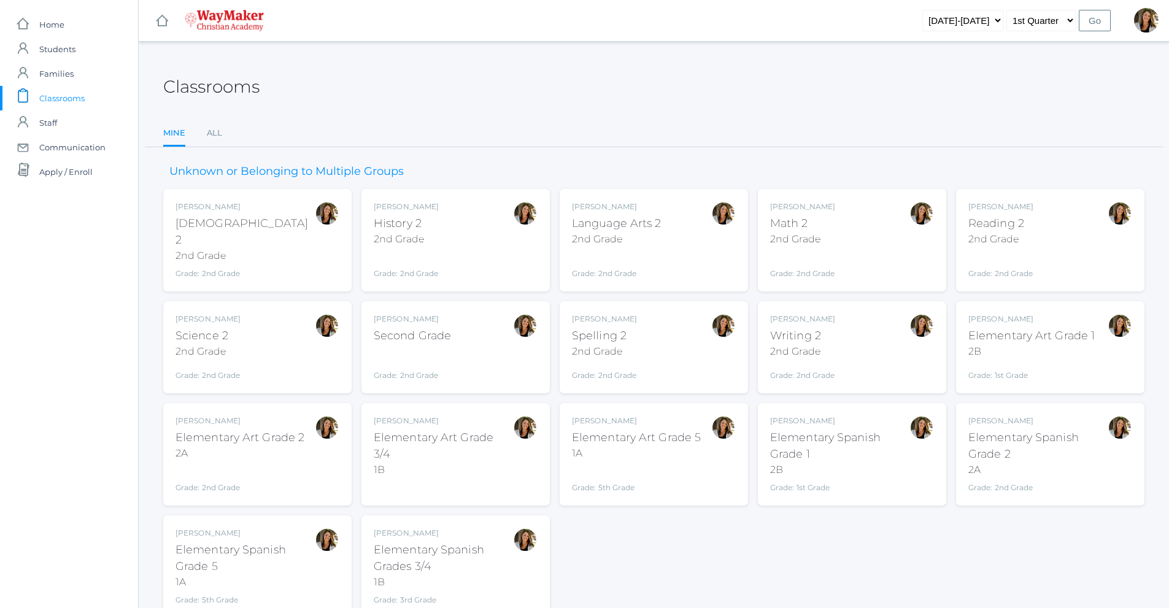
click at [863, 334] on div "Amber Farnes Writing 2 2nd Grade Grade: 2nd Grade 02ELEM" at bounding box center [852, 348] width 164 height 68
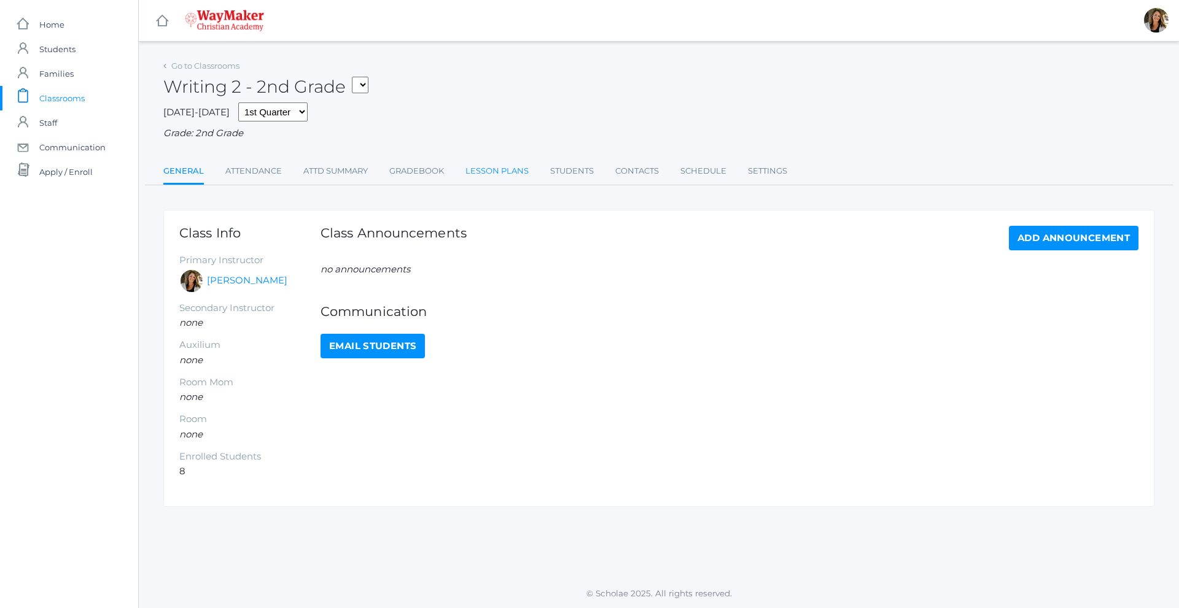
click at [498, 177] on link "Lesson Plans" at bounding box center [496, 171] width 63 height 25
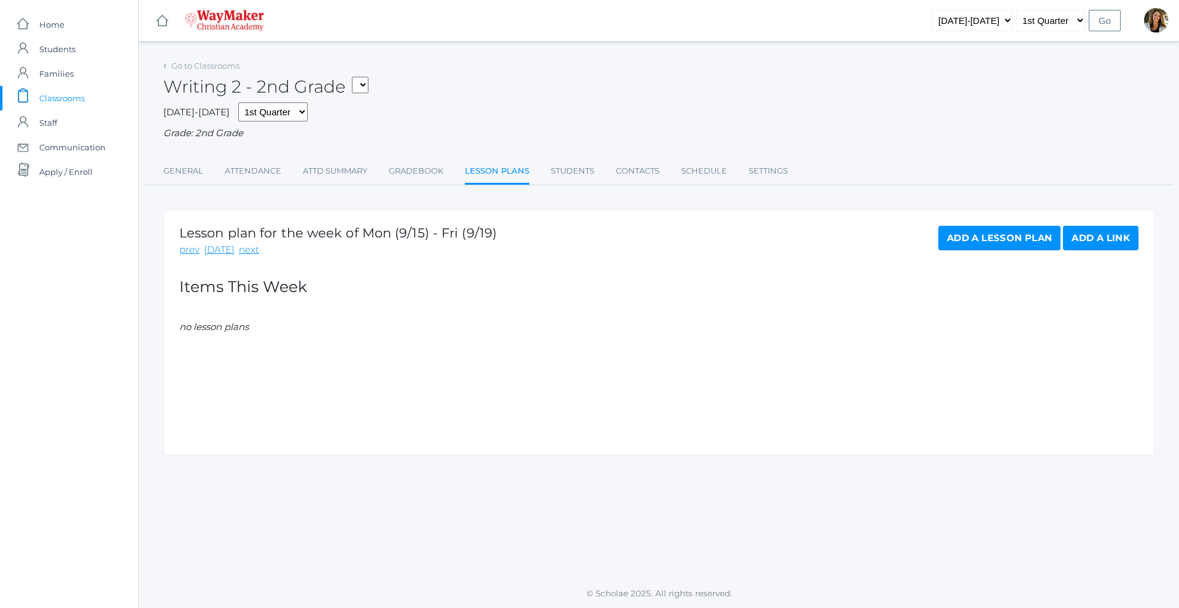
click at [449, 171] on ul "General Attendance Attd Summary Gradebook Lesson Plans Students Contacts Schedu…" at bounding box center [658, 172] width 991 height 26
click at [443, 173] on link "Gradebook" at bounding box center [416, 171] width 55 height 25
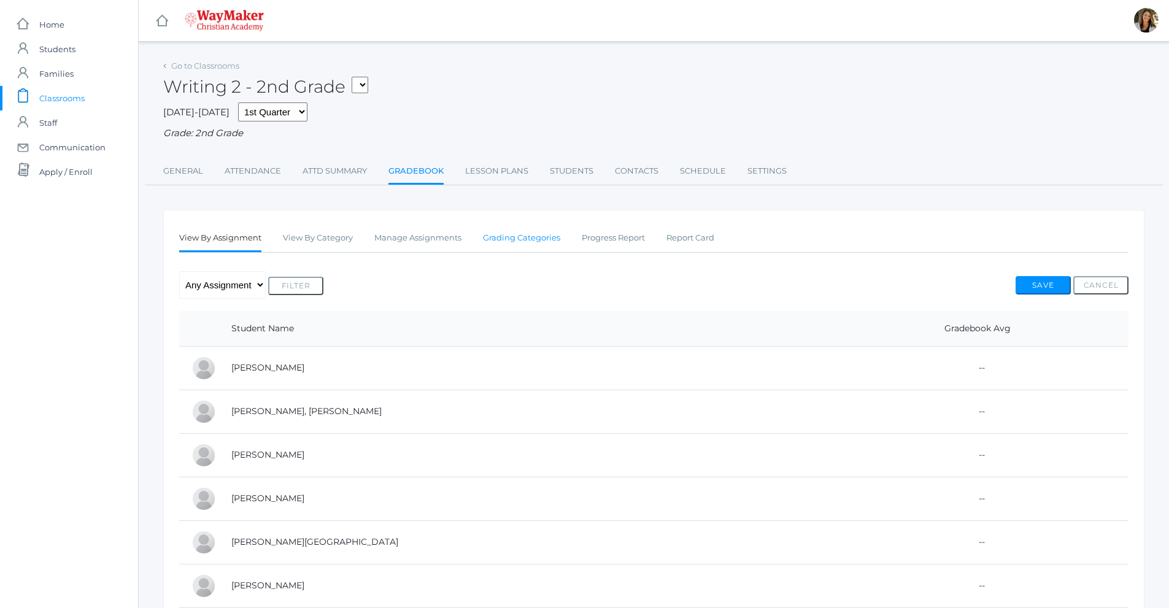
click at [539, 238] on link "Grading Categories" at bounding box center [521, 238] width 77 height 25
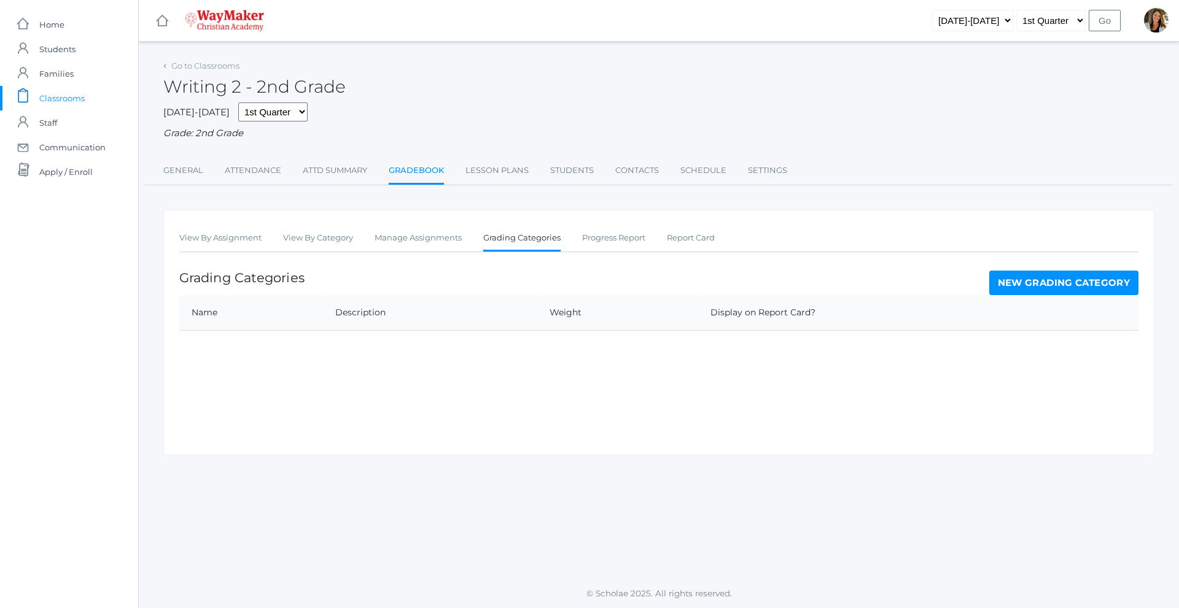
click at [1091, 288] on link "New Grading Category" at bounding box center [1064, 283] width 150 height 25
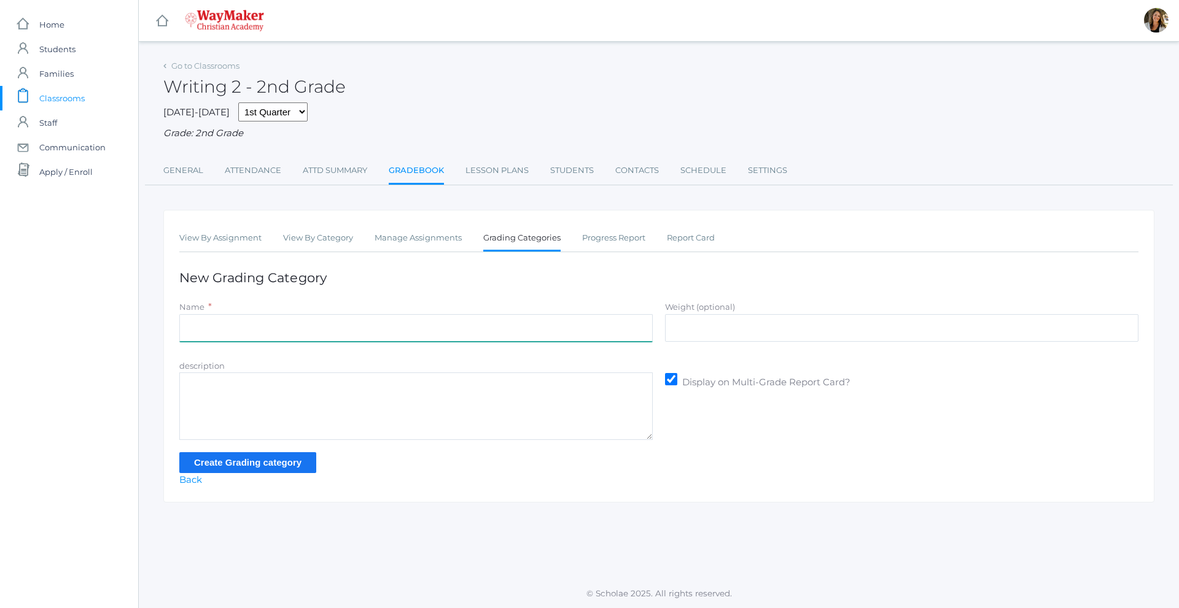
click at [299, 336] on input "Name" at bounding box center [415, 328] width 473 height 28
type input "Participation"
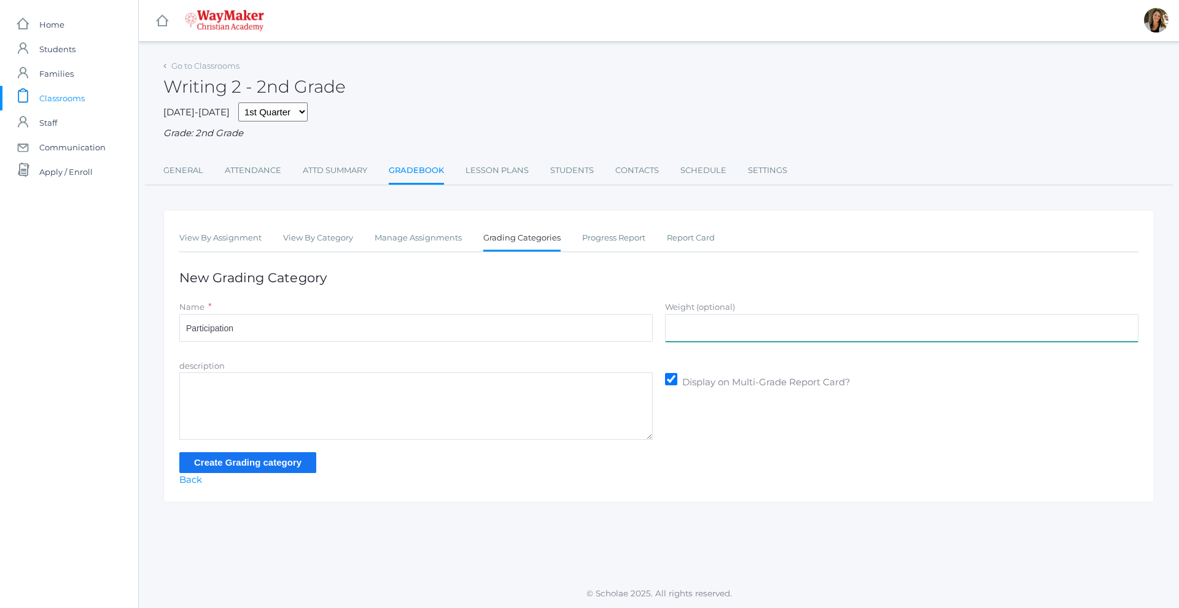
click at [697, 330] on input "Weight (optional)" at bounding box center [901, 328] width 473 height 28
type input "30"
click at [265, 466] on input "Create Grading category" at bounding box center [247, 462] width 137 height 20
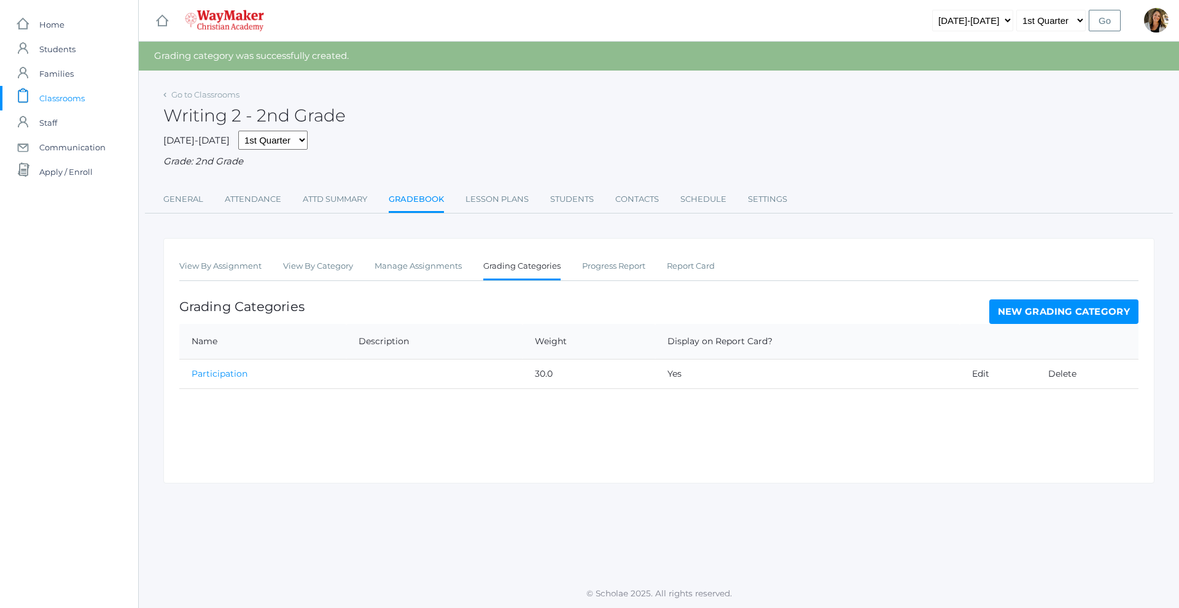
click at [1006, 311] on link "New Grading Category" at bounding box center [1064, 312] width 150 height 25
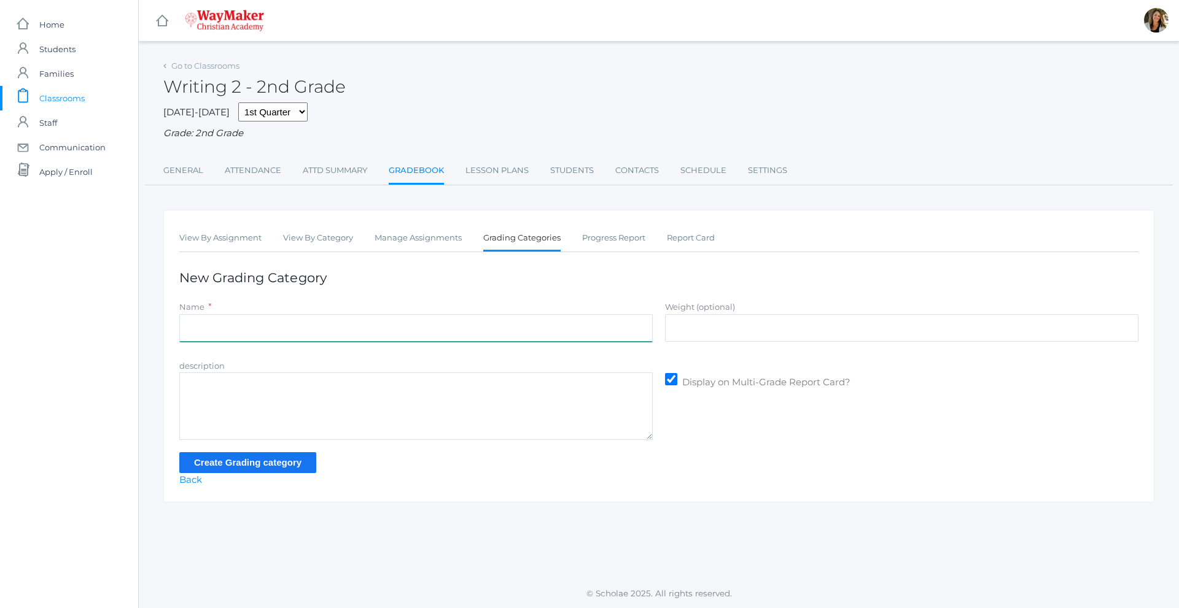
click at [341, 336] on input "Name" at bounding box center [415, 328] width 473 height 28
type input "Assisgnments/Projects"
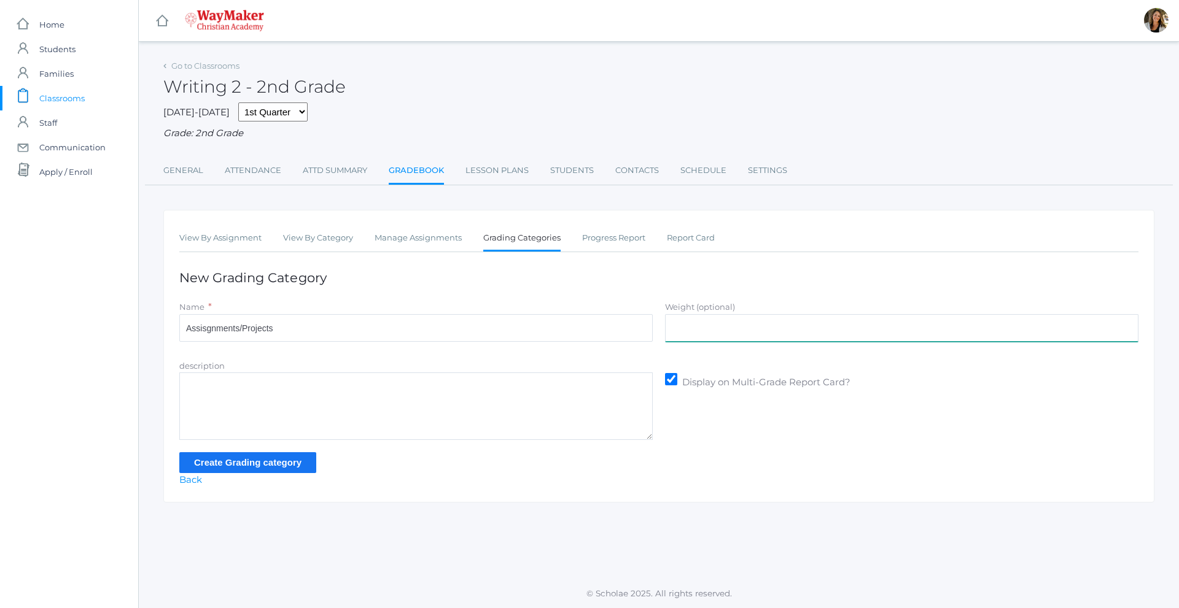
click at [766, 336] on input "Weight (optional)" at bounding box center [901, 328] width 473 height 28
type input "35"
click at [282, 460] on input "Create Grading category" at bounding box center [247, 462] width 137 height 20
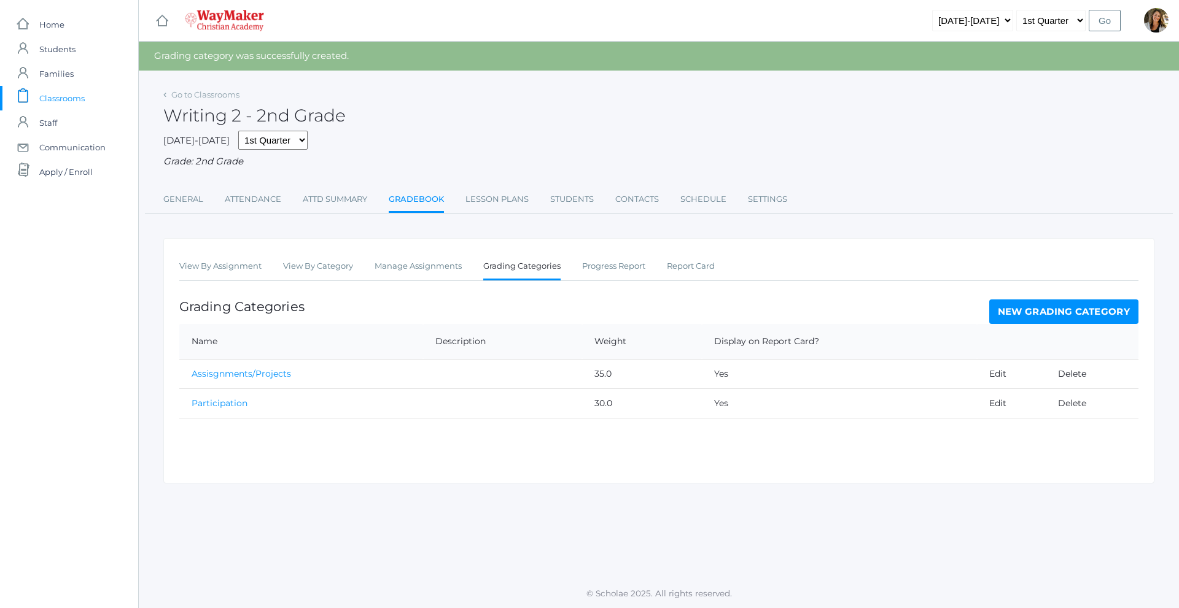
click at [1092, 318] on link "New Grading Category" at bounding box center [1064, 312] width 150 height 25
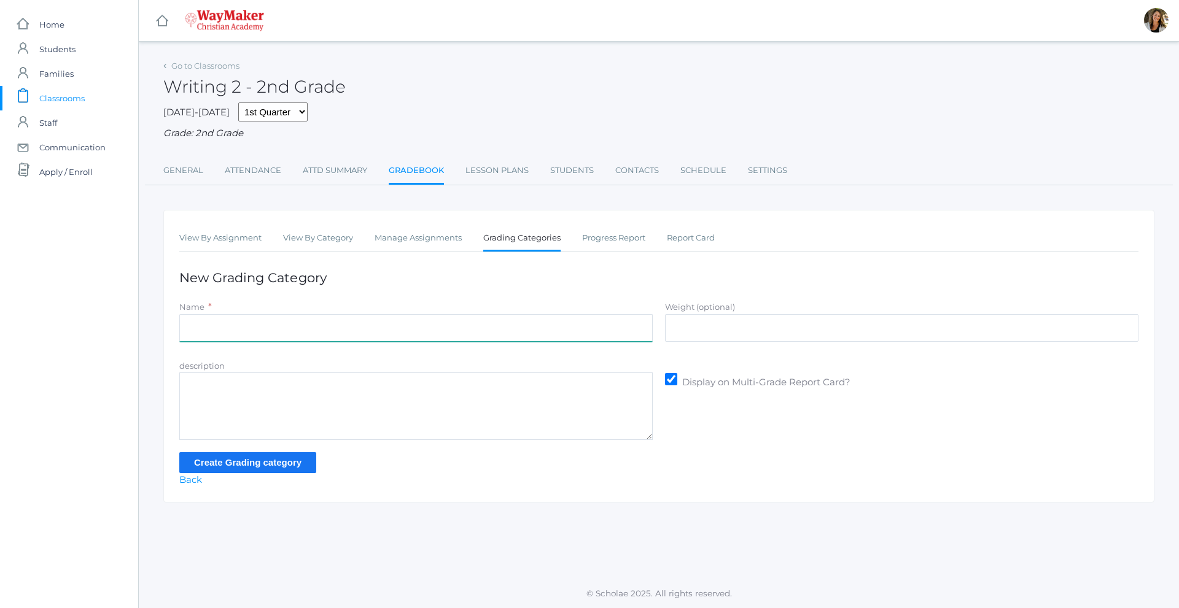
click at [351, 323] on input "Name" at bounding box center [415, 328] width 473 height 28
type input "Tests"
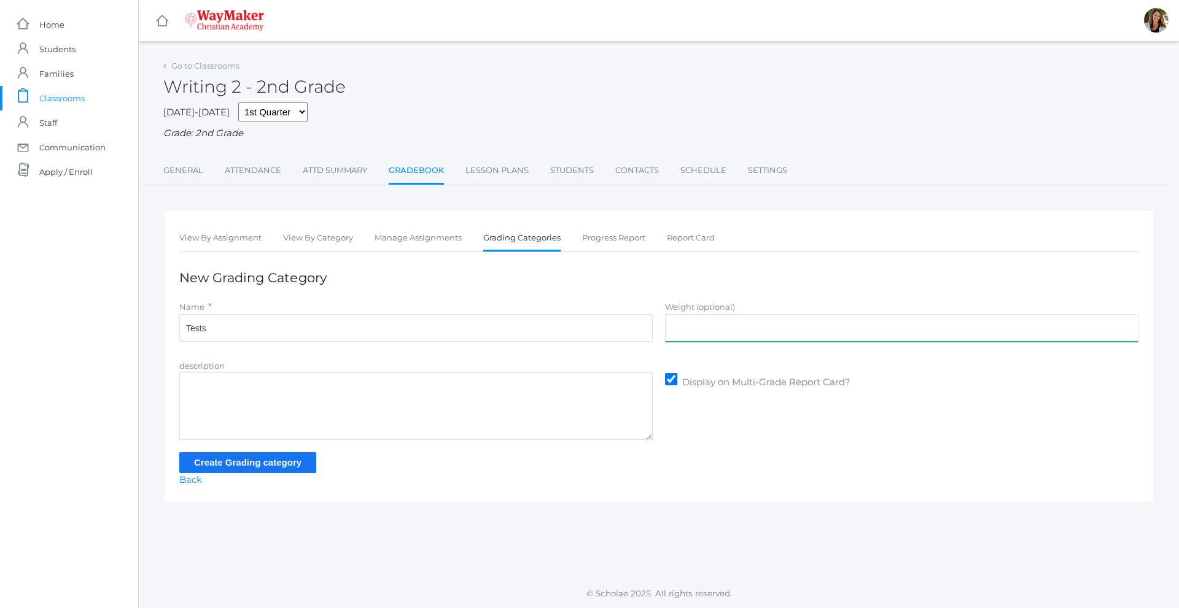
click at [754, 327] on input "Weight (optional)" at bounding box center [901, 328] width 473 height 28
type input "35"
click at [262, 467] on input "Create Grading category" at bounding box center [247, 462] width 137 height 20
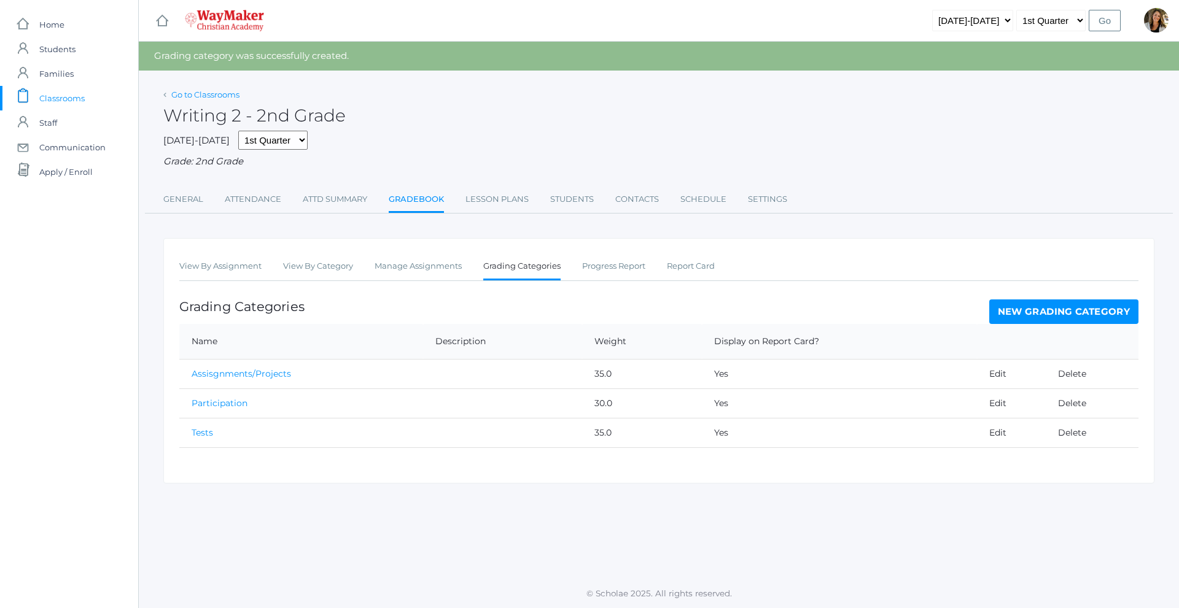
click at [222, 94] on link "Go to Classrooms" at bounding box center [205, 95] width 68 height 10
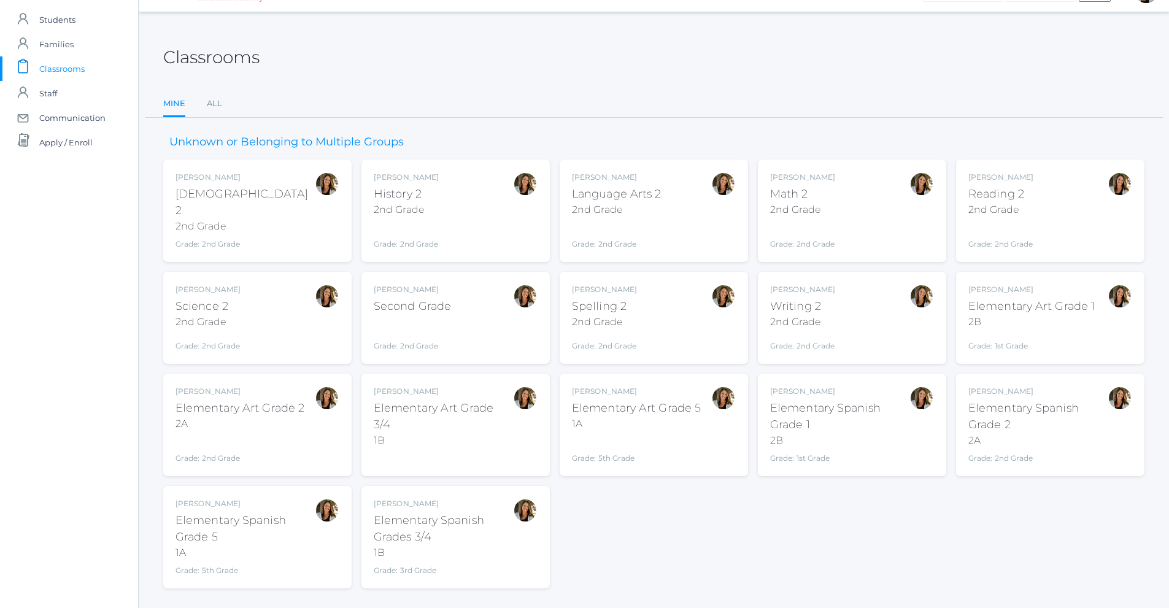
scroll to position [44, 0]
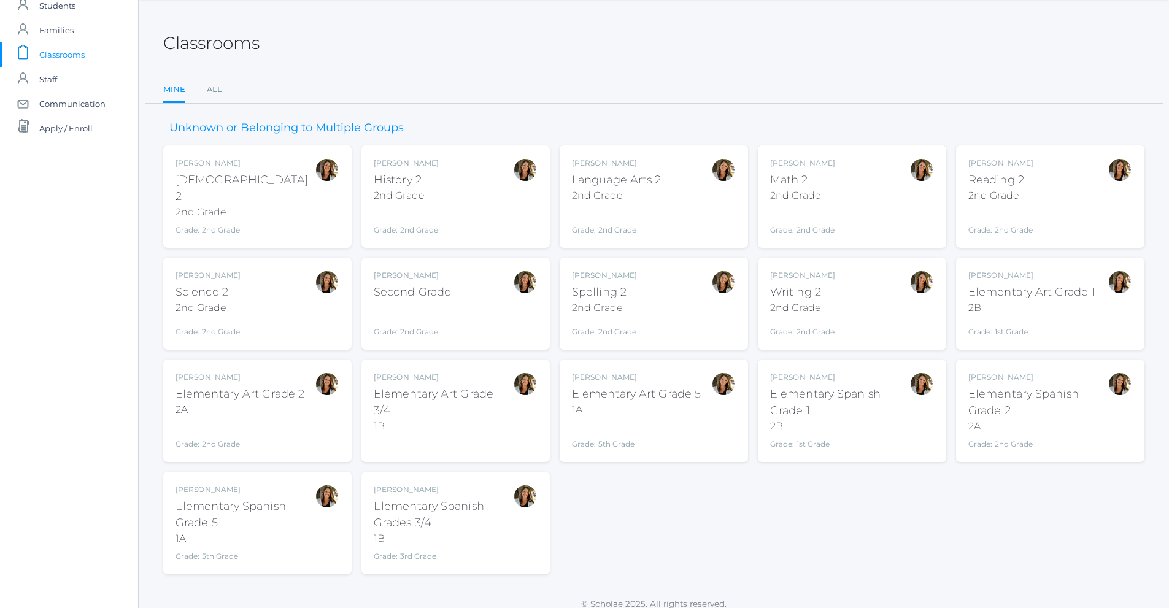
click at [988, 308] on div "Amber Farnes Elementary Art Grade 1 2B Grade: 1st Grade ELEMART" at bounding box center [1032, 304] width 126 height 68
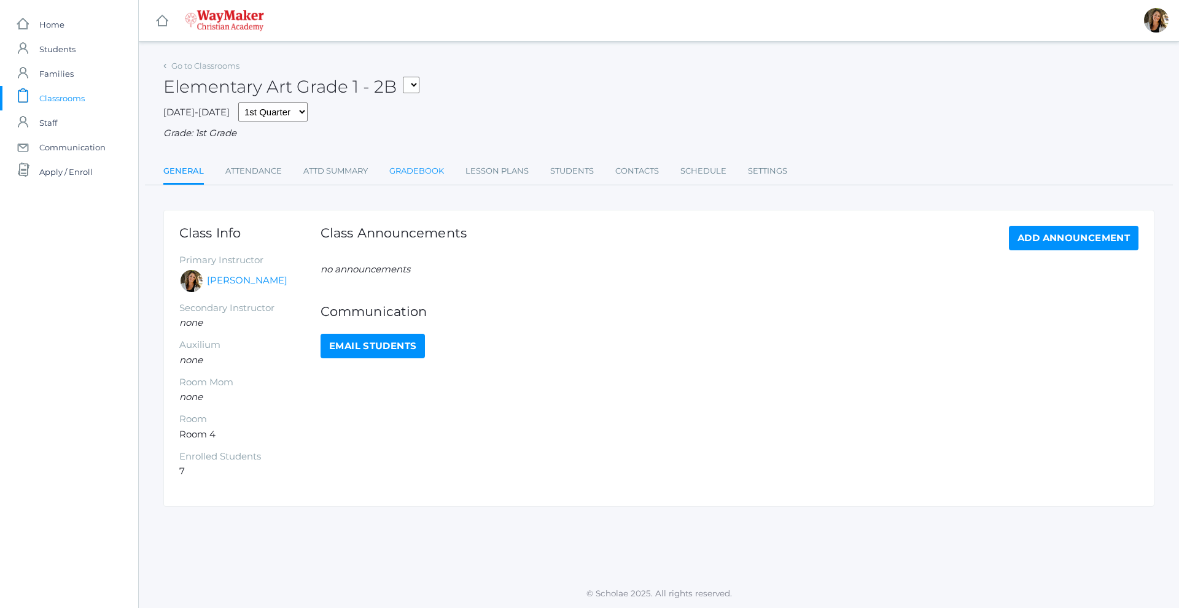
click at [426, 177] on link "Gradebook" at bounding box center [416, 171] width 55 height 25
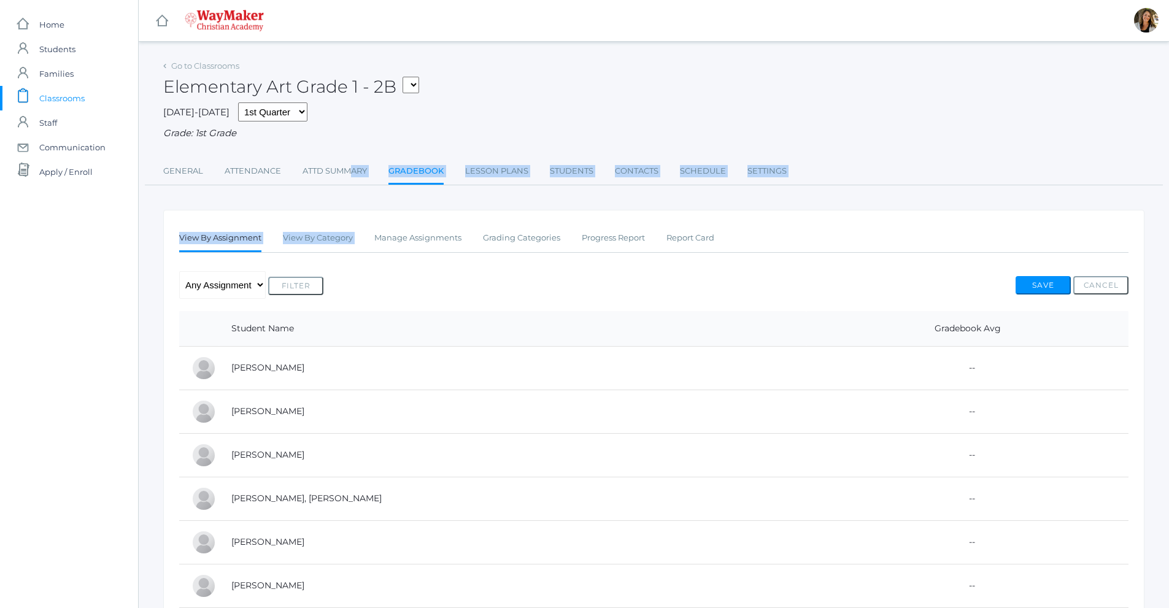
click at [354, 147] on div "Go to Classrooms Elementary Art Grade 1 - 2B SPAN - Elementary Spanish Grade 1 …" at bounding box center [654, 380] width 982 height 646
click at [215, 64] on link "Go to Classrooms" at bounding box center [205, 66] width 68 height 10
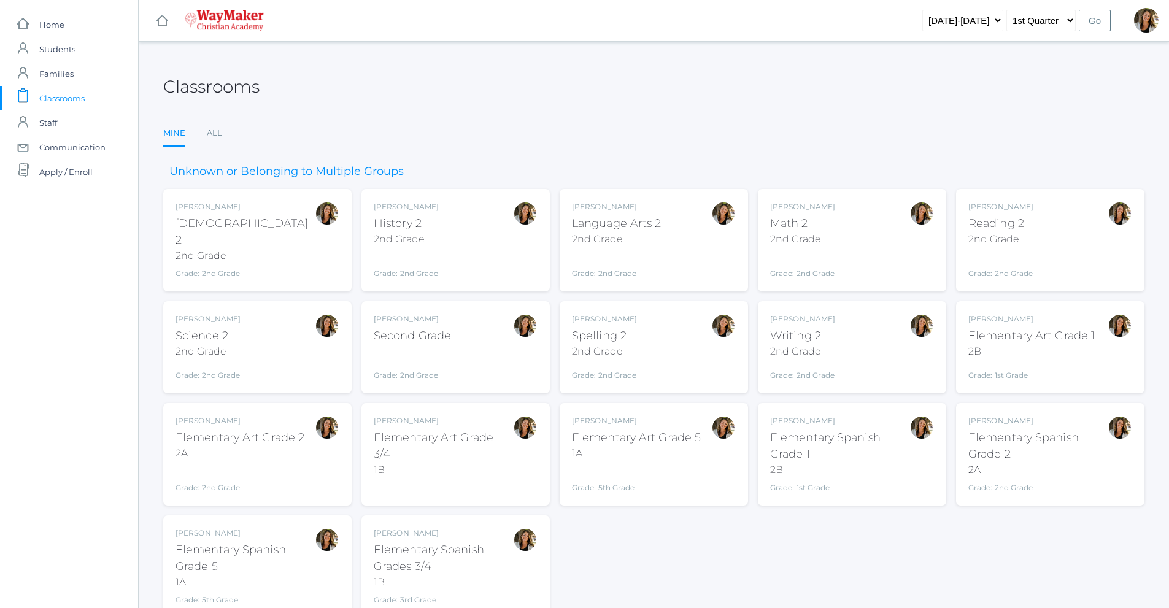
click at [82, 97] on span "Classrooms" at bounding box center [61, 98] width 45 height 25
click at [245, 227] on div "[PERSON_NAME] [DEMOGRAPHIC_DATA] 2 2nd Grade Grade: 2nd Grade 02ELEM" at bounding box center [258, 240] width 164 height 78
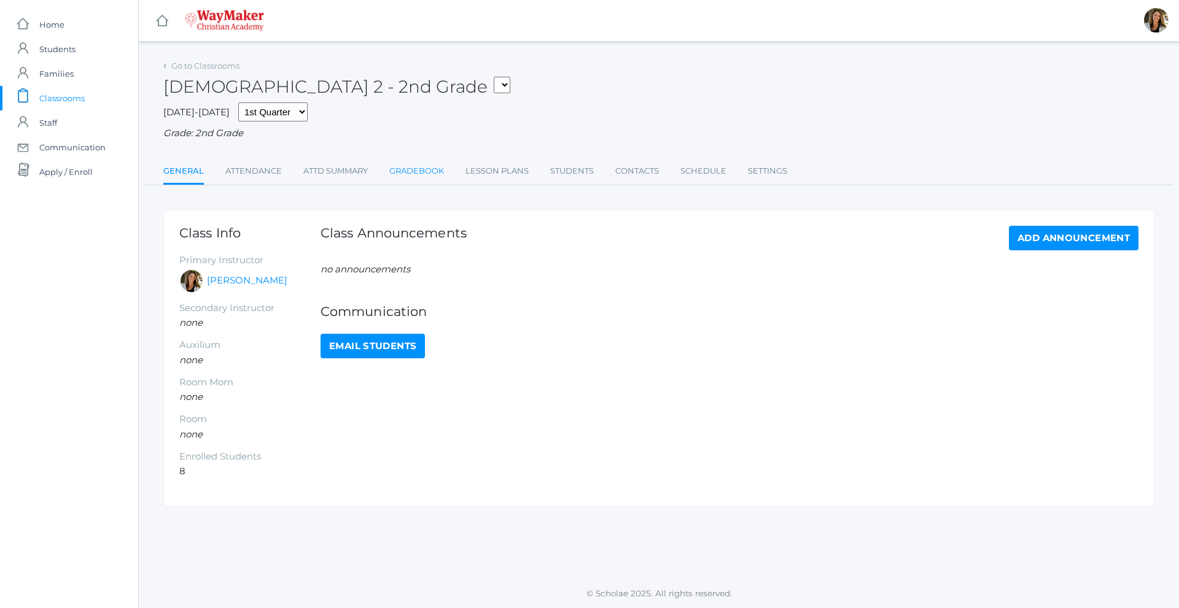
click at [428, 177] on link "Gradebook" at bounding box center [416, 171] width 55 height 25
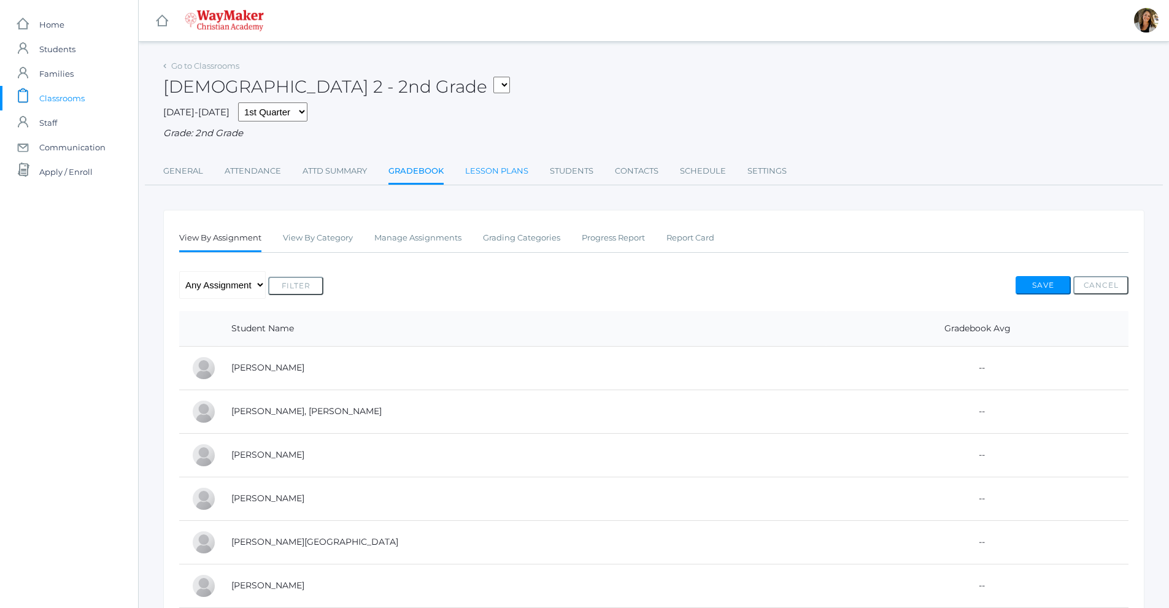
click at [484, 171] on link "Lesson Plans" at bounding box center [496, 171] width 63 height 25
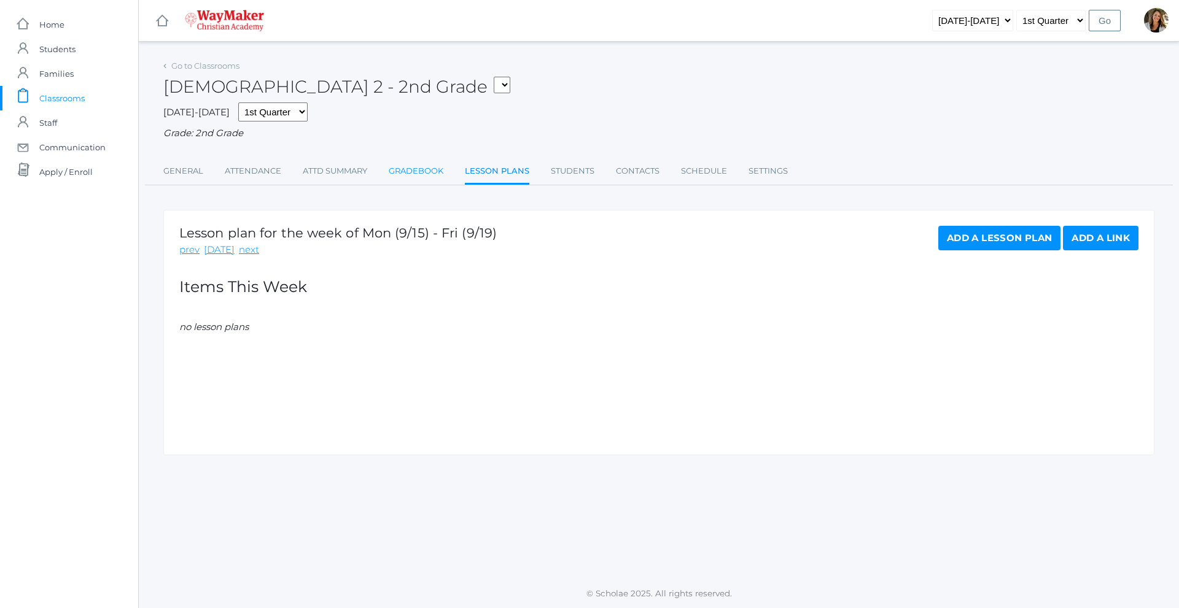
click at [412, 162] on link "Gradebook" at bounding box center [416, 171] width 55 height 25
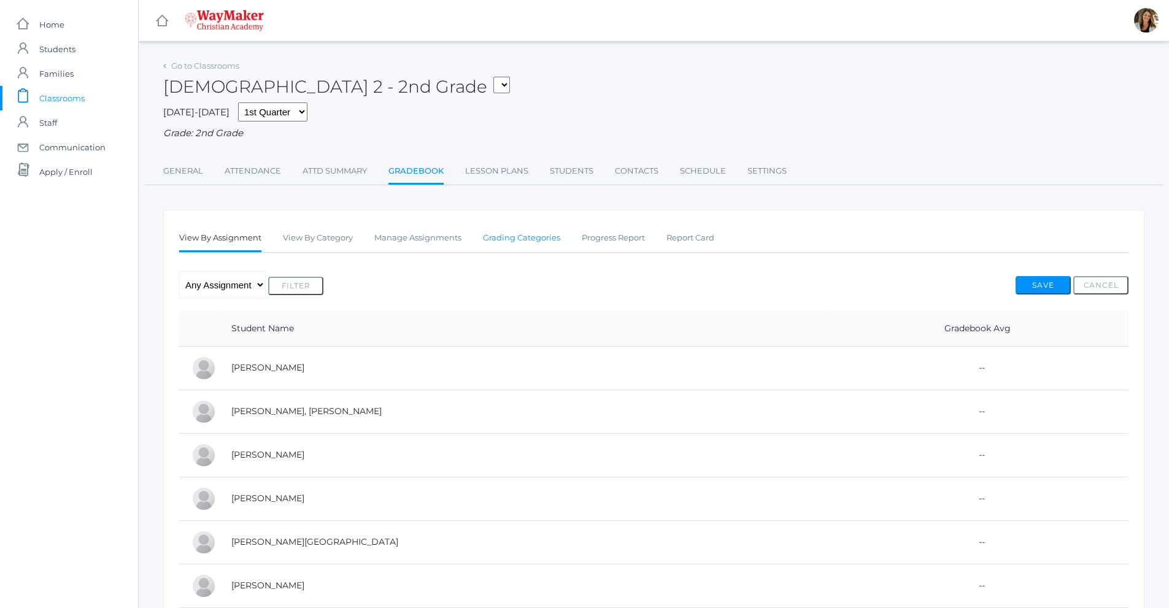
click at [544, 250] on link "Grading Categories" at bounding box center [521, 238] width 77 height 25
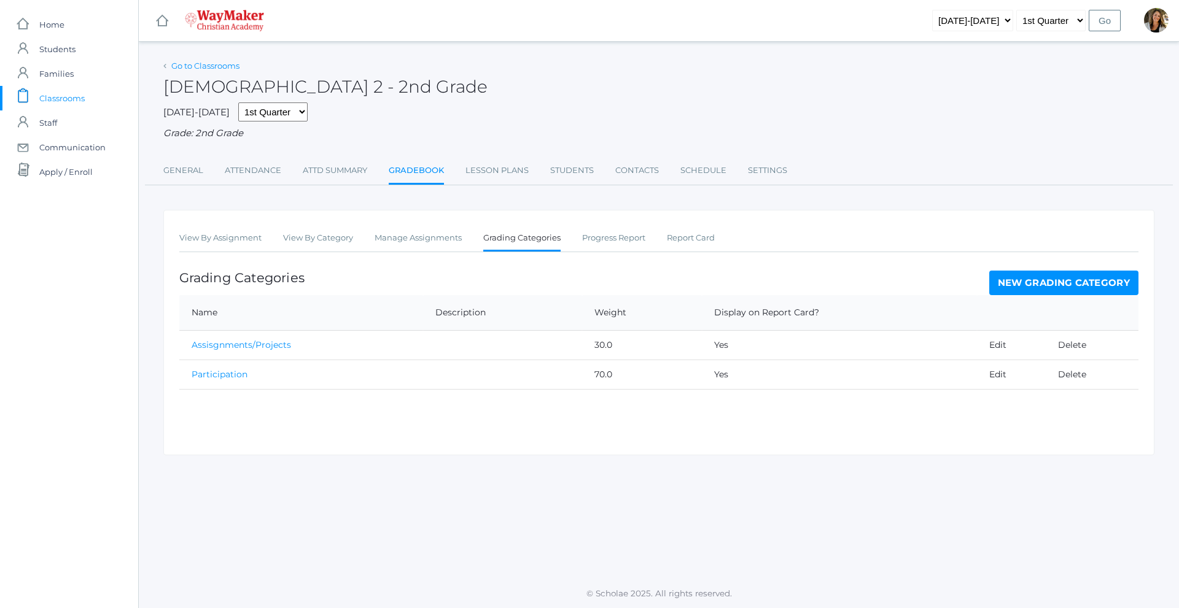
click at [208, 68] on link "Go to Classrooms" at bounding box center [205, 66] width 68 height 10
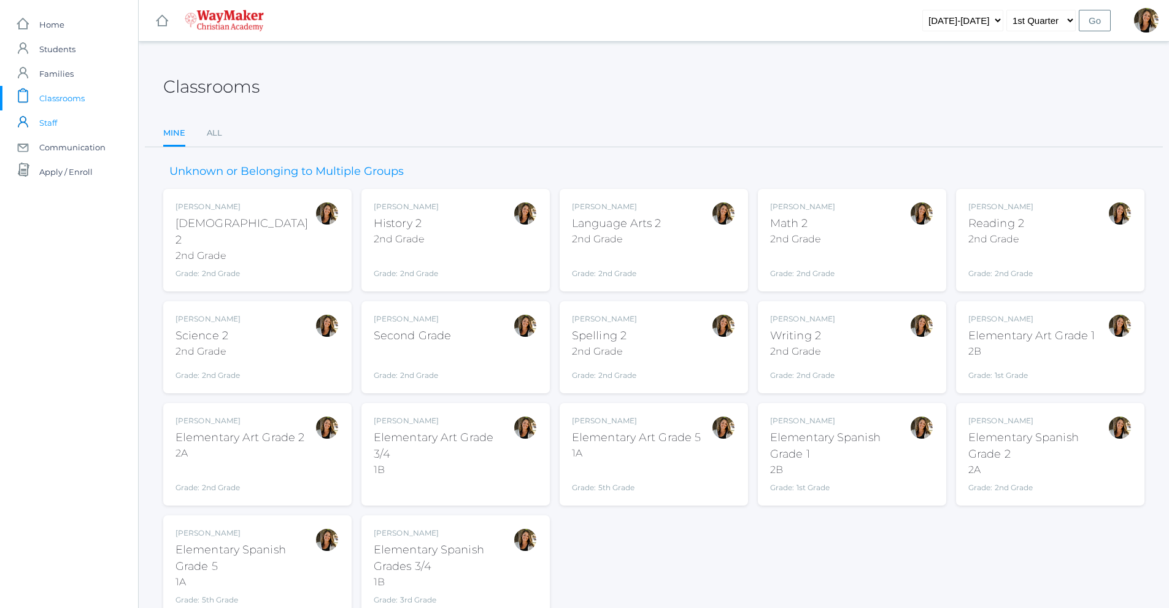
click at [62, 122] on link "icons/user/plain Created with Sketch. Staff" at bounding box center [69, 122] width 138 height 25
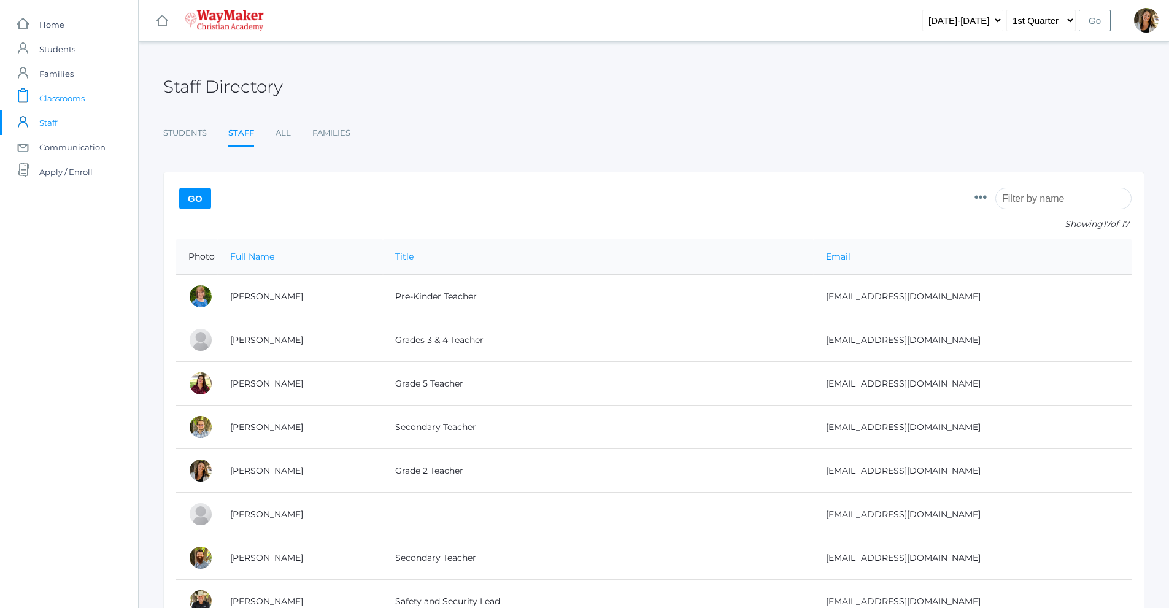
click at [63, 104] on span "Classrooms" at bounding box center [61, 98] width 45 height 25
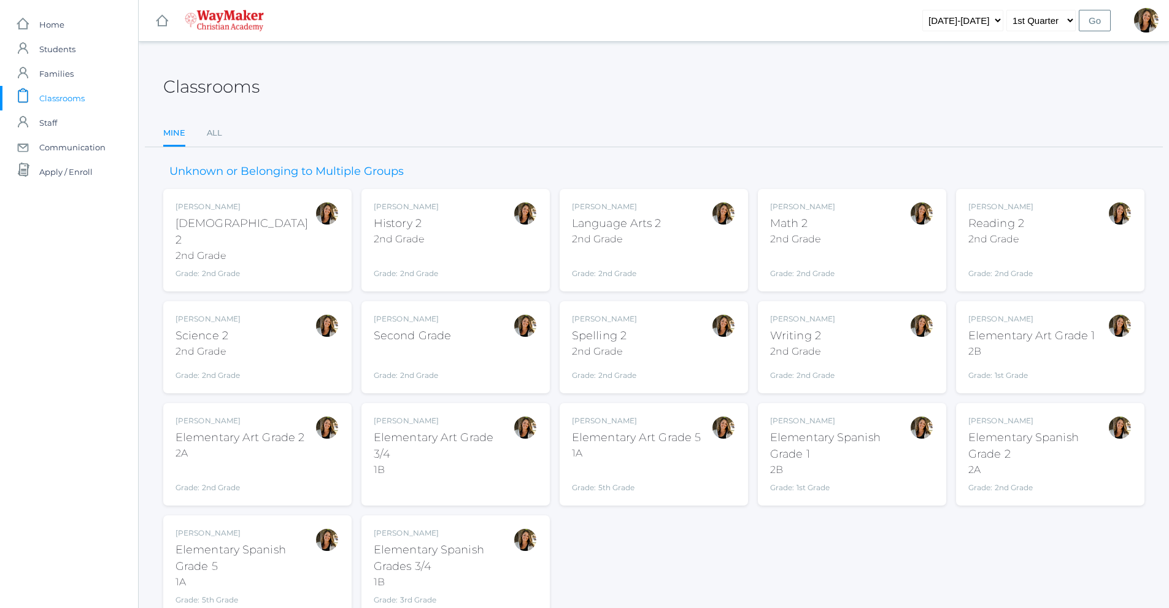
click at [56, 80] on span "Families" at bounding box center [56, 73] width 34 height 25
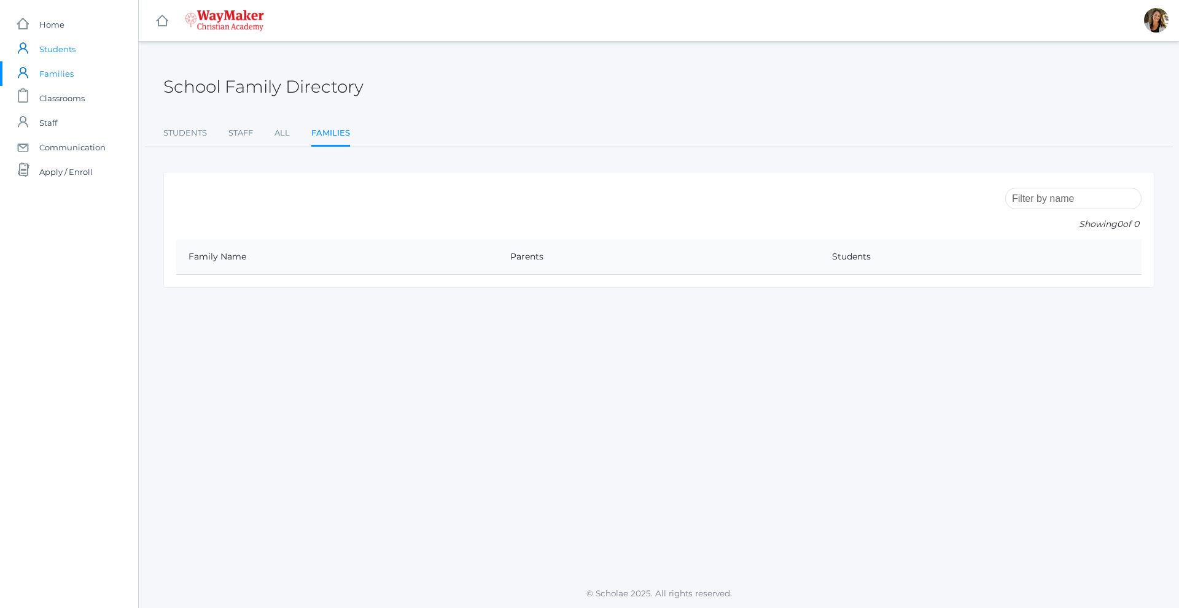
click at [59, 60] on span "Students" at bounding box center [57, 49] width 36 height 25
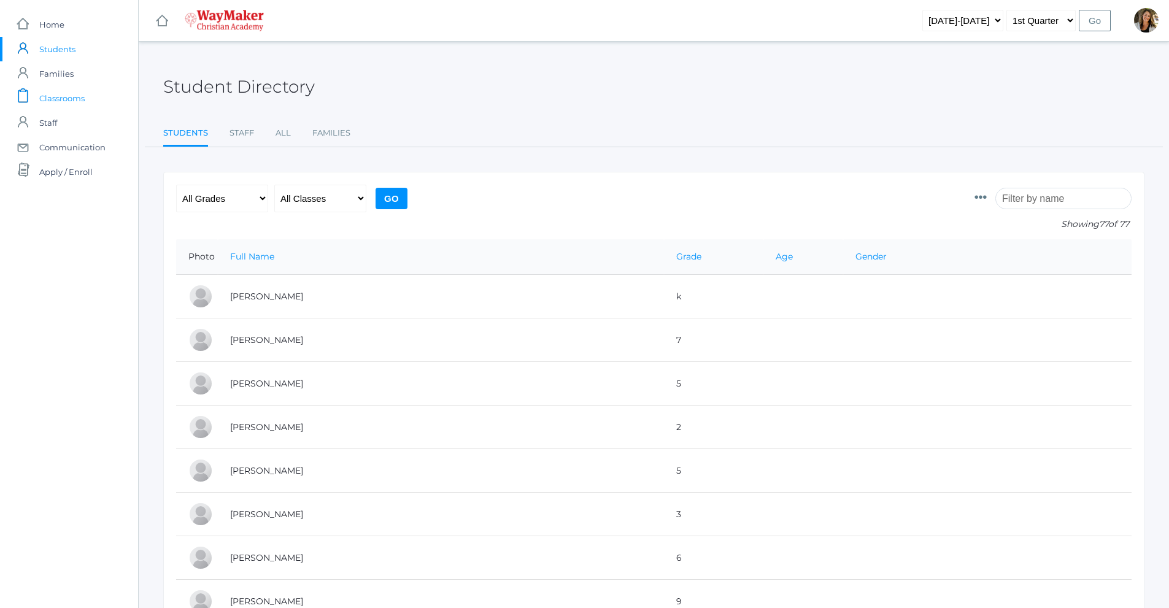
click span "Classrooms"
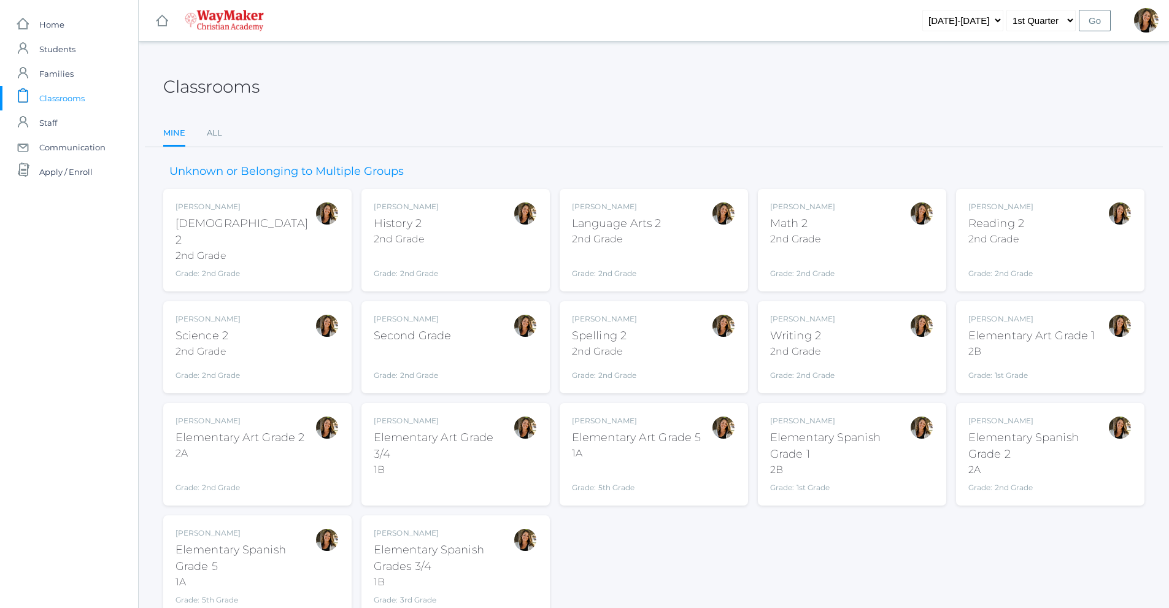
click span "Classrooms"
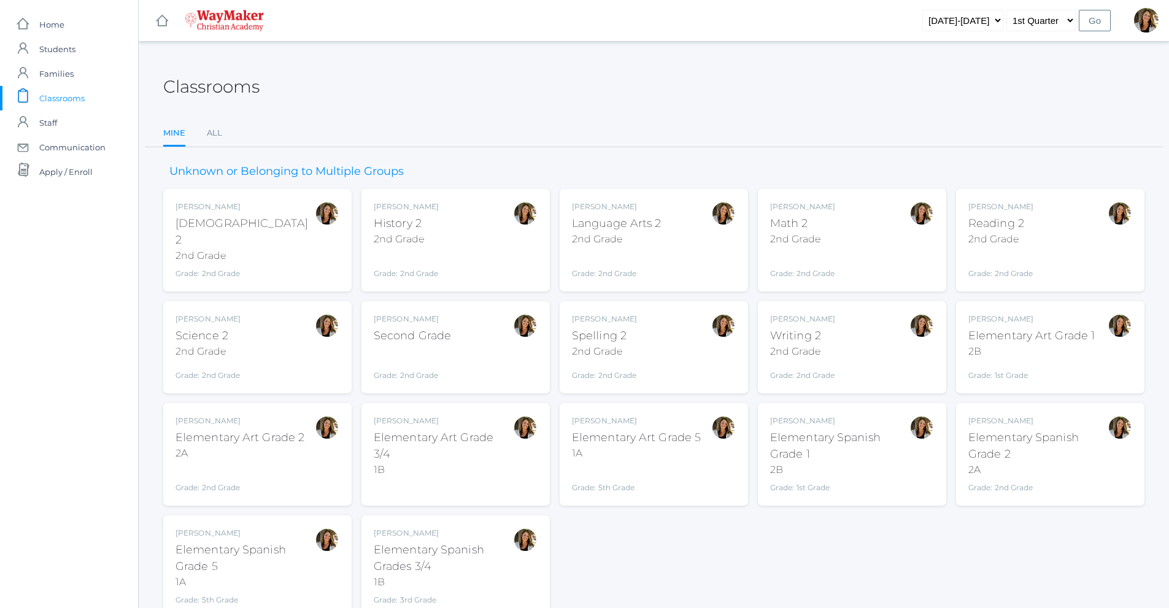
click span "Classrooms"
click div "Amber Farnes History 2 2nd Grade Grade: 2nd Grade 02ELEM"
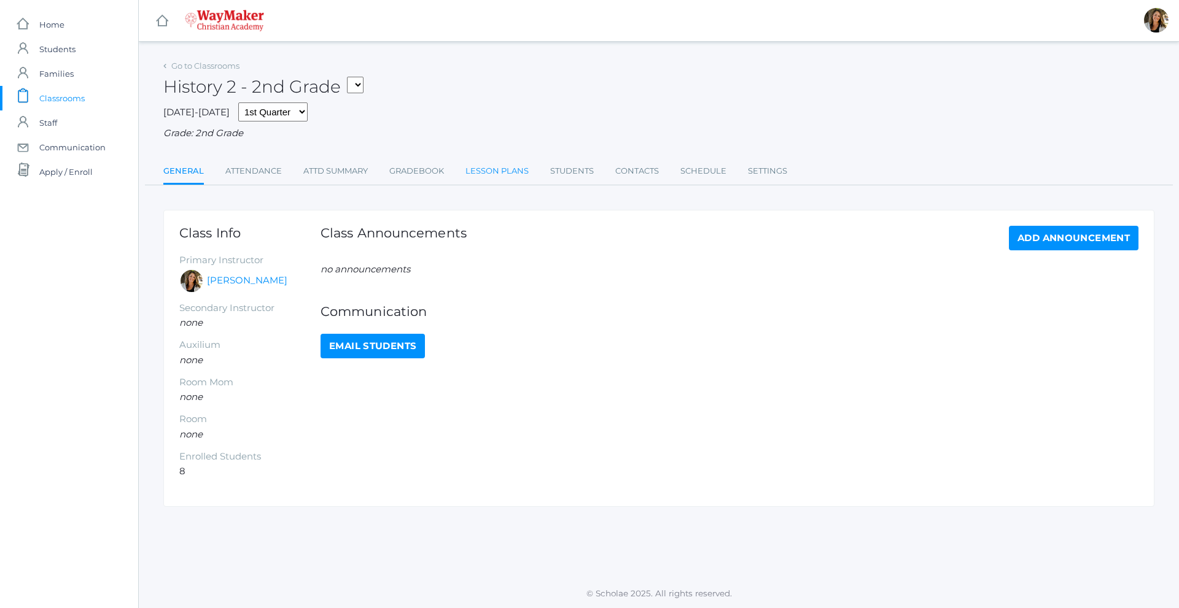
click at [483, 165] on link "Lesson Plans" at bounding box center [496, 171] width 63 height 25
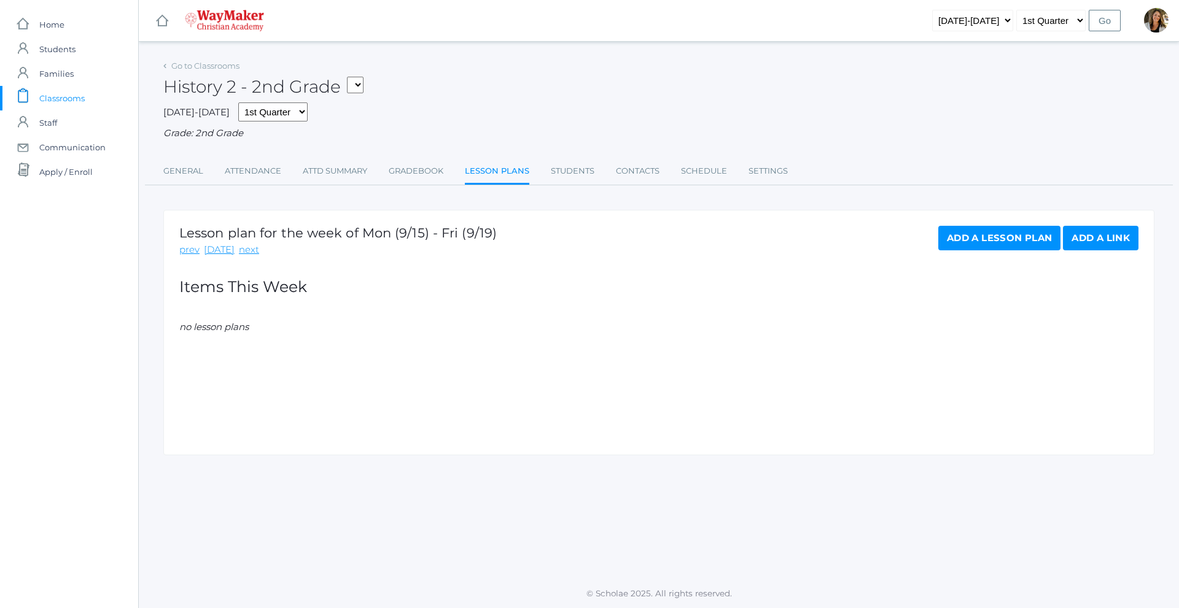
click at [994, 238] on link "Add a Lesson Plan" at bounding box center [999, 238] width 122 height 25
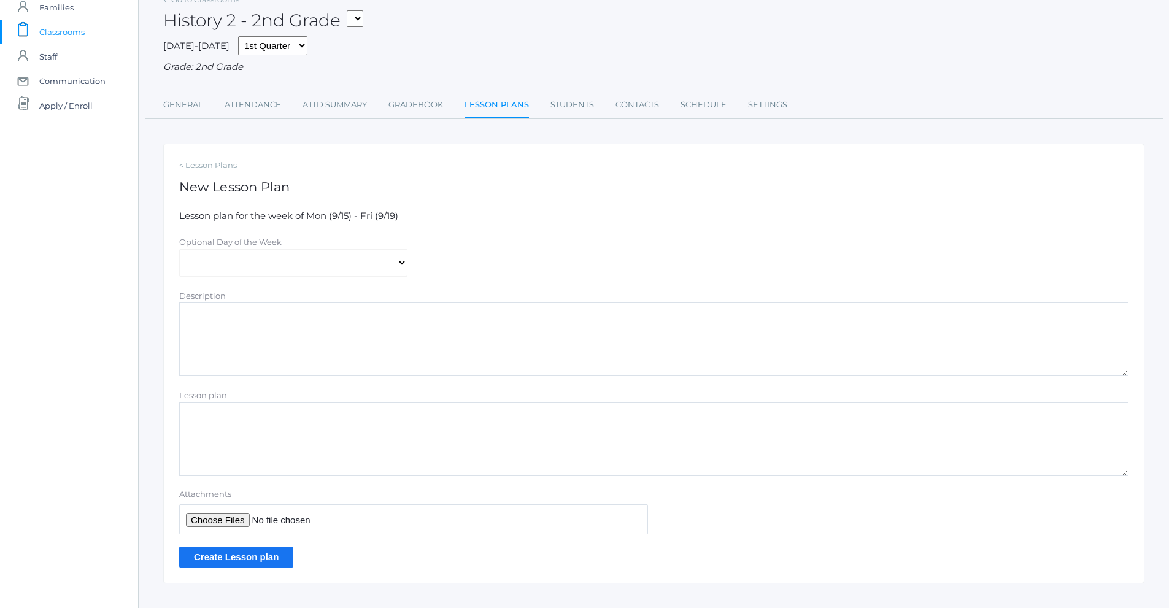
scroll to position [88, 0]
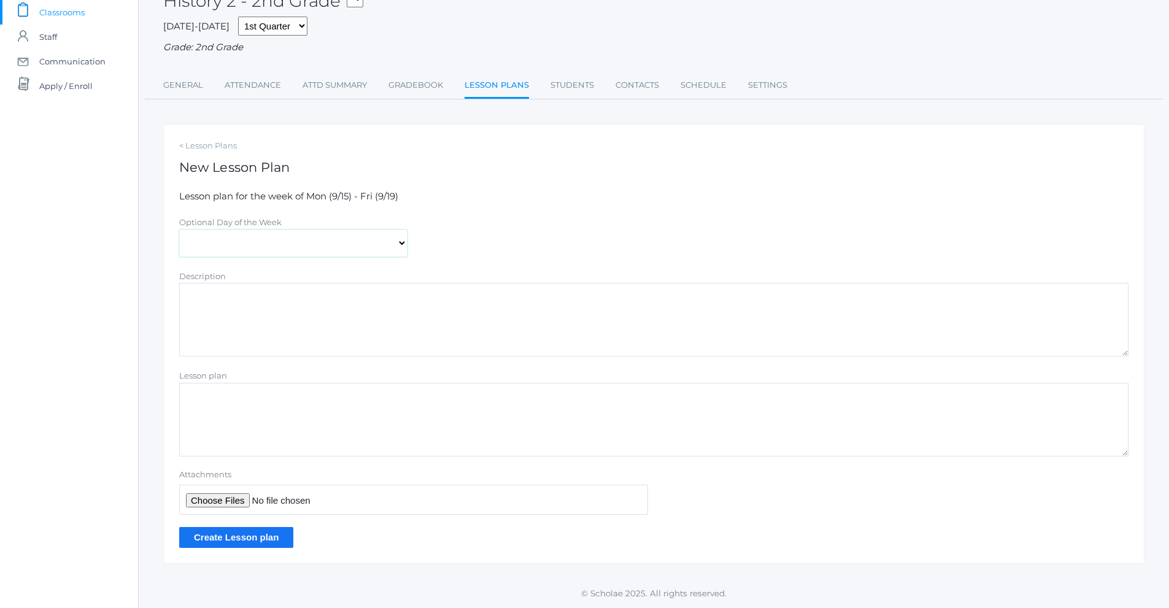
click at [393, 250] on select "Monday Tuesday Wednesday Thursday Friday" at bounding box center [293, 244] width 228 height 28
click at [424, 228] on div "Optional Day of the Week Monday Tuesday Wednesday Thursday Friday" at bounding box center [654, 236] width 962 height 42
click at [190, 315] on textarea "Description" at bounding box center [654, 320] width 950 height 74
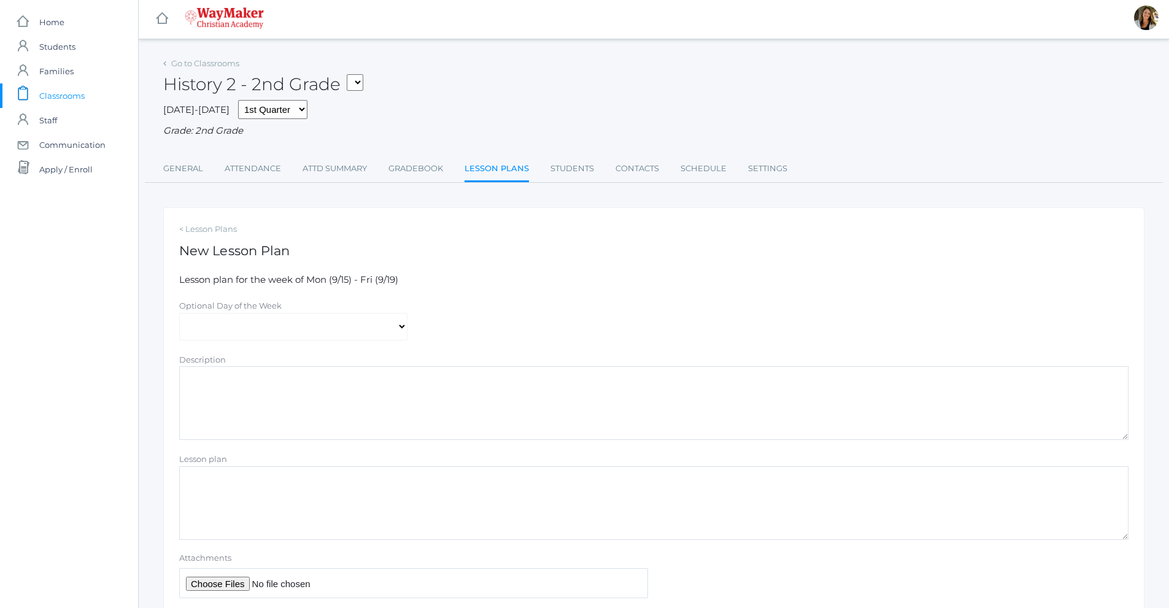
scroll to position [0, 0]
click at [196, 67] on link "Go to Classrooms" at bounding box center [205, 66] width 68 height 10
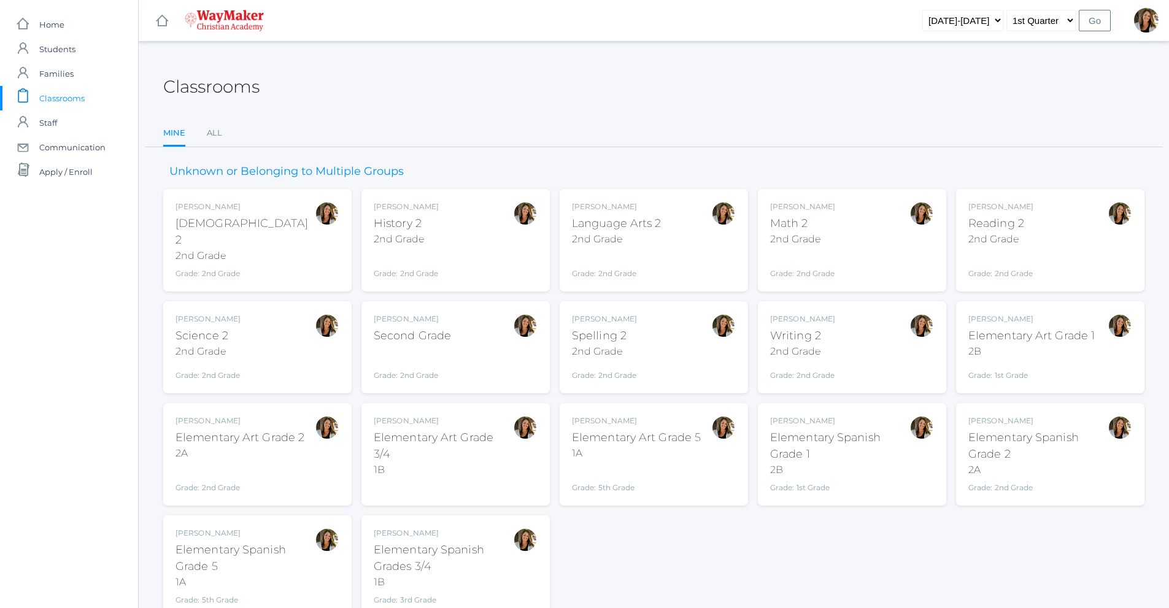
click at [627, 257] on div "Grade: 2nd Grade" at bounding box center [617, 266] width 90 height 28
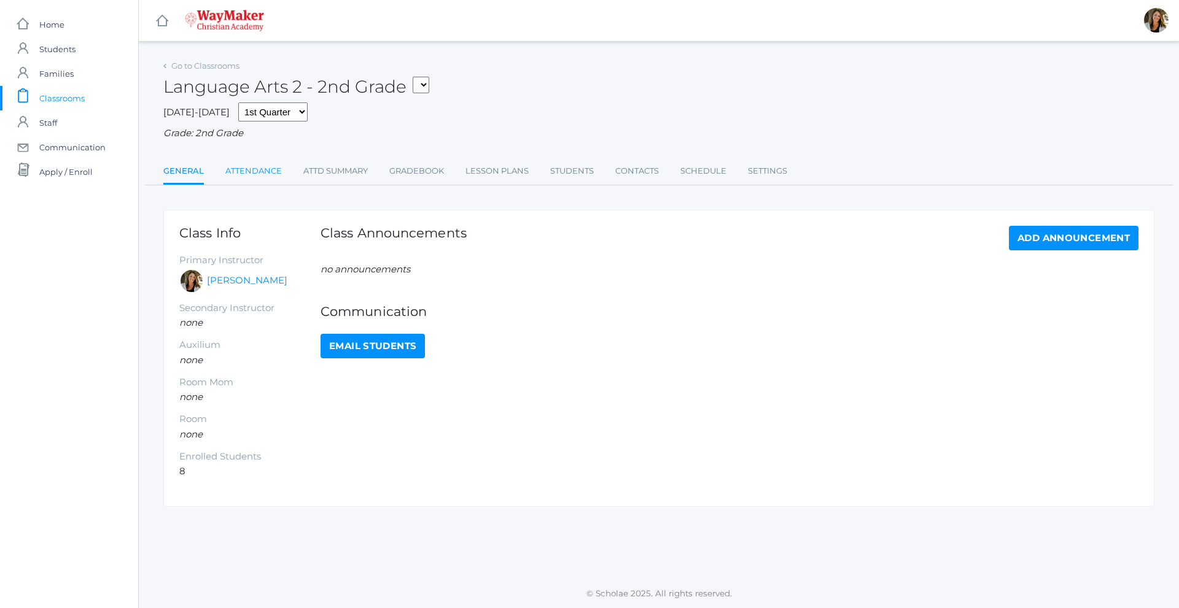
click at [263, 175] on link "Attendance" at bounding box center [253, 171] width 56 height 25
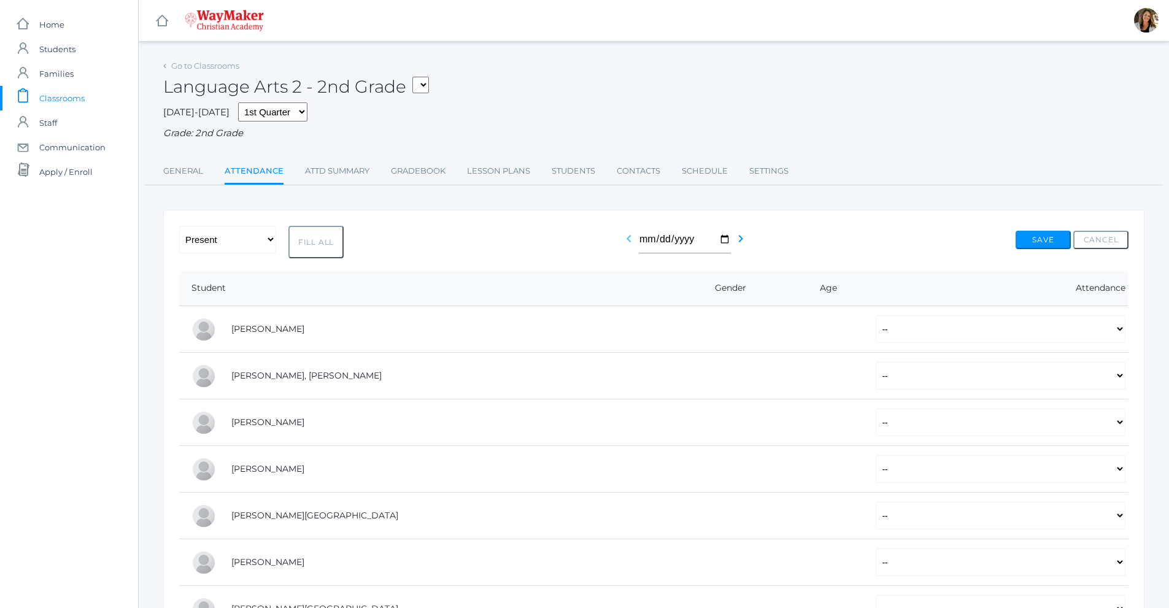
click at [627, 241] on icon "chevron_left" at bounding box center [629, 238] width 15 height 15
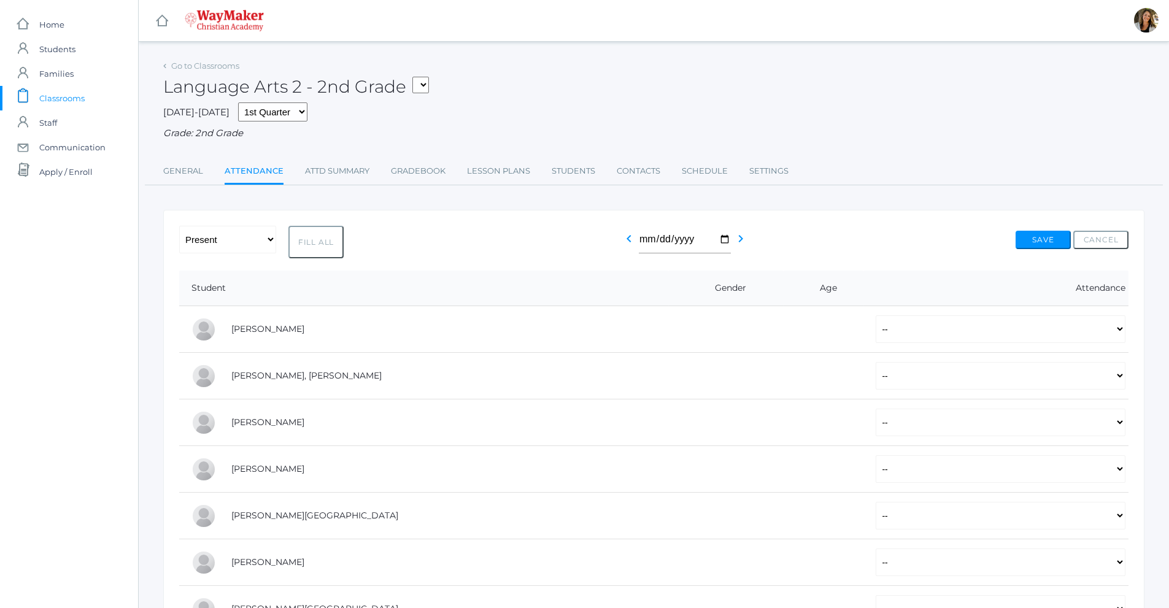
click at [627, 241] on icon "chevron_left" at bounding box center [629, 238] width 15 height 15
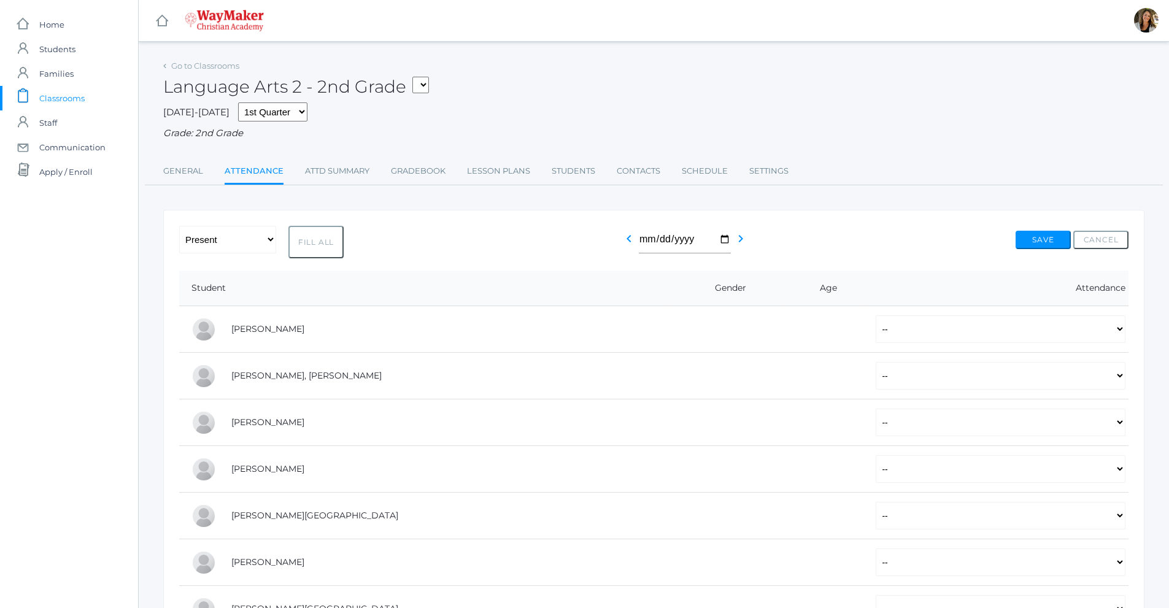
click at [627, 241] on icon "chevron_left" at bounding box center [629, 238] width 15 height 15
click at [737, 244] on icon "chevron_right" at bounding box center [741, 238] width 15 height 15
click at [767, 235] on div "-- Present Tardy Excused Tardy Unexcused Absent Excused Absent Unexcused Fill A…" at bounding box center [654, 242] width 950 height 33
click at [192, 66] on link "Go to Classrooms" at bounding box center [205, 66] width 68 height 10
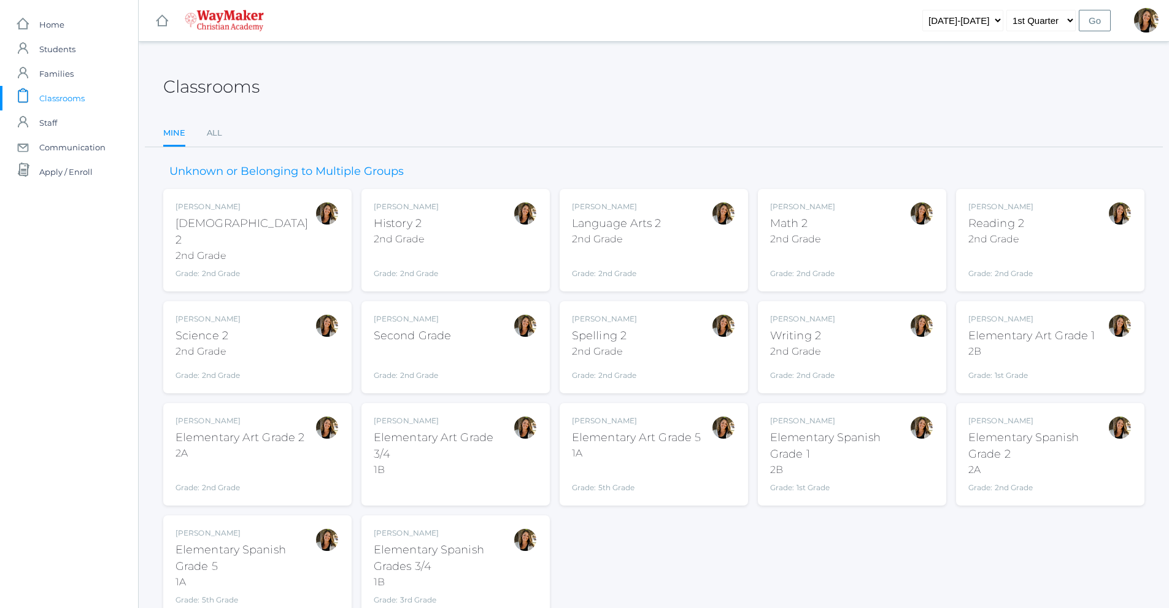
click at [216, 249] on div "2nd Grade" at bounding box center [245, 256] width 139 height 15
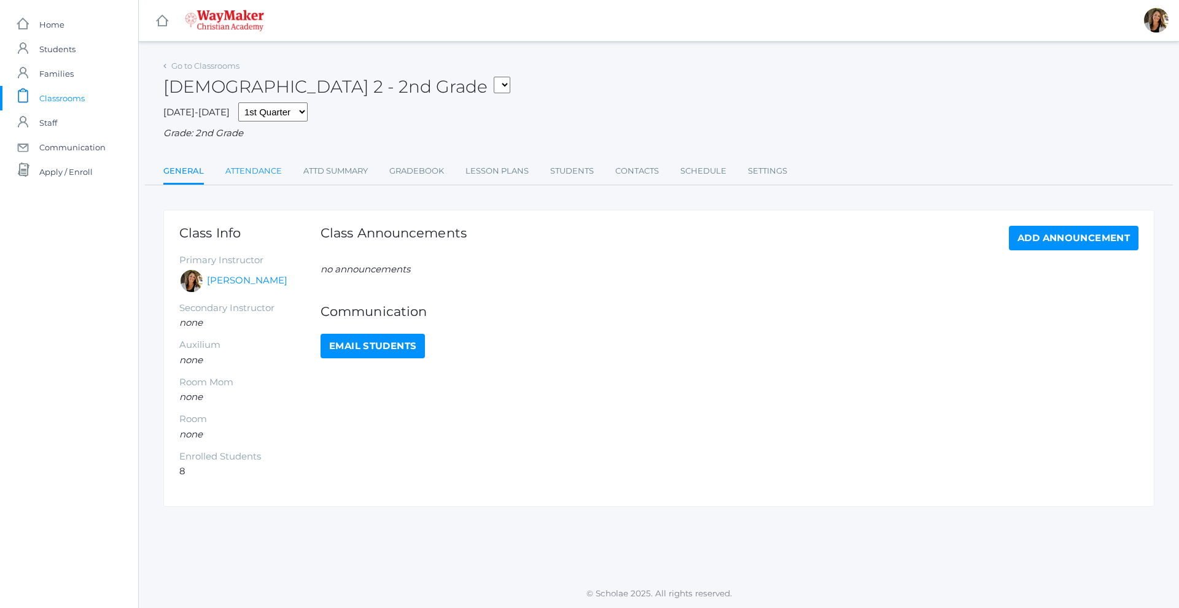
click at [262, 171] on link "Attendance" at bounding box center [253, 171] width 56 height 25
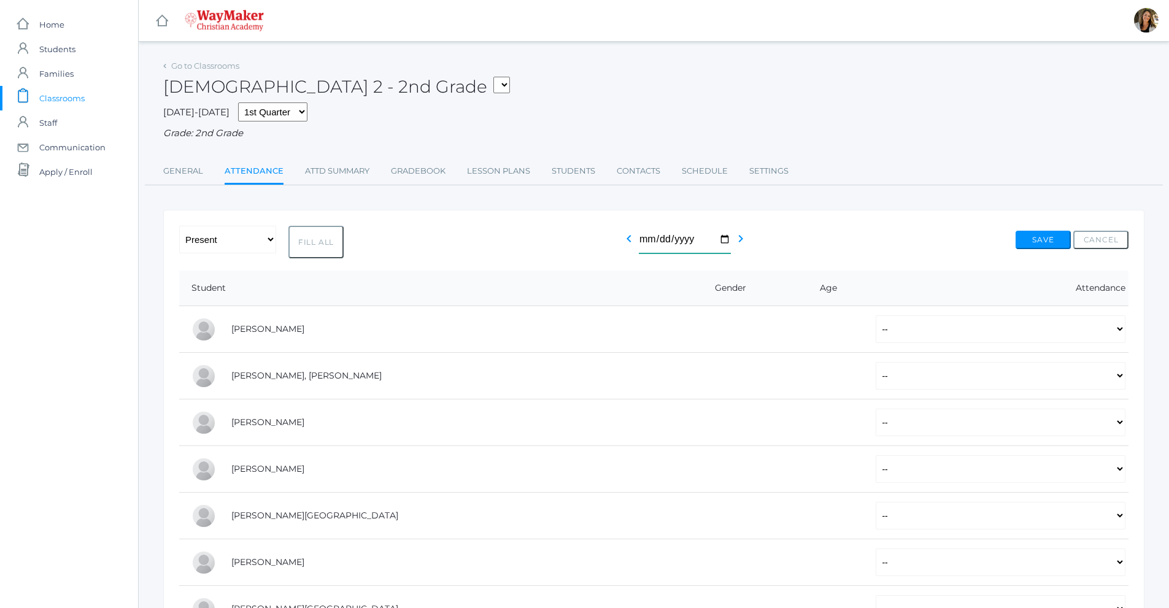
click at [727, 242] on input "[DATE]" at bounding box center [685, 240] width 92 height 28
type input "[DATE]"
click at [49, 31] on span "Home" at bounding box center [51, 24] width 25 height 25
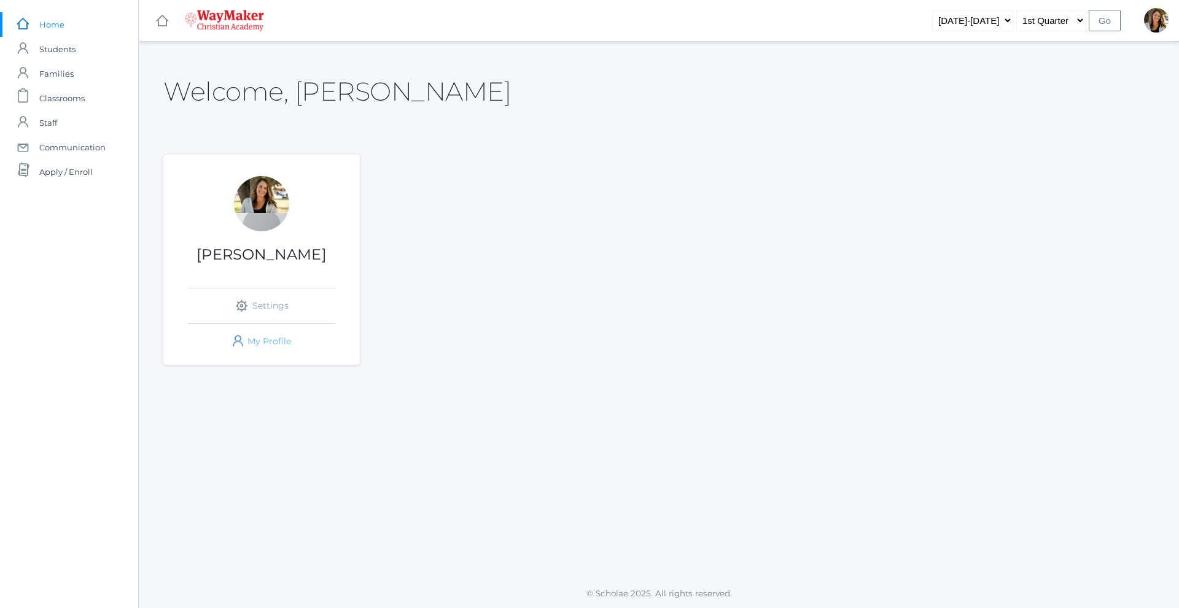
click at [266, 339] on link "icons/user/plain Created with Sketch. My Profile" at bounding box center [261, 341] width 147 height 35
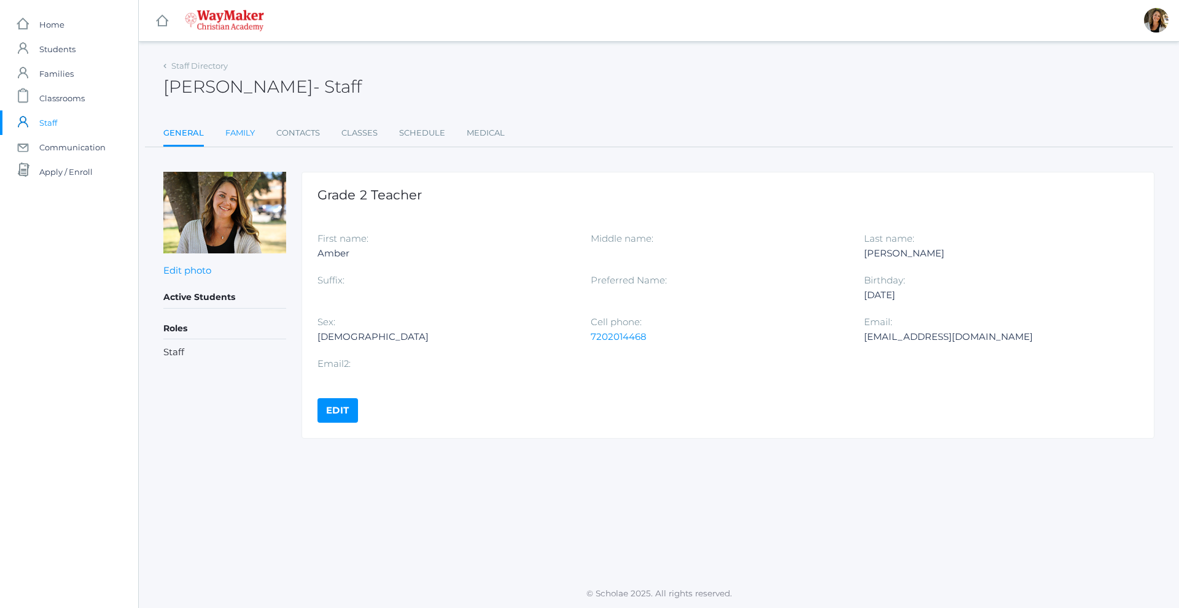
click at [232, 127] on link "Family" at bounding box center [239, 133] width 29 height 25
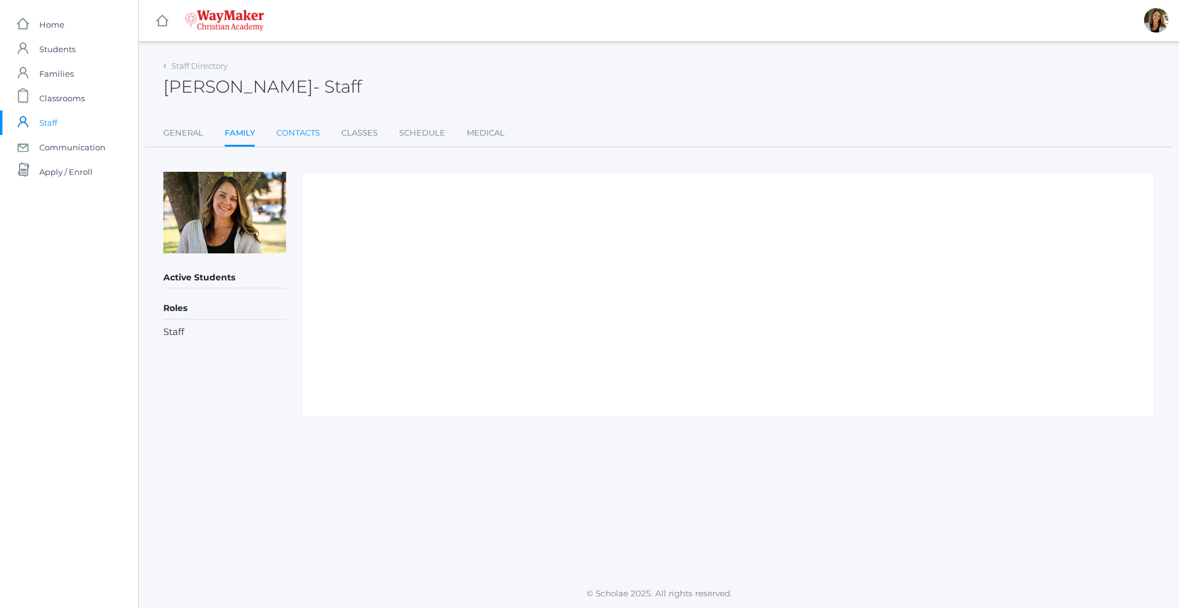
click at [284, 135] on link "Contacts" at bounding box center [298, 133] width 44 height 25
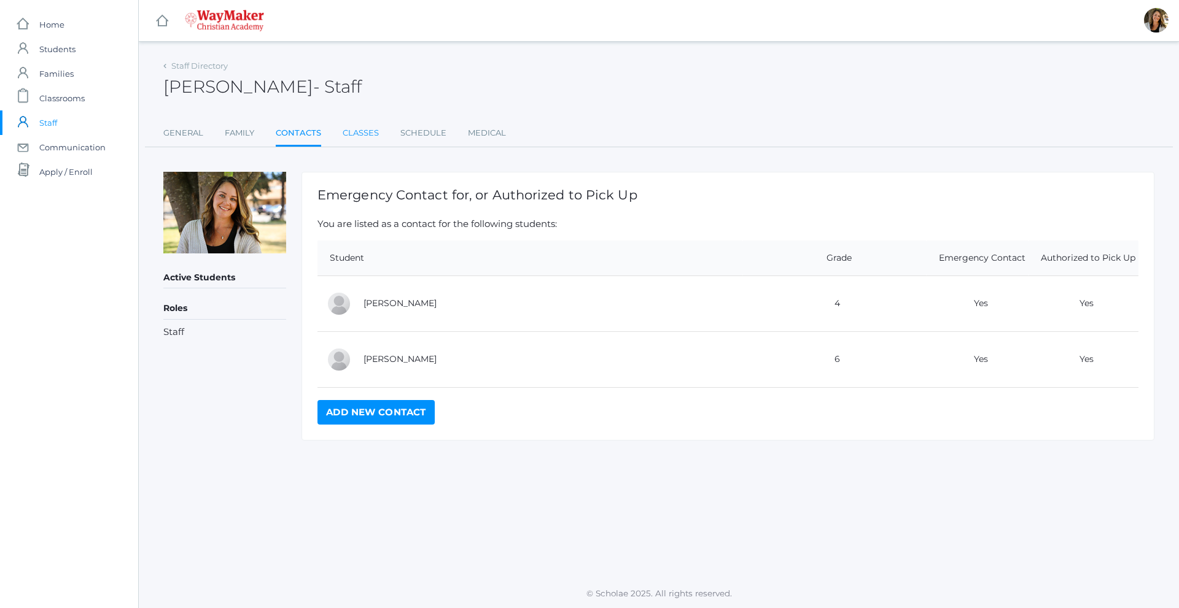
click at [349, 134] on link "Classes" at bounding box center [361, 133] width 36 height 25
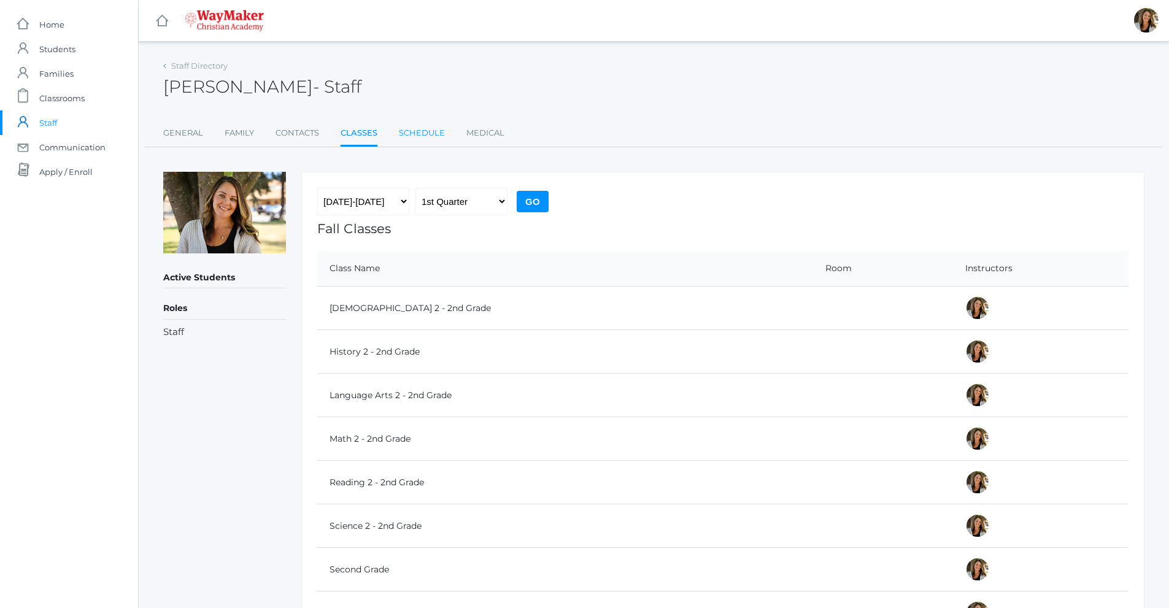
click at [419, 134] on link "Schedule" at bounding box center [422, 133] width 46 height 25
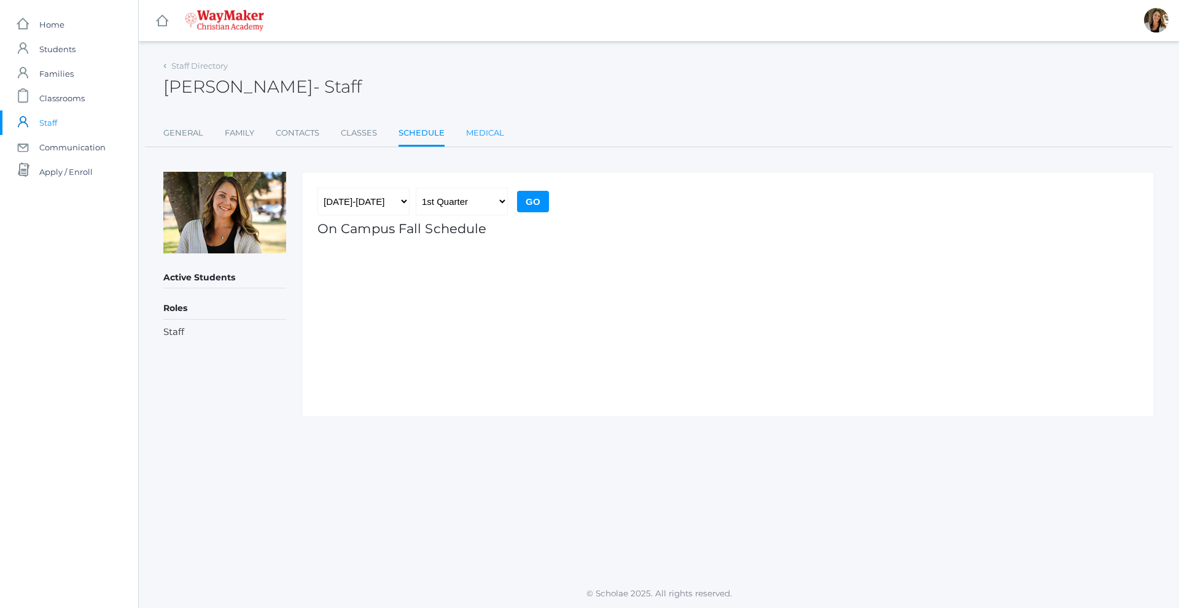
click at [479, 136] on link "Medical" at bounding box center [485, 133] width 38 height 25
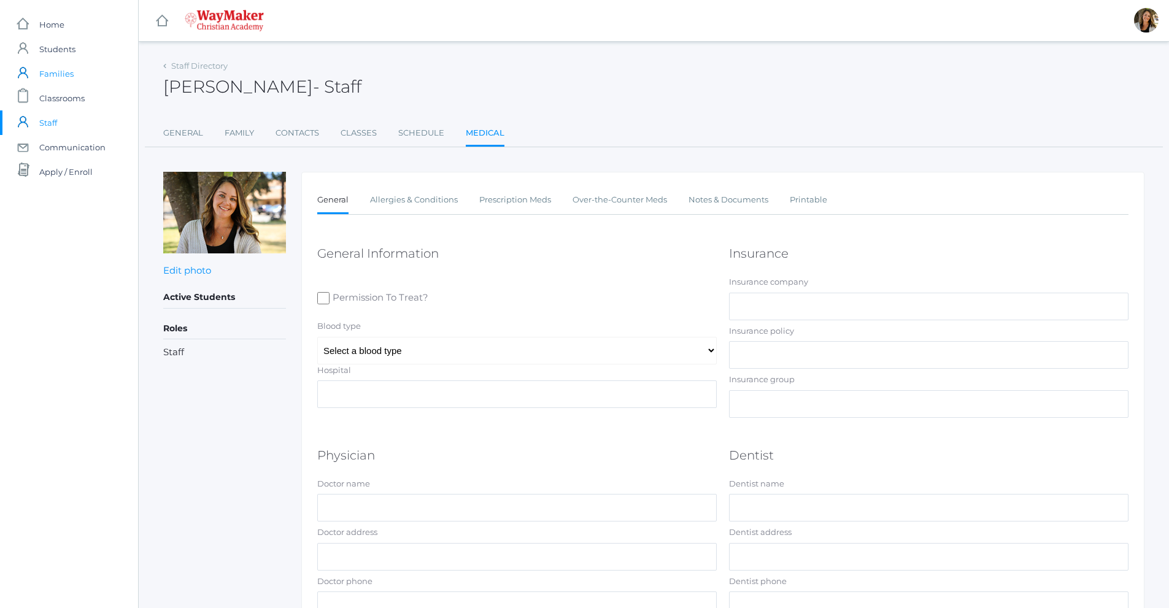
click at [52, 76] on span "Families" at bounding box center [56, 73] width 34 height 25
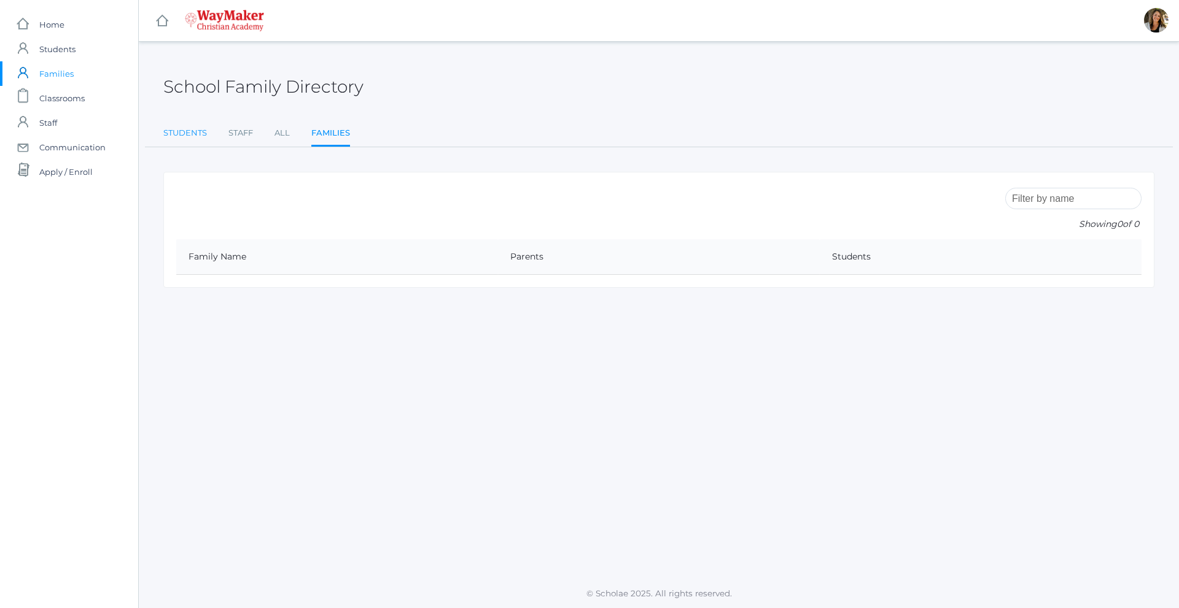
click at [200, 136] on link "Students" at bounding box center [185, 133] width 44 height 25
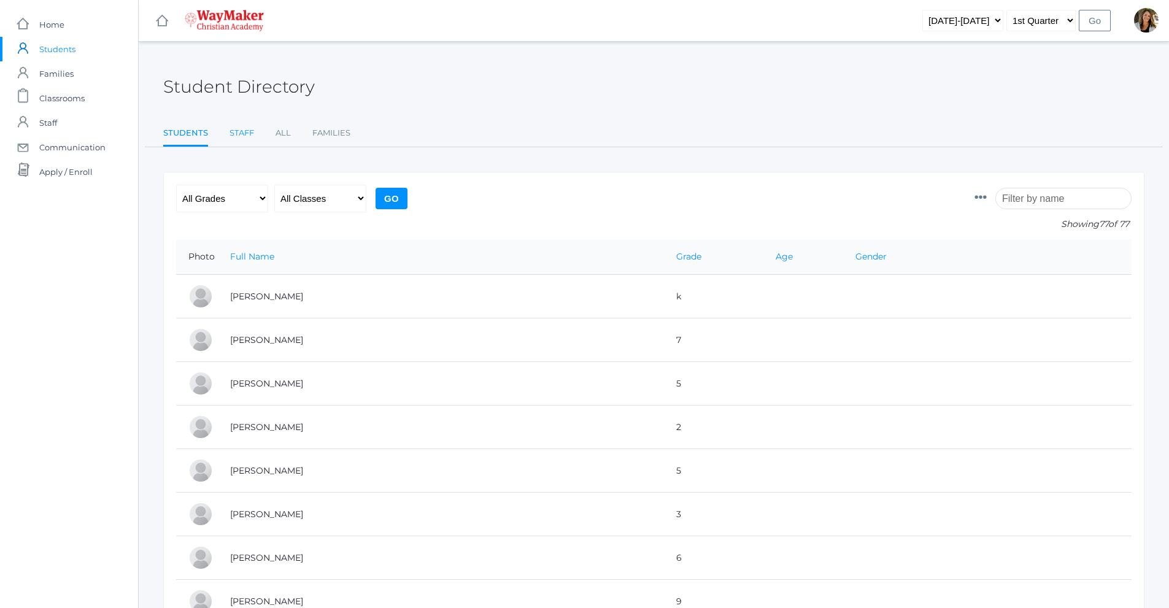
click at [236, 136] on link "Staff" at bounding box center [242, 133] width 25 height 25
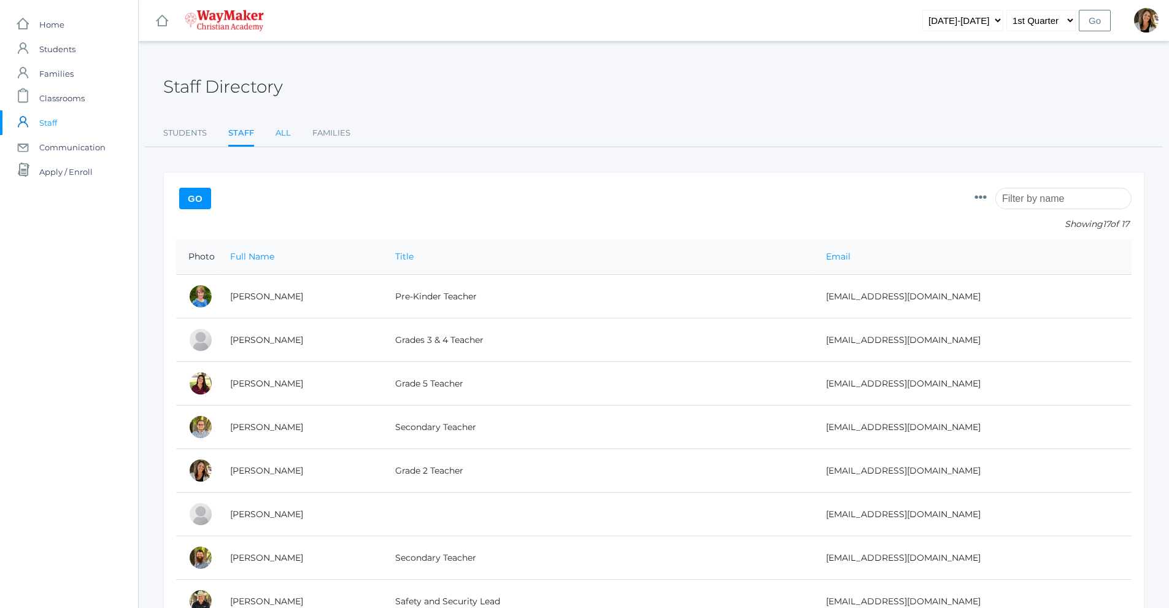
click at [285, 135] on link "All" at bounding box center [283, 133] width 15 height 25
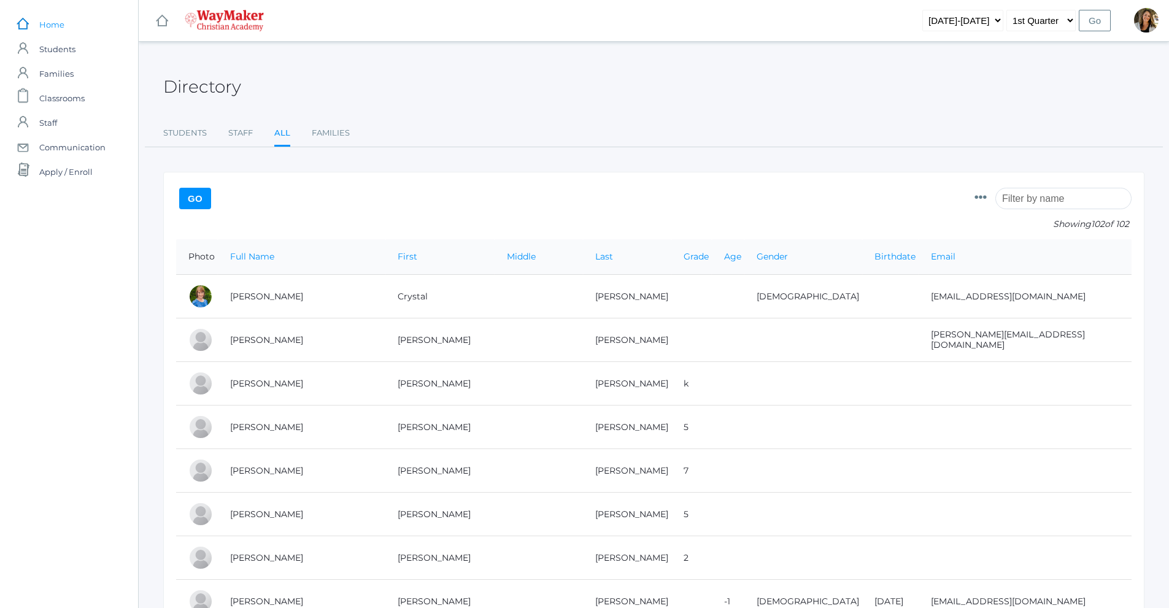
click at [58, 29] on span "Home" at bounding box center [51, 24] width 25 height 25
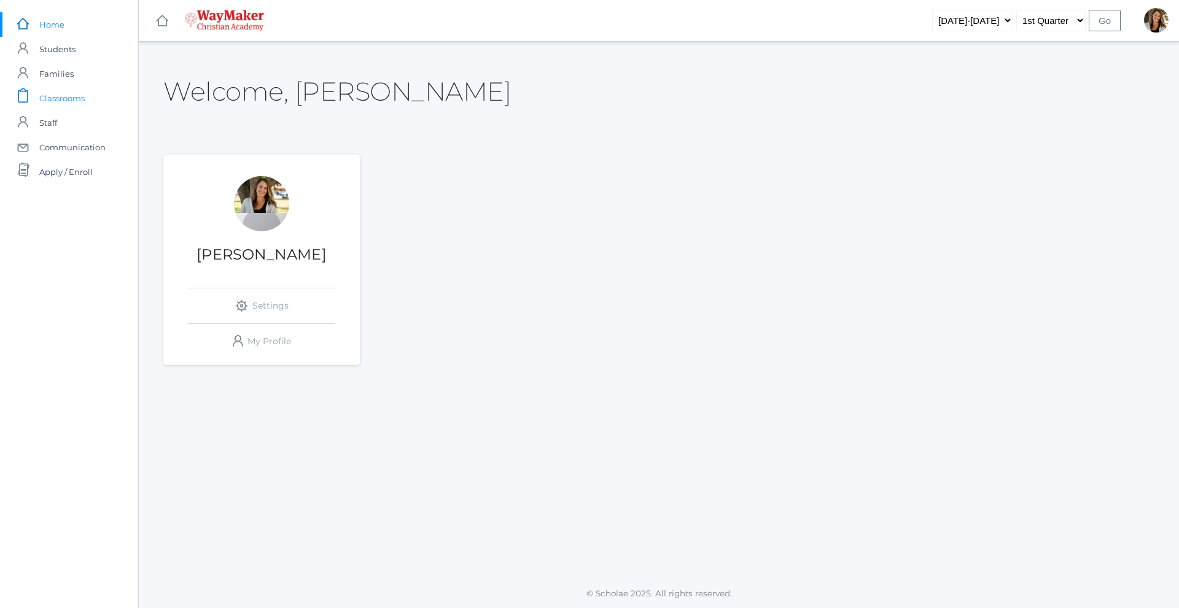
click at [62, 98] on span "Classrooms" at bounding box center [61, 98] width 45 height 25
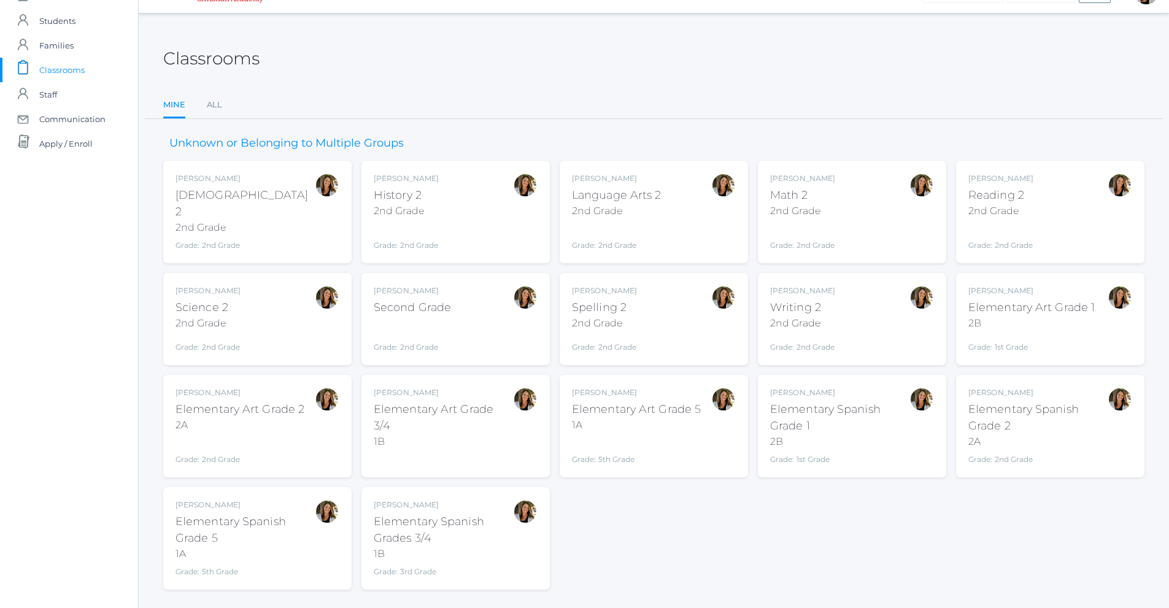
scroll to position [44, 0]
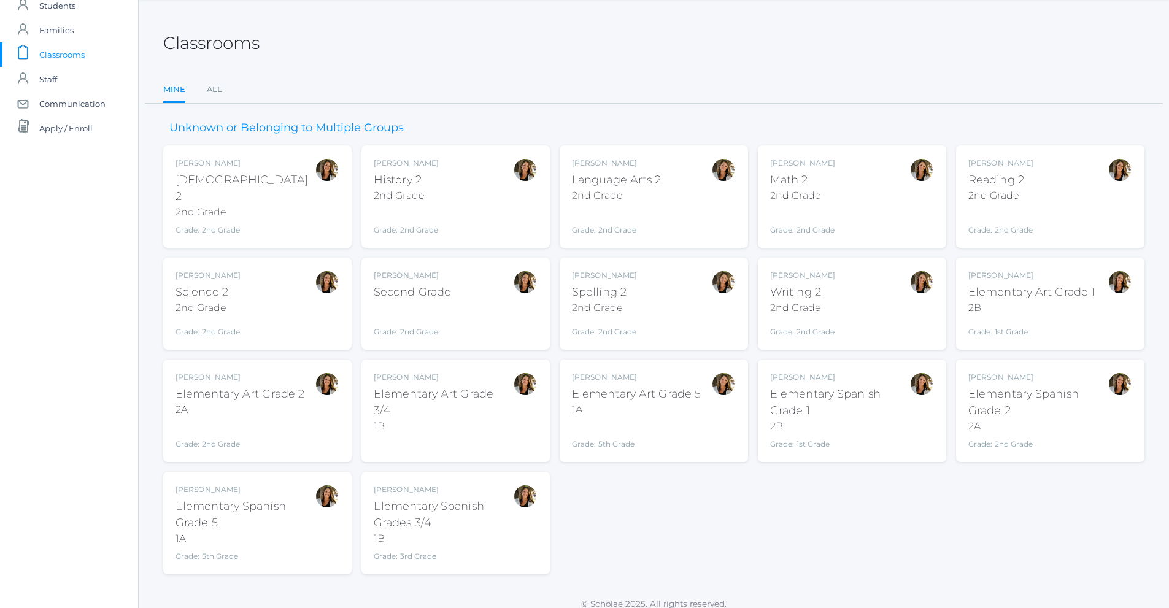
click at [488, 192] on div "Amber Farnes History 2 2nd Grade Grade: 2nd Grade 02ELEM" at bounding box center [456, 197] width 164 height 78
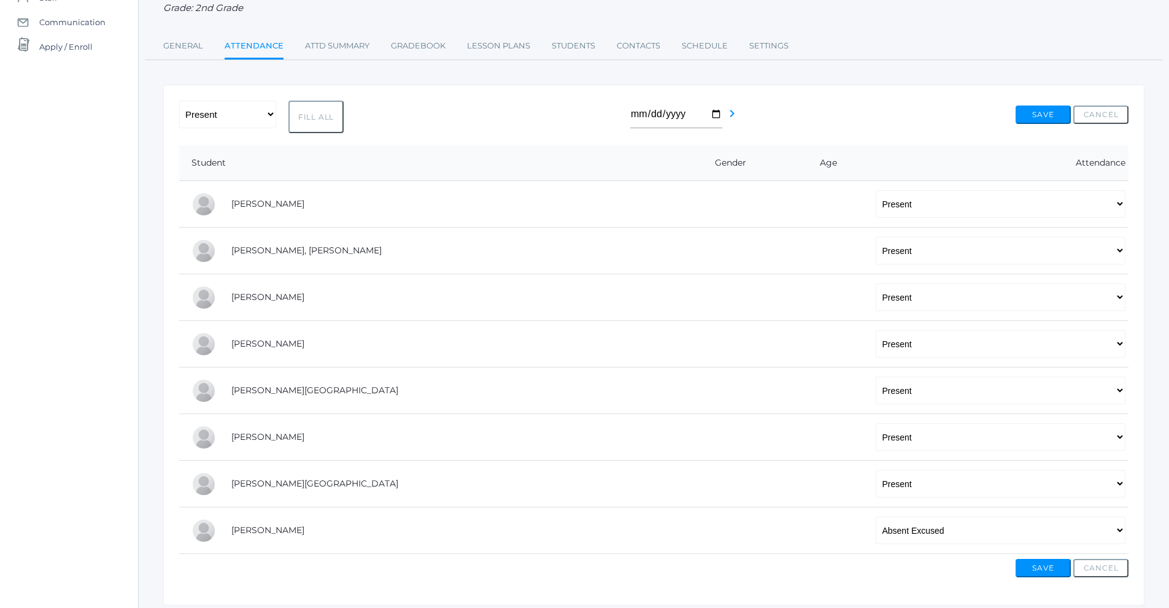
scroll to position [107, 0]
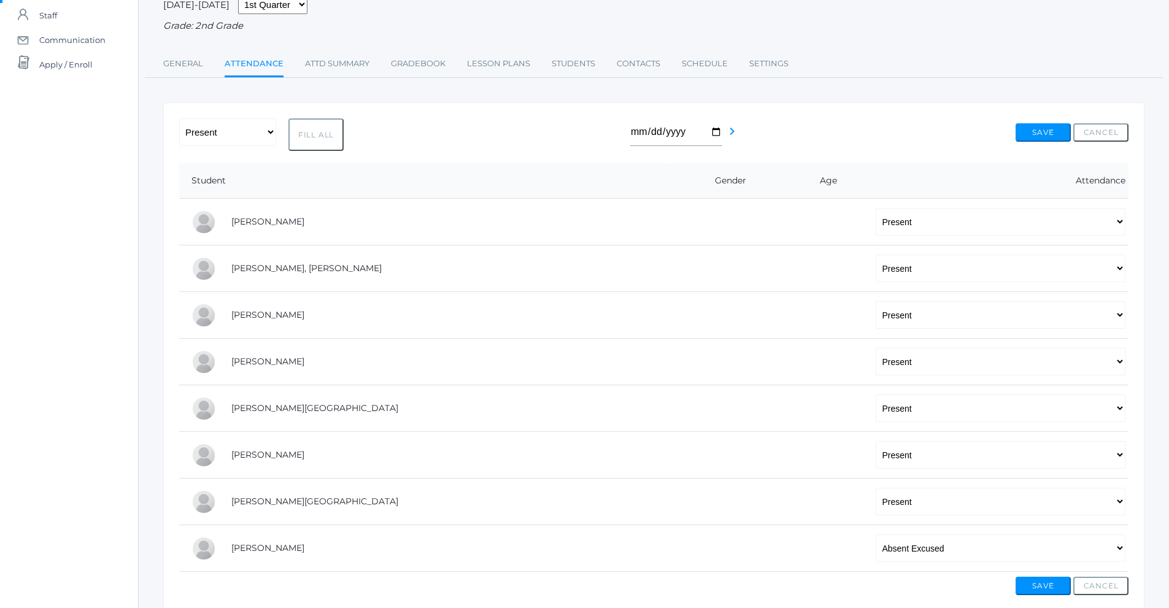
click at [314, 136] on button "Fill All" at bounding box center [316, 134] width 55 height 33
click at [876, 227] on select "-- Present Tardy Excused Tardy Unexcused Absent Excused Absent Unexcused" at bounding box center [1001, 222] width 250 height 28
select select
click at [876, 209] on select "-- Present Tardy Excused Tardy Unexcused Absent Excused Absent Unexcused" at bounding box center [1001, 222] width 250 height 28
click at [876, 266] on select "-- Present Tardy Excused Tardy Unexcused Absent Excused Absent Unexcused" at bounding box center [1001, 269] width 250 height 28
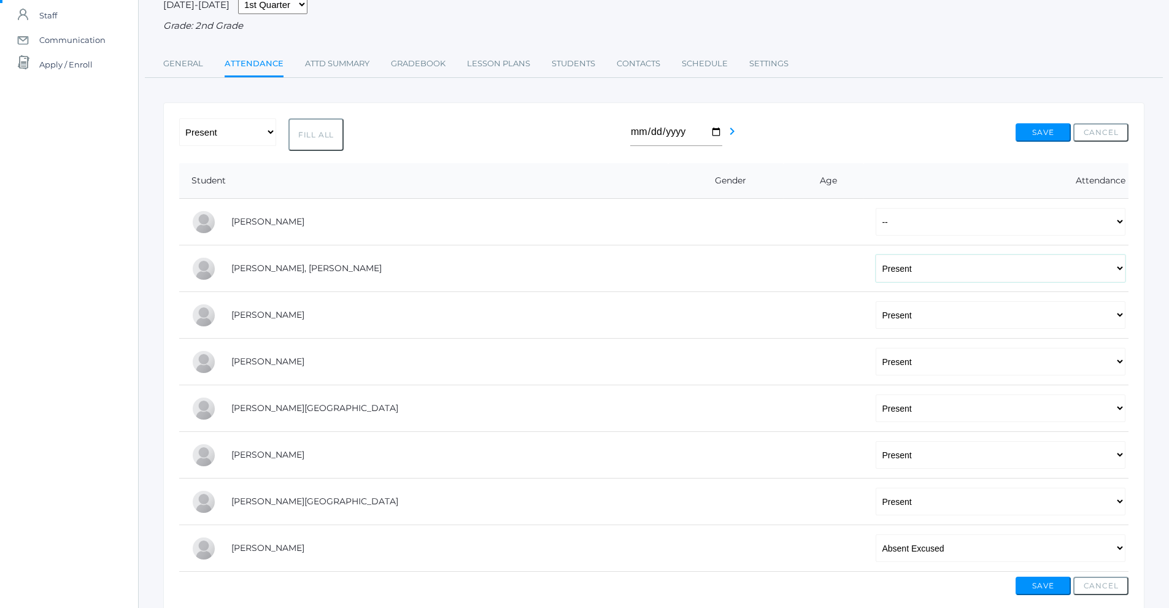
select select
click at [876, 256] on select "-- Present Tardy Excused Tardy Unexcused Absent Excused Absent Unexcused" at bounding box center [1001, 269] width 250 height 28
click at [876, 329] on select "-- Present Tardy Excused Tardy Unexcused Absent Excused Absent Unexcused" at bounding box center [1001, 315] width 250 height 28
click at [876, 322] on select "-- Present Tardy Excused Tardy Unexcused Absent Excused Absent Unexcused" at bounding box center [1001, 315] width 250 height 28
click at [876, 317] on select "-- Present Tardy Excused Tardy Unexcused Absent Excused Absent Unexcused" at bounding box center [1001, 315] width 250 height 28
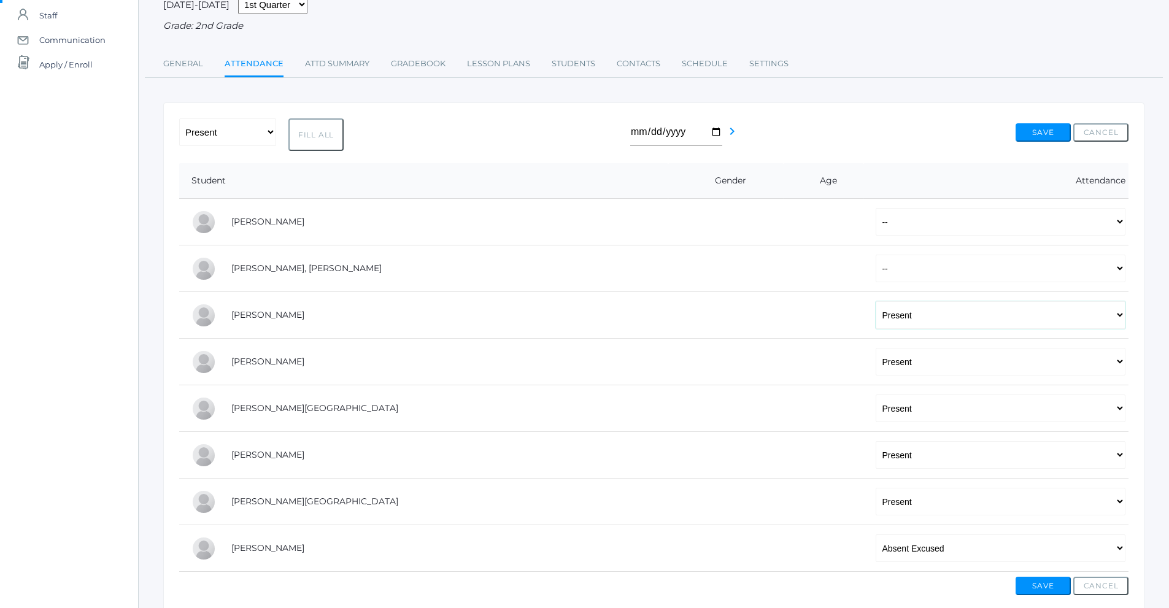
select select
click at [876, 303] on select "-- Present Tardy Excused Tardy Unexcused Absent Excused Absent Unexcused" at bounding box center [1001, 315] width 250 height 28
click at [876, 371] on select "-- Present Tardy Excused Tardy Unexcused Absent Excused Absent Unexcused" at bounding box center [1001, 362] width 250 height 28
select select
click at [876, 349] on select "-- Present Tardy Excused Tardy Unexcused Absent Excused Absent Unexcused" at bounding box center [1001, 362] width 250 height 28
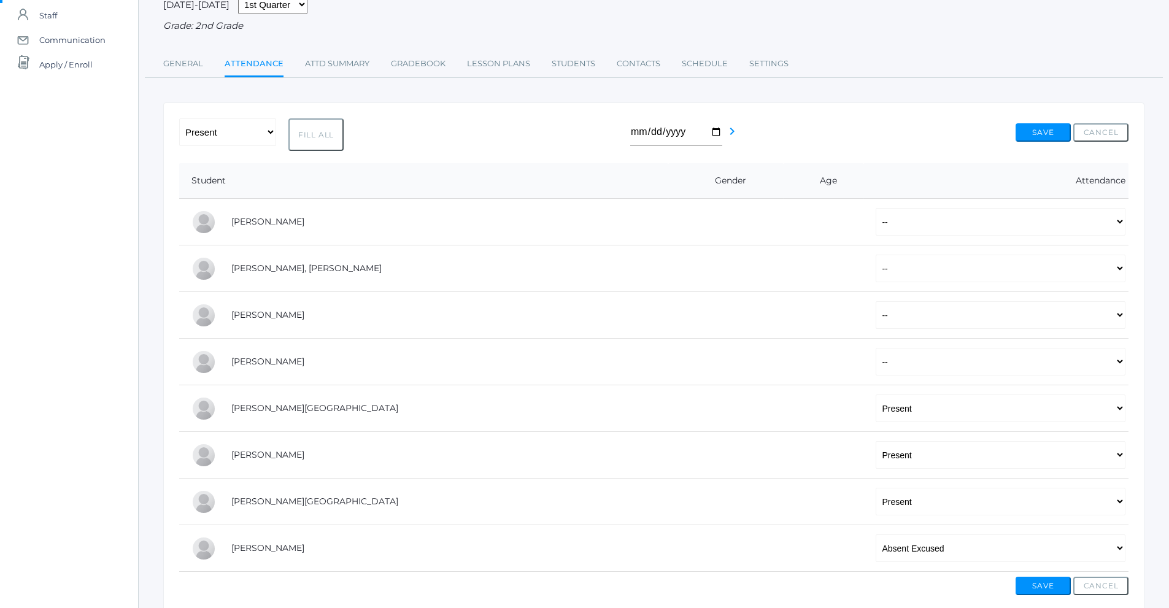
click at [784, 444] on td at bounding box center [824, 455] width 80 height 47
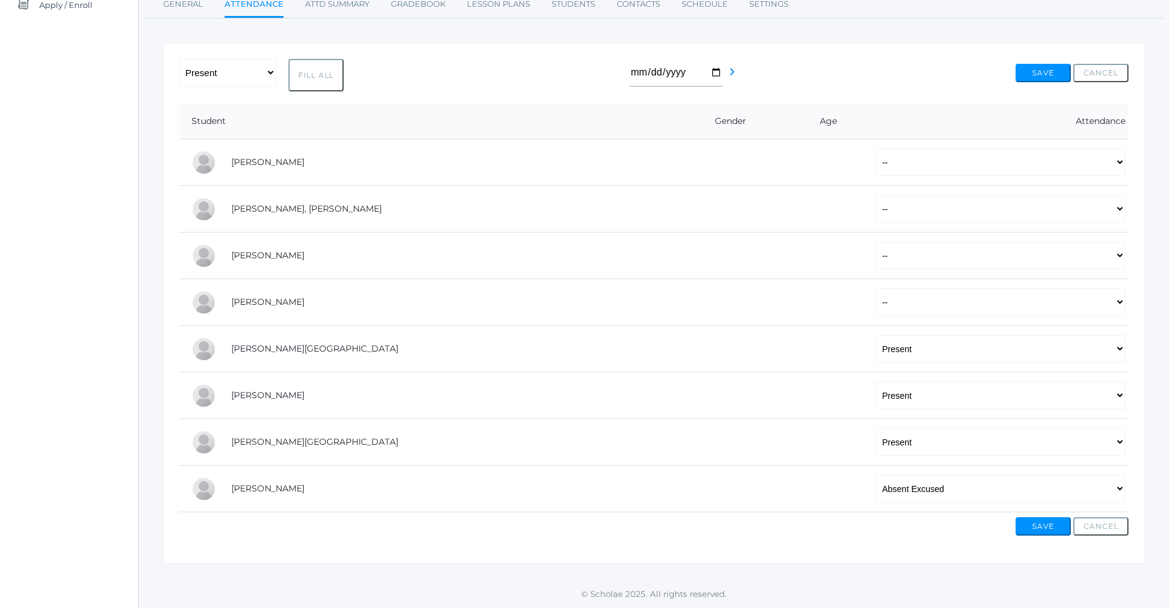
scroll to position [169, 0]
click at [1107, 535] on button "Cancel" at bounding box center [1101, 527] width 55 height 18
click at [1106, 524] on button "Cancel" at bounding box center [1101, 527] width 55 height 18
click at [1101, 68] on button "Cancel" at bounding box center [1101, 73] width 55 height 18
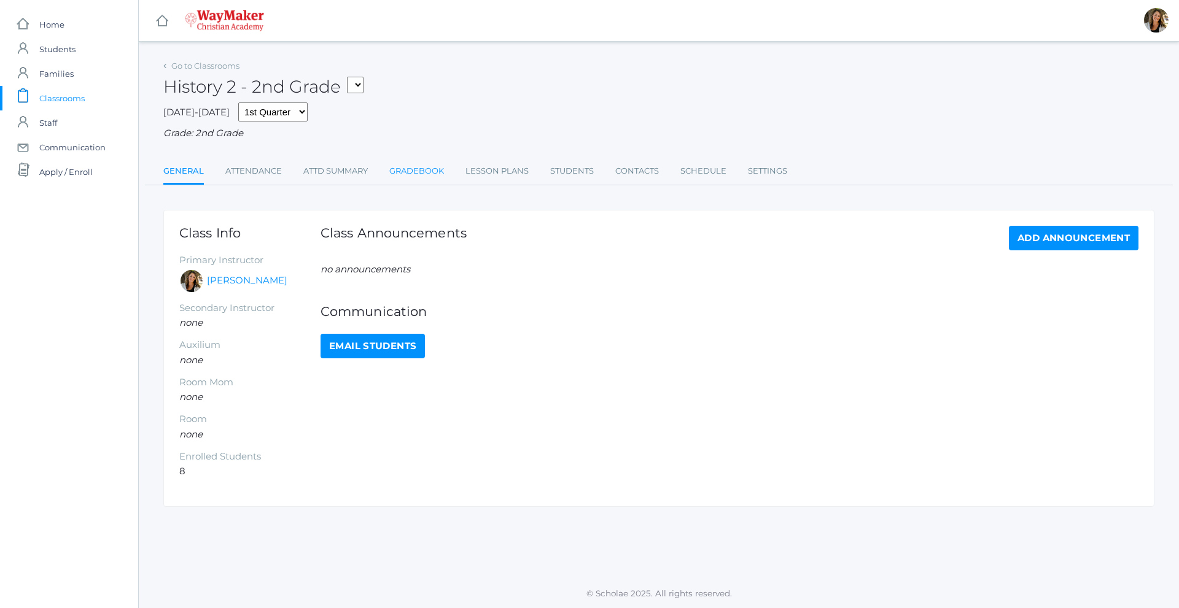
click at [440, 174] on link "Gradebook" at bounding box center [416, 171] width 55 height 25
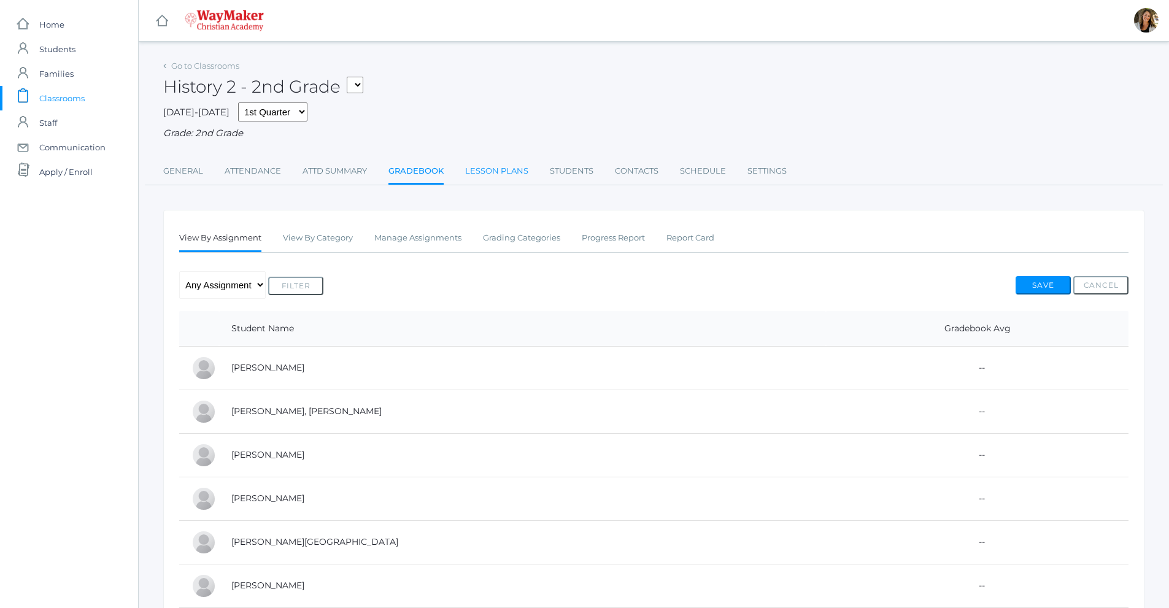
click at [467, 173] on link "Lesson Plans" at bounding box center [496, 171] width 63 height 25
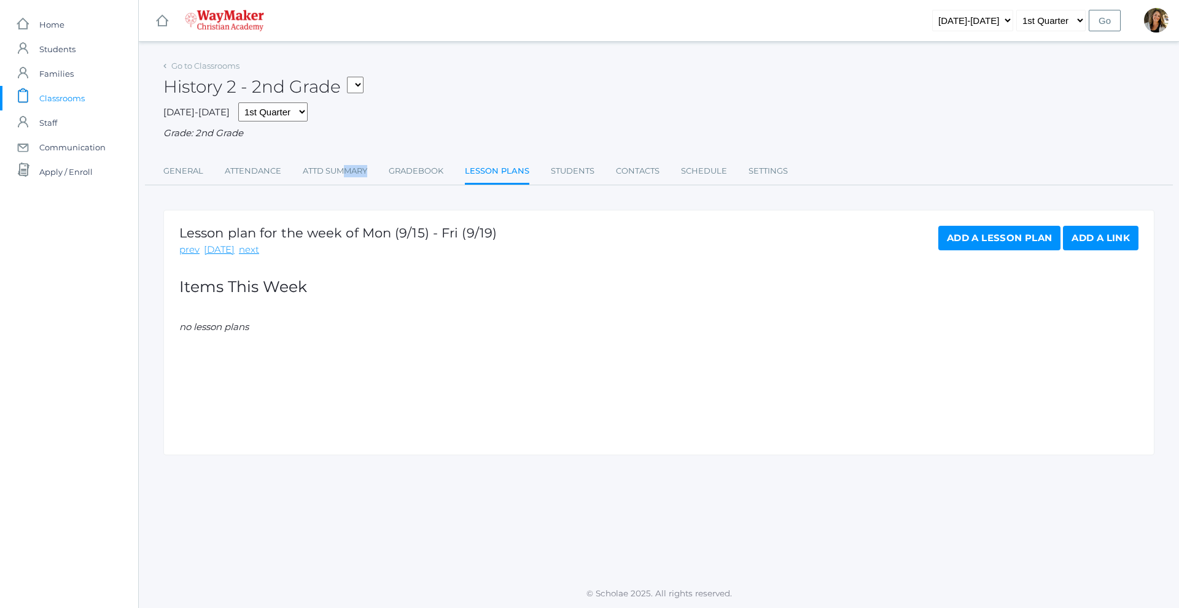
click at [346, 185] on ul "General Attendance Attd Summary Gradebook Lesson Plans Students Contacts Schedu…" at bounding box center [658, 172] width 991 height 26
click at [266, 176] on link "Attendance" at bounding box center [253, 171] width 56 height 25
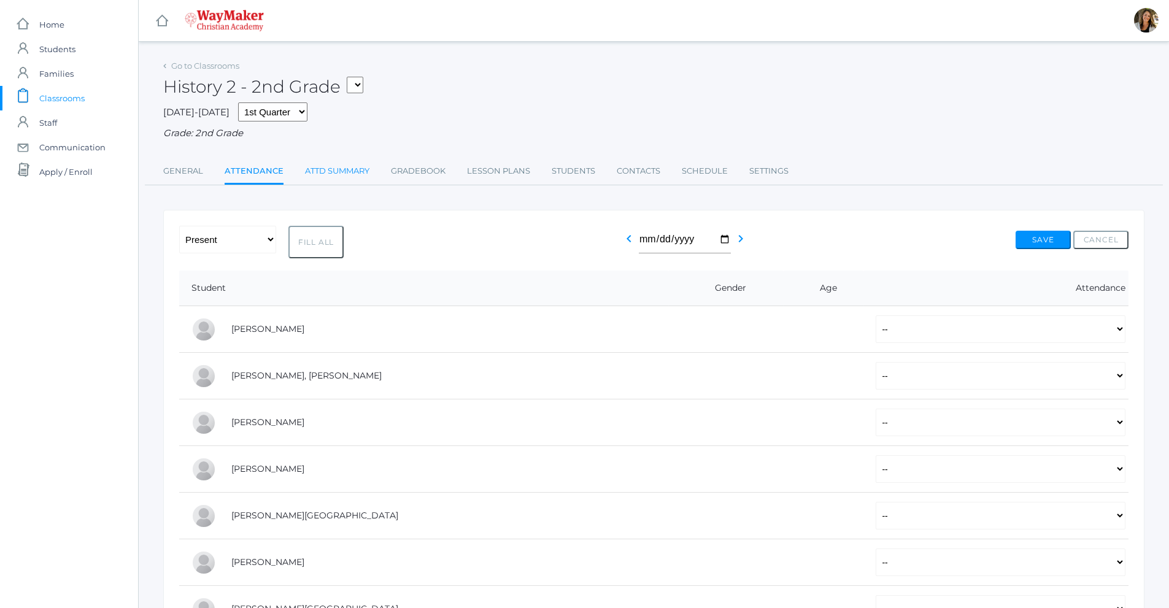
click at [330, 176] on link "Attd Summary" at bounding box center [337, 171] width 64 height 25
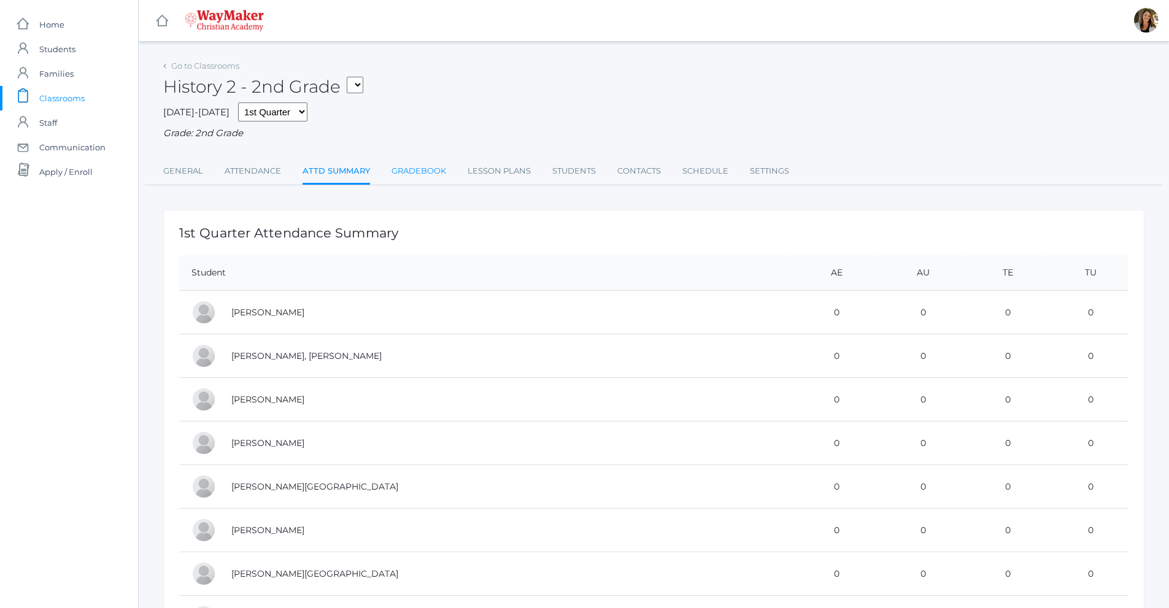
click at [421, 176] on link "Gradebook" at bounding box center [419, 171] width 55 height 25
